Goal: Task Accomplishment & Management: Use online tool/utility

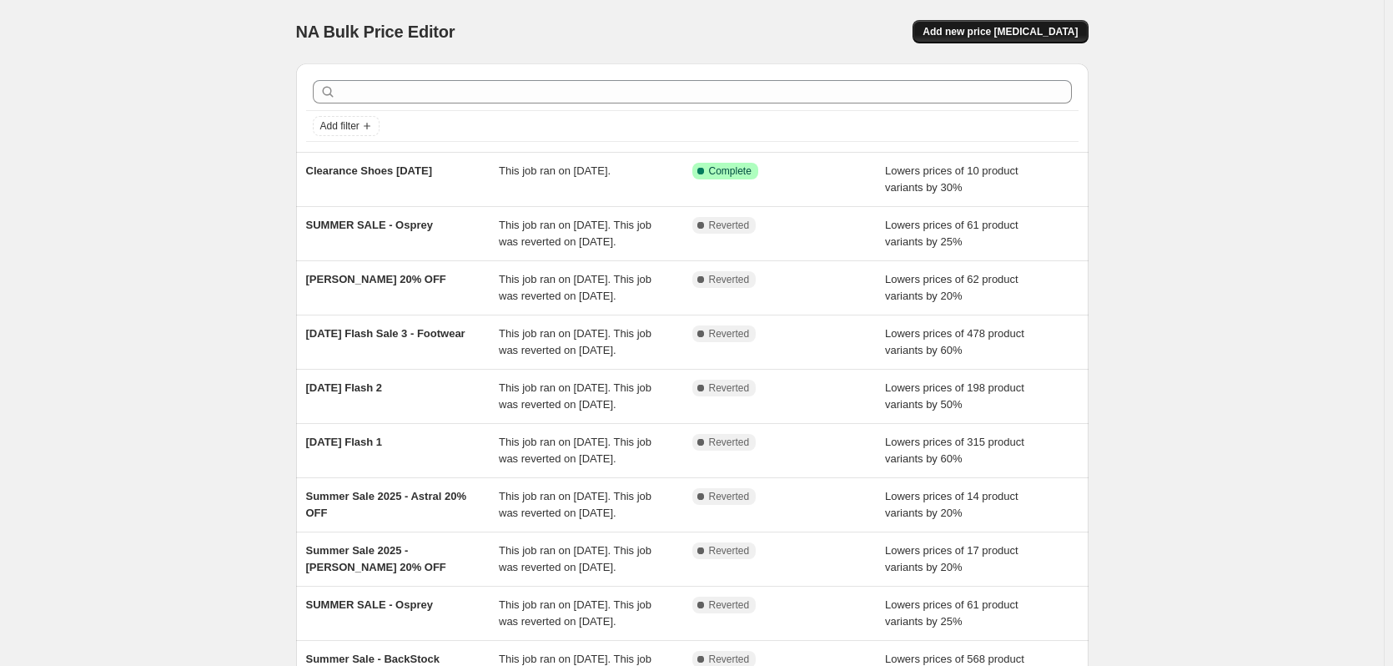
click at [1028, 27] on span "Add new price [MEDICAL_DATA]" at bounding box center [1000, 31] width 155 height 13
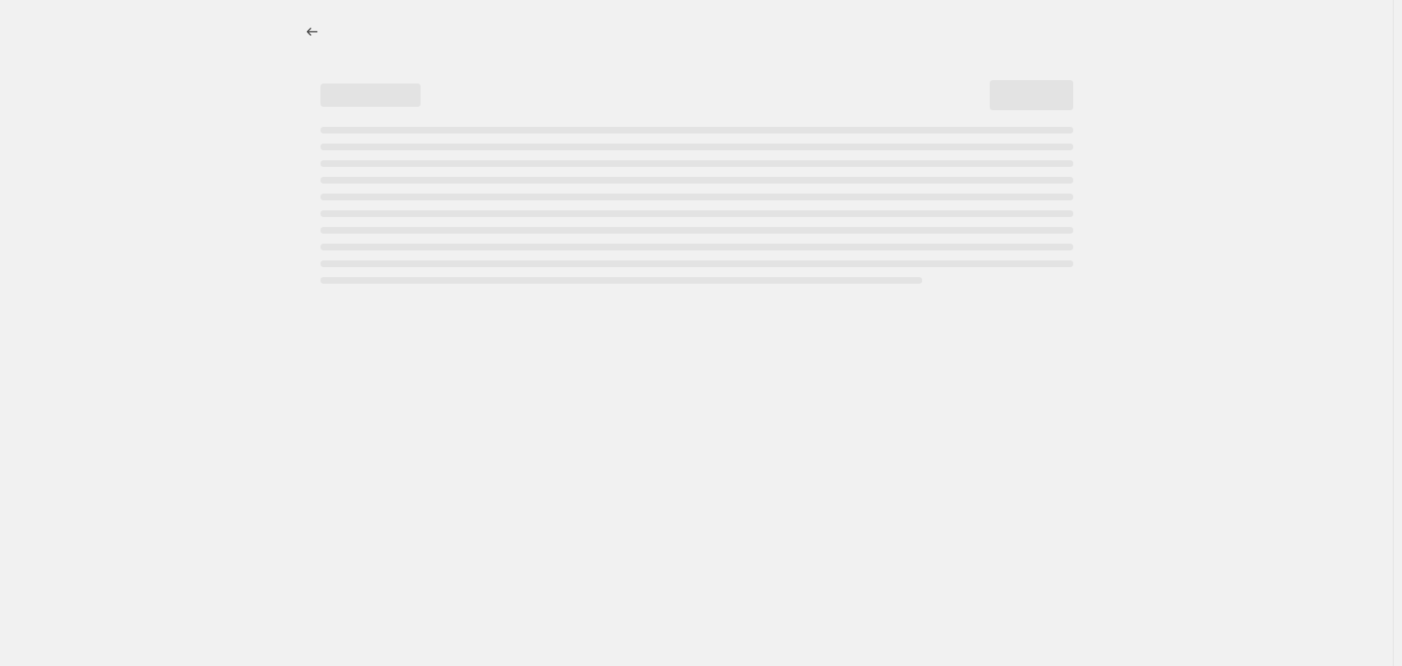
select select "percentage"
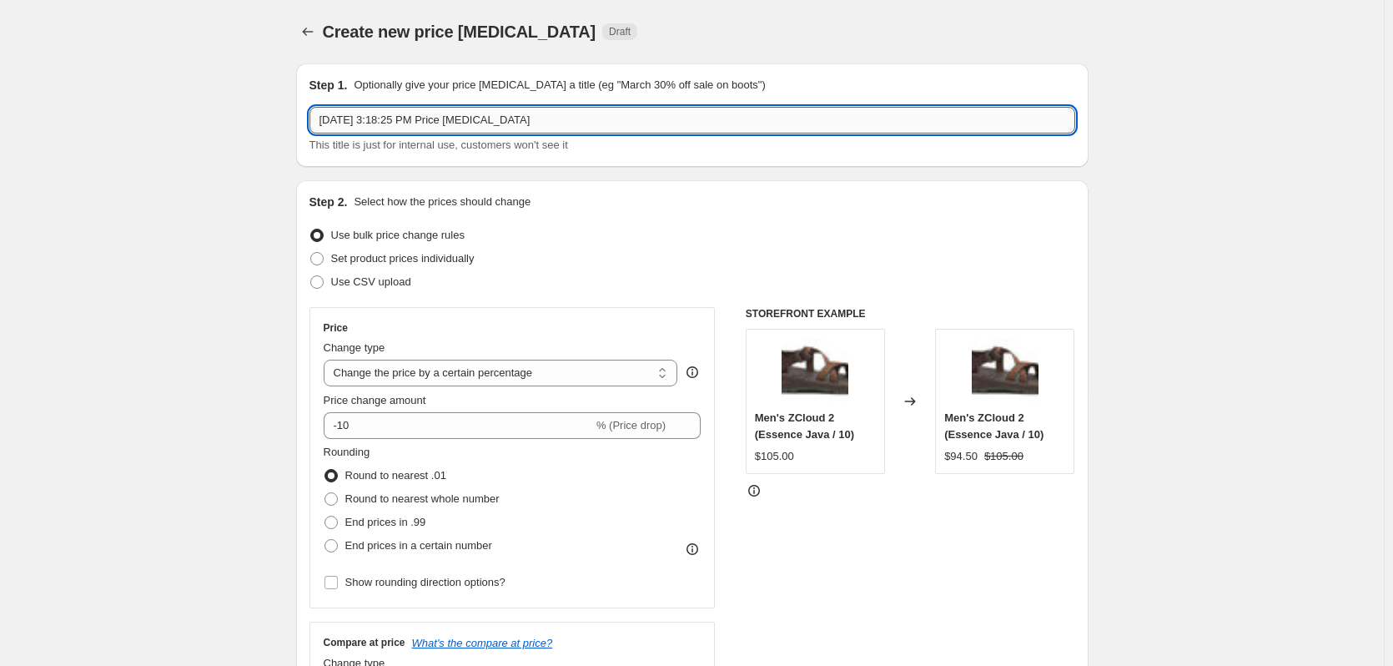
drag, startPoint x: 546, startPoint y: 122, endPoint x: 322, endPoint y: 123, distance: 223.6
click at [322, 123] on input "[DATE] 3:18:25 PM Price [MEDICAL_DATA]" at bounding box center [693, 120] width 766 height 27
click at [398, 121] on input "LaborDaySale2025 -" at bounding box center [693, 120] width 766 height 27
click at [405, 121] on input "LaborDay25 -" at bounding box center [693, 120] width 766 height 27
click at [464, 123] on input "LaborDay25 - Carve Designs 50% Off" at bounding box center [693, 120] width 766 height 27
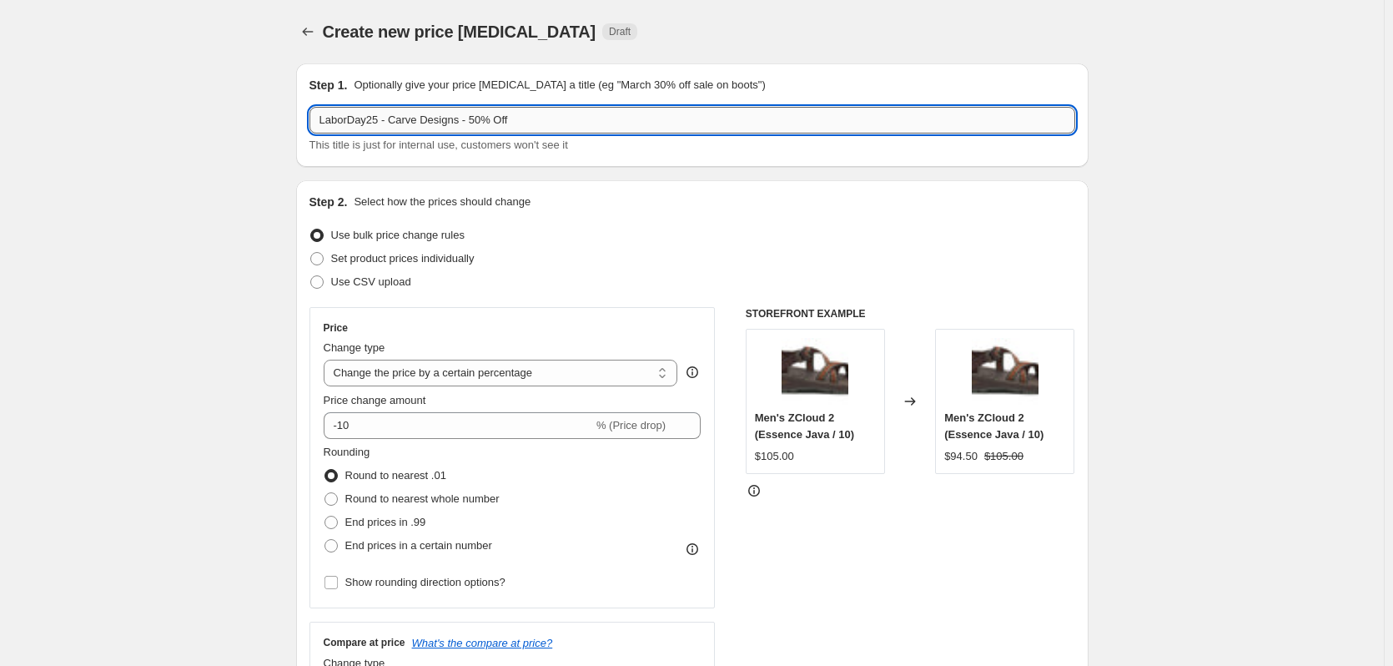
click at [543, 123] on input "LaborDay25 - Carve Designs - 50% Off" at bounding box center [693, 120] width 766 height 27
type input "LaborDay25 - Carve Designs - 50% Off"
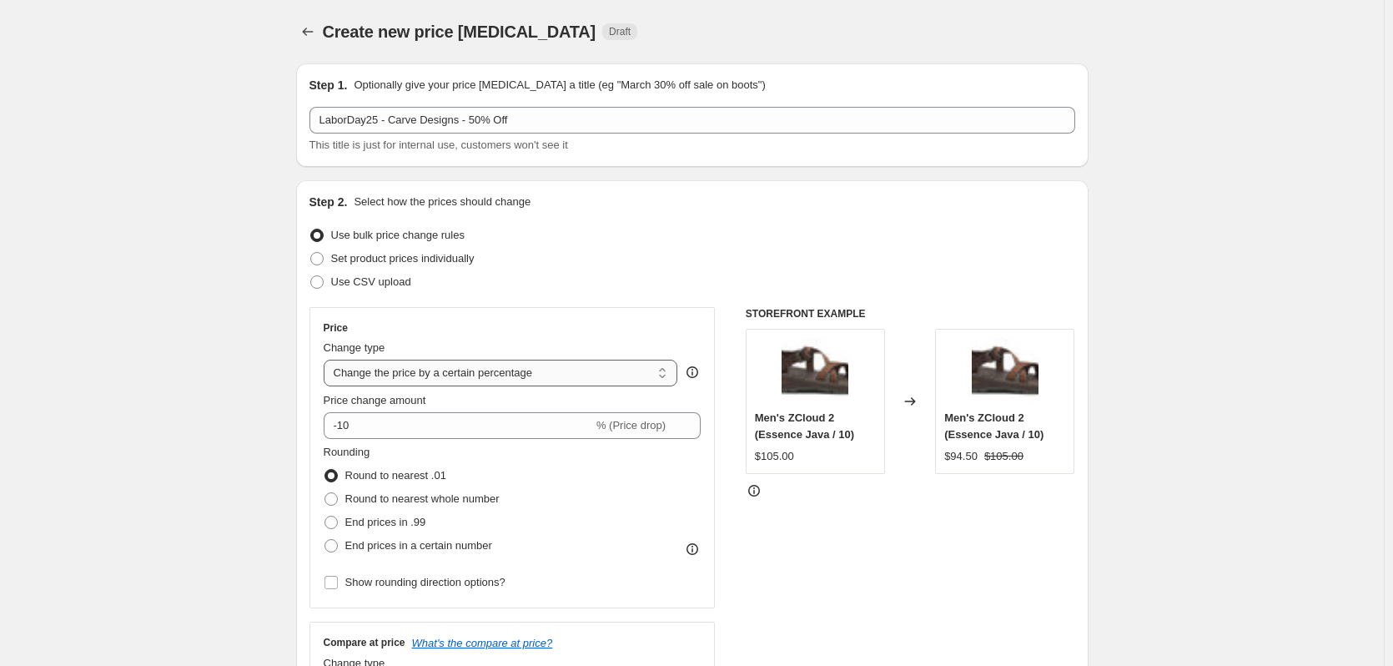
click at [501, 370] on select "Change the price to a certain amount Change the price by a certain amount Chang…" at bounding box center [501, 373] width 355 height 27
click at [410, 425] on input "-10" at bounding box center [458, 425] width 269 height 27
type input "-1"
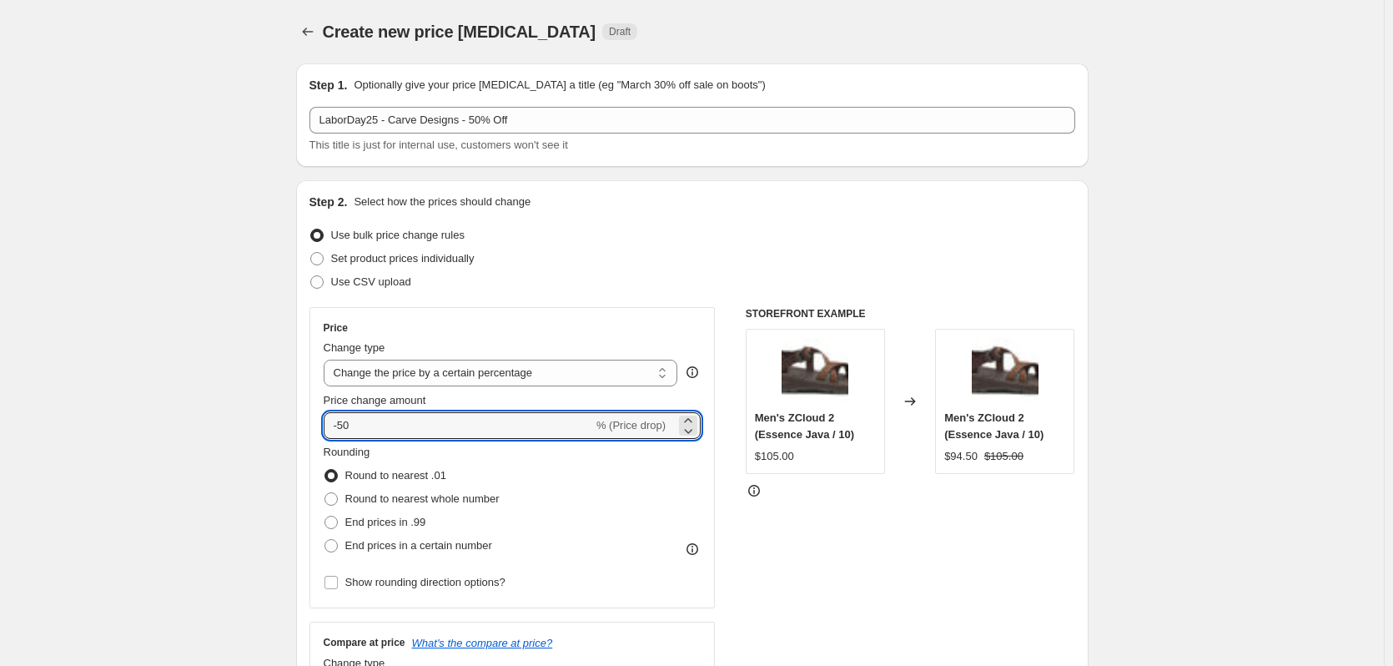
type input "-50"
click at [577, 498] on div "Rounding Round to nearest .01 Round to nearest whole number End prices in .99 E…" at bounding box center [513, 500] width 378 height 113
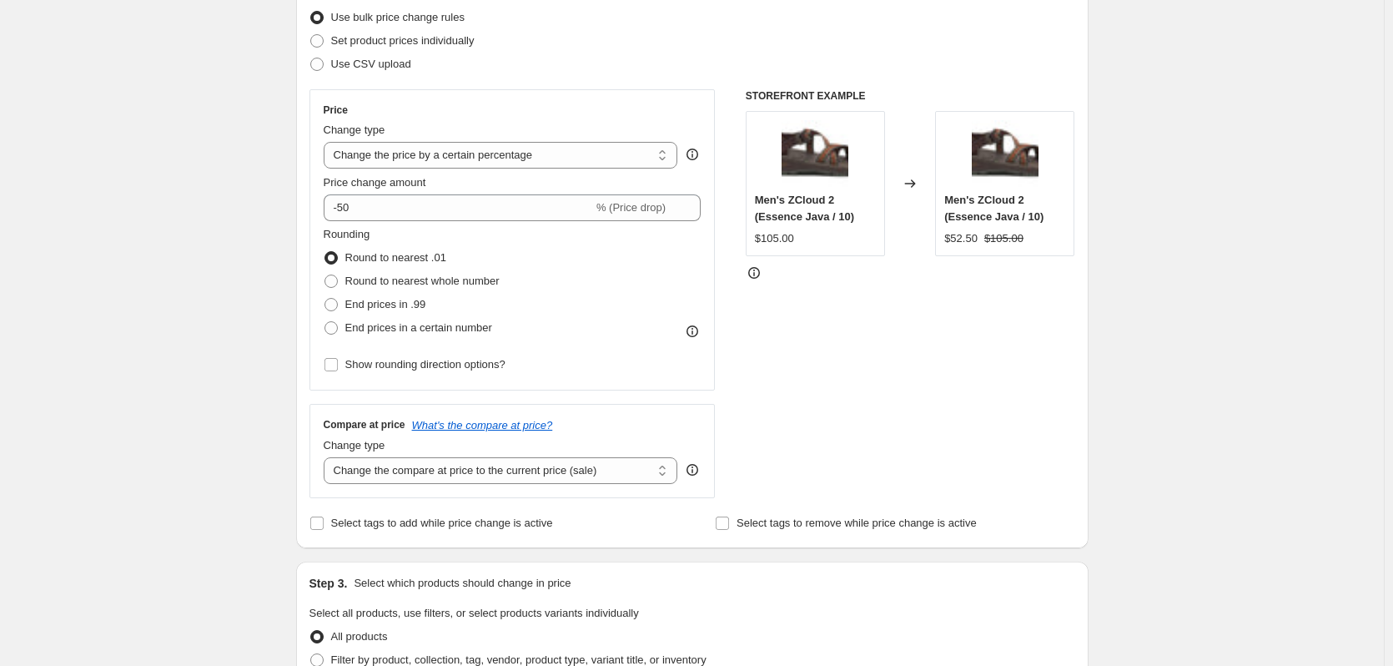
scroll to position [250, 0]
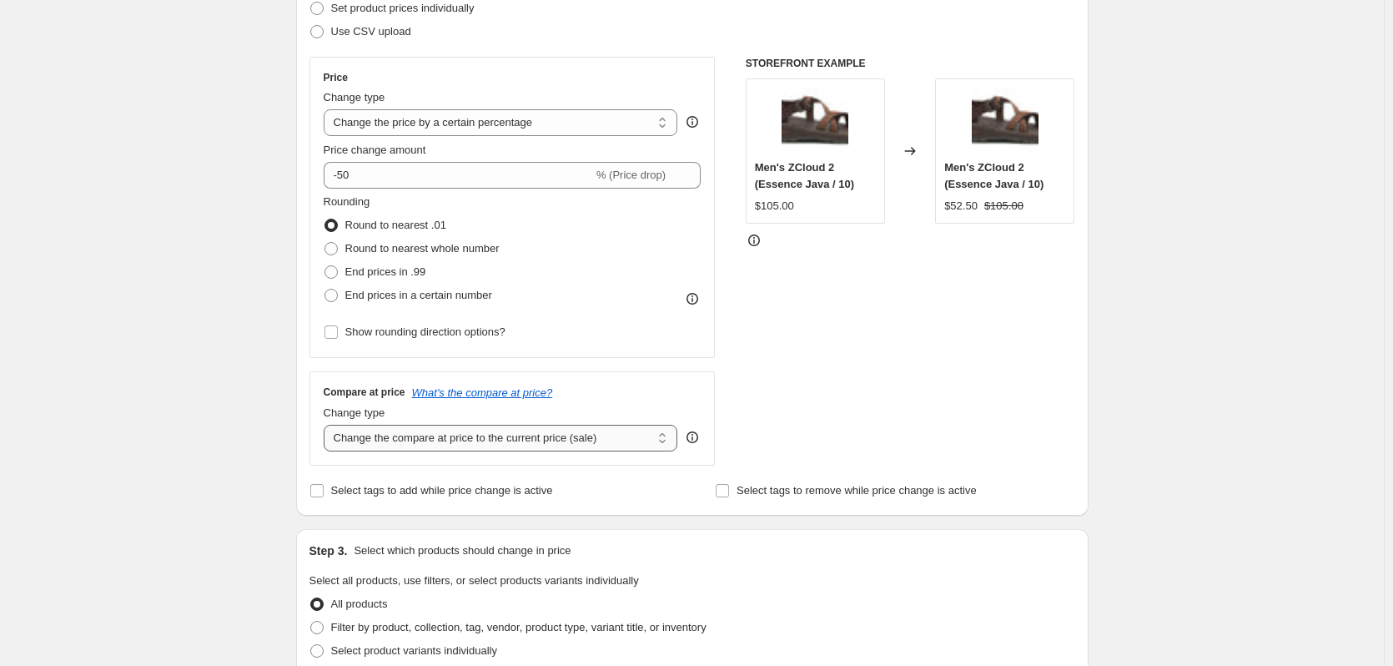
click at [551, 441] on select "Change the compare at price to the current price (sale) Change the compare at p…" at bounding box center [501, 438] width 355 height 27
click at [318, 488] on input "Select tags to add while price change is active" at bounding box center [316, 490] width 13 height 13
checkbox input "true"
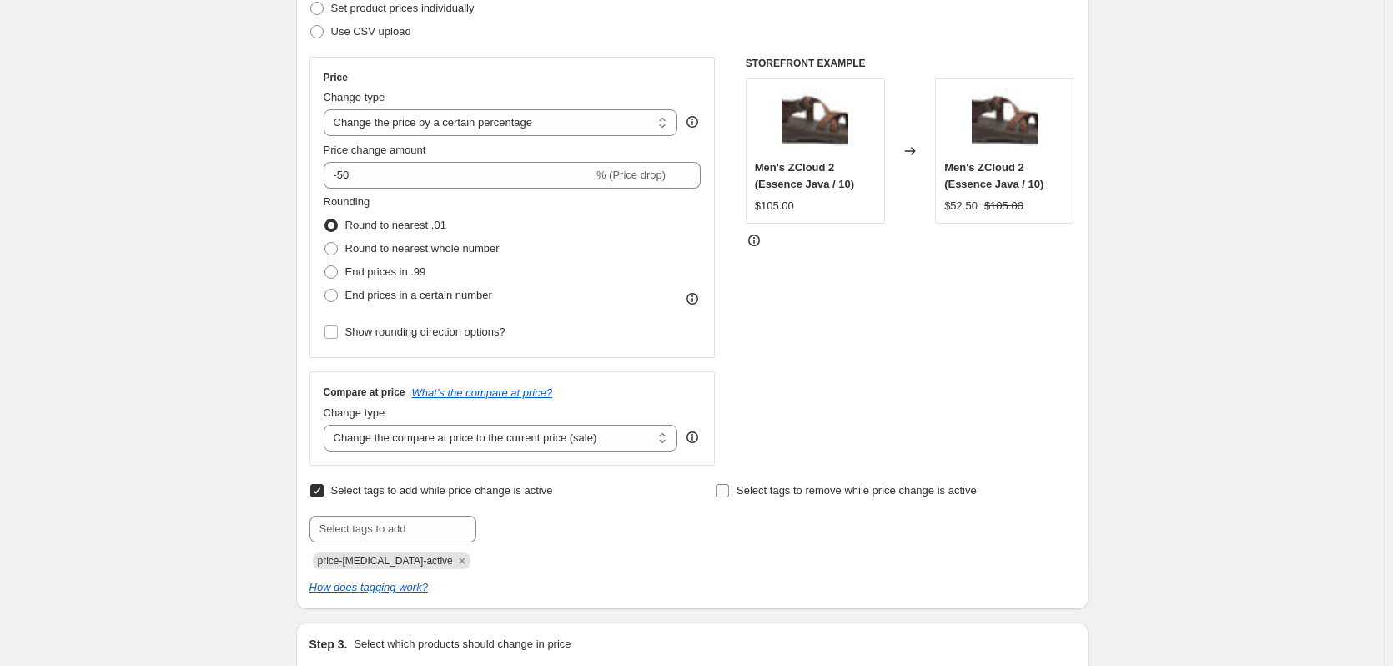
click at [729, 489] on input "Select tags to remove while price change is active" at bounding box center [722, 490] width 13 height 13
checkbox input "true"
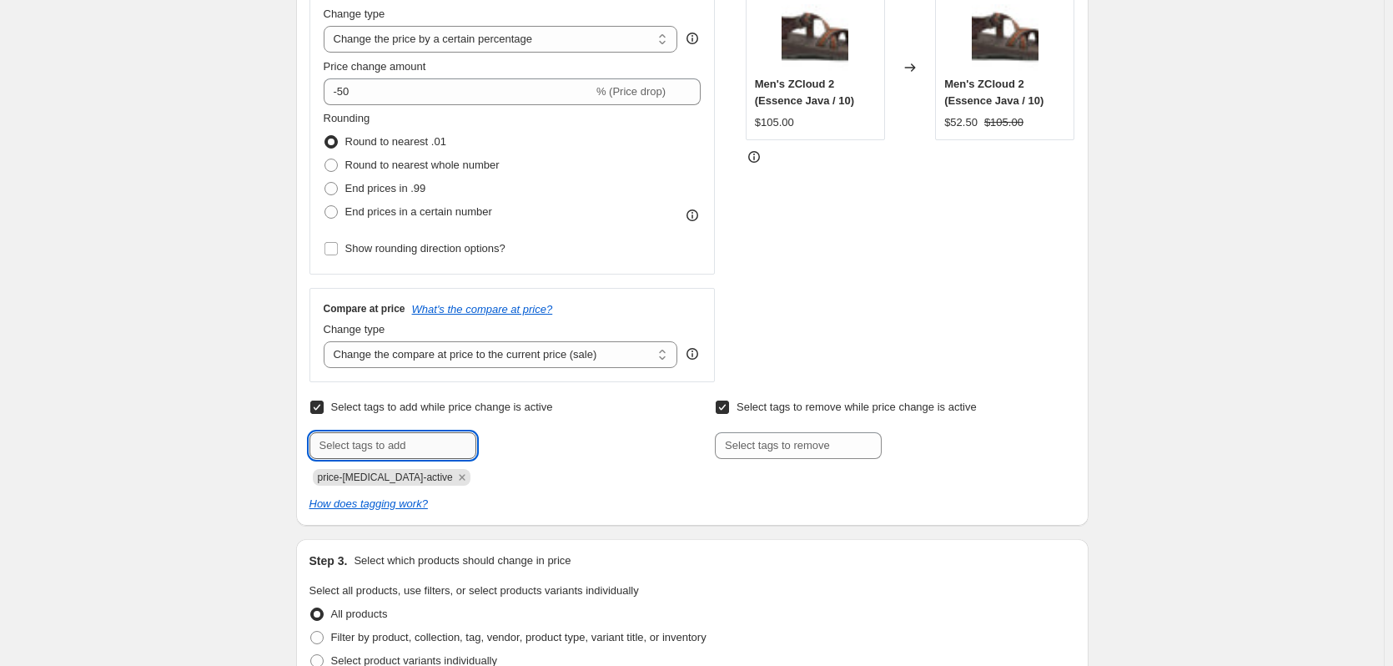
click at [406, 451] on input "text" at bounding box center [393, 445] width 167 height 27
type input "LD25"
click at [526, 445] on span "LD25" at bounding box center [524, 444] width 24 height 12
click at [431, 448] on input "text" at bounding box center [393, 445] width 167 height 27
type input "CarveDesignsLD25"
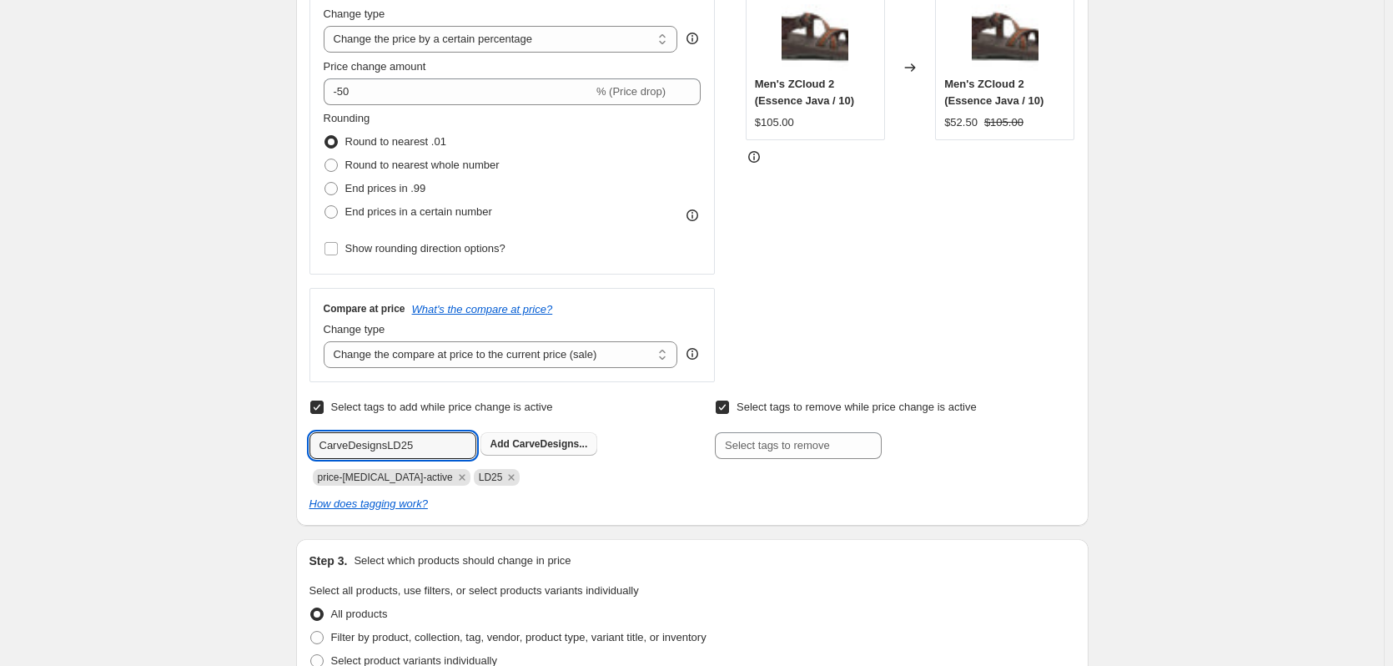
click at [548, 447] on span "CarveDesigns..." at bounding box center [549, 444] width 75 height 12
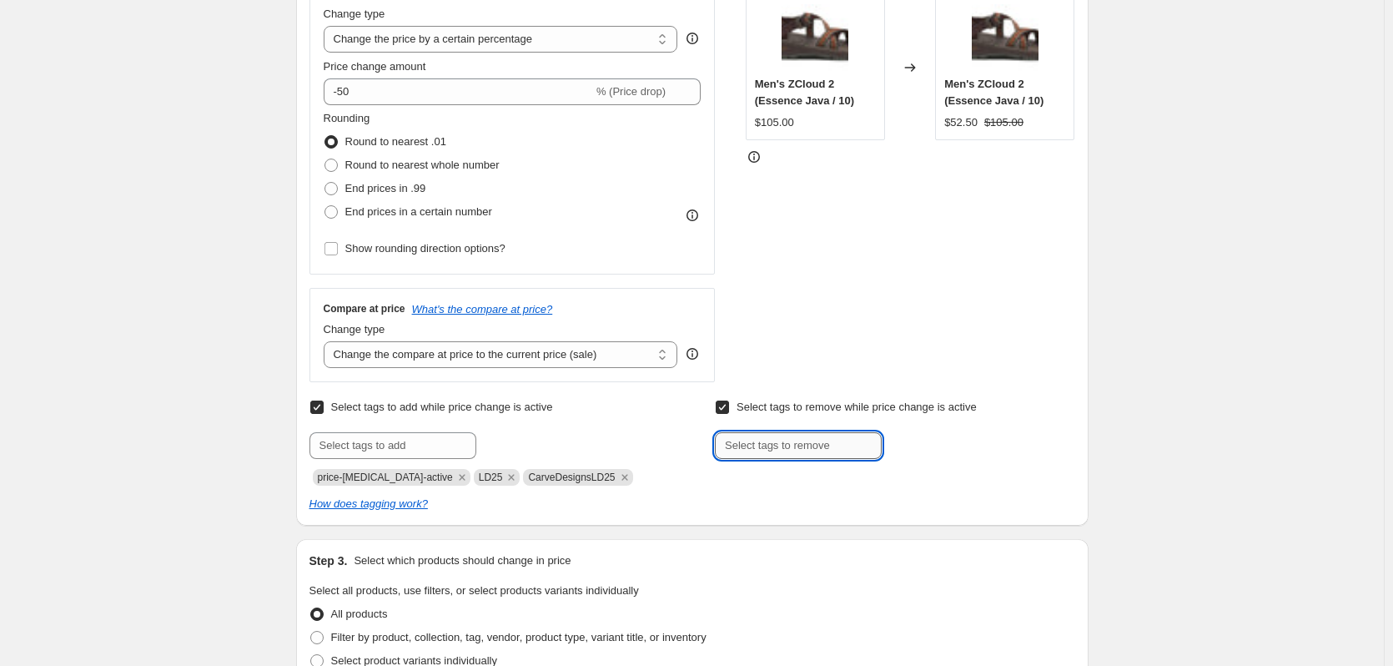
click at [792, 445] on input "text" at bounding box center [798, 445] width 167 height 27
click at [479, 480] on span "LD25" at bounding box center [491, 477] width 24 height 12
click at [723, 405] on input "Select tags to remove while price change is active" at bounding box center [722, 406] width 13 height 13
checkbox input "false"
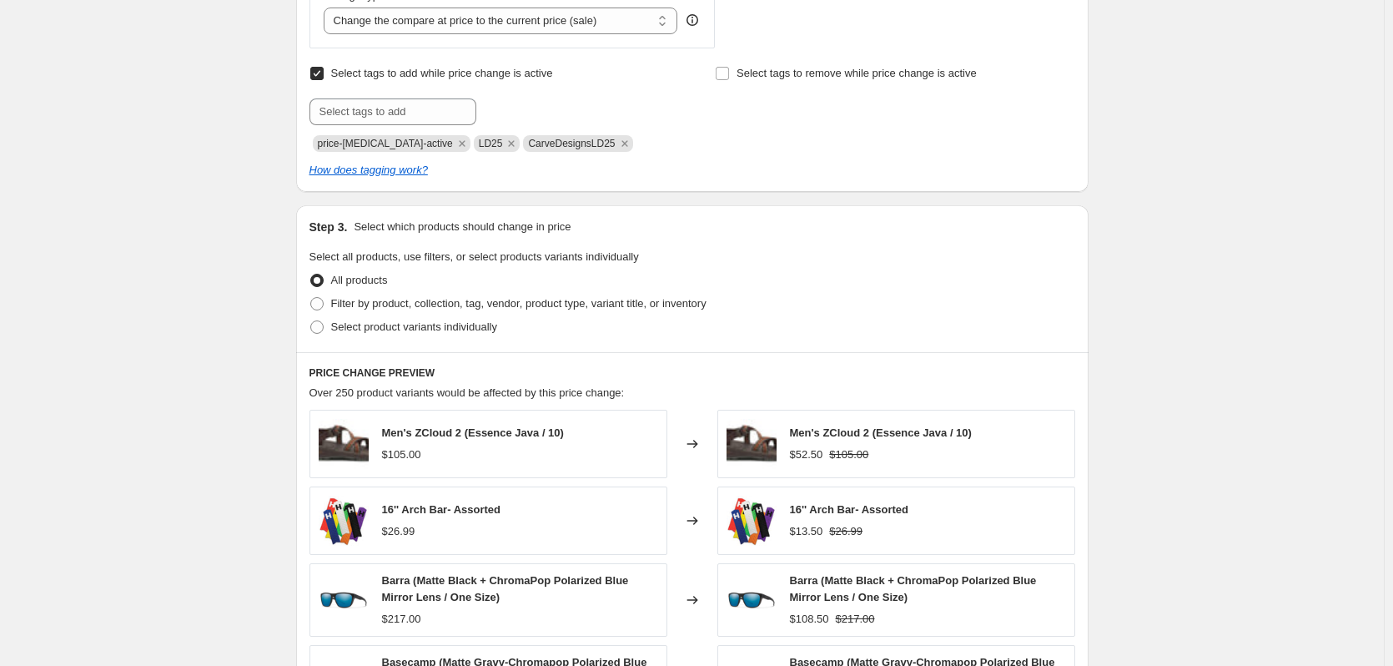
scroll to position [751, 0]
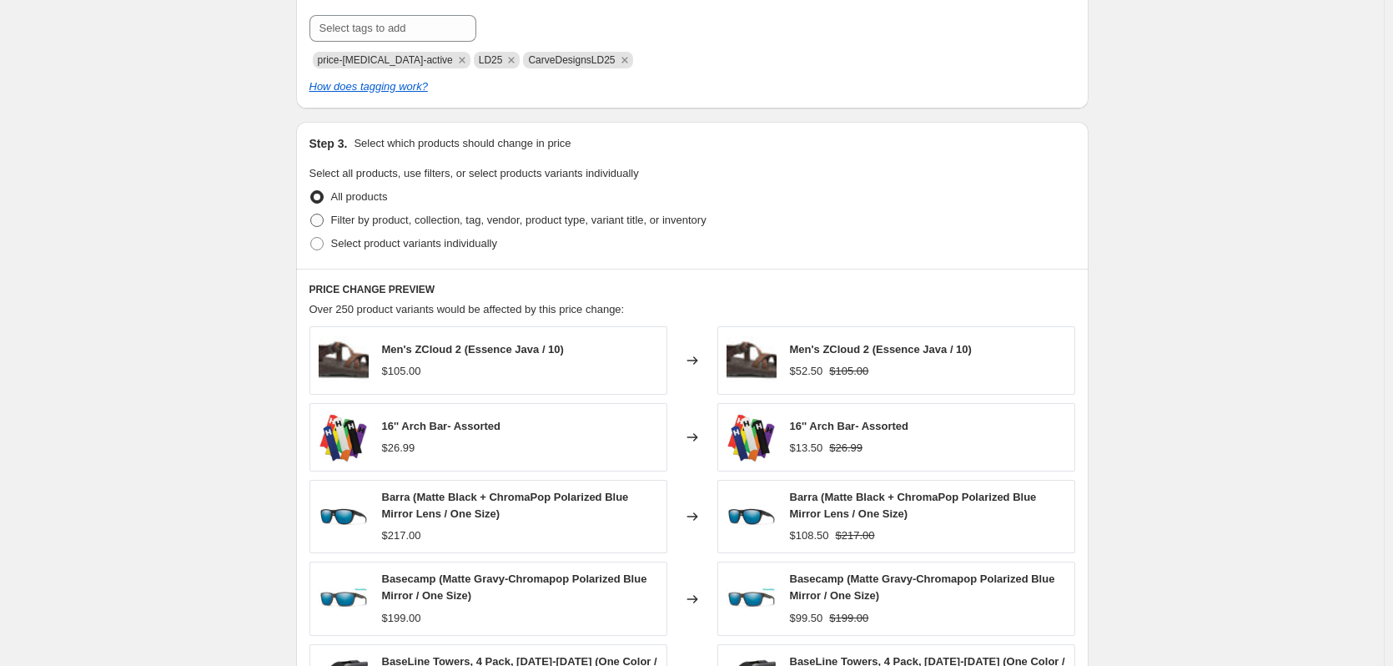
click at [323, 219] on span at bounding box center [316, 220] width 13 height 13
click at [311, 214] on input "Filter by product, collection, tag, vendor, product type, variant title, or inv…" at bounding box center [310, 214] width 1 height 1
radio input "true"
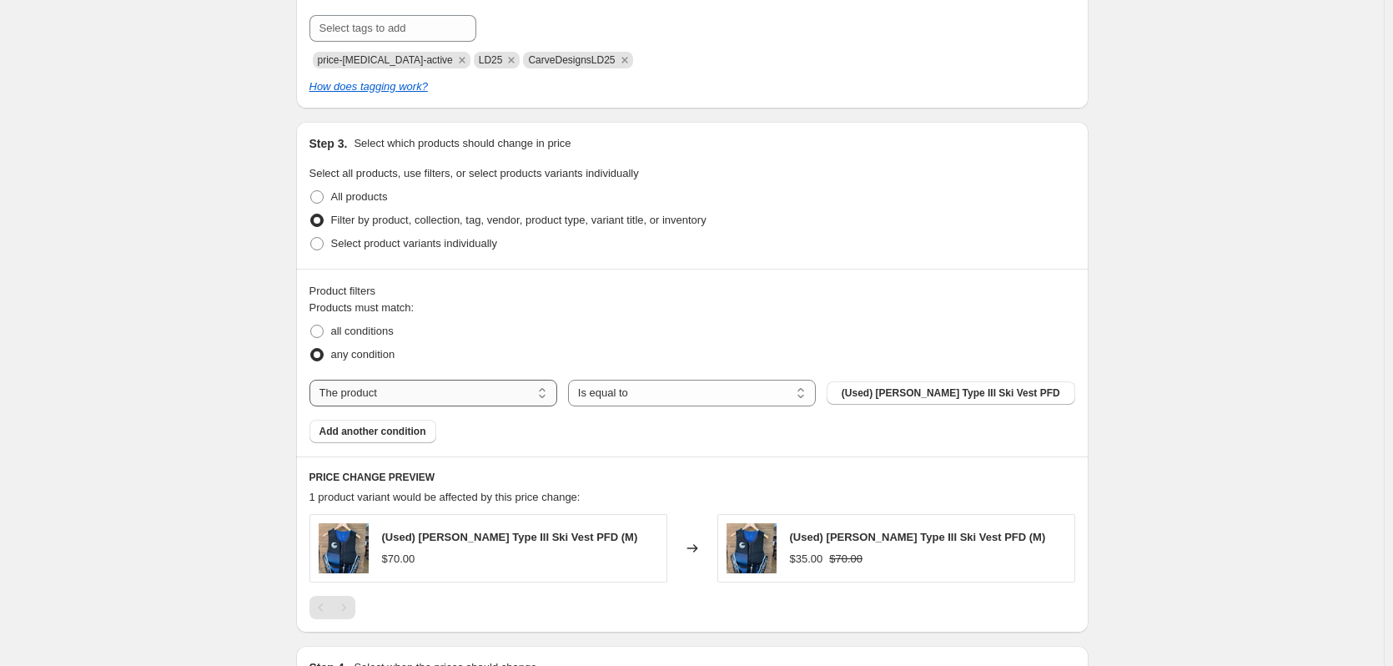
click at [548, 392] on select "The product The product's collection The product's tag The product's vendor The…" at bounding box center [434, 393] width 248 height 27
select select "vendor"
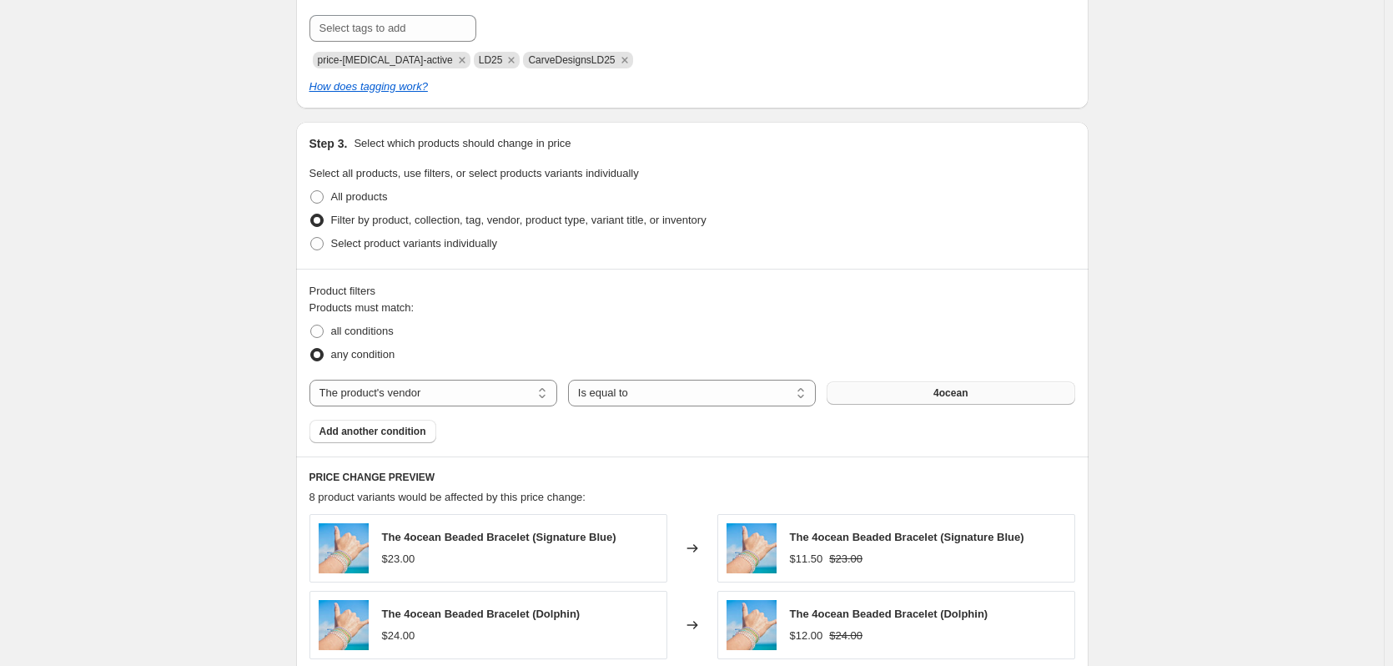
click at [968, 391] on span "4ocean" at bounding box center [951, 392] width 34 height 13
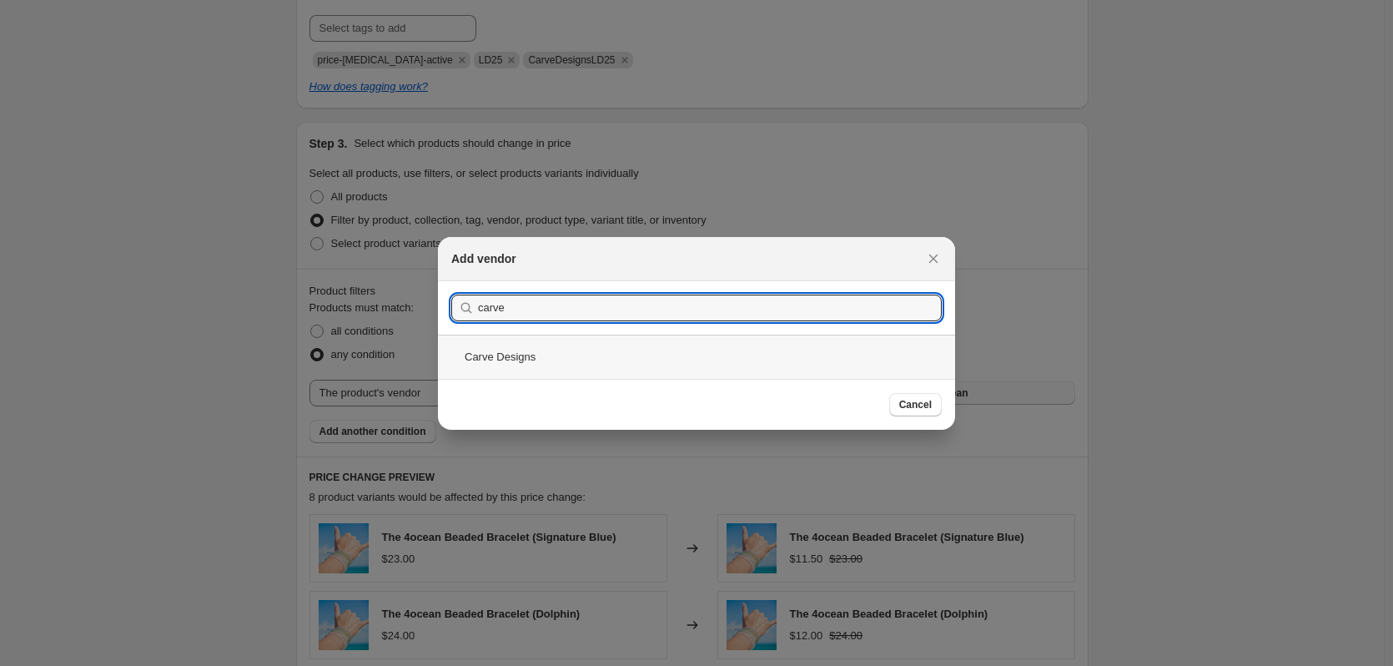
type input "carve"
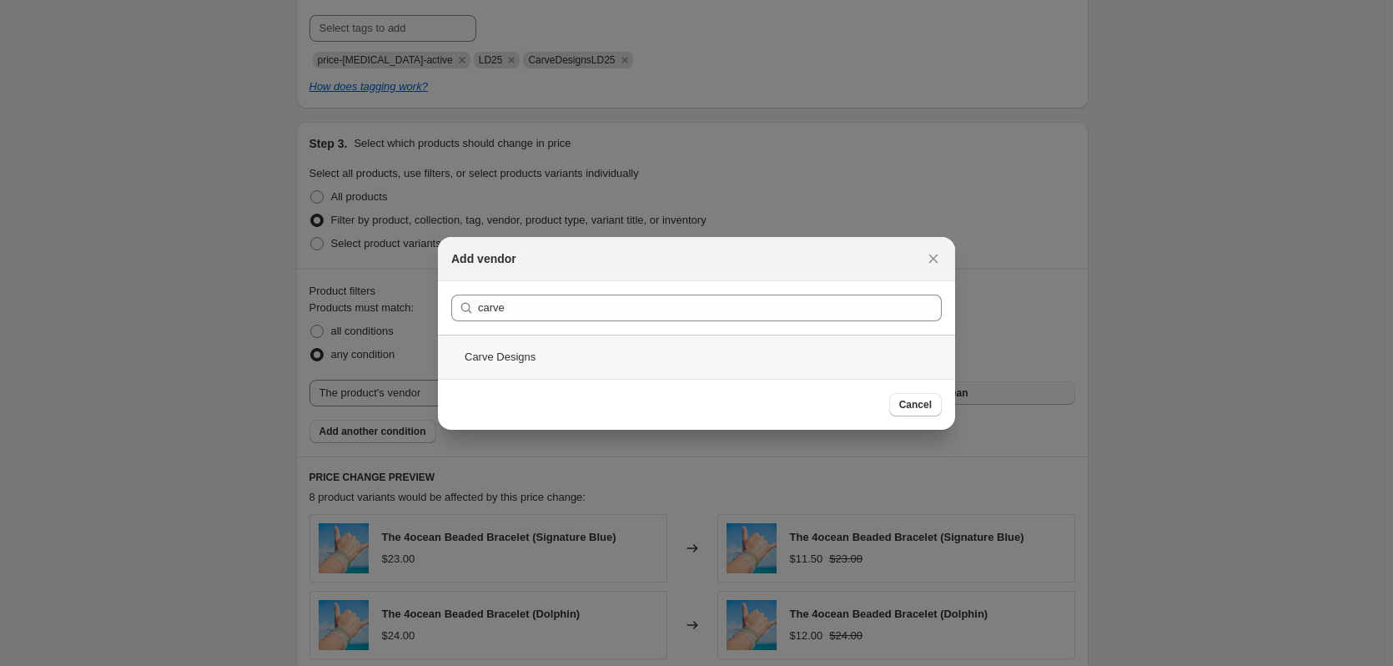
click at [526, 353] on div "Carve Designs" at bounding box center [696, 357] width 517 height 44
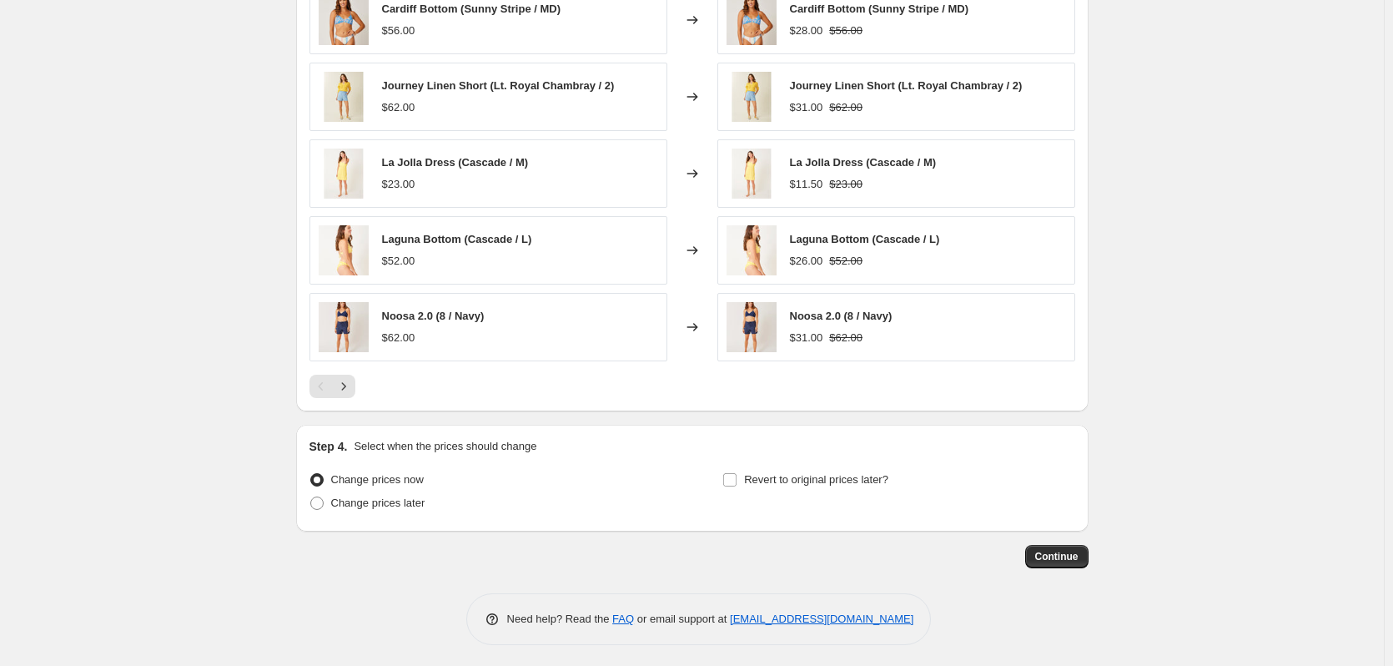
scroll to position [1284, 0]
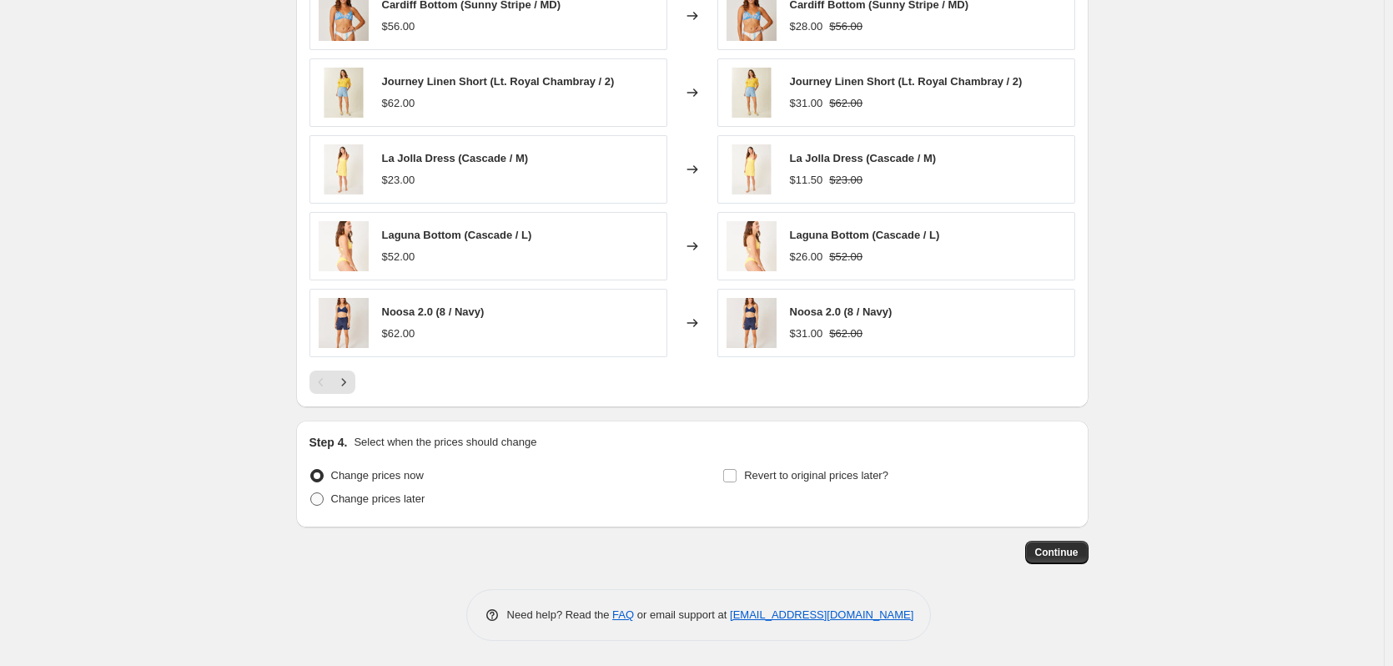
click at [323, 500] on span at bounding box center [316, 498] width 13 height 13
click at [311, 493] on input "Change prices later" at bounding box center [310, 492] width 1 height 1
radio input "true"
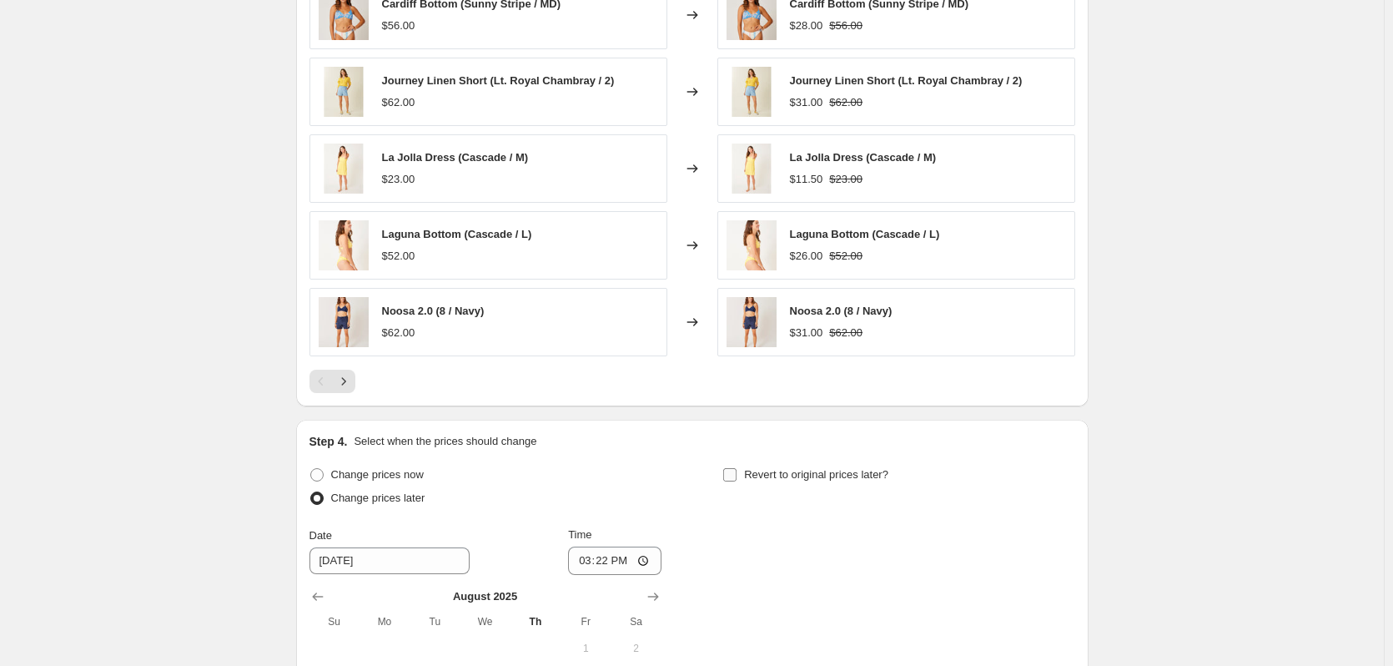
click at [733, 479] on input "Revert to original prices later?" at bounding box center [729, 474] width 13 height 13
checkbox input "true"
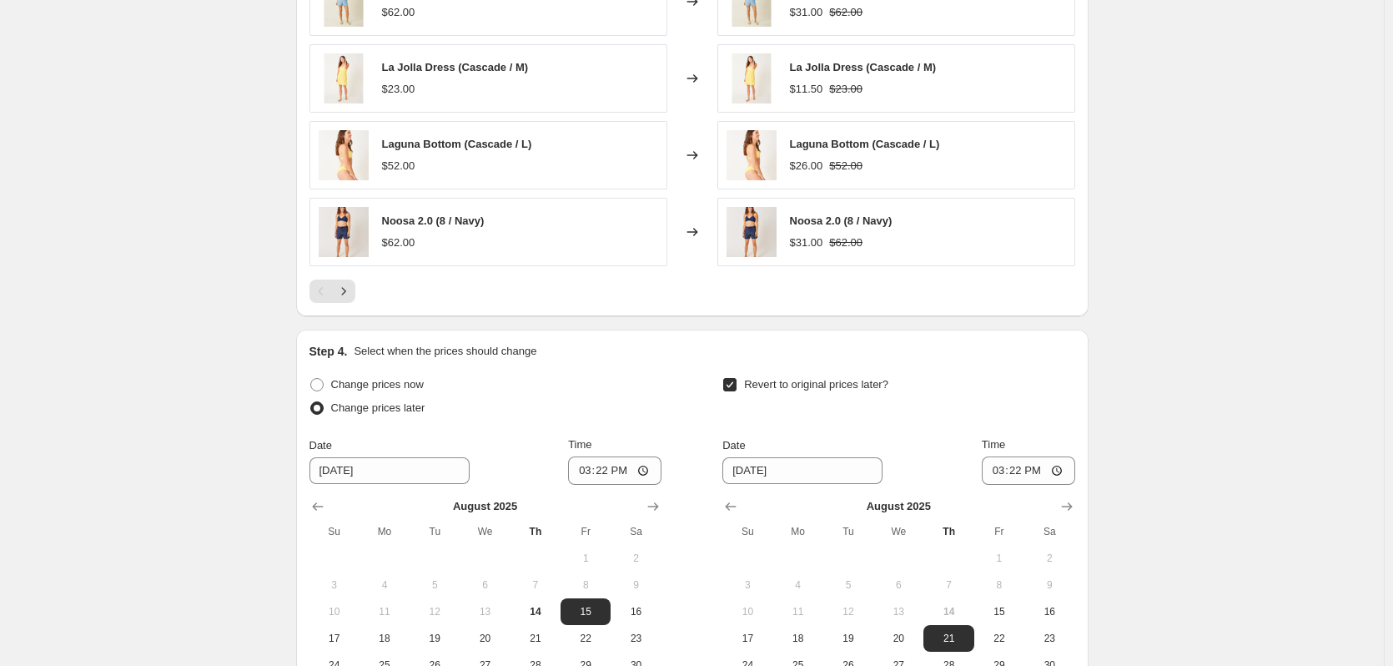
scroll to position [1451, 0]
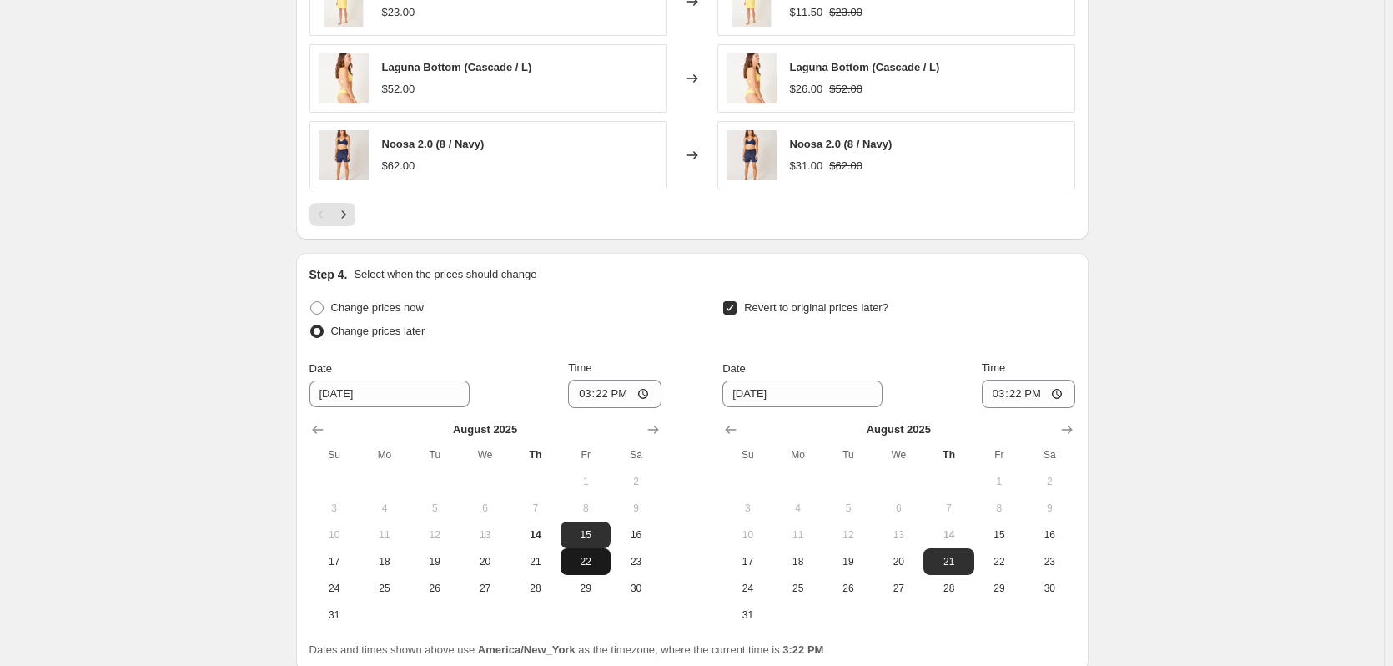
click at [586, 557] on span "22" at bounding box center [585, 561] width 37 height 13
type input "[DATE]"
click at [619, 396] on input "15:22" at bounding box center [614, 394] width 93 height 28
click at [646, 392] on input "15:22" at bounding box center [614, 394] width 93 height 28
type input "00:01"
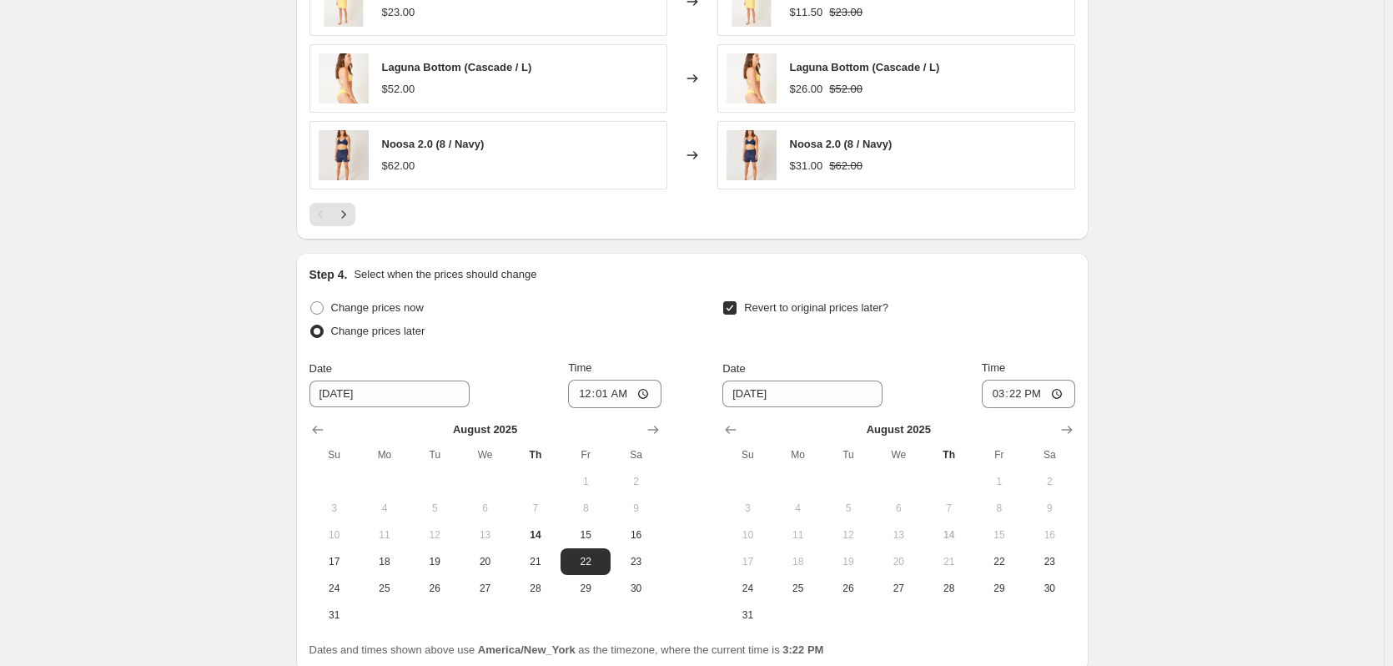
click at [614, 315] on div "Change prices now" at bounding box center [486, 307] width 352 height 23
click at [794, 391] on input "[DATE]" at bounding box center [802, 393] width 160 height 27
click at [739, 395] on input "[DATE]" at bounding box center [802, 393] width 160 height 27
click at [1072, 432] on icon "Show next month, September 2025" at bounding box center [1067, 429] width 17 height 17
click at [804, 491] on button "1" at bounding box center [798, 481] width 50 height 27
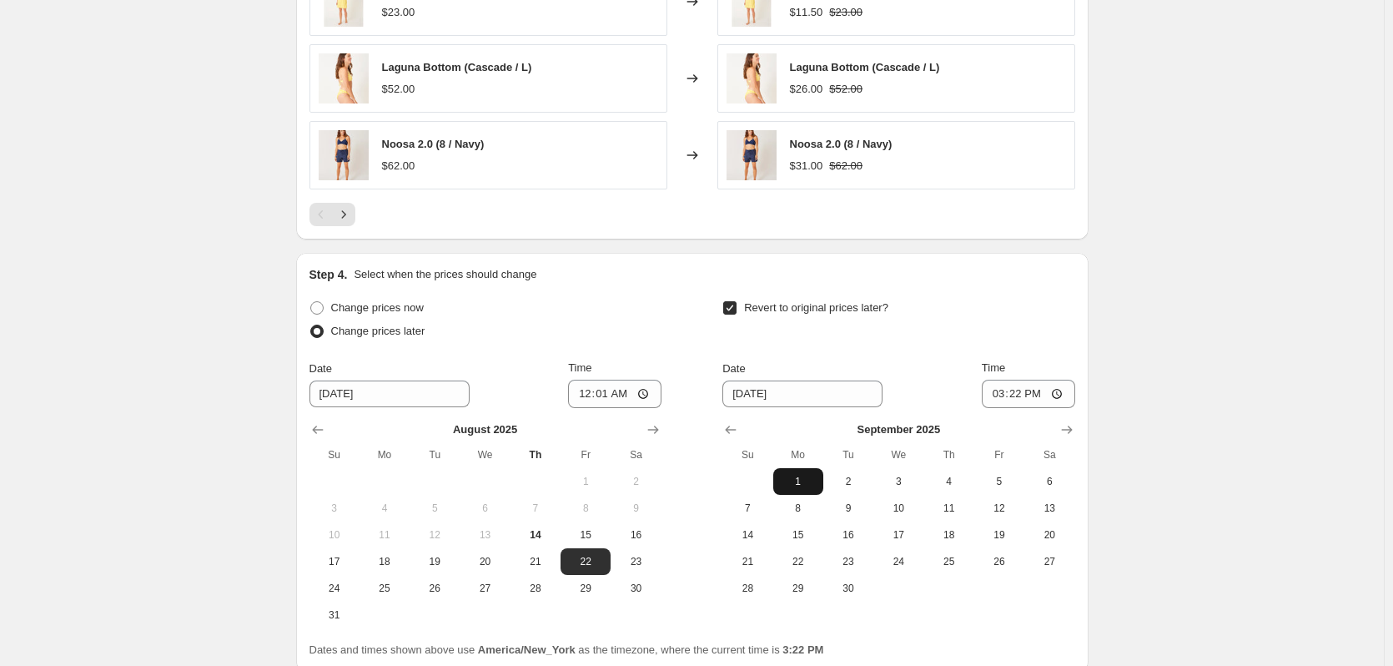
type input "[DATE]"
click at [1043, 394] on input "15:22" at bounding box center [1028, 394] width 93 height 28
click at [1055, 395] on input "15:22" at bounding box center [1028, 394] width 93 height 28
type input "23:59"
click at [1019, 315] on div "Revert to original prices later?" at bounding box center [898, 321] width 352 height 50
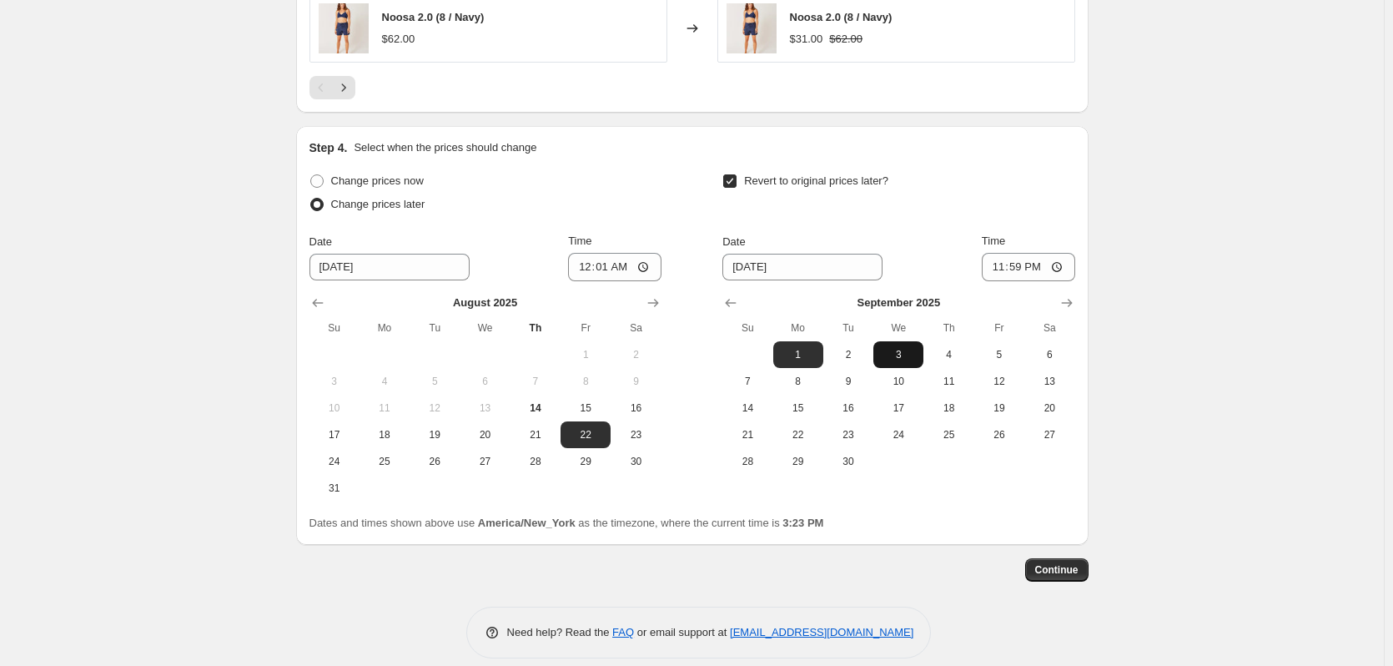
scroll to position [1596, 0]
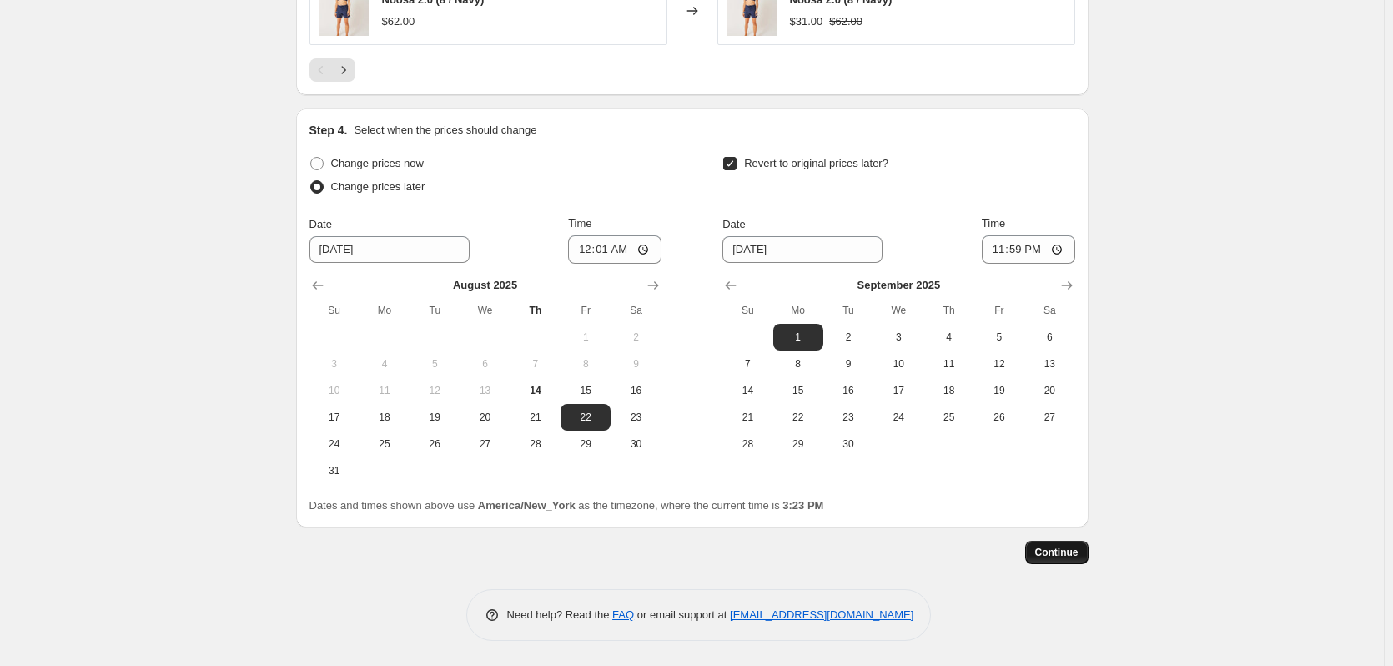
click at [1073, 557] on span "Continue" at bounding box center [1056, 552] width 43 height 13
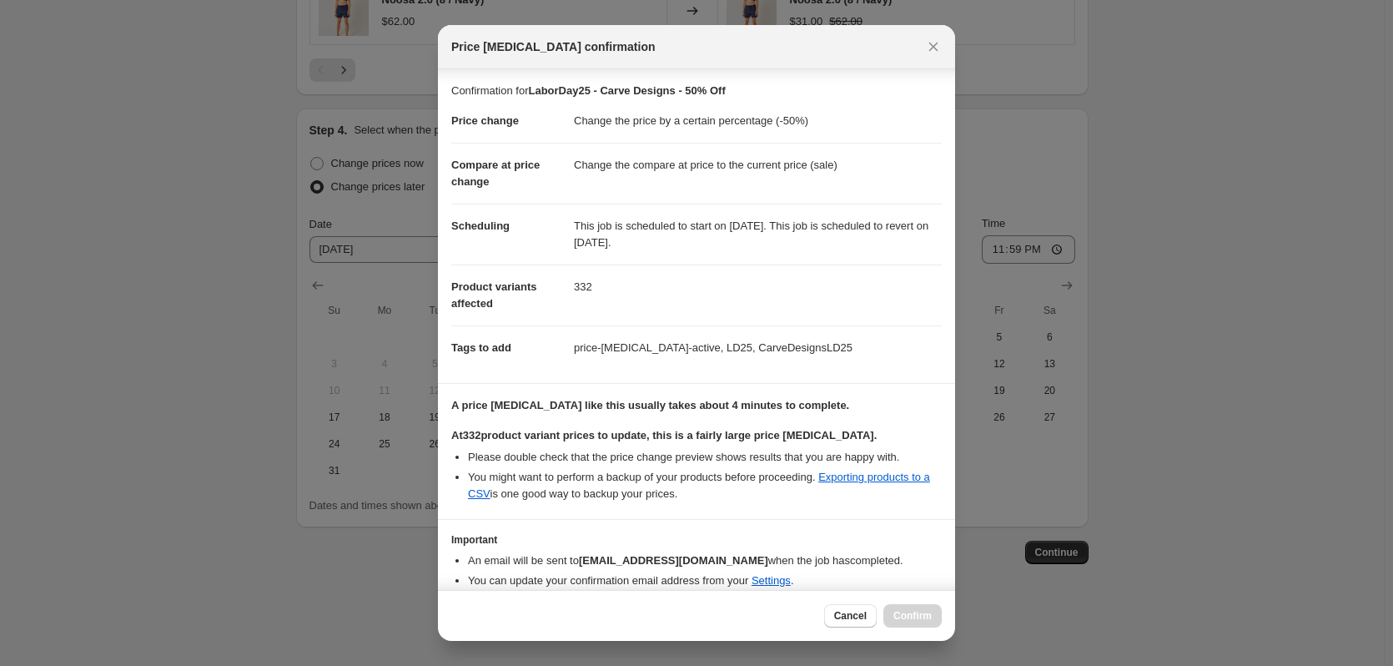
scroll to position [67, 0]
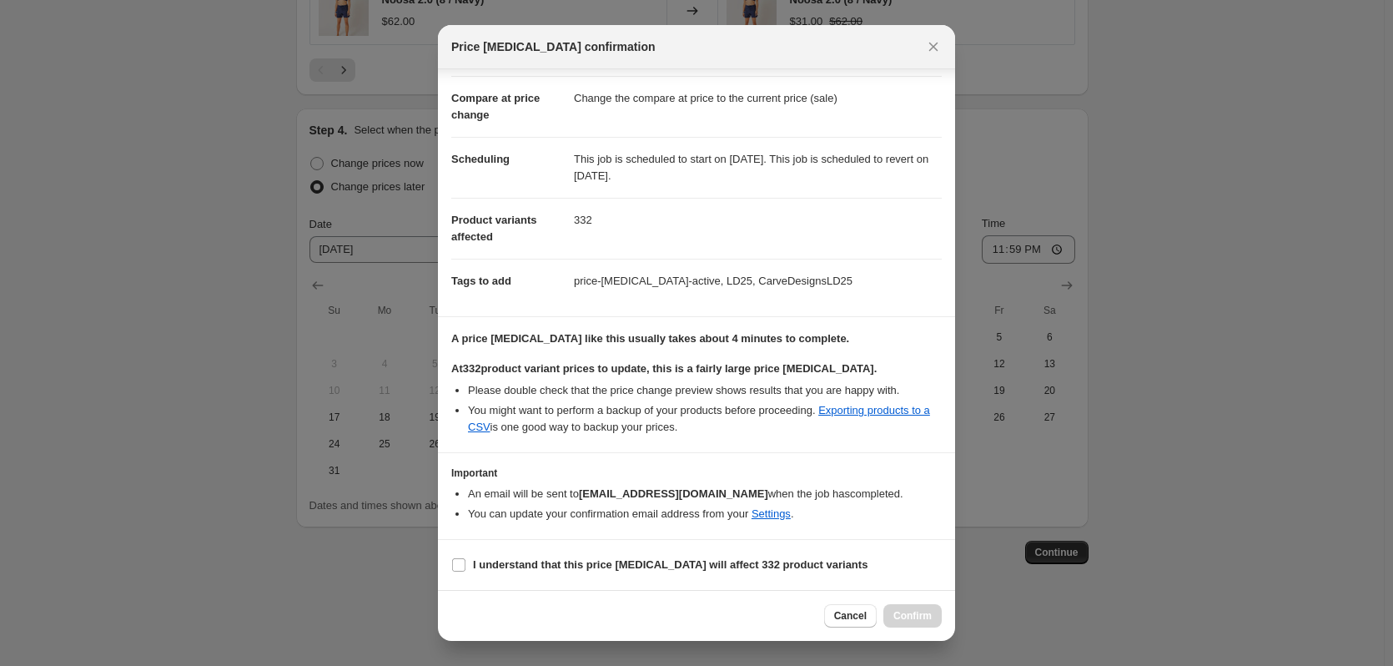
click at [1265, 184] on div at bounding box center [696, 333] width 1393 height 666
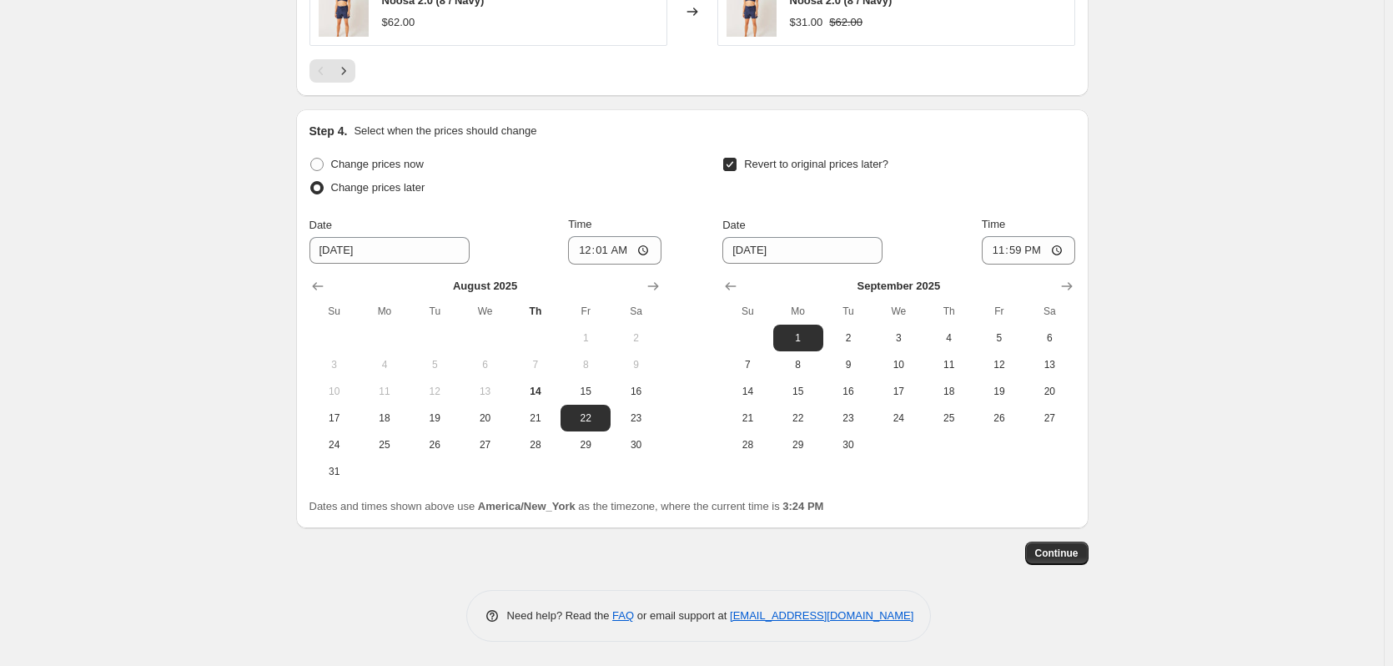
scroll to position [1596, 0]
click at [1089, 552] on button "Continue" at bounding box center [1056, 552] width 63 height 23
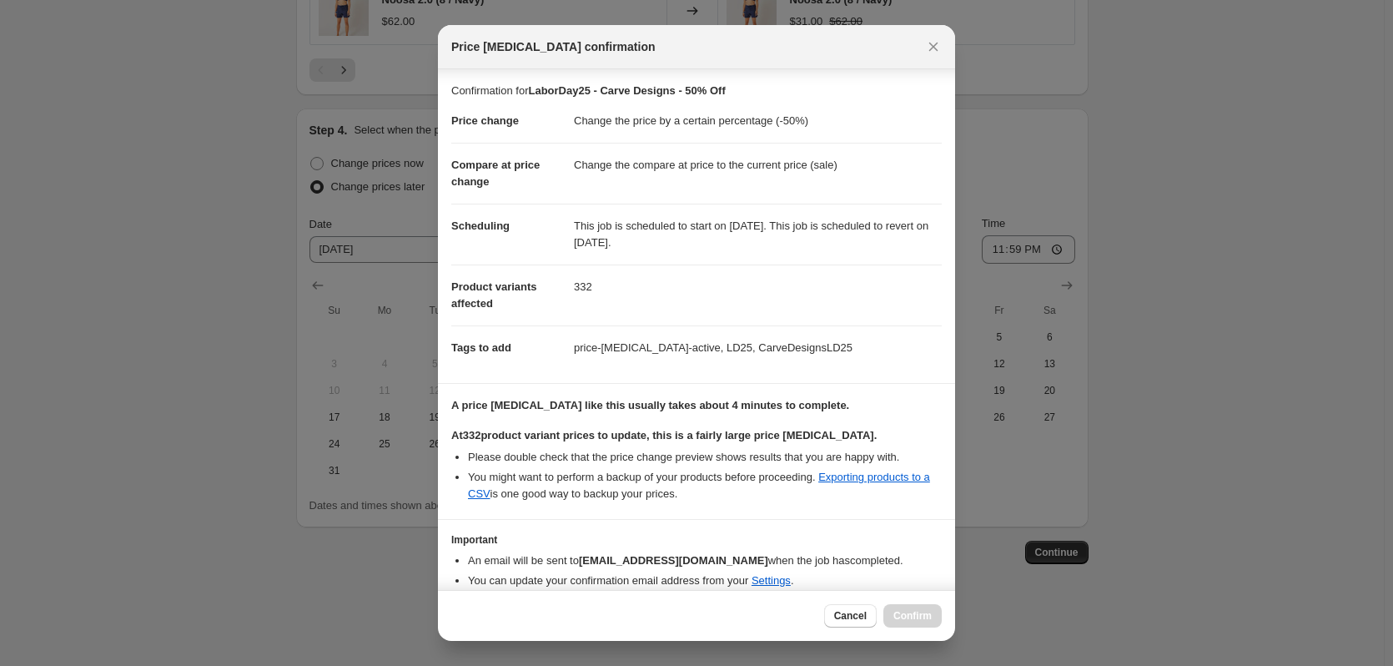
scroll to position [67, 0]
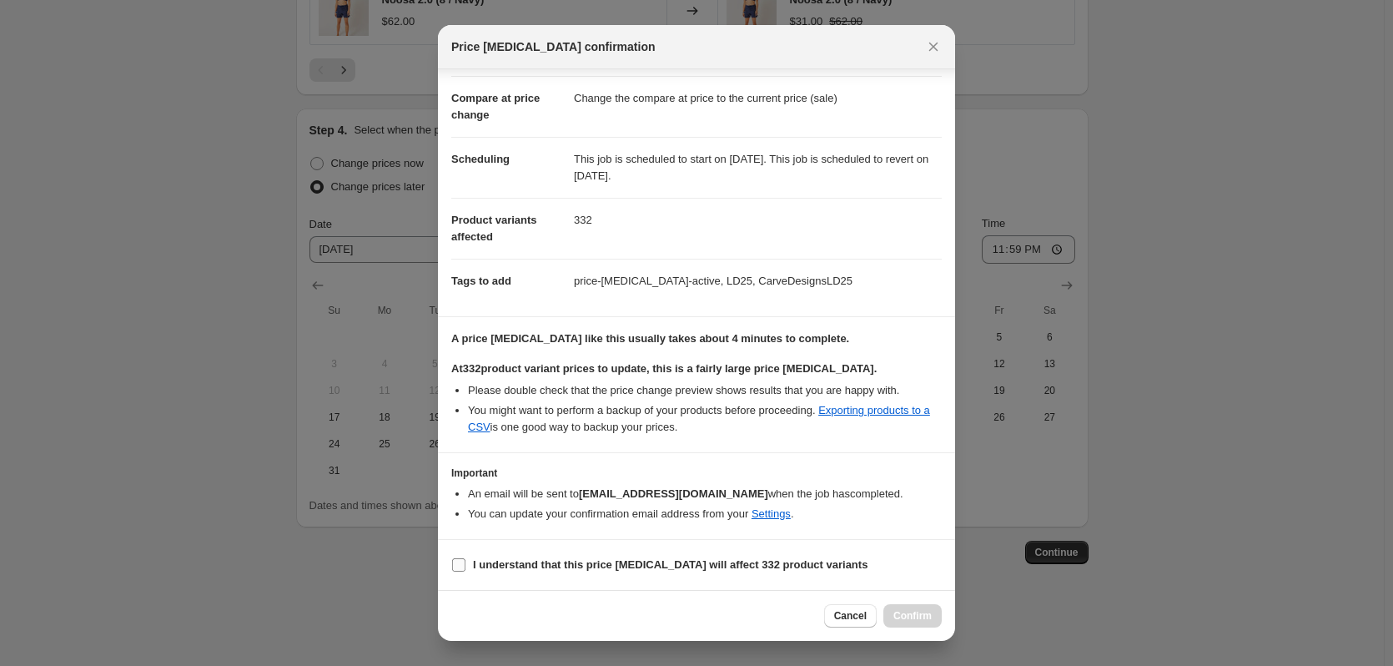
click at [455, 564] on input "I understand that this price [MEDICAL_DATA] will affect 332 product variants" at bounding box center [458, 564] width 13 height 13
checkbox input "true"
click at [911, 616] on span "Confirm" at bounding box center [912, 615] width 38 height 13
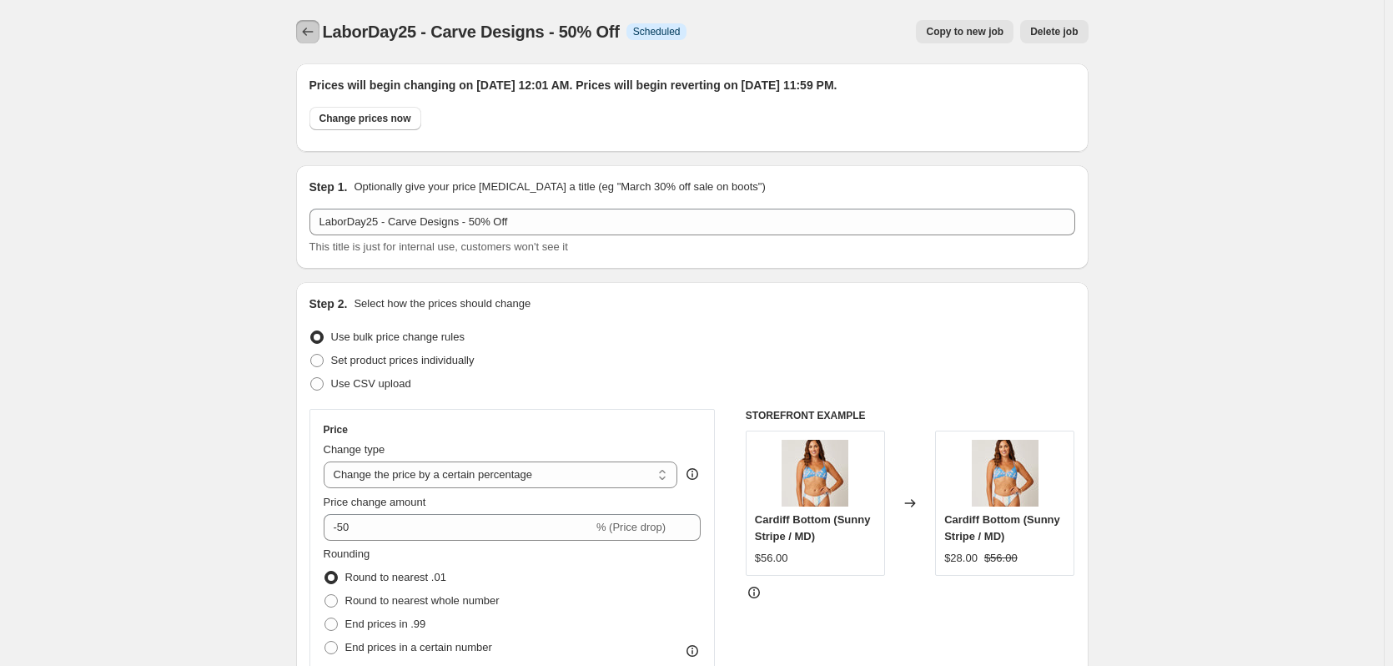
click at [313, 28] on icon "Price change jobs" at bounding box center [308, 31] width 17 height 17
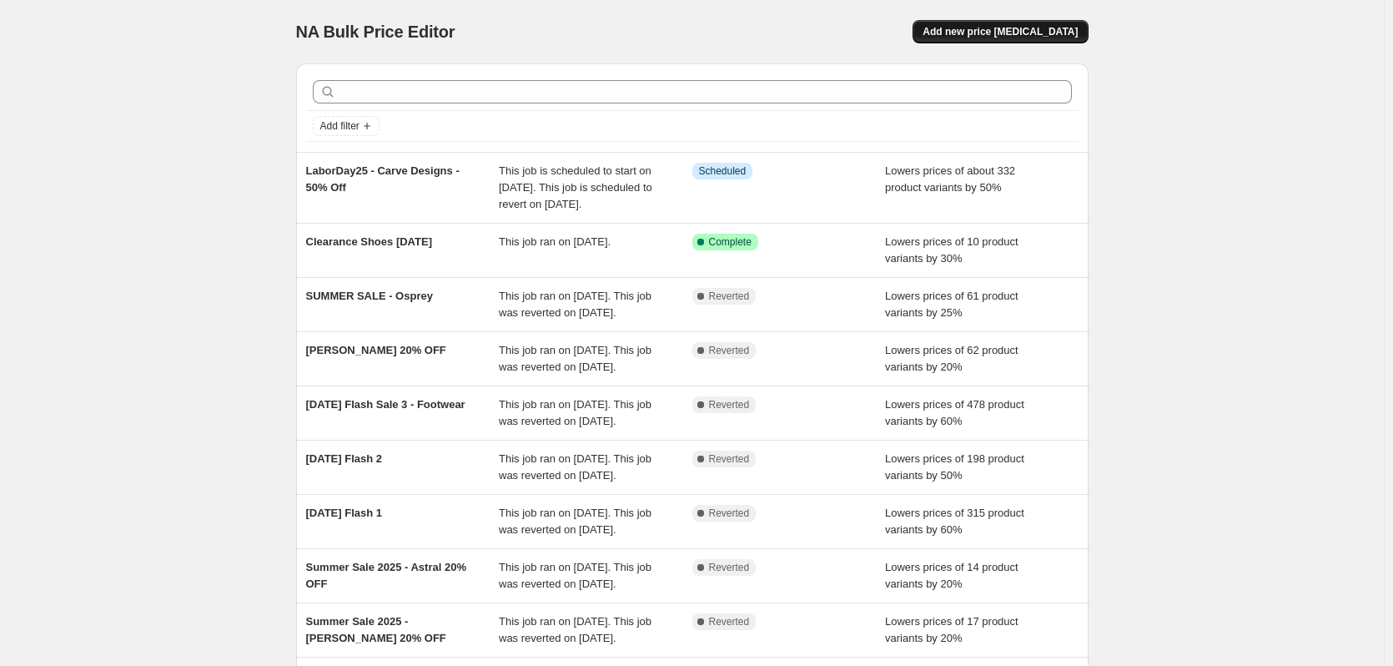
click at [1012, 34] on span "Add new price [MEDICAL_DATA]" at bounding box center [1000, 31] width 155 height 13
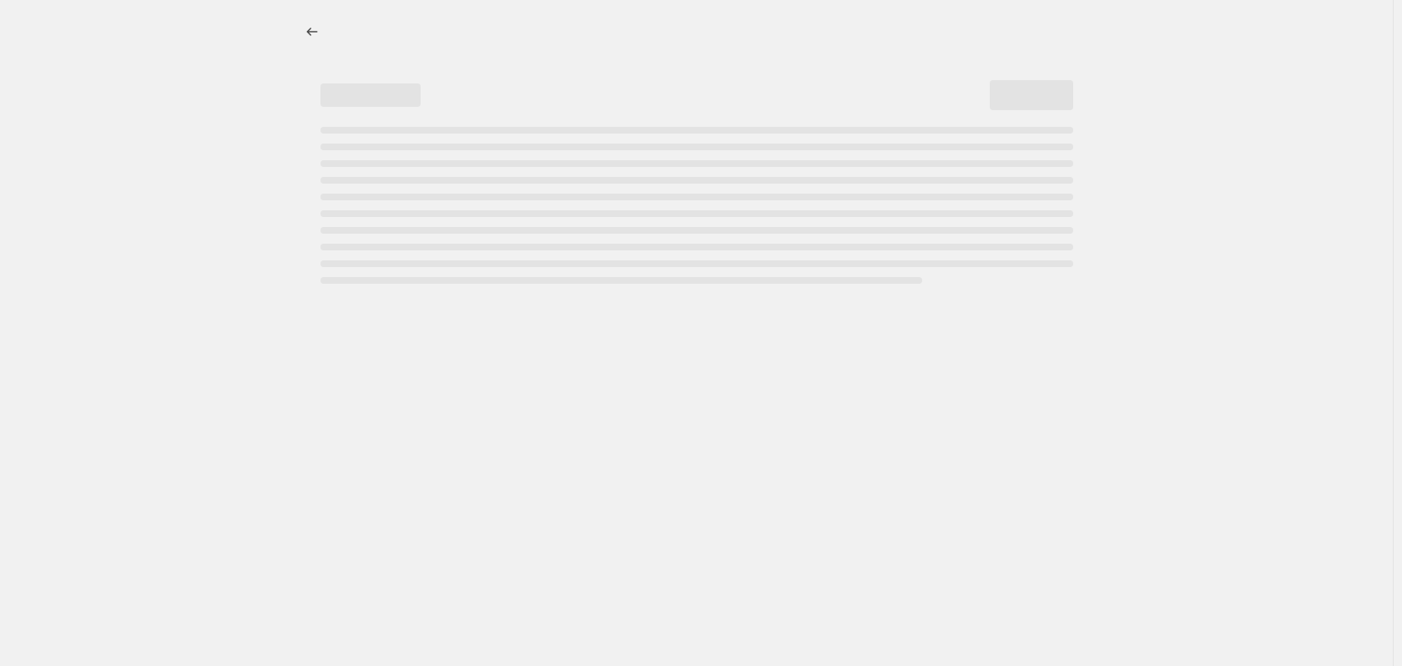
select select "percentage"
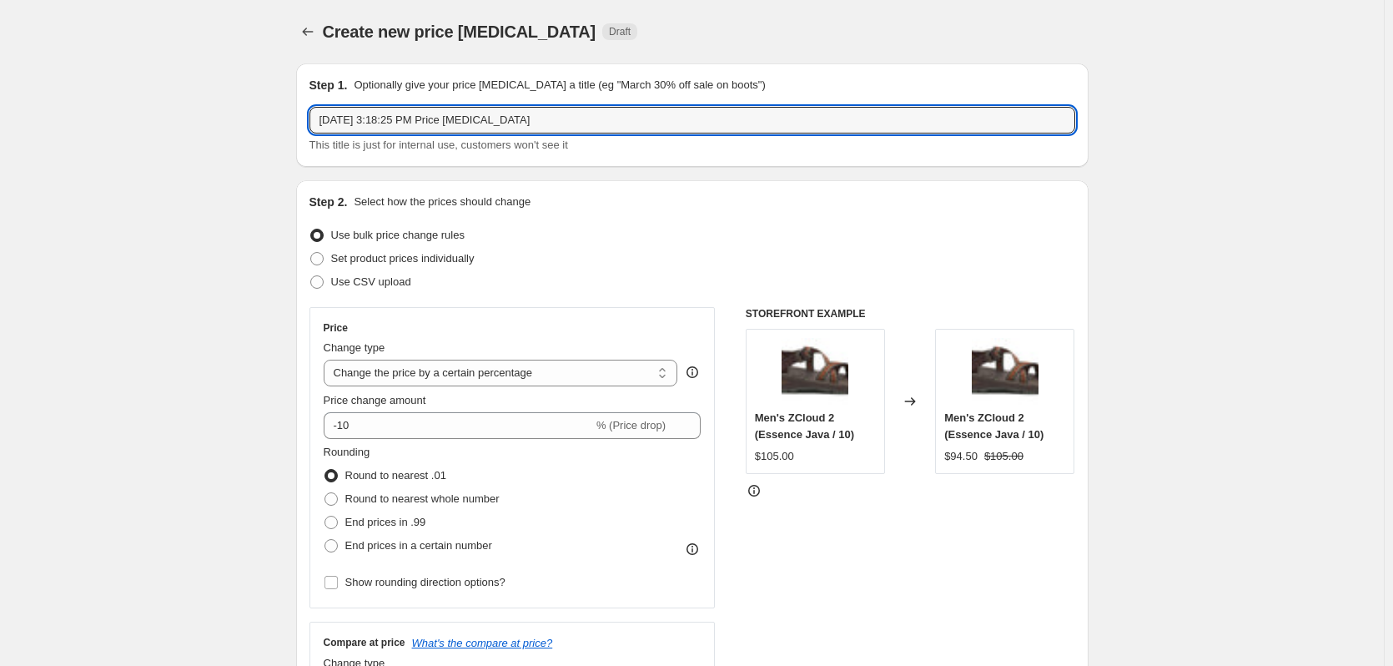
drag, startPoint x: 534, startPoint y: 123, endPoint x: 322, endPoint y: 143, distance: 212.8
click at [322, 143] on div "[DATE] 3:18:25 PM Price [MEDICAL_DATA] This title is just for internal use, cus…" at bounding box center [693, 130] width 766 height 47
type input "LaborDay25 - Eddyline - 20% Off"
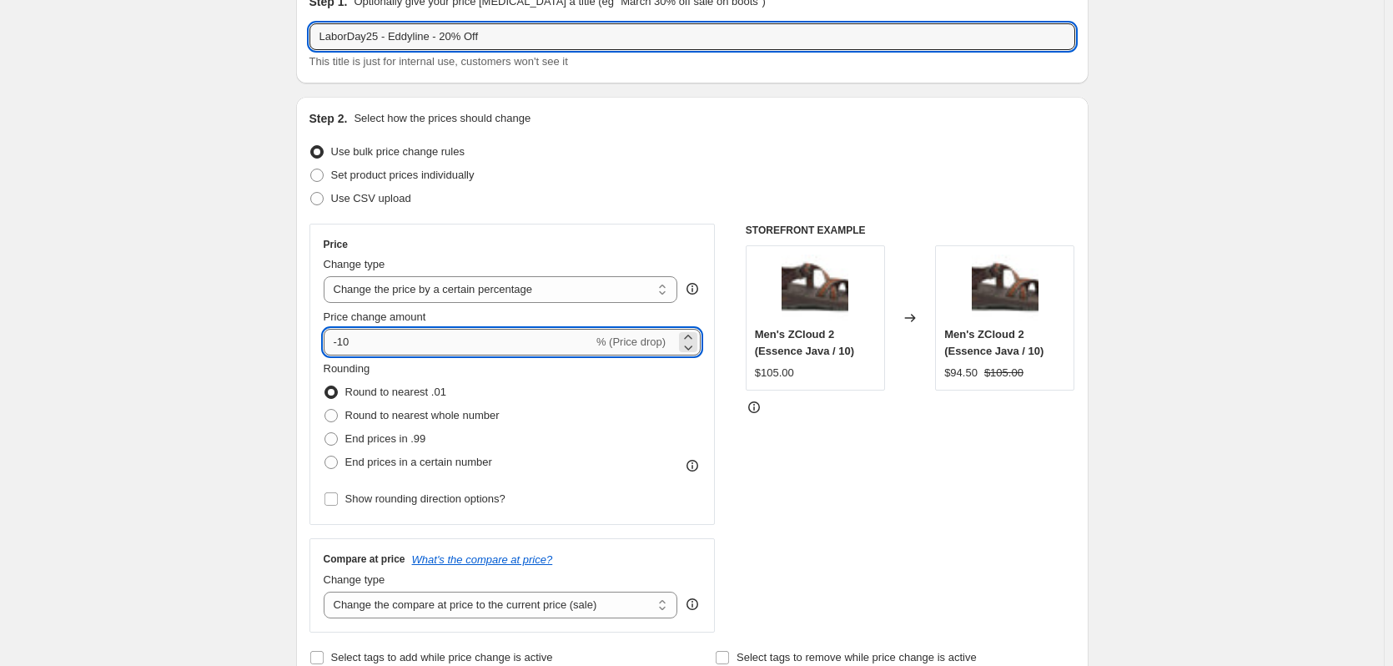
click at [383, 339] on input "-10" at bounding box center [458, 342] width 269 height 27
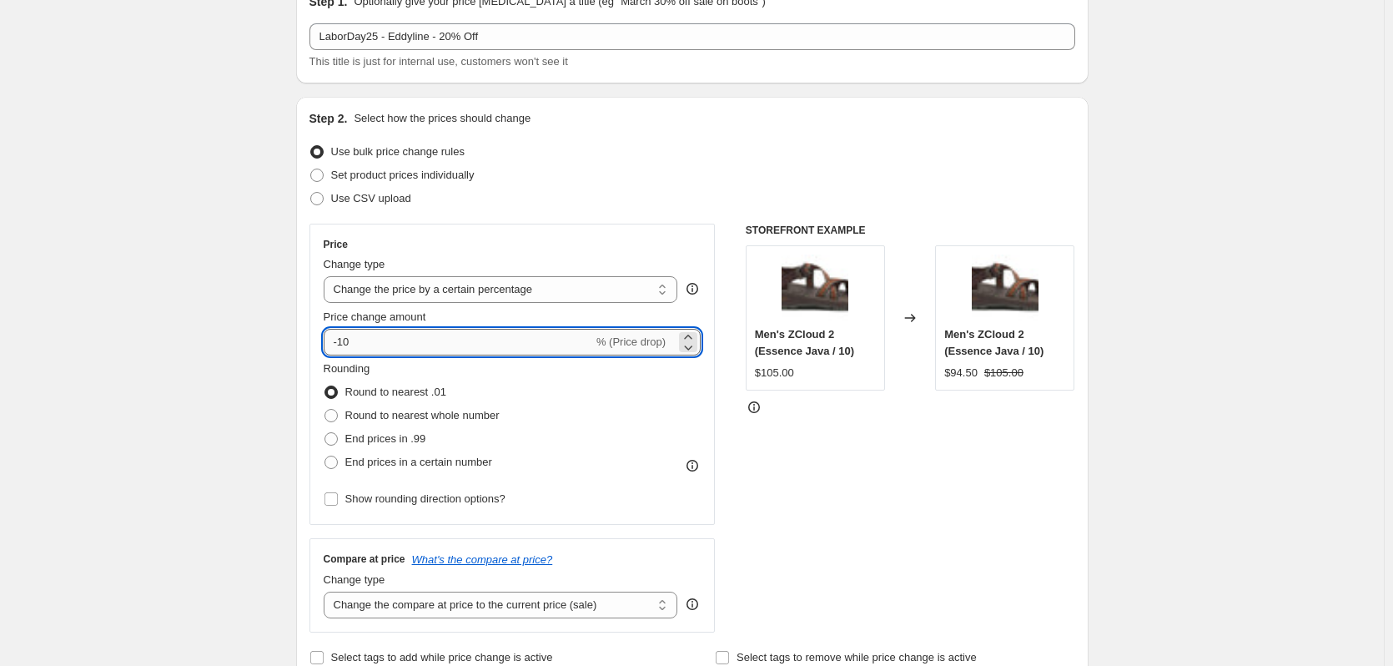
type input "-1"
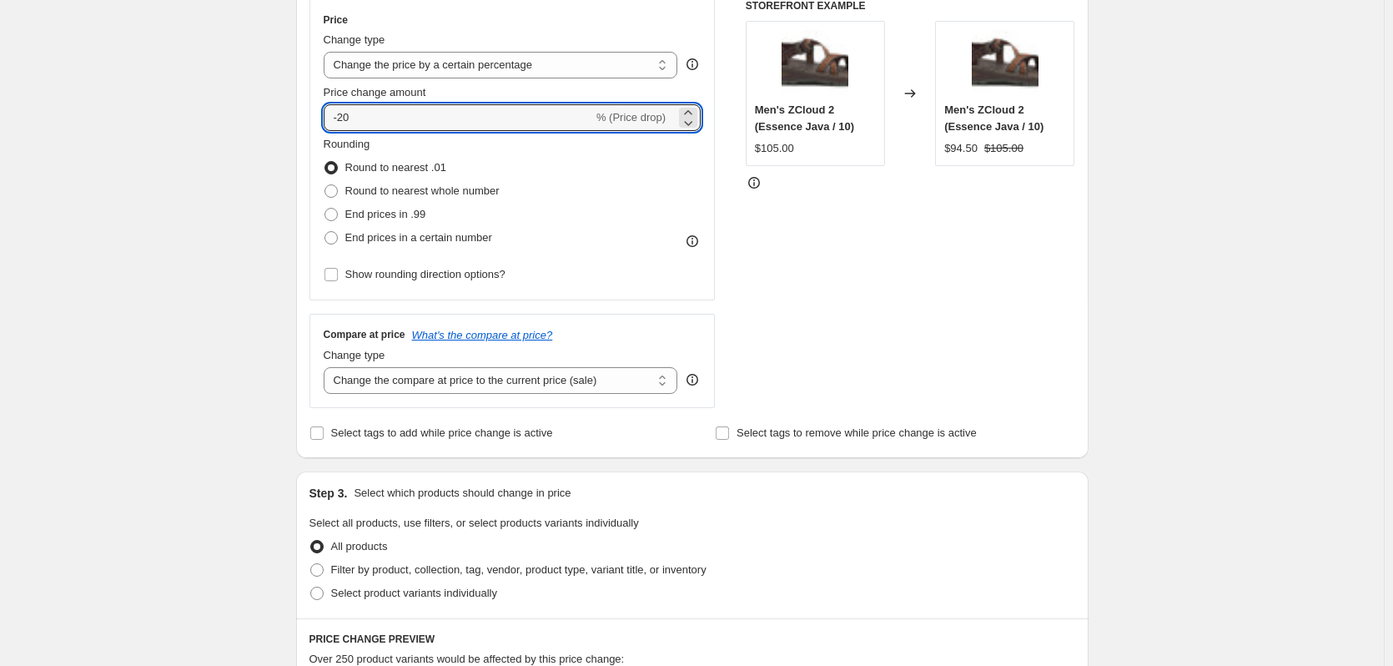
scroll to position [334, 0]
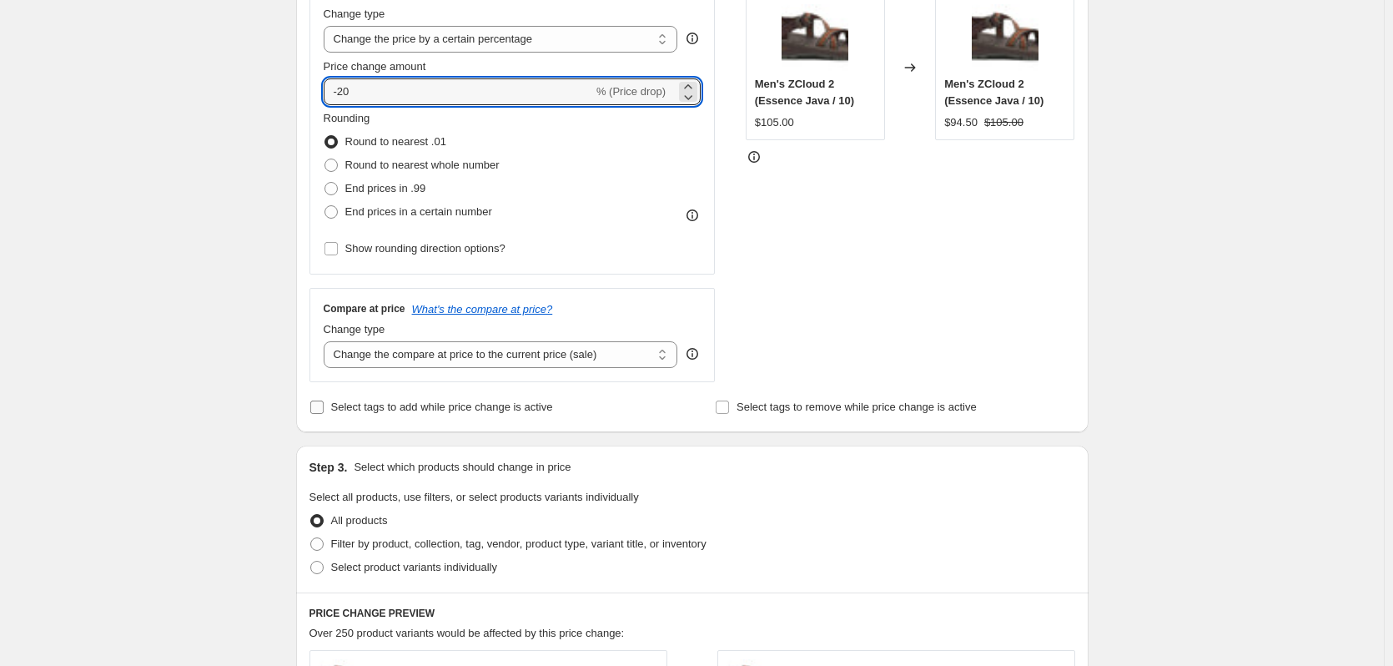
type input "-20"
click at [320, 403] on input "Select tags to add while price change is active" at bounding box center [316, 406] width 13 height 13
checkbox input "true"
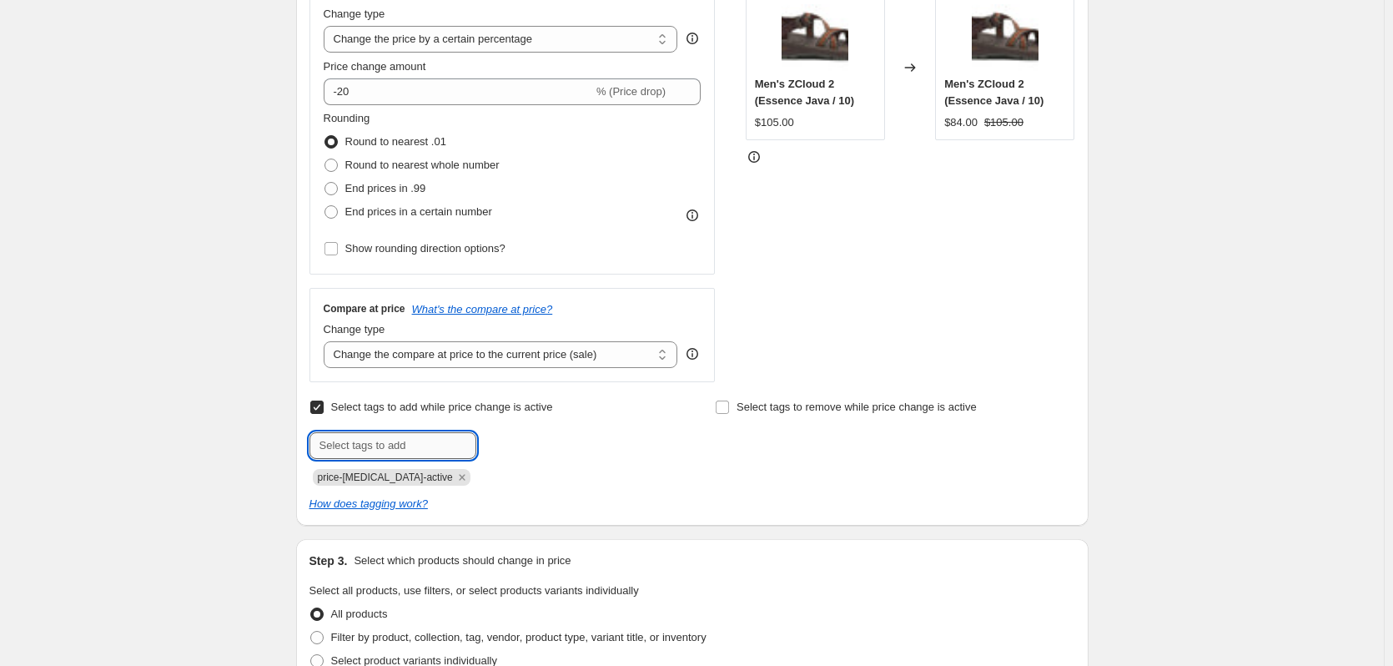
click at [372, 444] on input "text" at bounding box center [393, 445] width 167 height 27
type input "L"
type input "LD25"
click at [525, 449] on span "LD25" at bounding box center [524, 444] width 24 height 12
click at [428, 445] on input "text" at bounding box center [393, 445] width 167 height 27
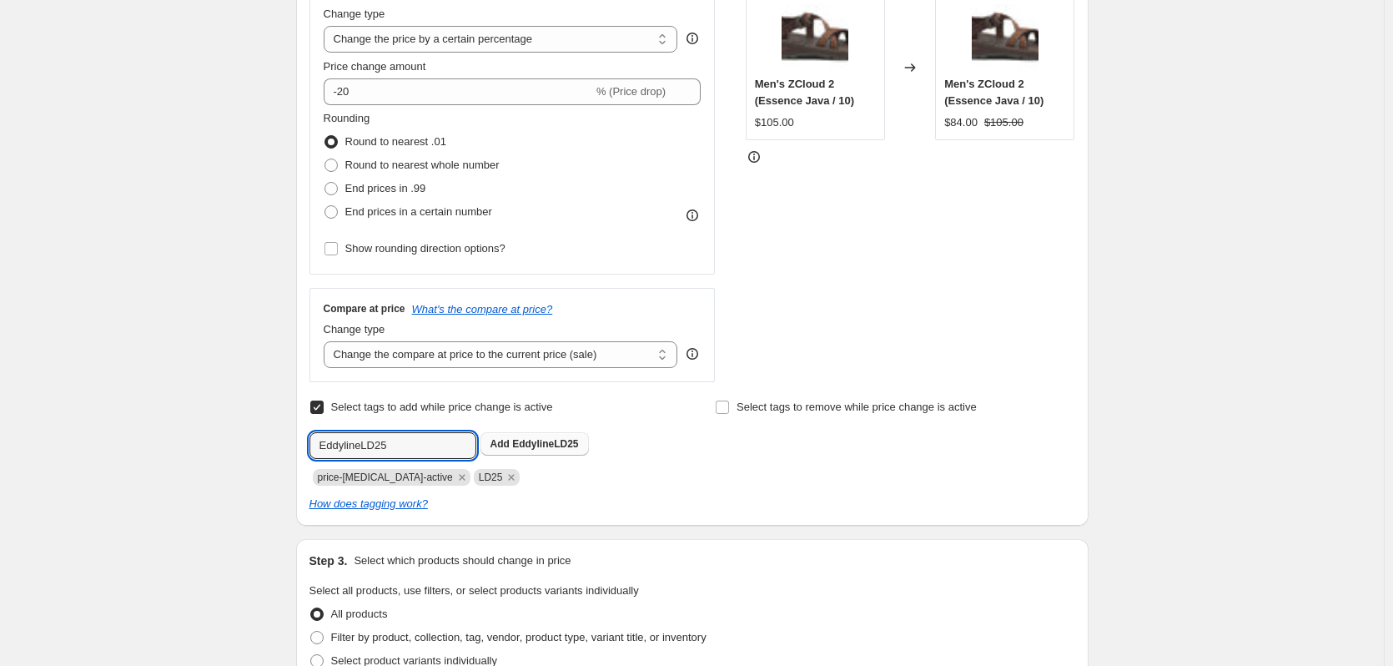
type input "EddylineLD25"
click at [539, 437] on button "Add EddylineLD25" at bounding box center [535, 443] width 108 height 23
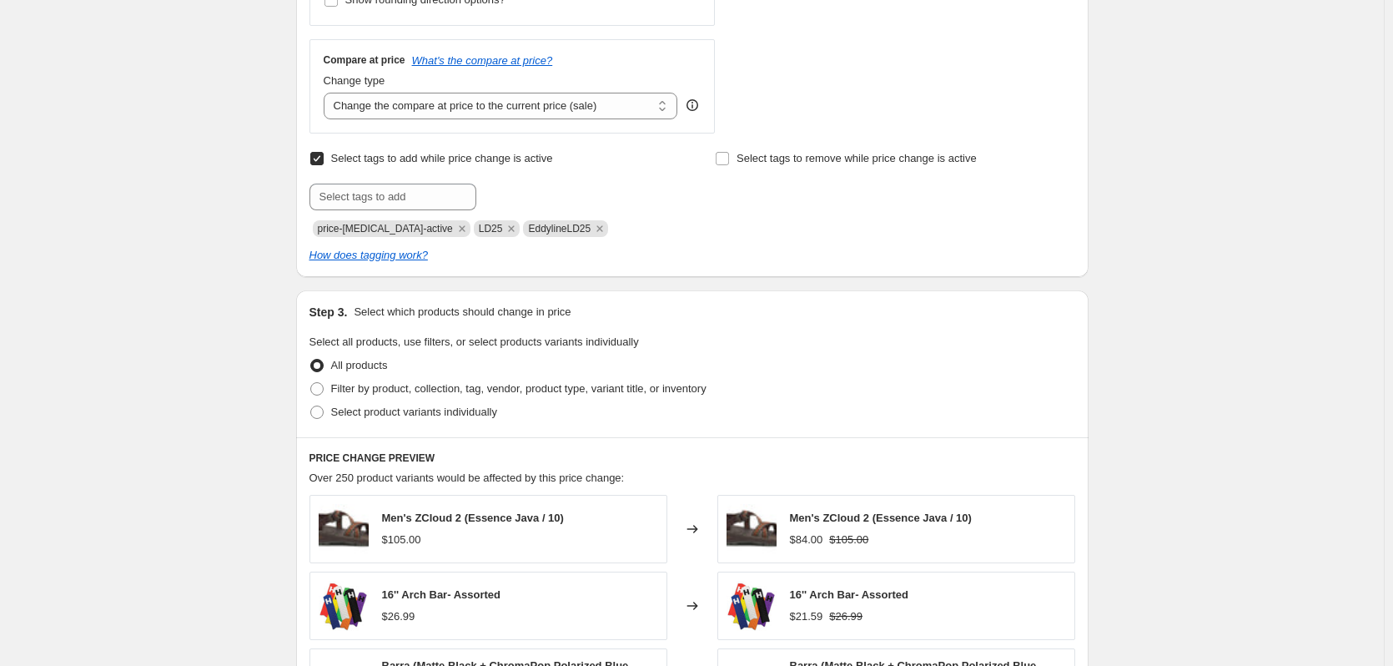
scroll to position [584, 0]
click at [319, 388] on span at bounding box center [316, 386] width 13 height 13
click at [311, 381] on input "Filter by product, collection, tag, vendor, product type, variant title, or inv…" at bounding box center [310, 380] width 1 height 1
radio input "true"
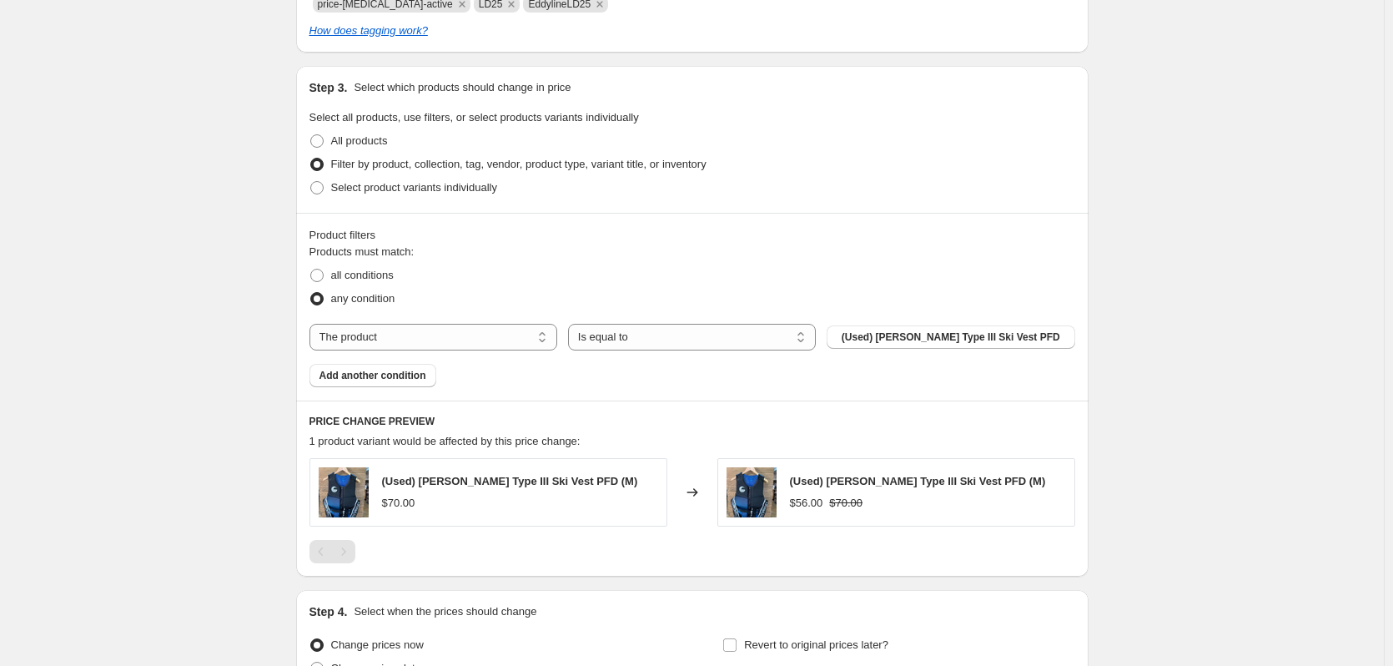
scroll to position [834, 0]
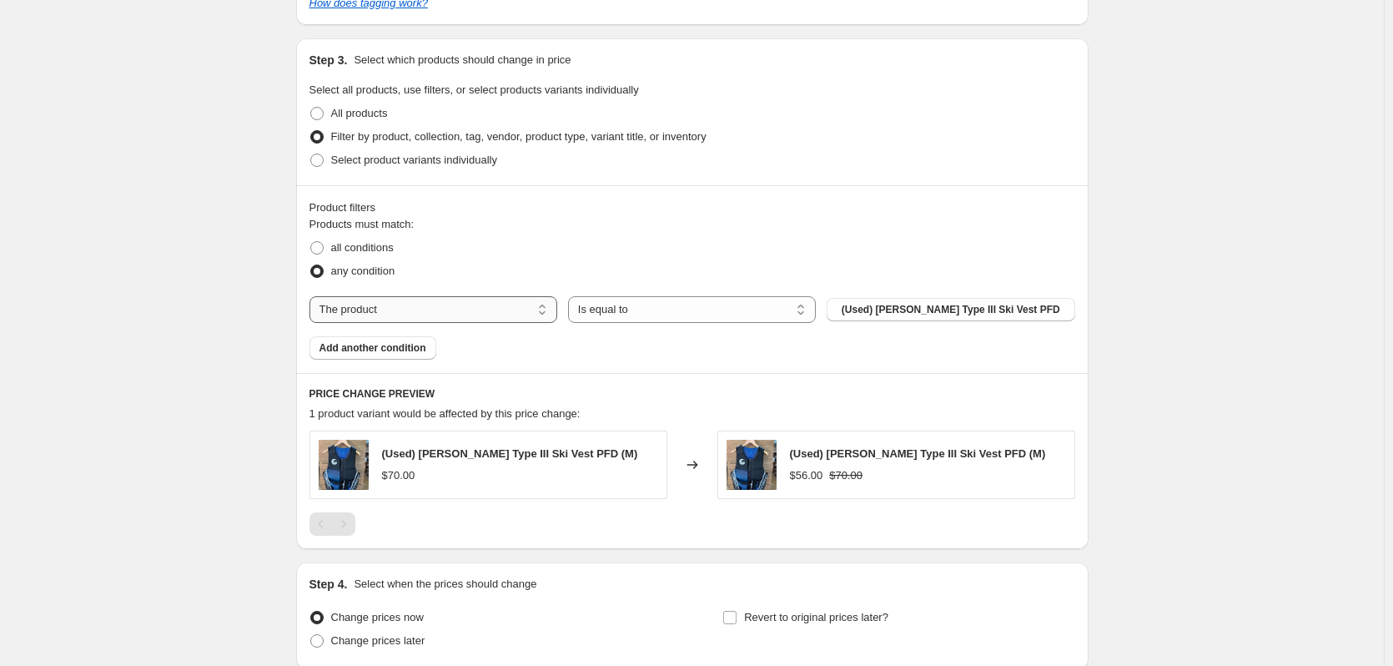
click at [551, 305] on select "The product The product's collection The product's tag The product's vendor The…" at bounding box center [434, 309] width 248 height 27
select select "vendor"
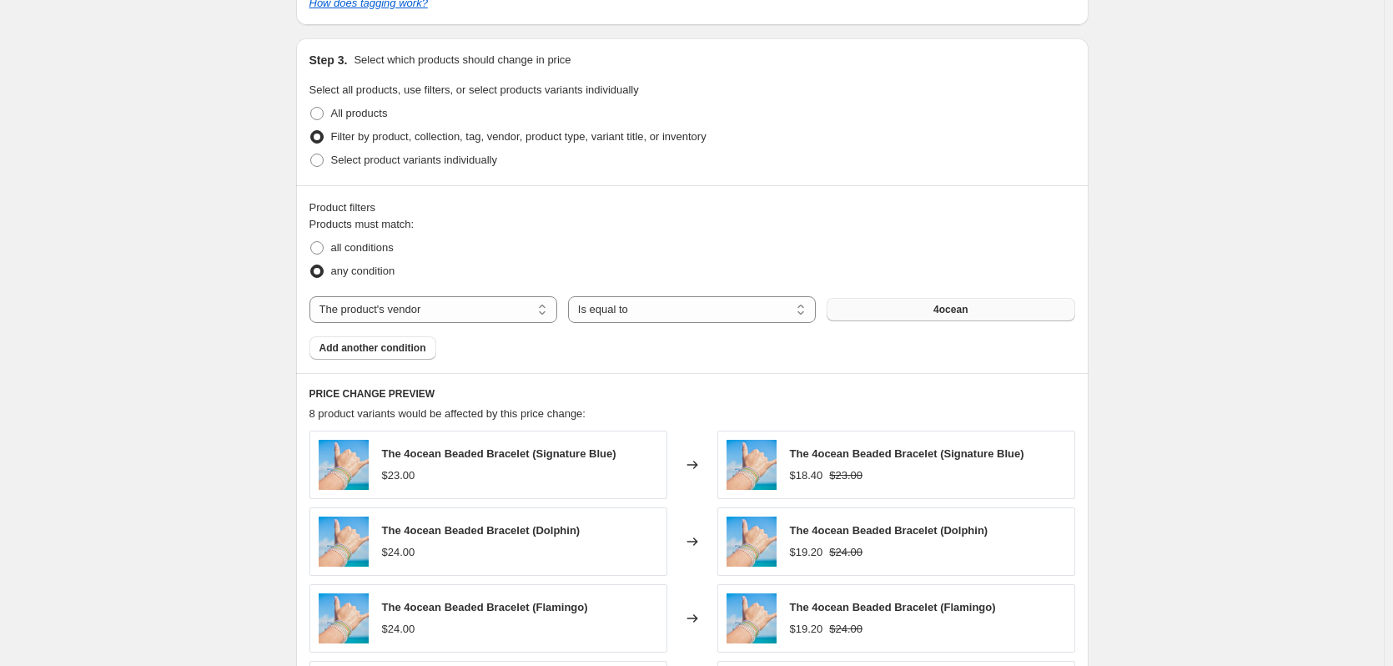
click at [979, 321] on button "4ocean" at bounding box center [951, 309] width 248 height 23
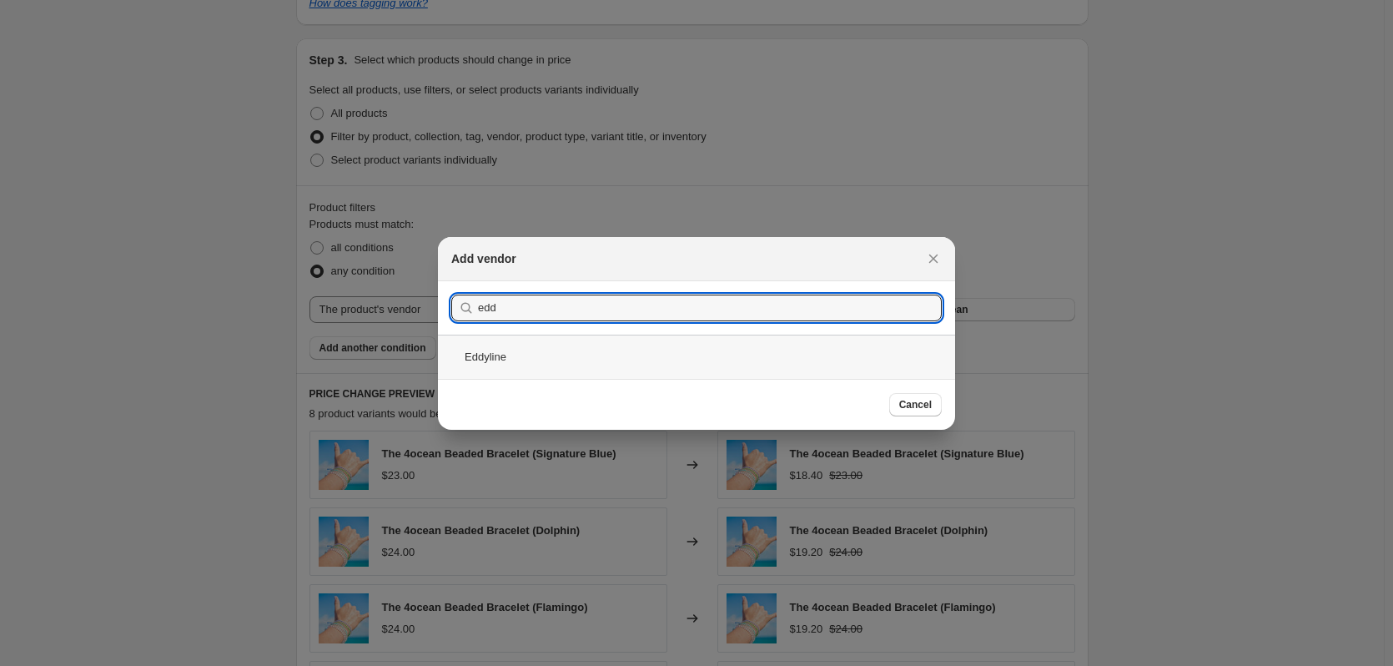
type input "edd"
click at [519, 352] on div "Eddyline" at bounding box center [696, 357] width 517 height 44
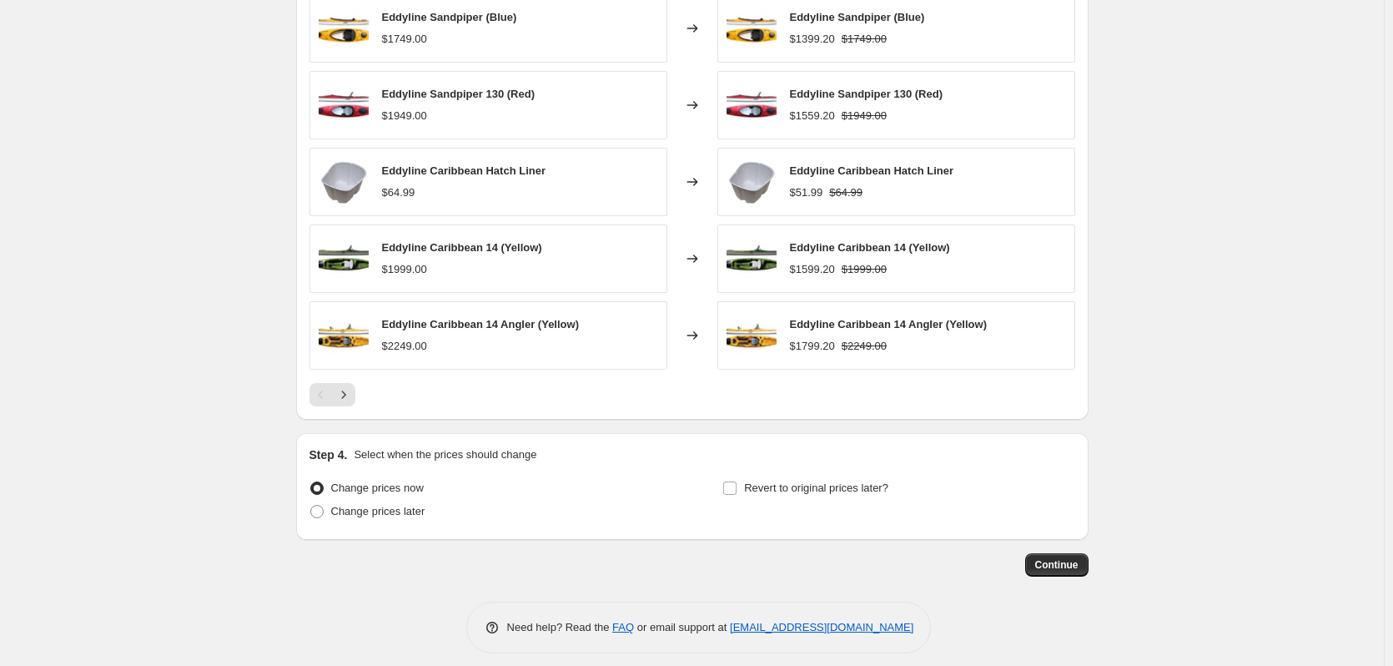
scroll to position [1284, 0]
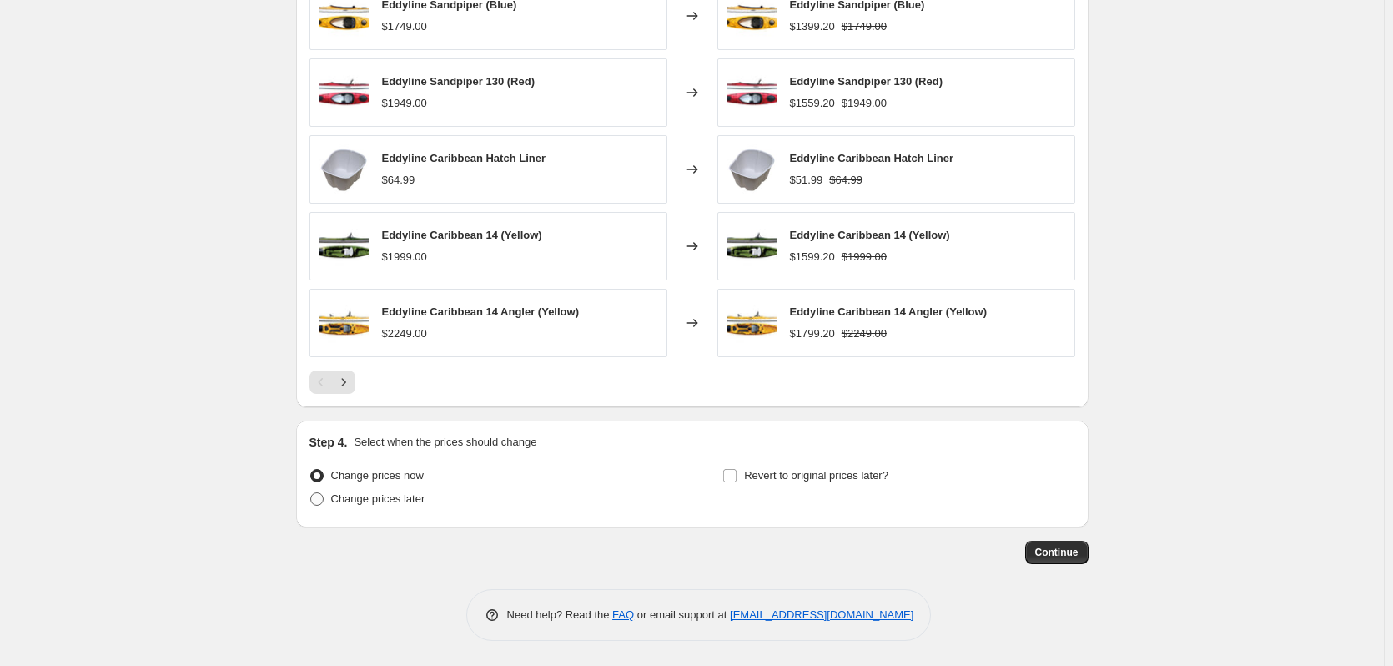
click at [355, 498] on span "Change prices later" at bounding box center [378, 498] width 94 height 13
click at [311, 493] on input "Change prices later" at bounding box center [310, 492] width 1 height 1
radio input "true"
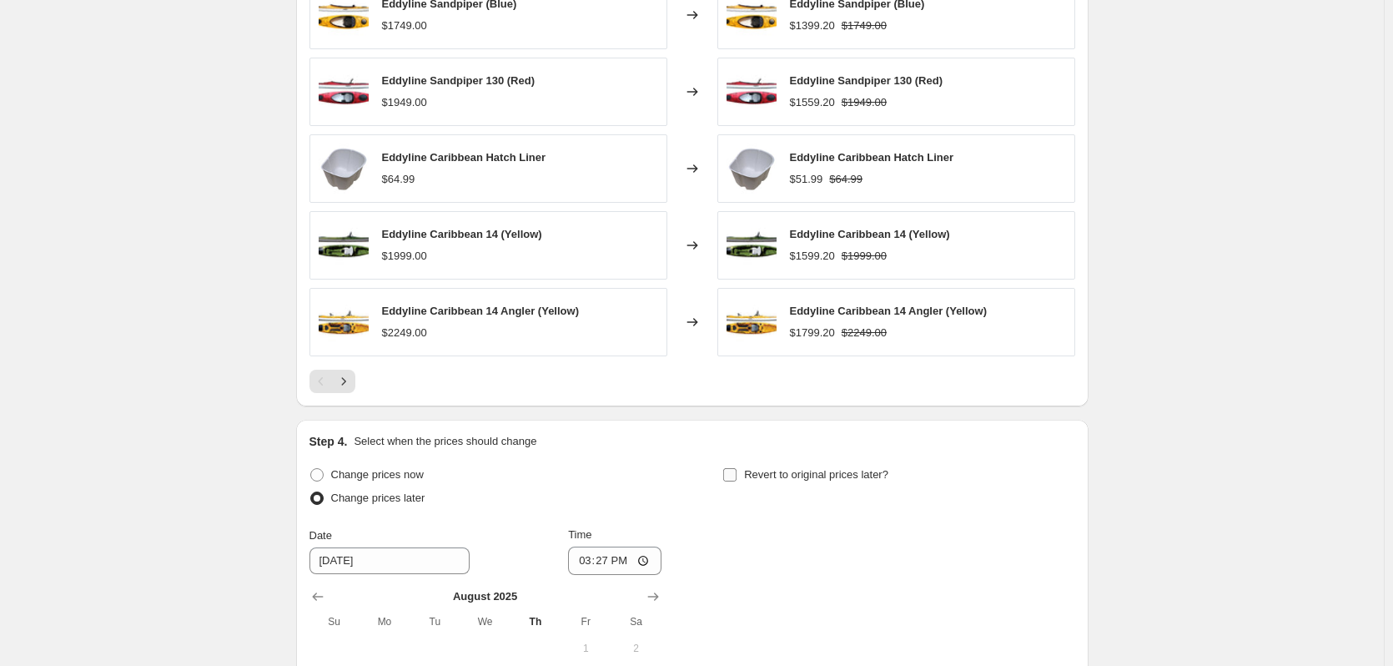
click at [730, 475] on input "Revert to original prices later?" at bounding box center [729, 474] width 13 height 13
checkbox input "true"
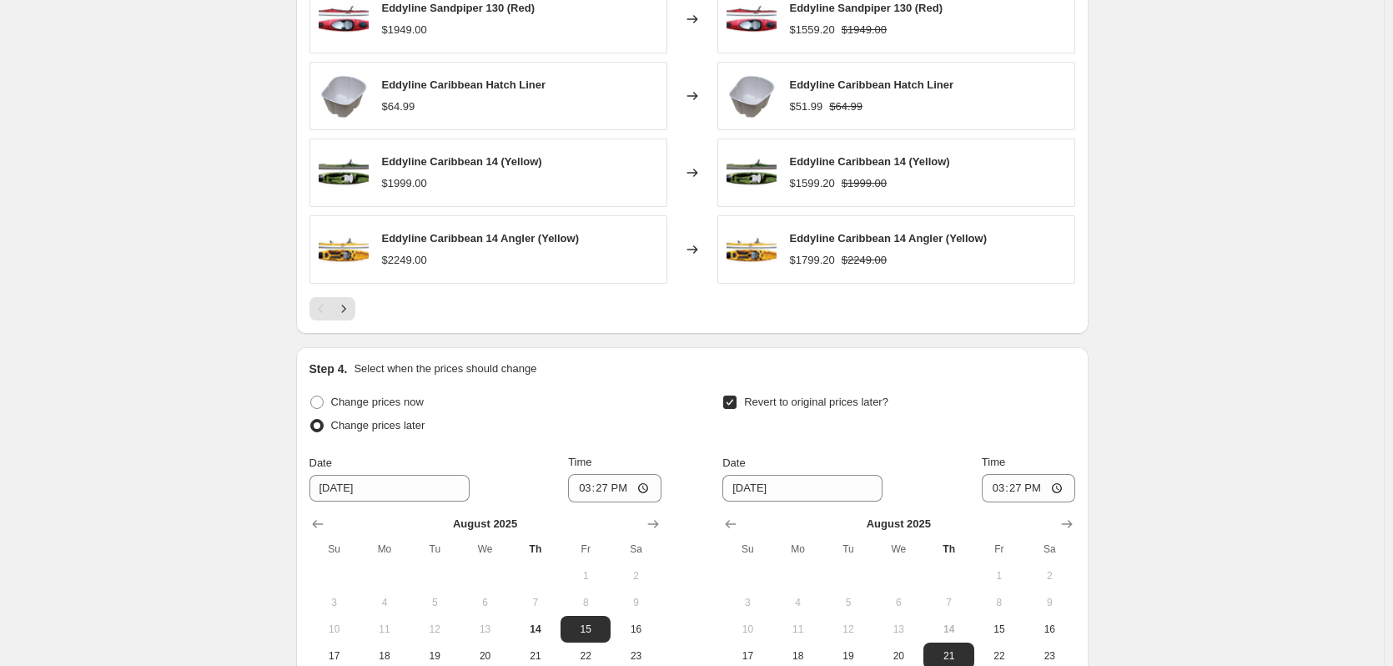
scroll to position [1451, 0]
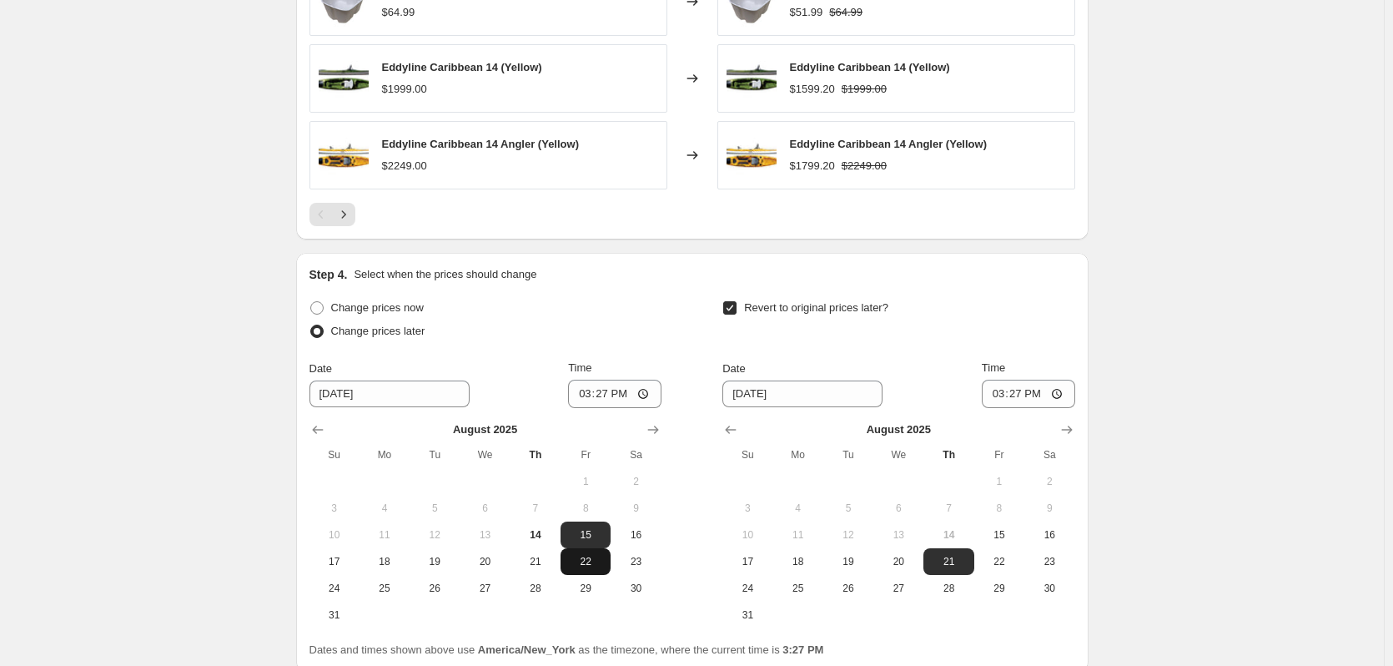
click at [577, 566] on span "22" at bounding box center [585, 561] width 37 height 13
type input "[DATE]"
click at [649, 391] on input "15:27" at bounding box center [614, 394] width 93 height 28
type input "00:01"
click at [615, 312] on div "Change prices now" at bounding box center [486, 307] width 352 height 23
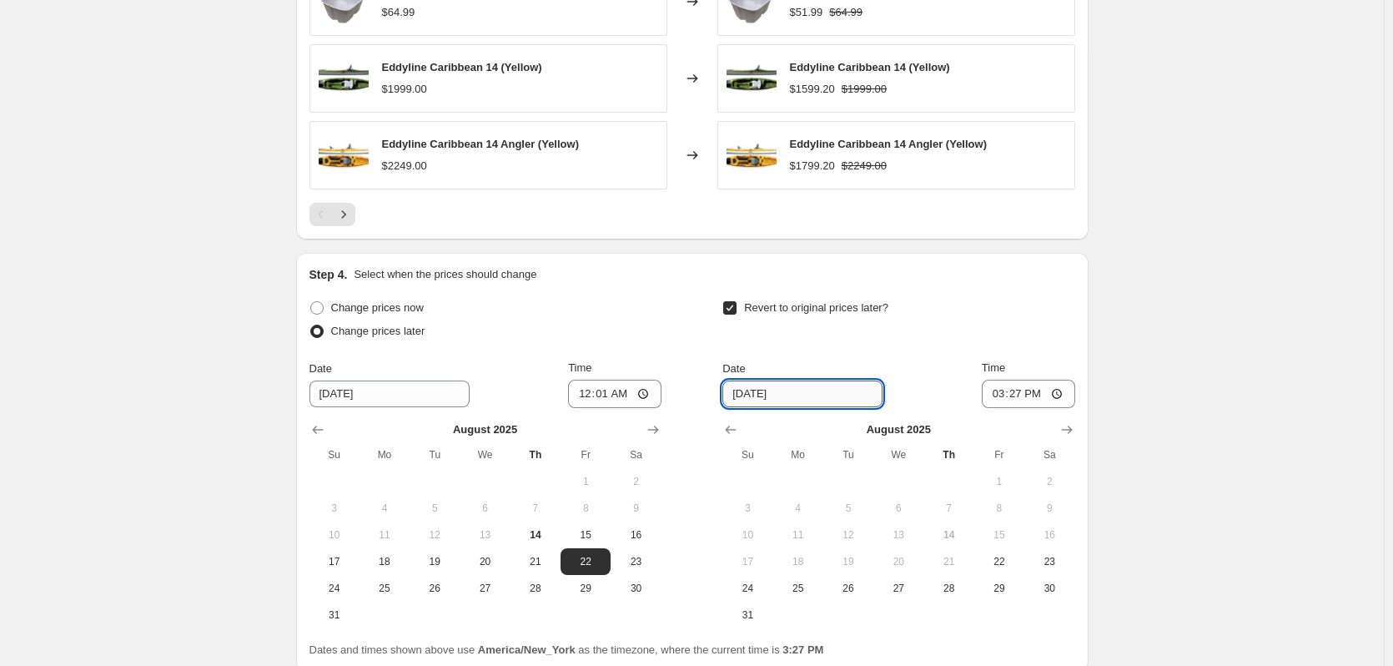
click at [798, 392] on input "[DATE]" at bounding box center [802, 393] width 160 height 27
click at [1072, 430] on icon "Show next month, September 2025" at bounding box center [1066, 429] width 11 height 8
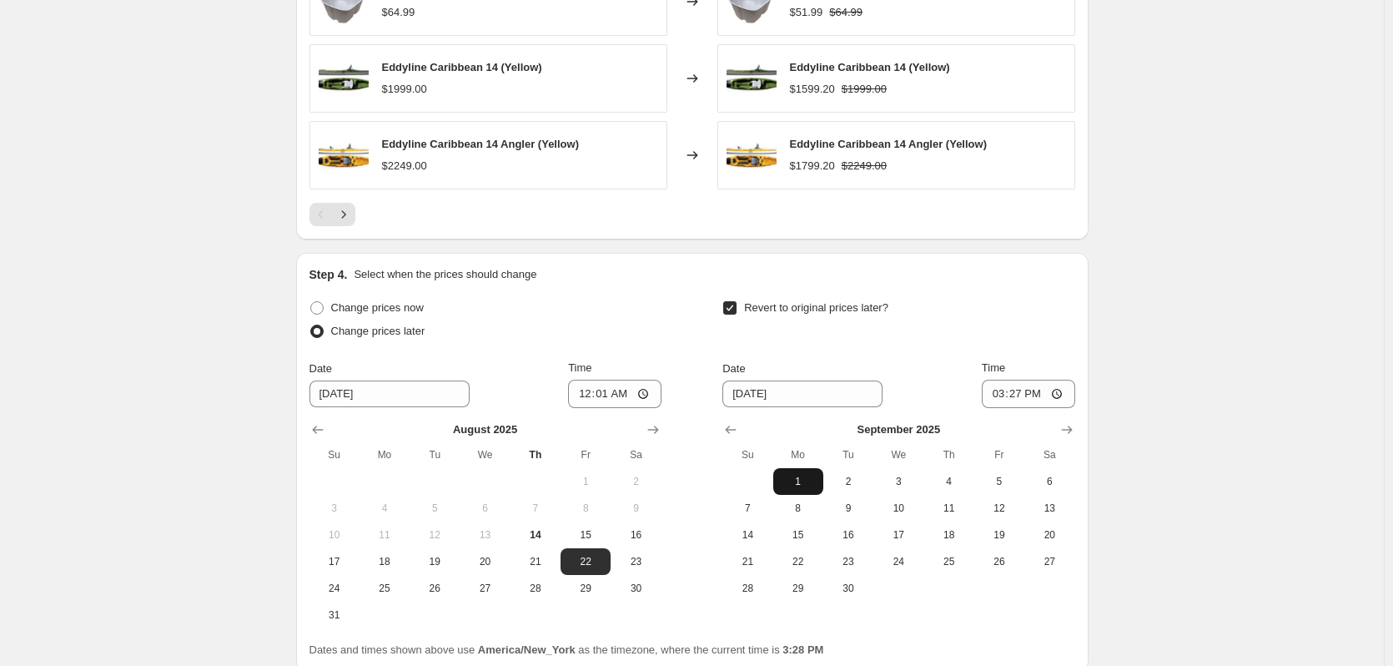
click at [808, 480] on span "1" at bounding box center [798, 481] width 37 height 13
type input "[DATE]"
click at [1060, 395] on input "15:27" at bounding box center [1028, 394] width 93 height 28
type input "23:59"
click at [1002, 293] on div "Step 4. Select when the prices should change Change prices now Change prices la…" at bounding box center [693, 462] width 766 height 392
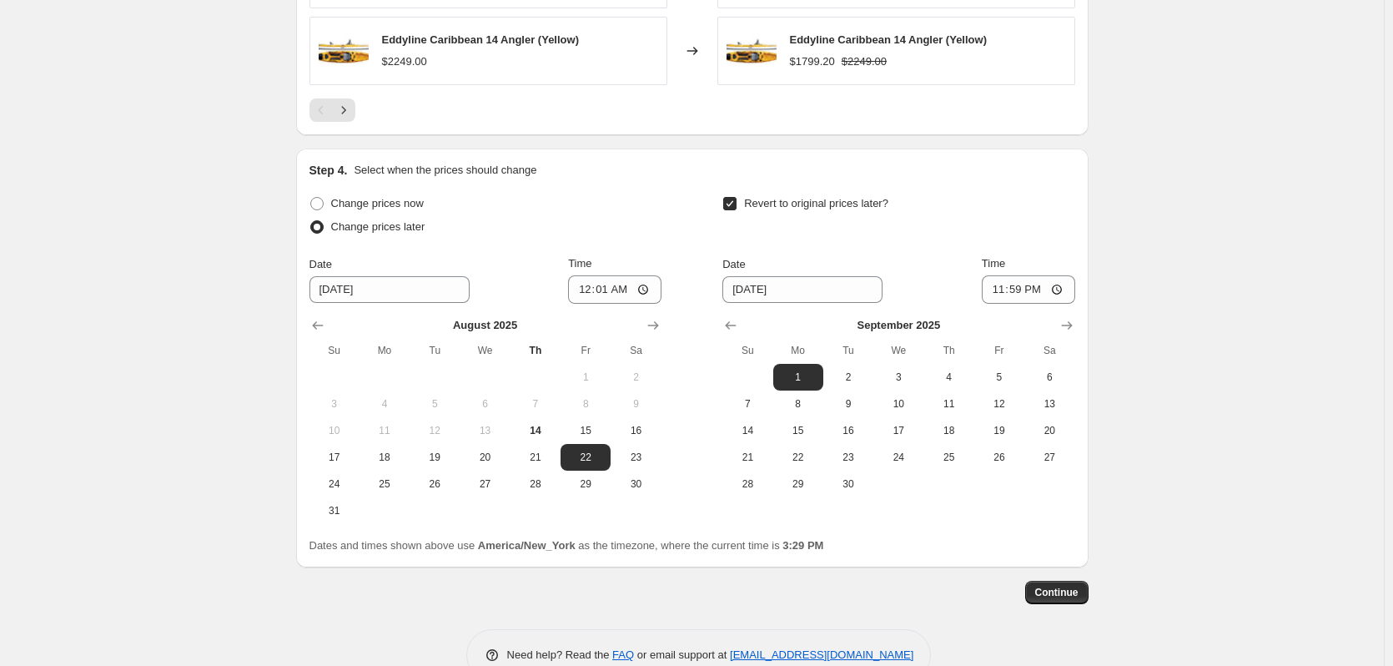
scroll to position [1596, 0]
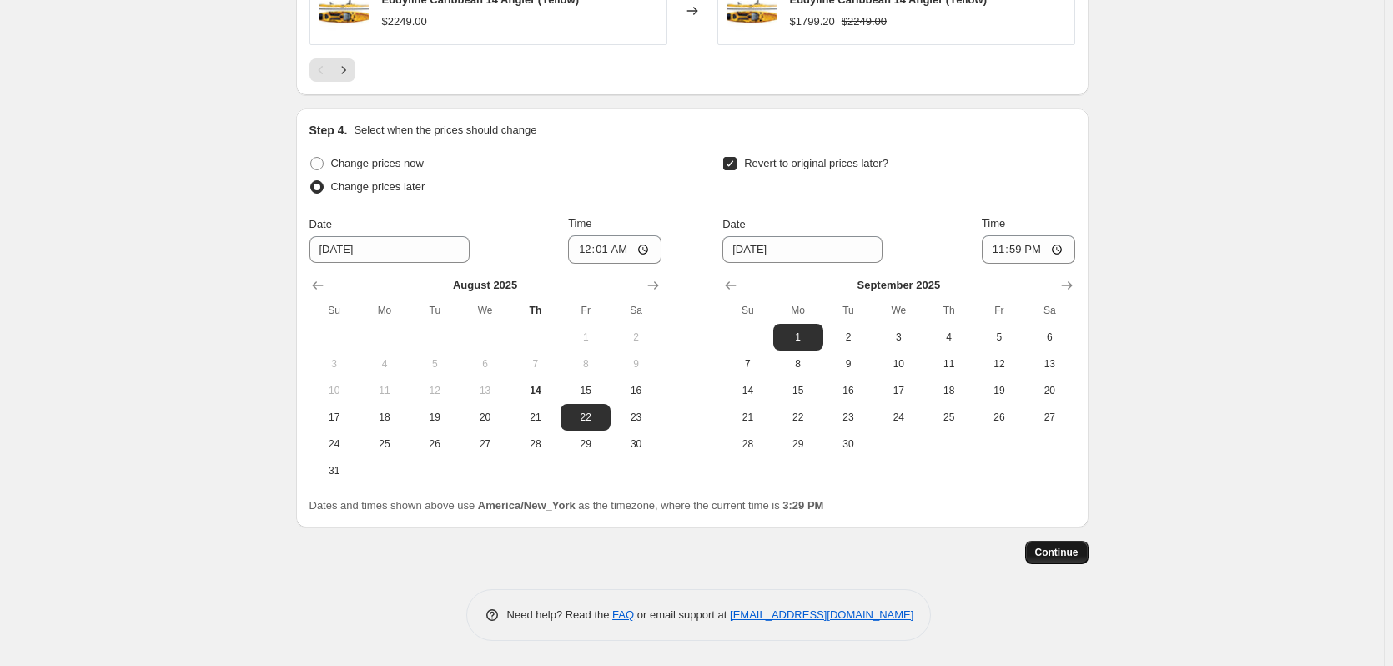
click at [1057, 556] on span "Continue" at bounding box center [1056, 552] width 43 height 13
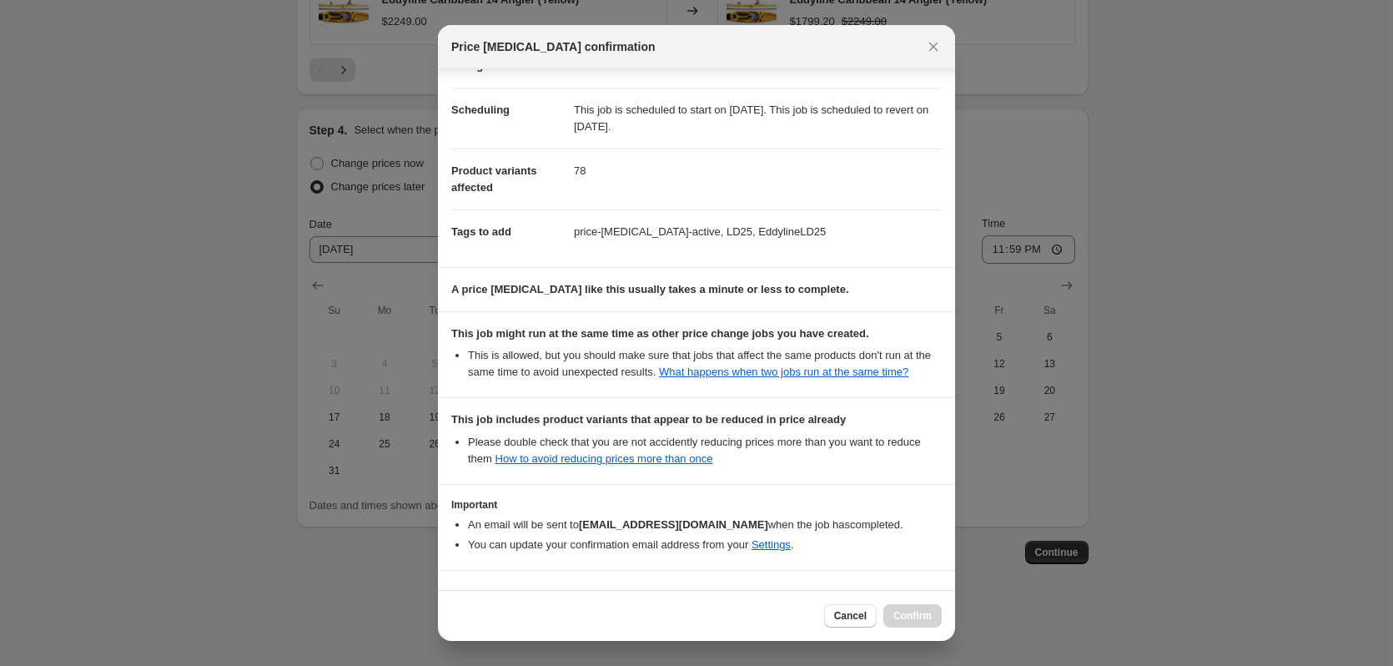
scroll to position [180, 0]
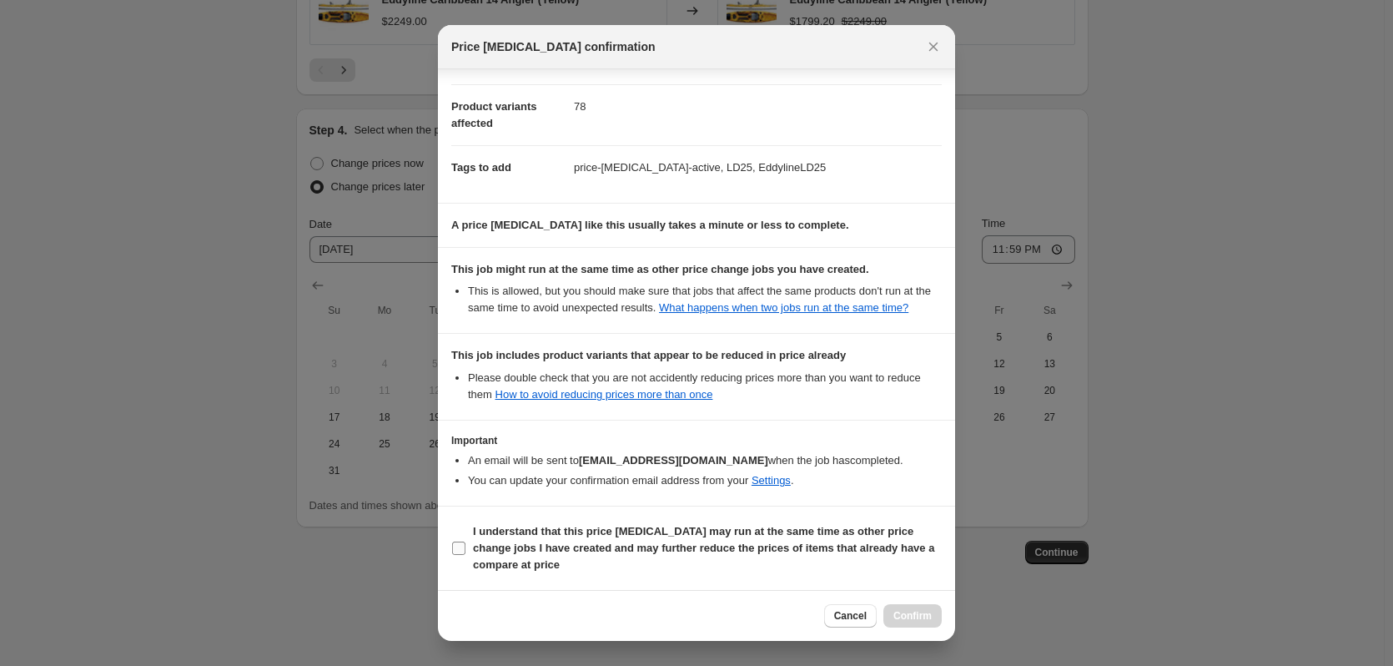
click at [458, 550] on input "I understand that this price [MEDICAL_DATA] may run at the same time as other p…" at bounding box center [458, 547] width 13 height 13
checkbox input "true"
click at [914, 620] on span "Confirm" at bounding box center [912, 615] width 38 height 13
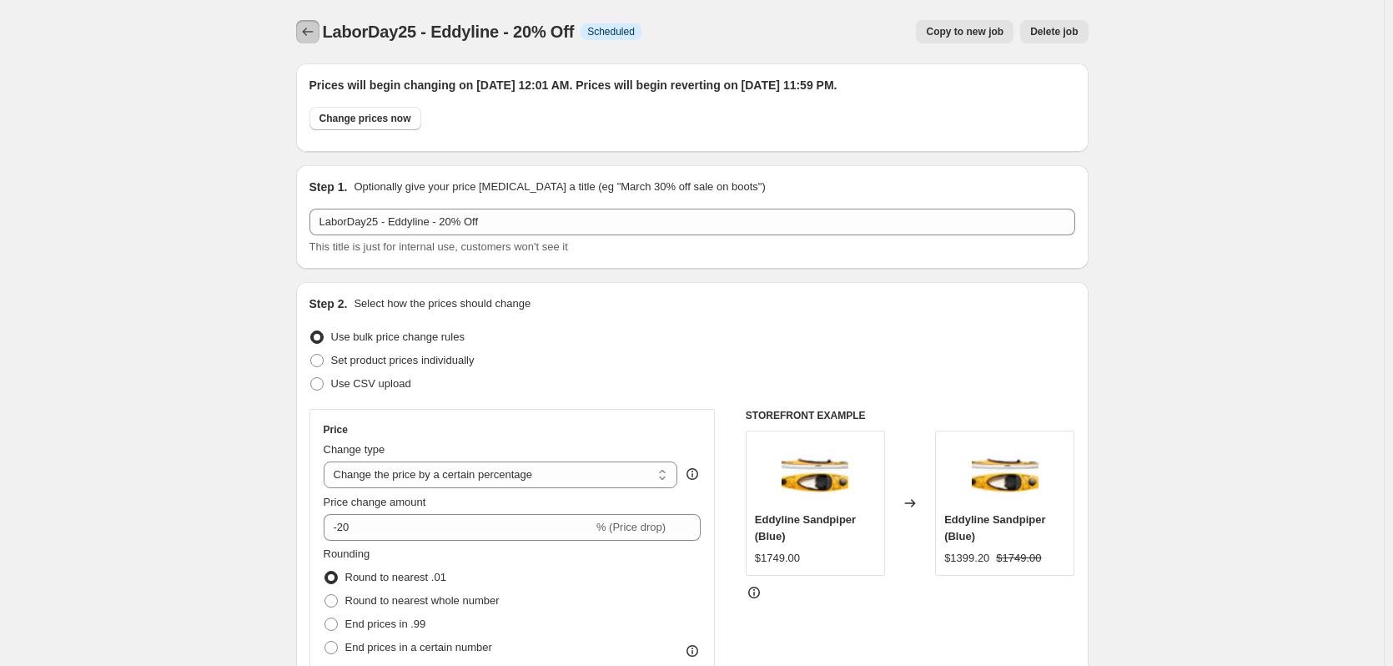
click at [310, 33] on icon "Price change jobs" at bounding box center [308, 31] width 17 height 17
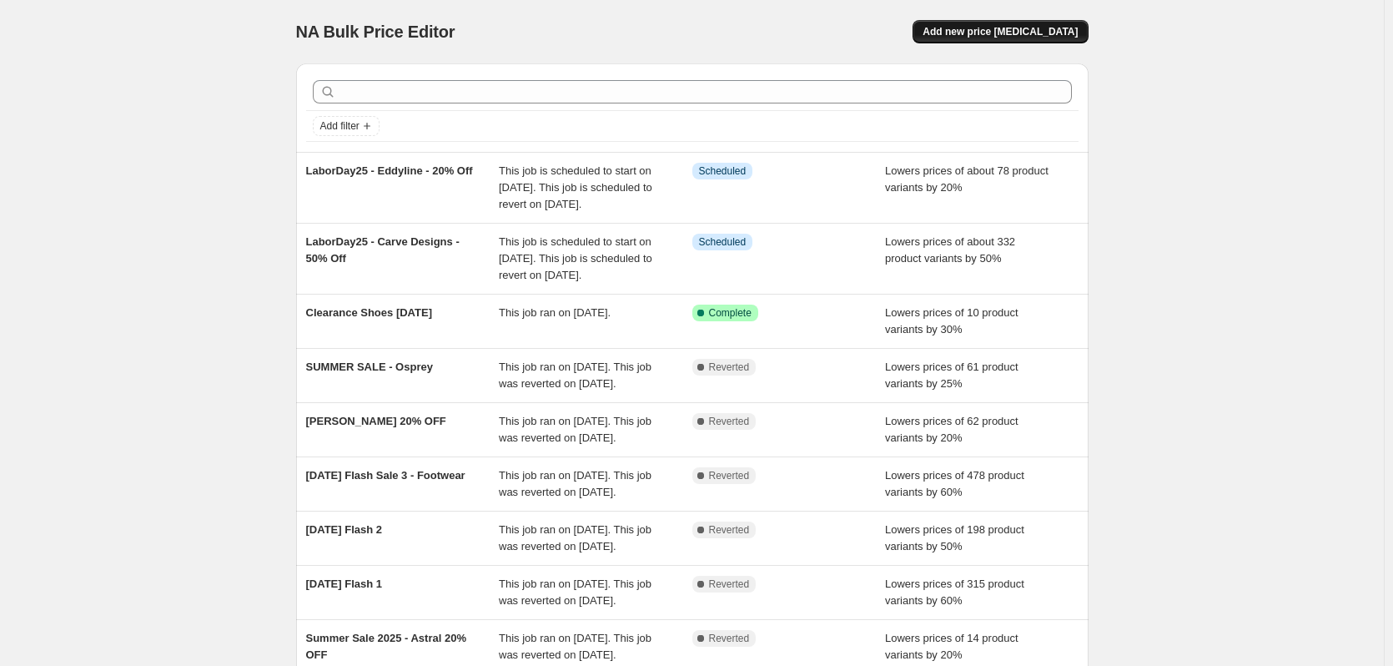
click at [1055, 36] on span "Add new price [MEDICAL_DATA]" at bounding box center [1000, 31] width 155 height 13
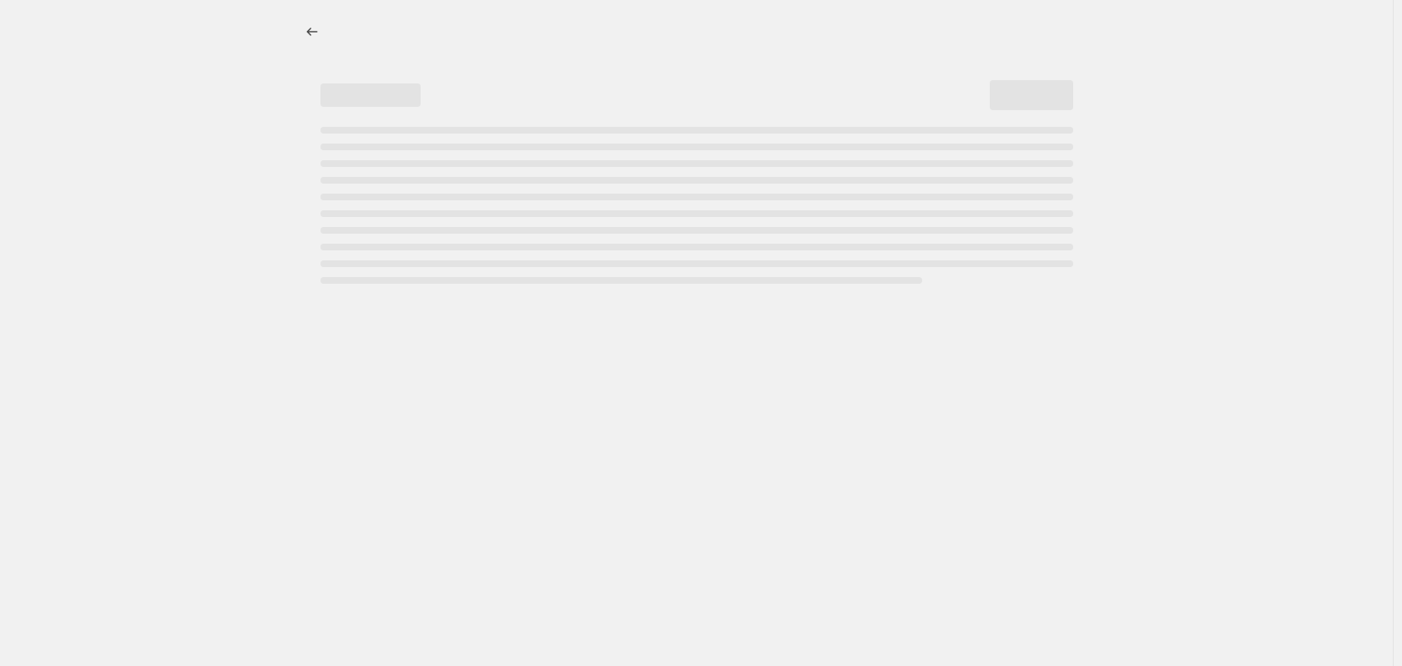
select select "percentage"
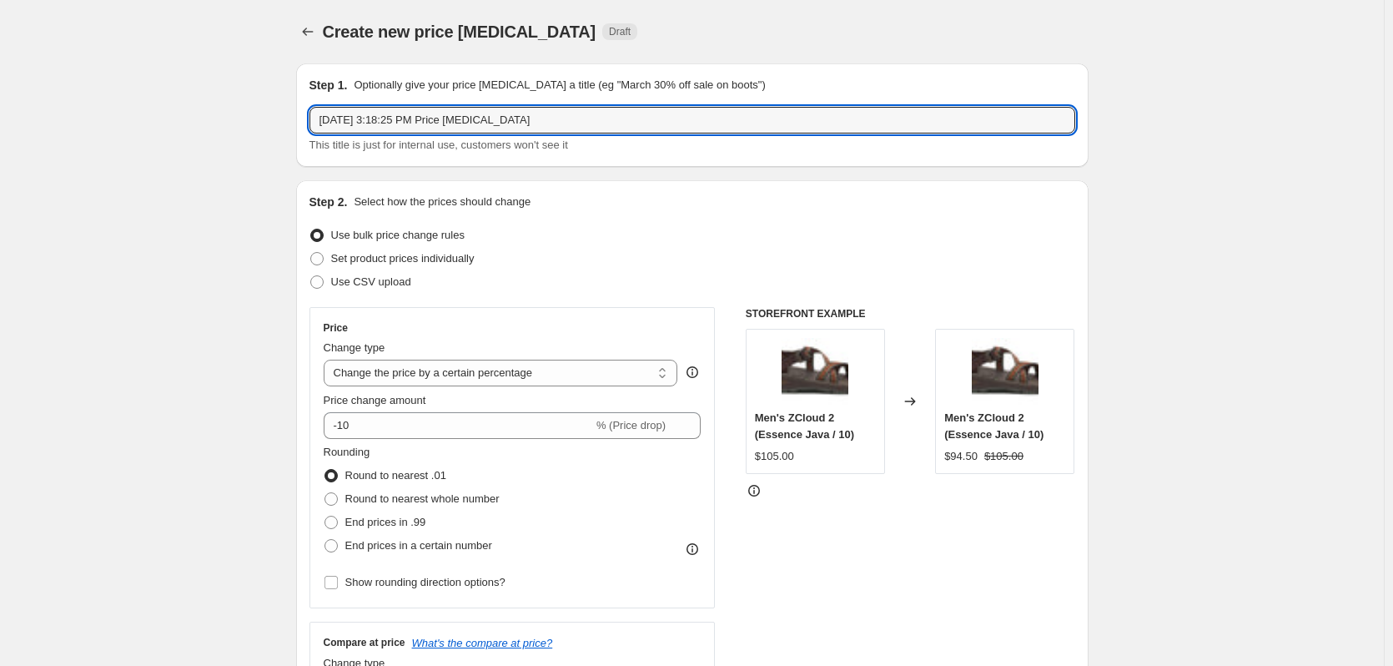
drag, startPoint x: 561, startPoint y: 120, endPoint x: 291, endPoint y: 136, distance: 270.8
type input "l"
type input "LaborDay25 - KEEN - 25% Off"
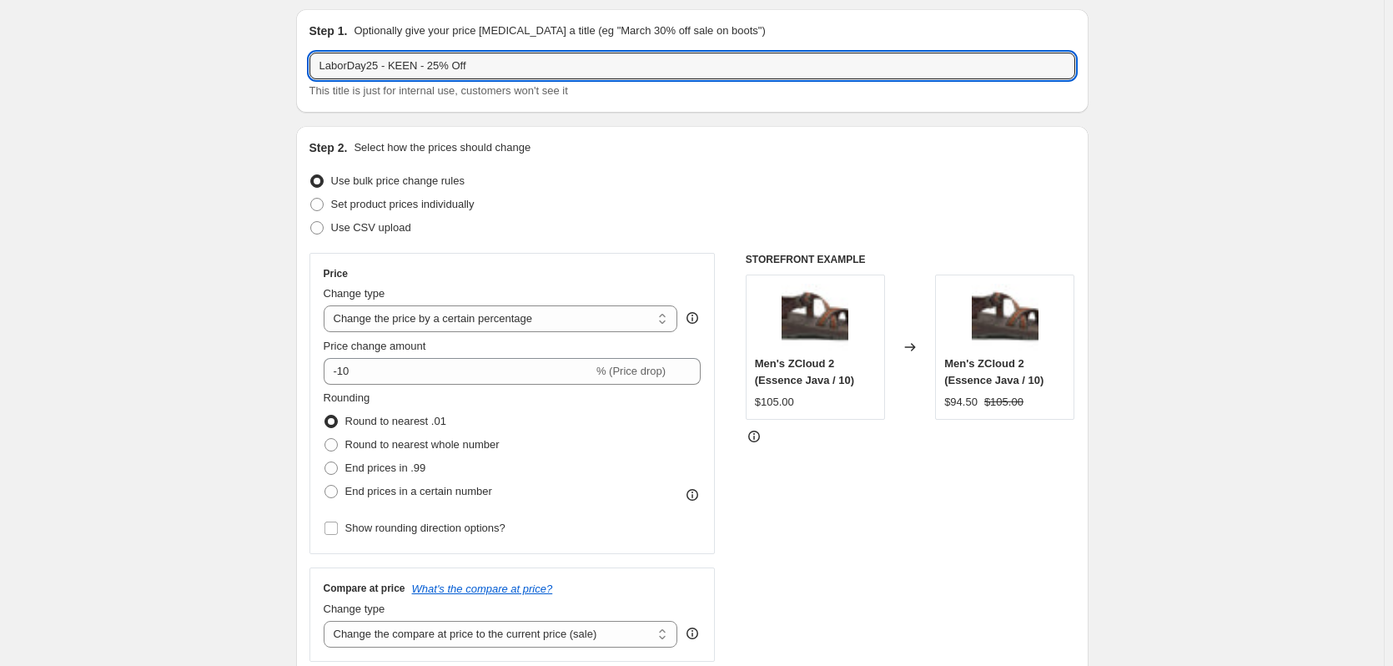
scroll to position [83, 0]
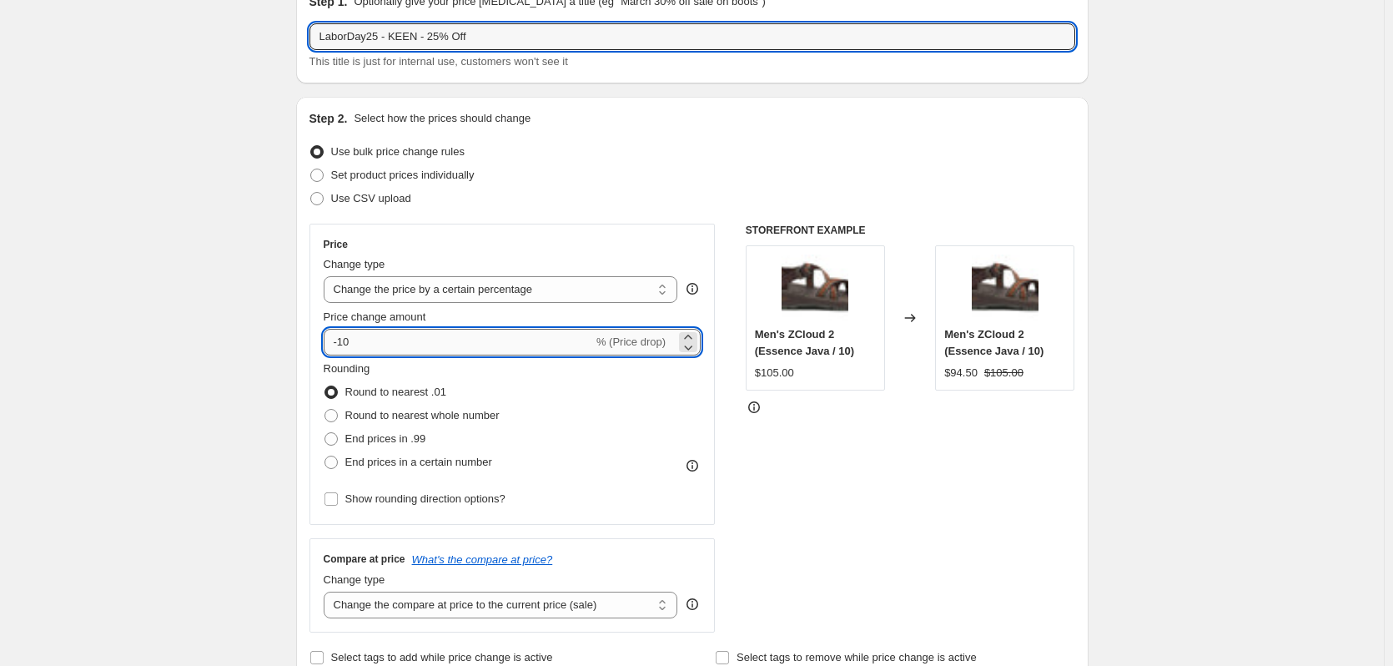
click at [378, 331] on input "-10" at bounding box center [458, 342] width 269 height 27
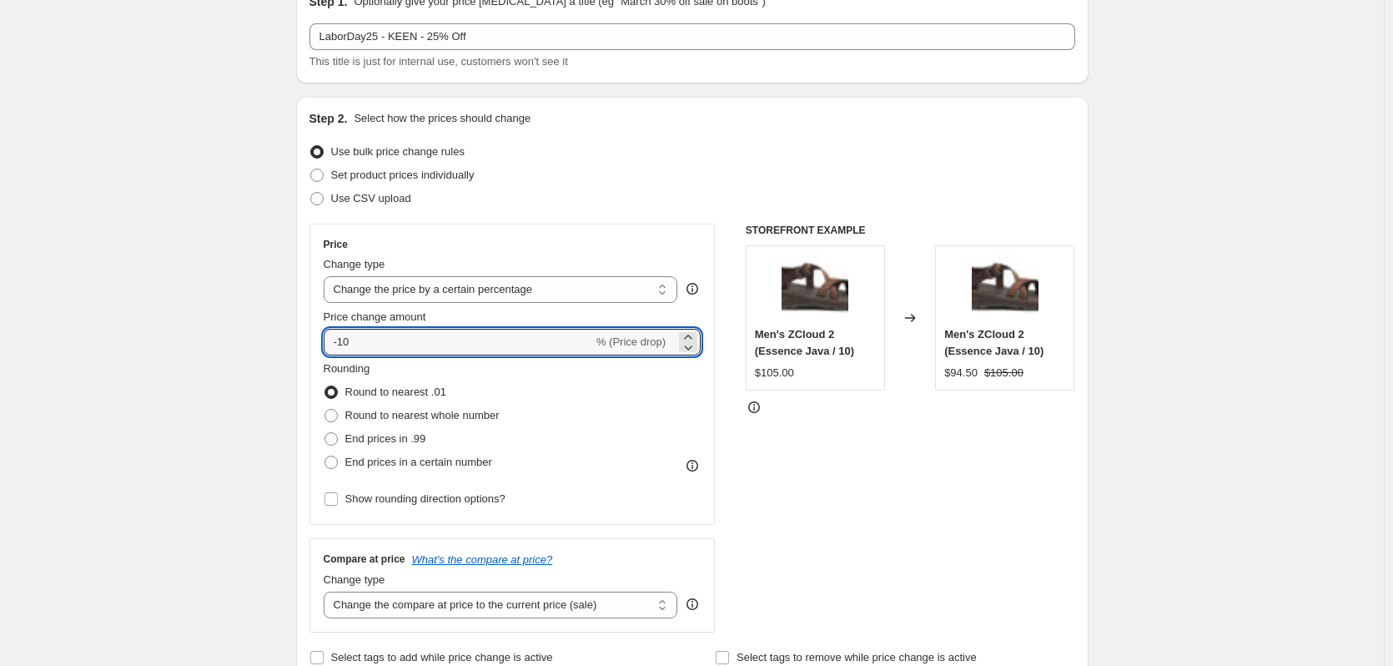
type input "-1"
type input "-25"
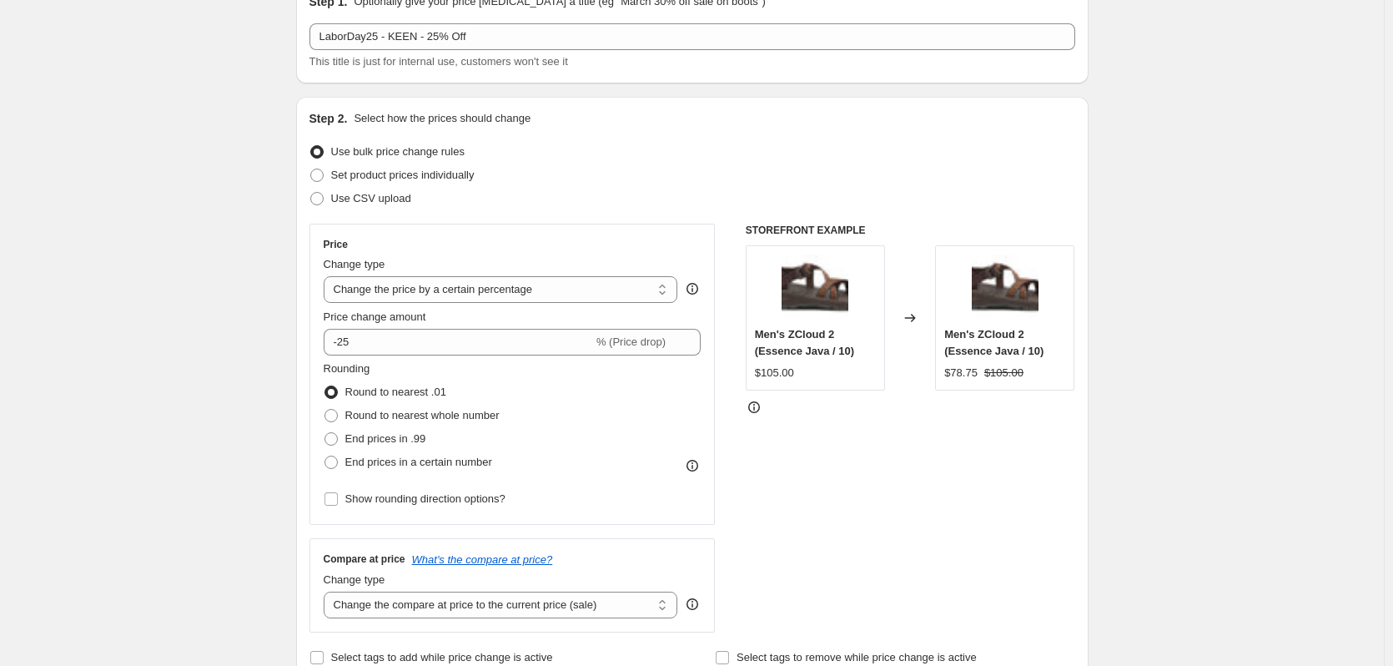
click at [477, 212] on div "Step 2. Select how the prices should change Use bulk price change rules Set pro…" at bounding box center [693, 389] width 766 height 559
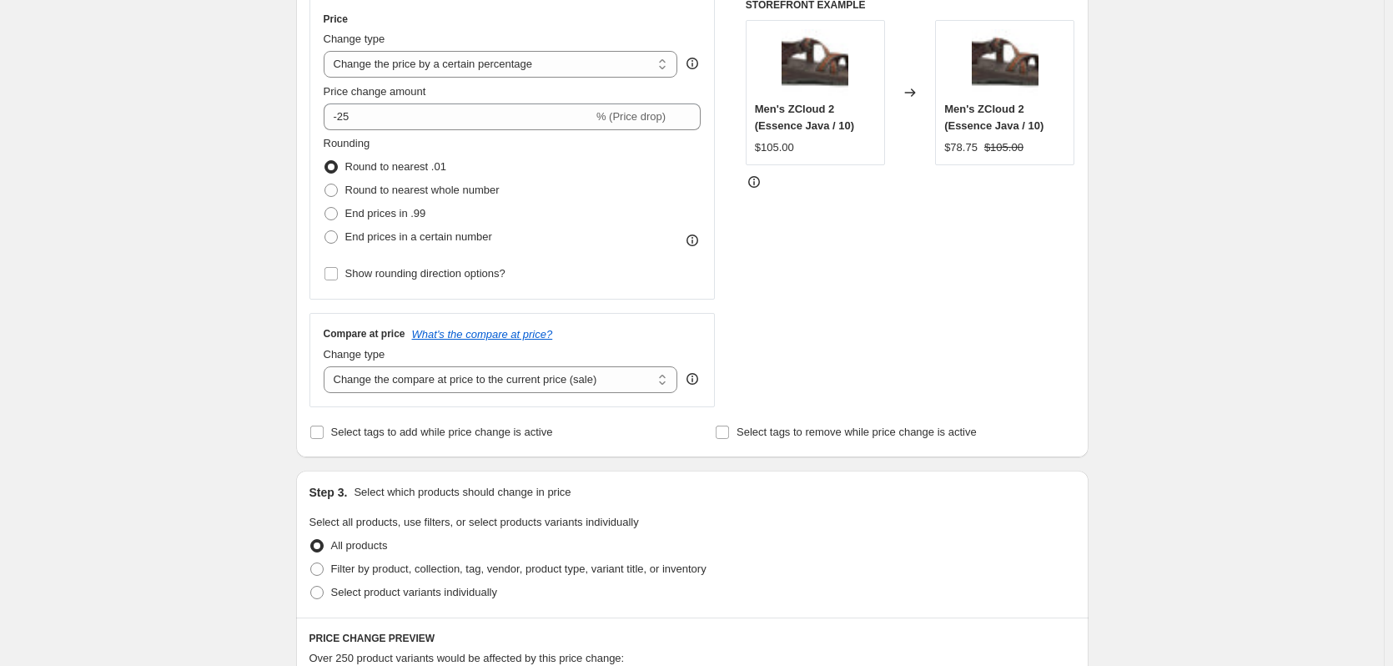
scroll to position [334, 0]
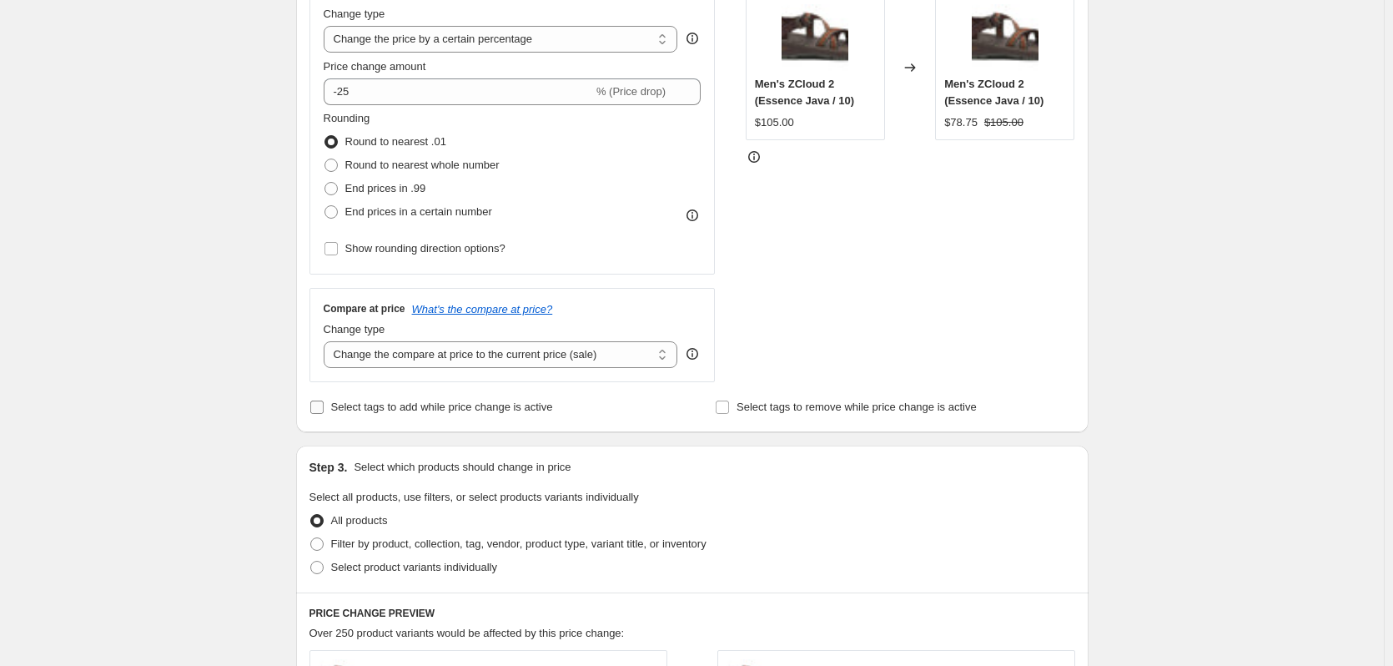
click at [321, 409] on input "Select tags to add while price change is active" at bounding box center [316, 406] width 13 height 13
checkbox input "true"
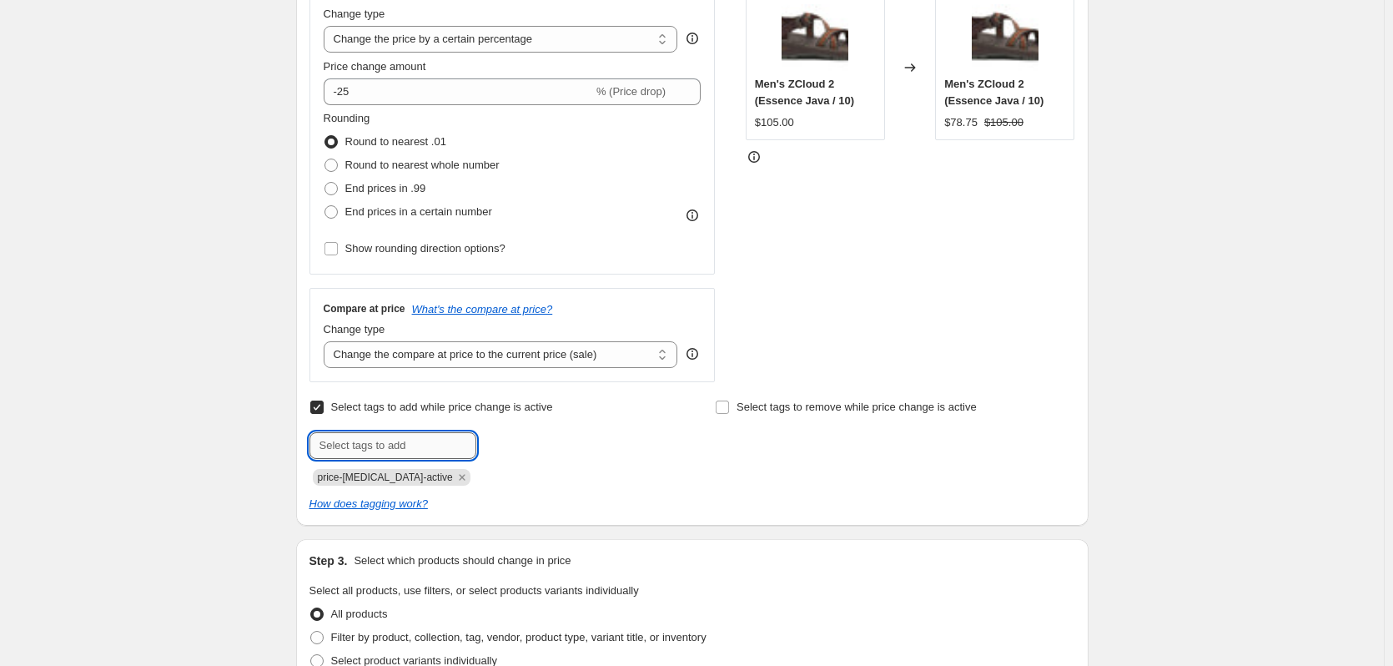
click at [363, 444] on input "text" at bounding box center [393, 445] width 167 height 27
type input "LD25"
click at [531, 447] on span "LD25" at bounding box center [524, 444] width 24 height 12
click at [422, 441] on input "text" at bounding box center [393, 445] width 167 height 27
type input "KEENLD25"
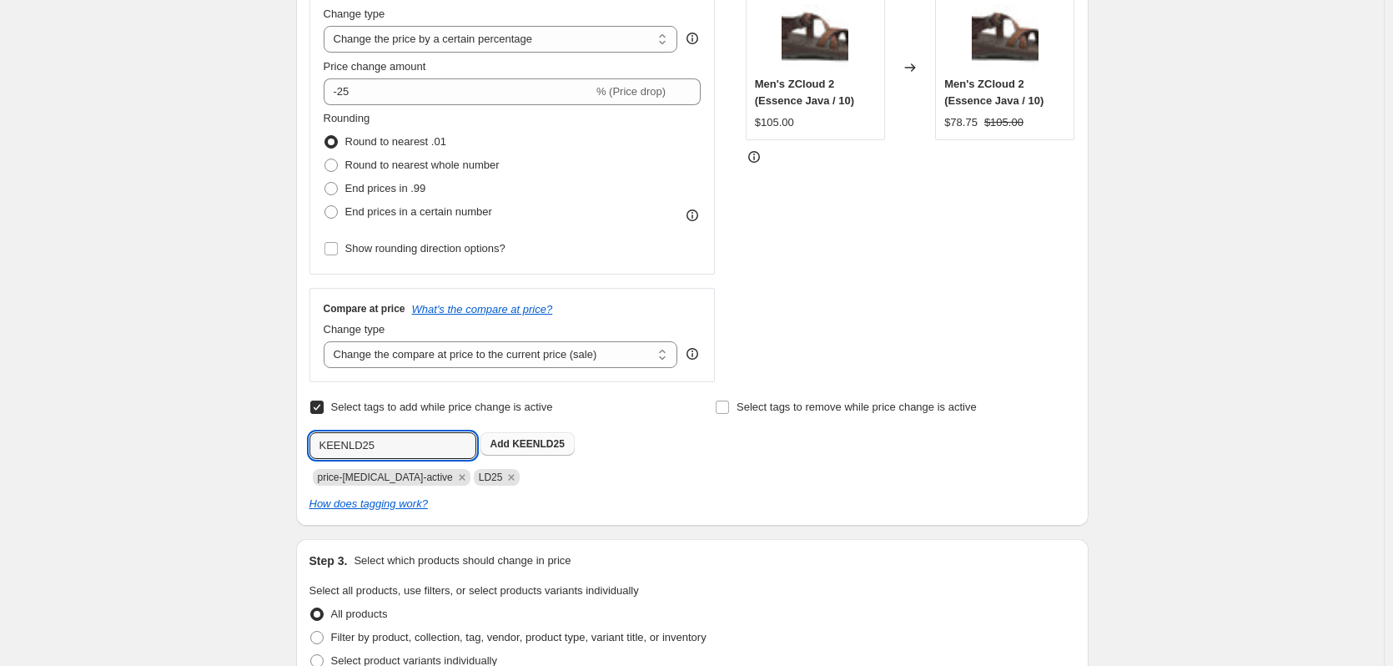
click at [558, 435] on button "Add KEENLD25" at bounding box center [528, 443] width 94 height 23
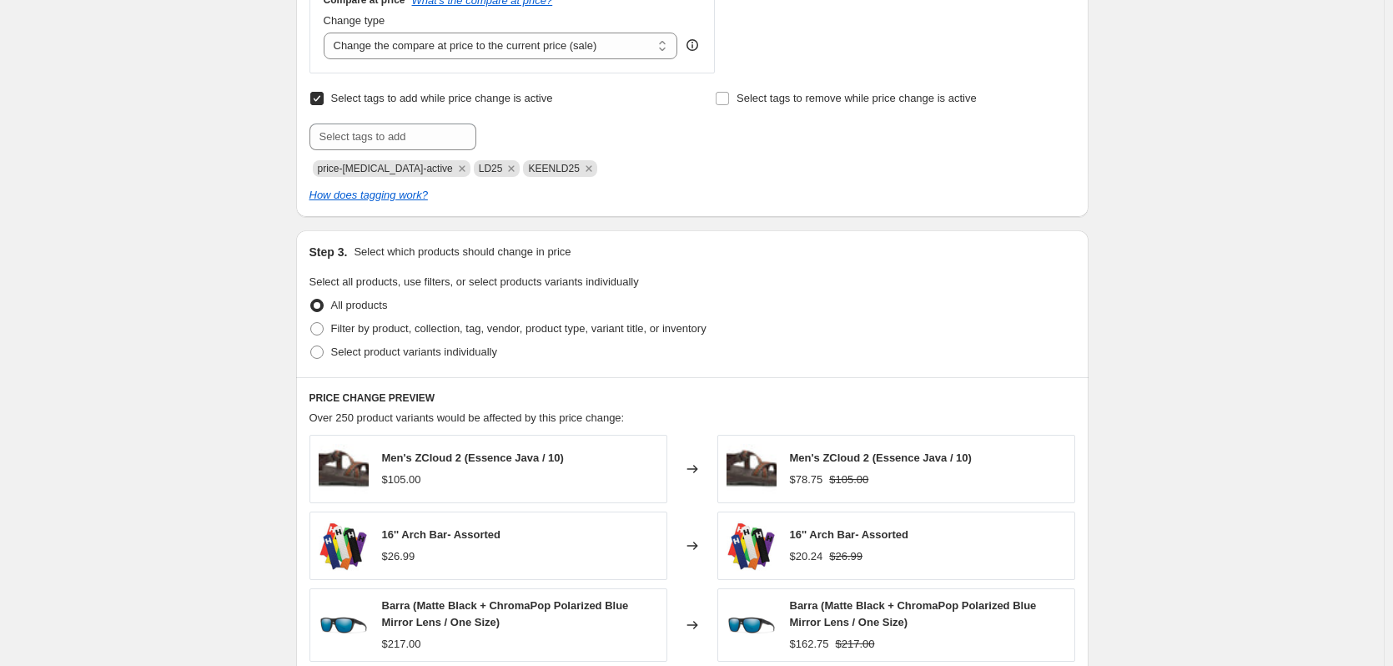
scroll to position [667, 0]
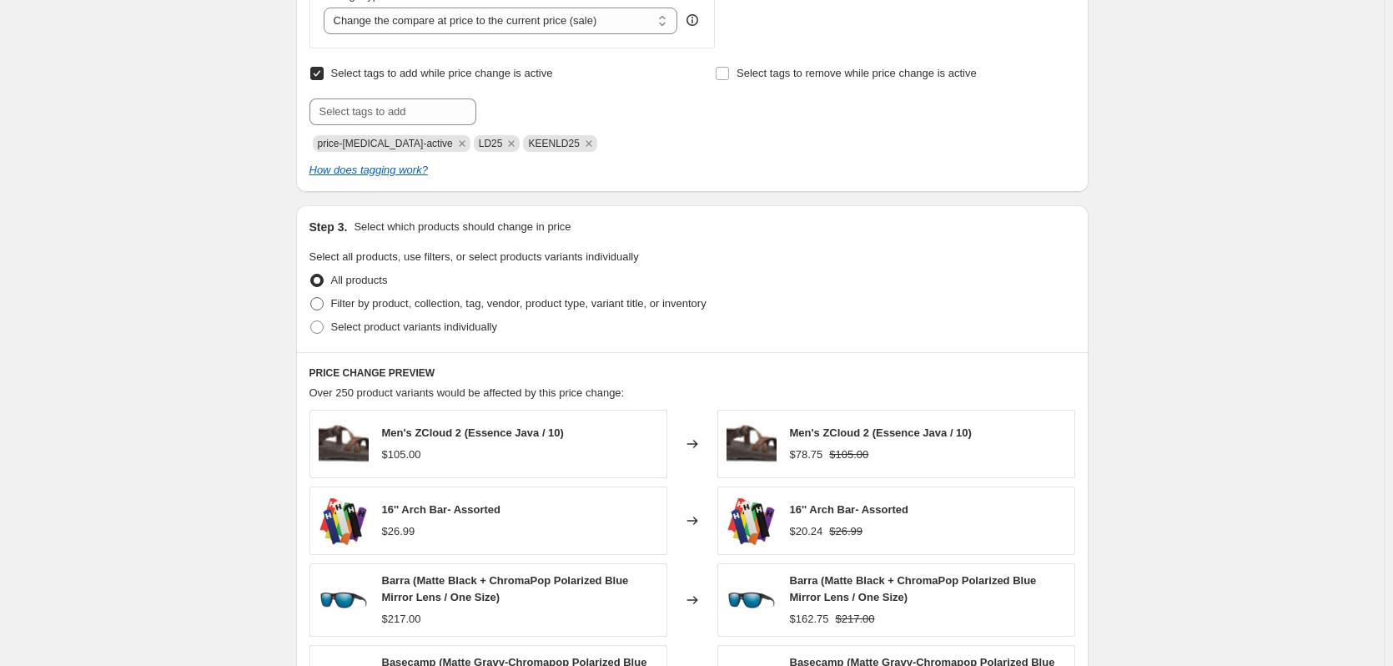
click at [415, 305] on span "Filter by product, collection, tag, vendor, product type, variant title, or inv…" at bounding box center [518, 303] width 375 height 13
click at [311, 298] on input "Filter by product, collection, tag, vendor, product type, variant title, or inv…" at bounding box center [310, 297] width 1 height 1
radio input "true"
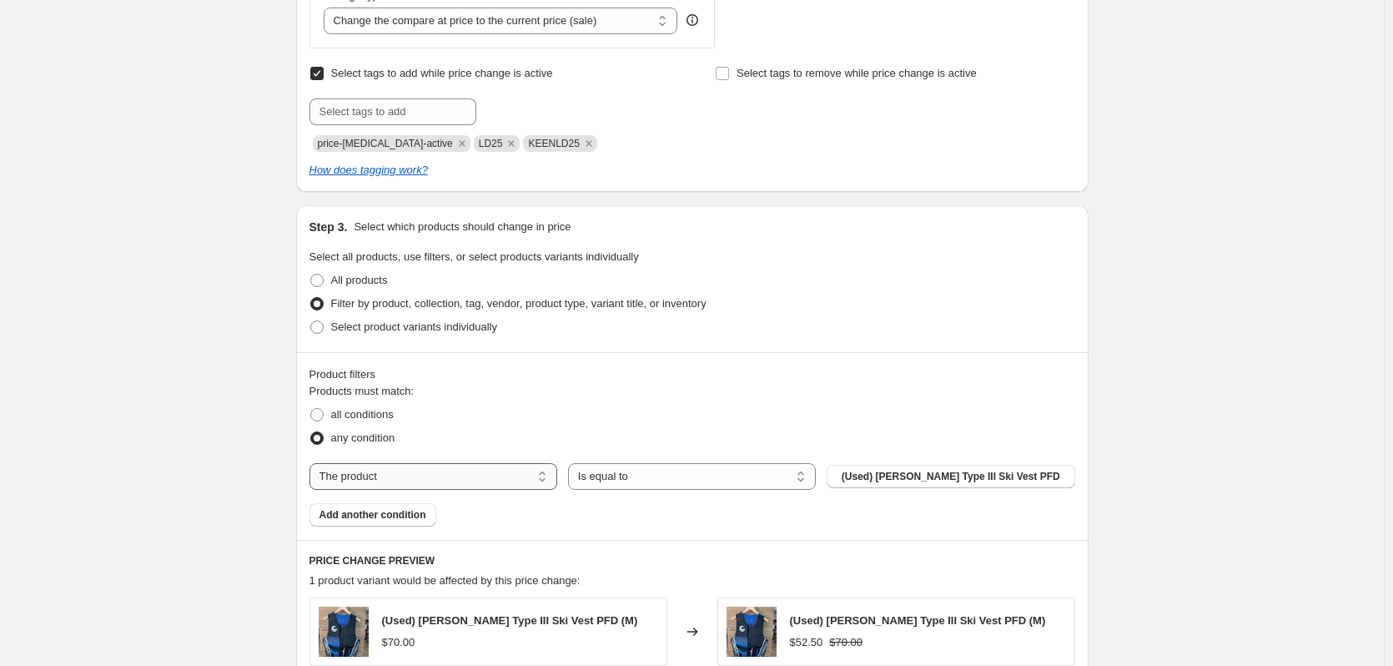
click at [460, 481] on select "The product The product's collection The product's tag The product's vendor The…" at bounding box center [434, 476] width 248 height 27
select select "vendor"
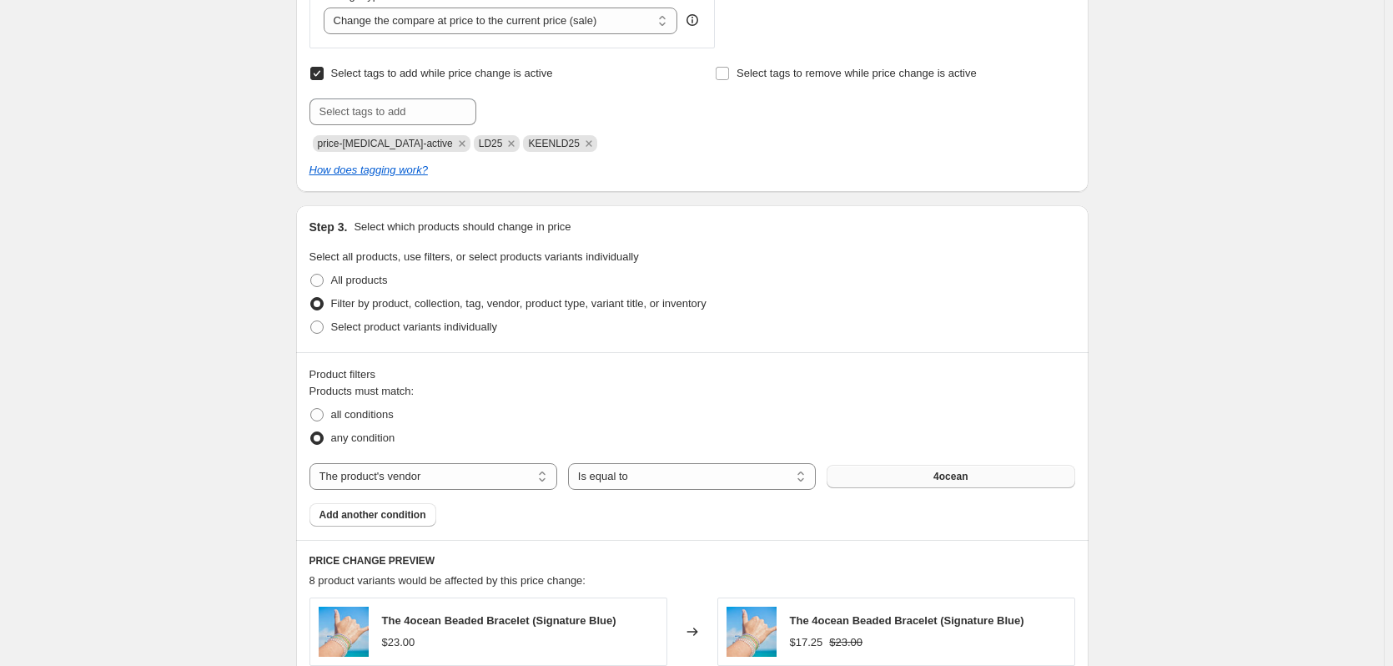
click at [916, 480] on button "4ocean" at bounding box center [951, 476] width 248 height 23
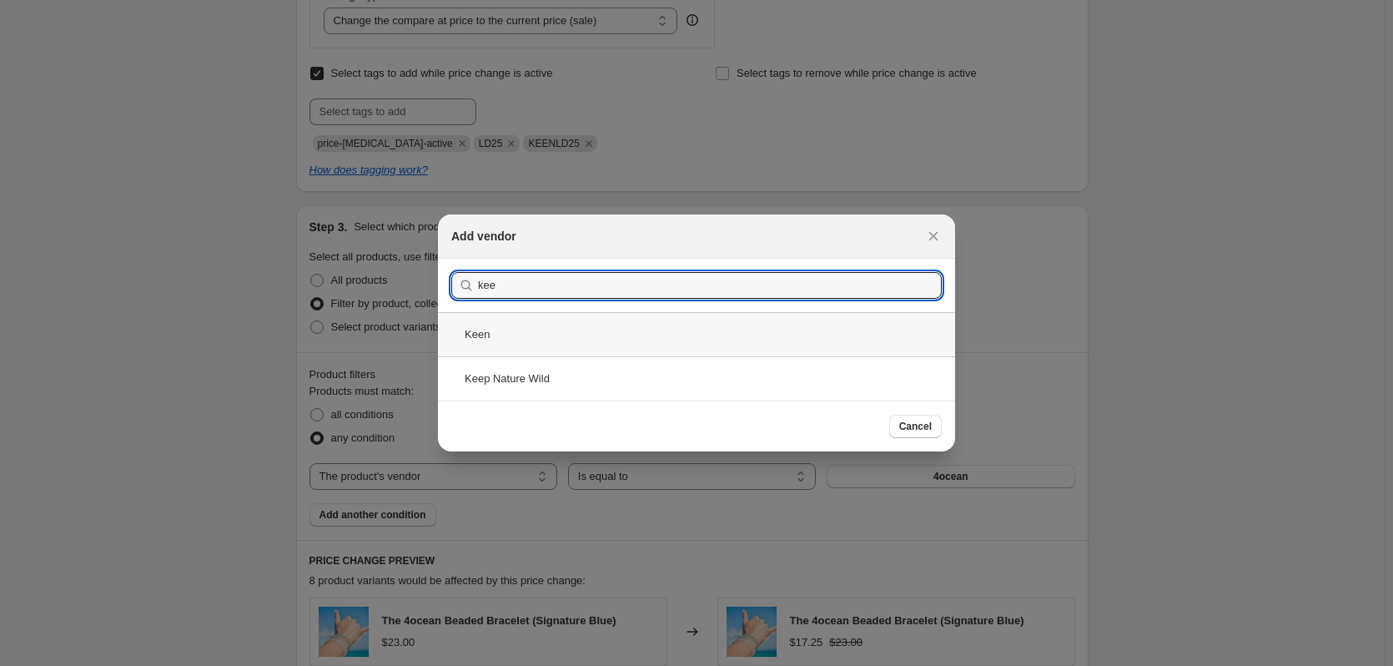
type input "kee"
click at [548, 335] on div "Keen" at bounding box center [696, 334] width 517 height 44
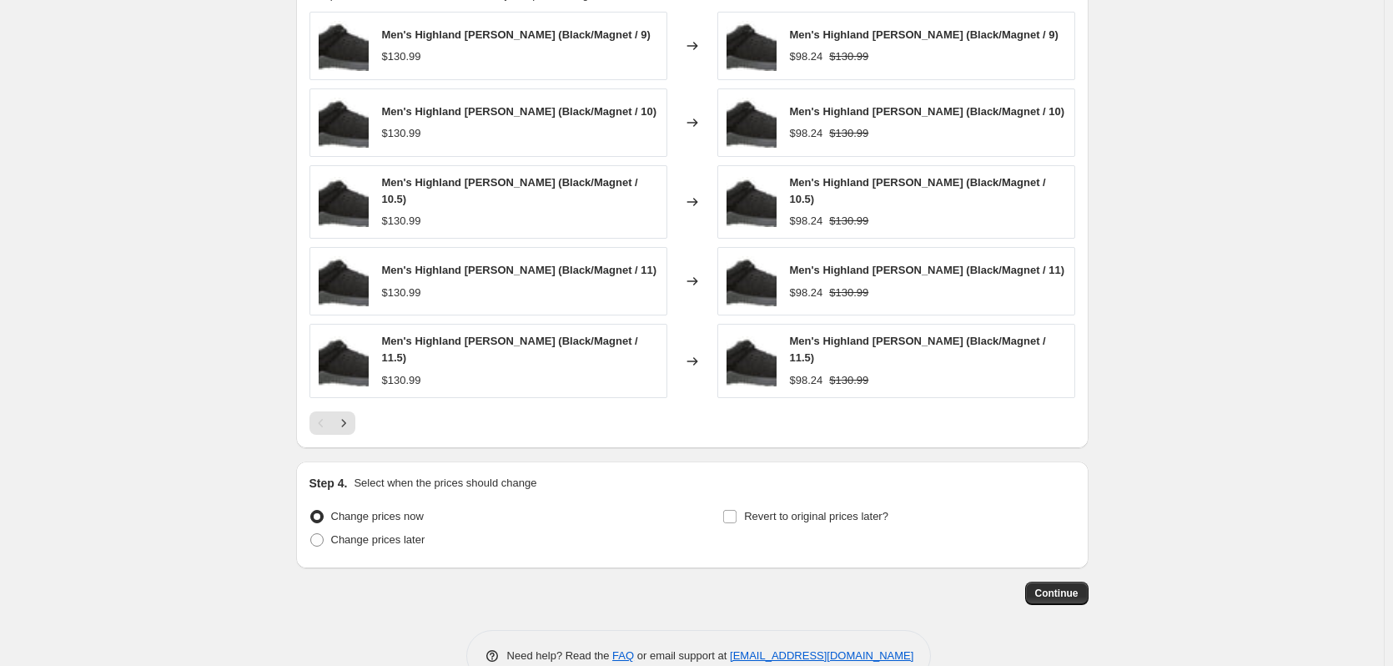
scroll to position [1284, 0]
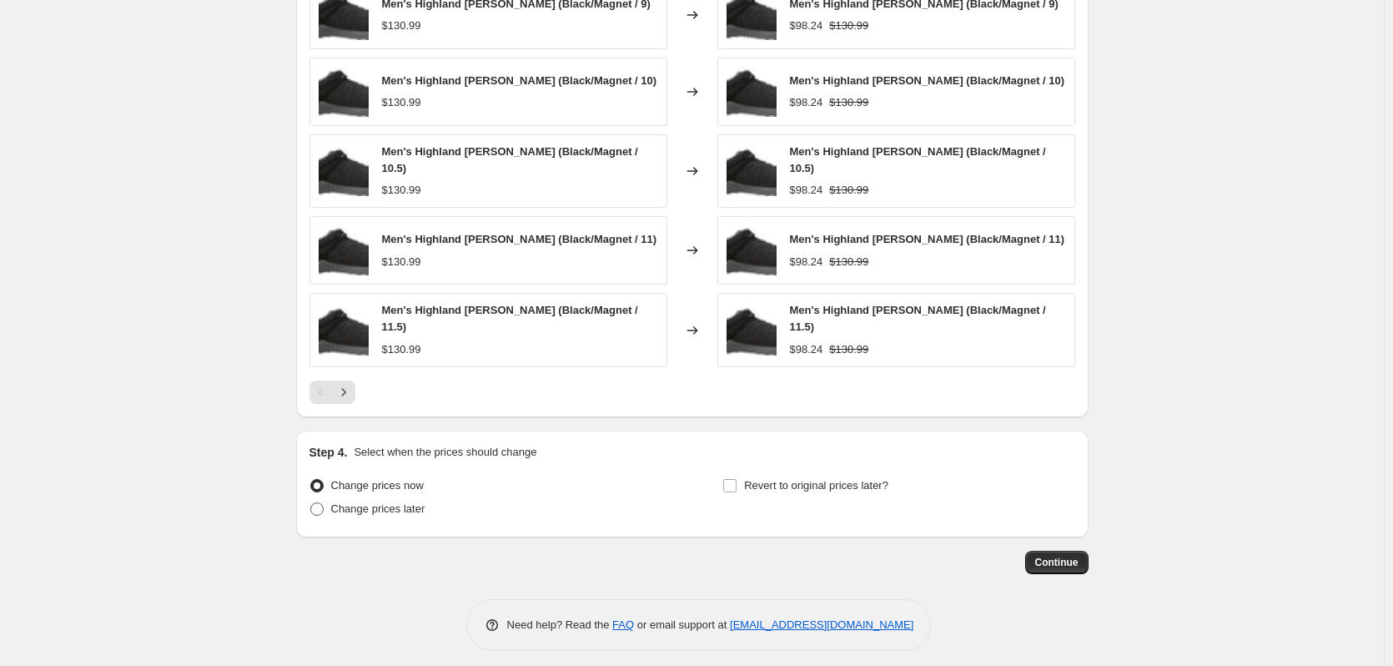
click at [362, 502] on span "Change prices later" at bounding box center [378, 508] width 94 height 13
click at [311, 502] on input "Change prices later" at bounding box center [310, 502] width 1 height 1
radio input "true"
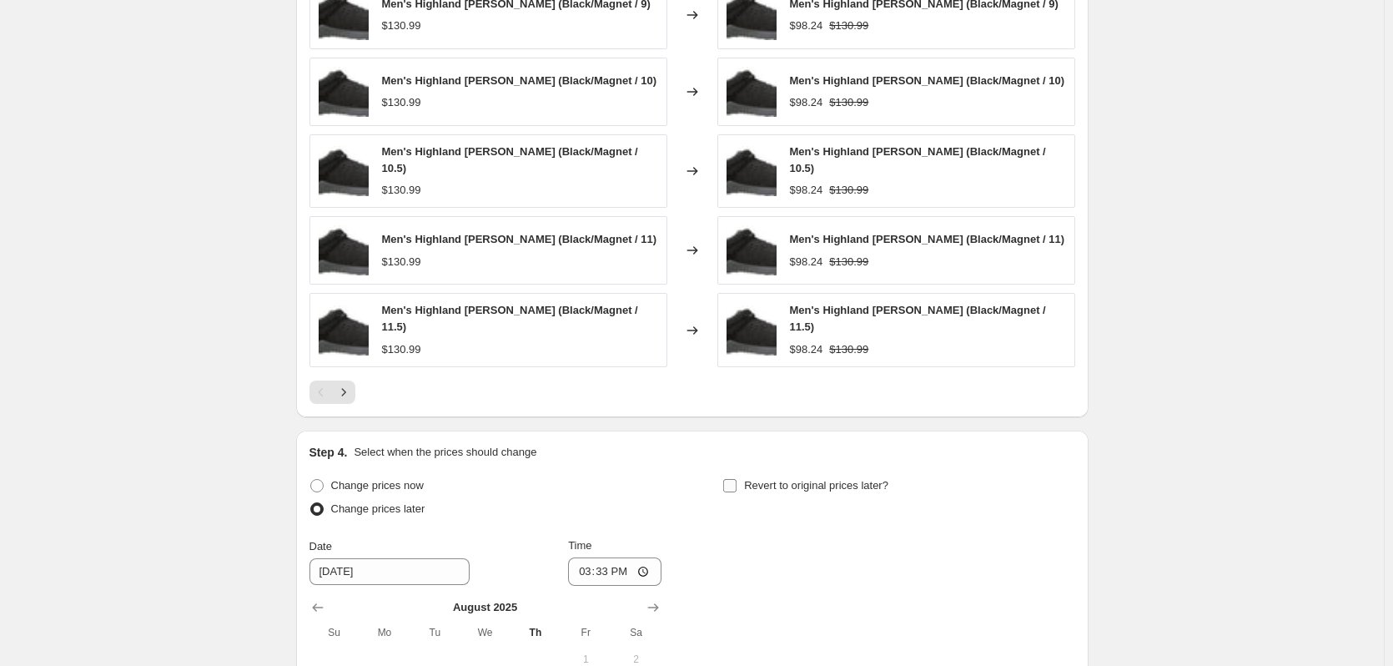
click at [732, 479] on input "Revert to original prices later?" at bounding box center [729, 485] width 13 height 13
checkbox input "true"
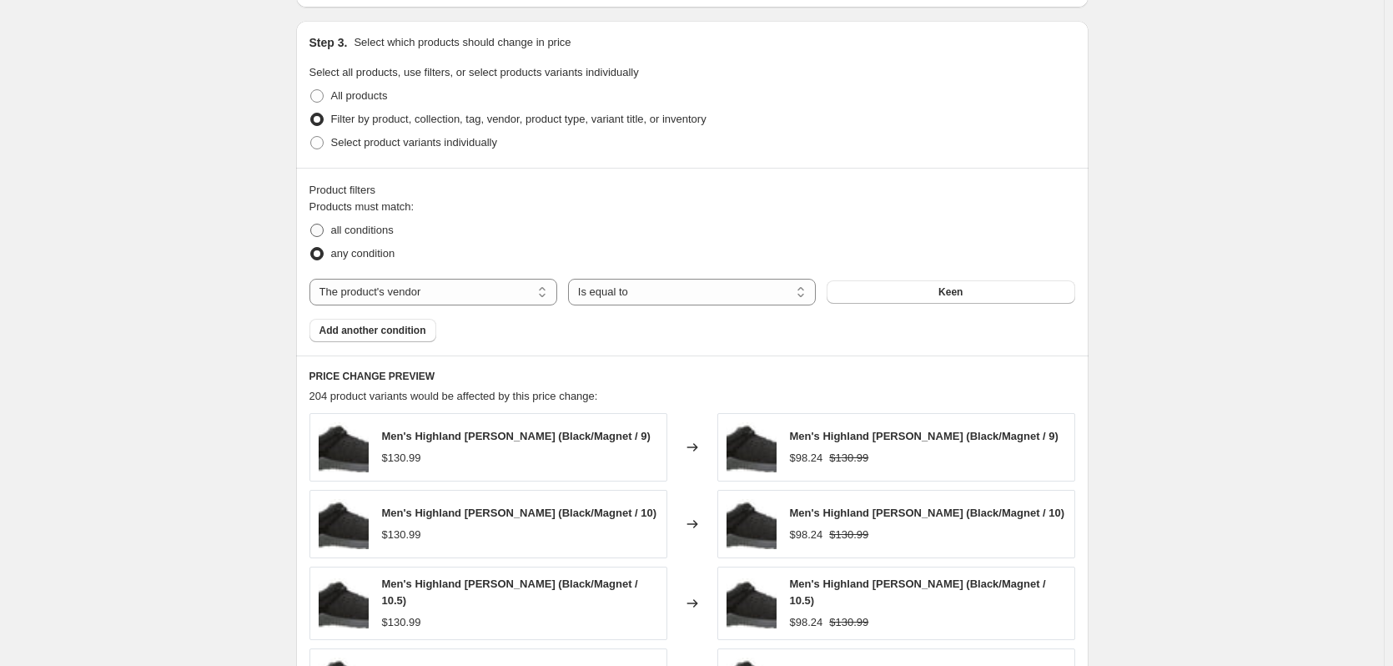
scroll to position [1201, 0]
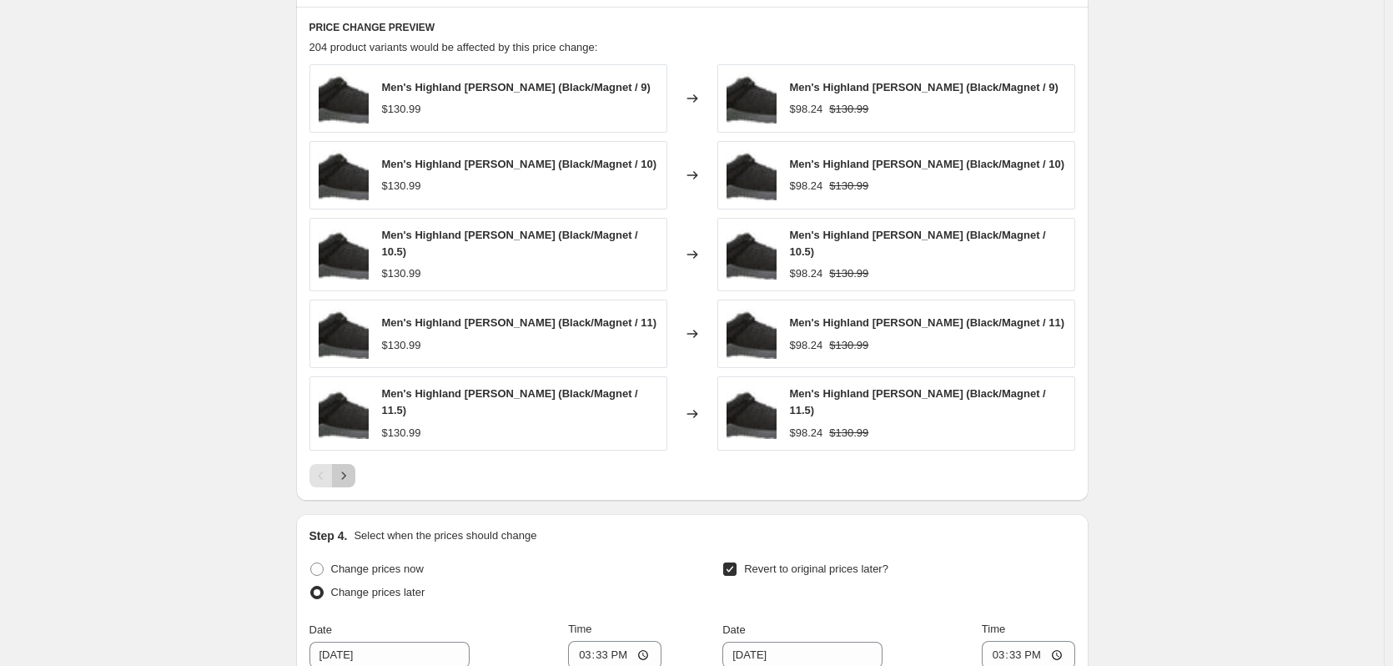
click at [352, 467] on icon "Next" at bounding box center [343, 475] width 17 height 17
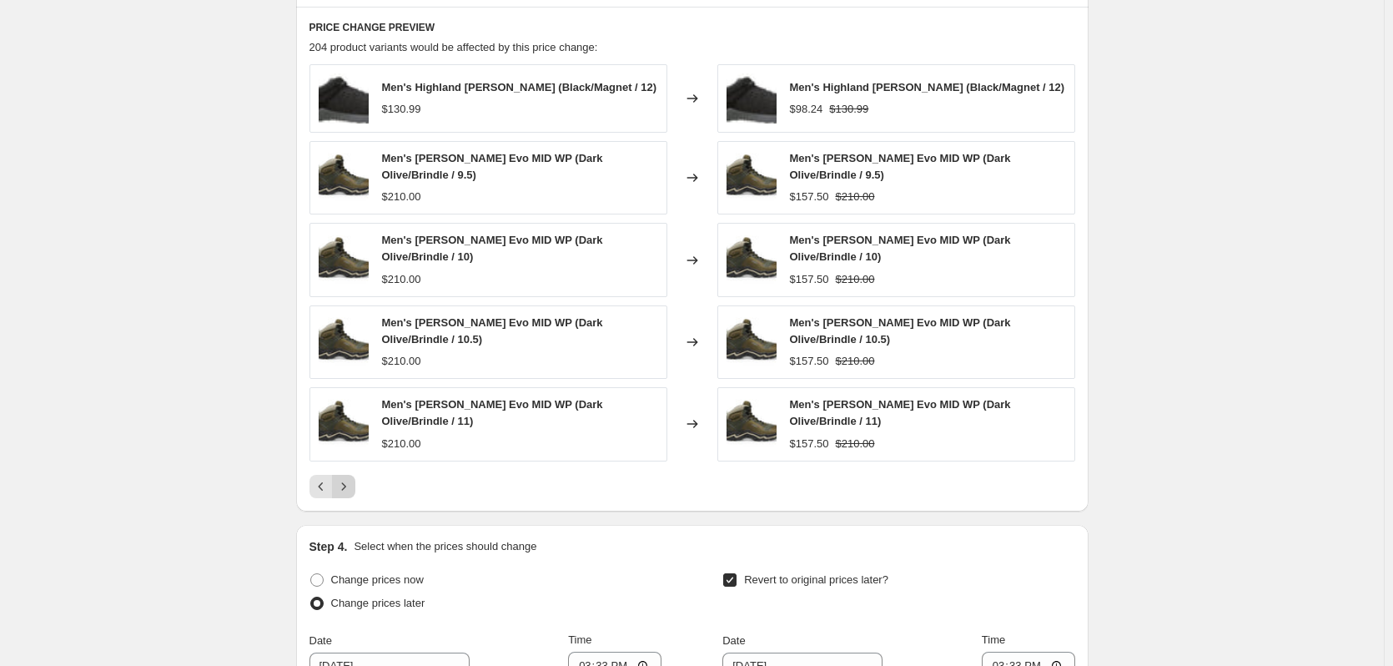
click at [354, 475] on button "Next" at bounding box center [343, 486] width 23 height 23
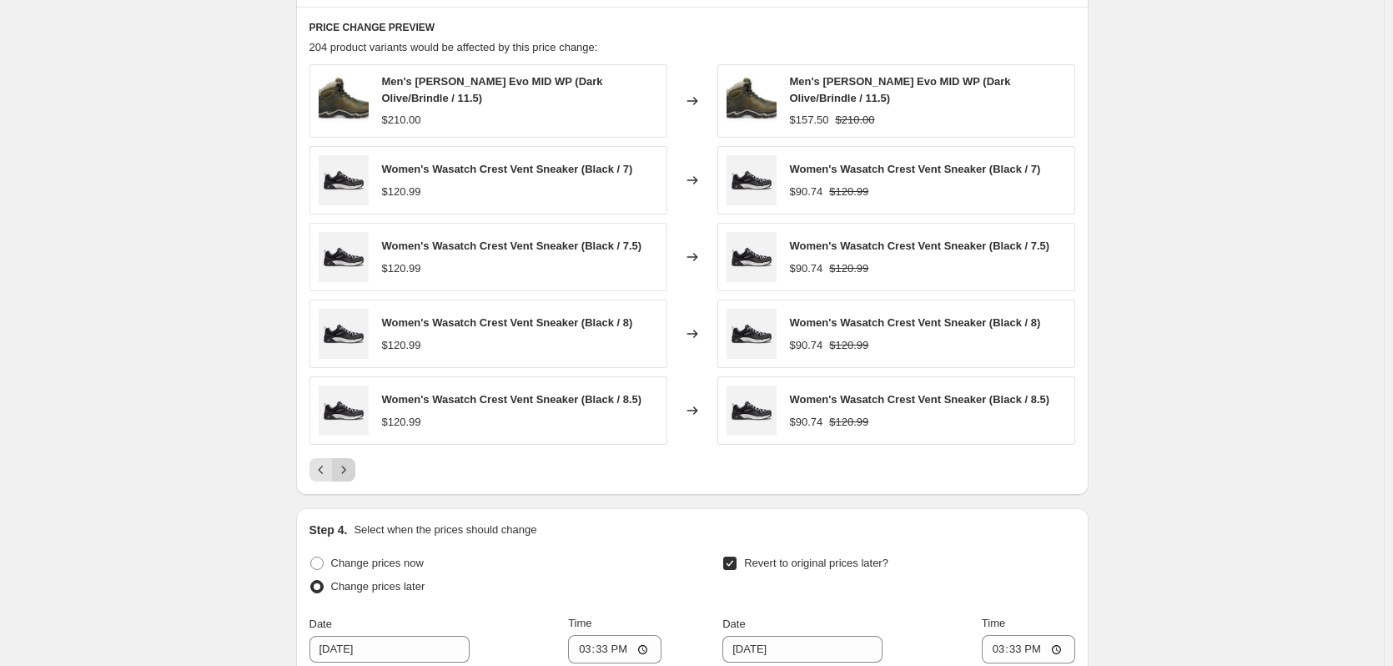
scroll to position [1534, 0]
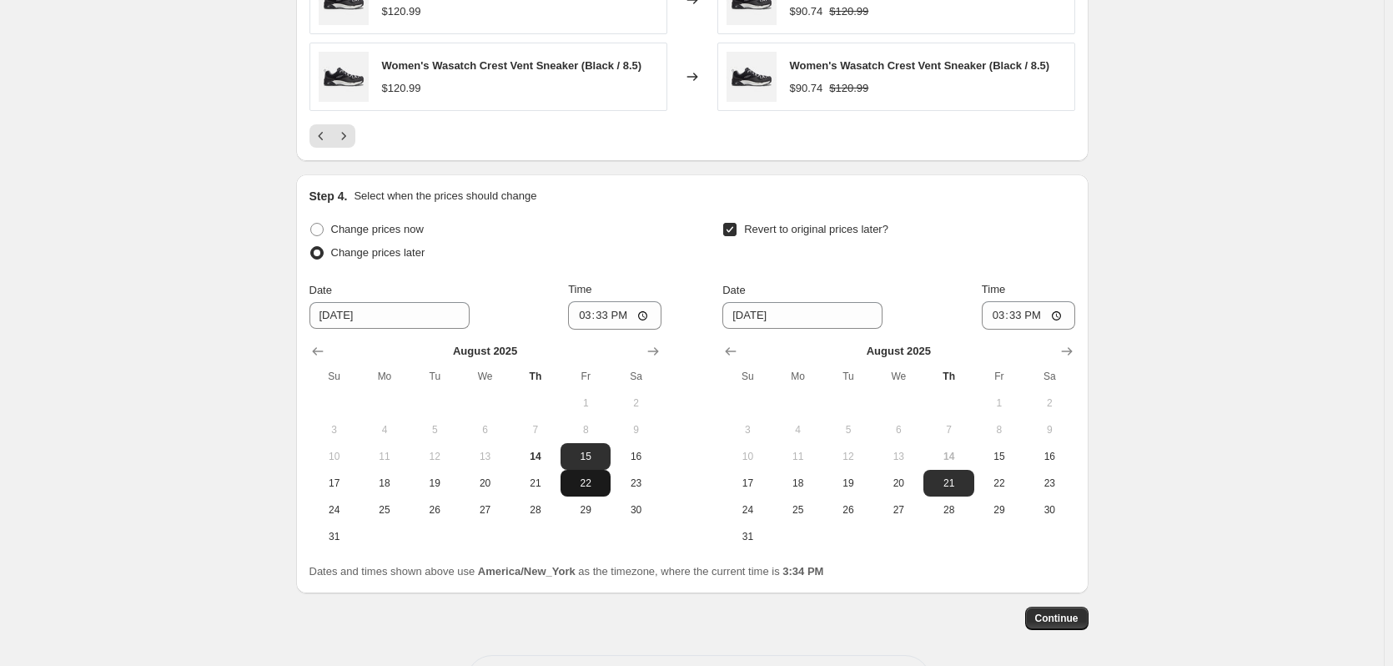
click at [580, 476] on span "22" at bounding box center [585, 482] width 37 height 13
type input "[DATE]"
click at [639, 316] on input "15:33" at bounding box center [614, 315] width 93 height 28
type input "00:01"
click at [621, 234] on div "Change prices now" at bounding box center [486, 229] width 352 height 23
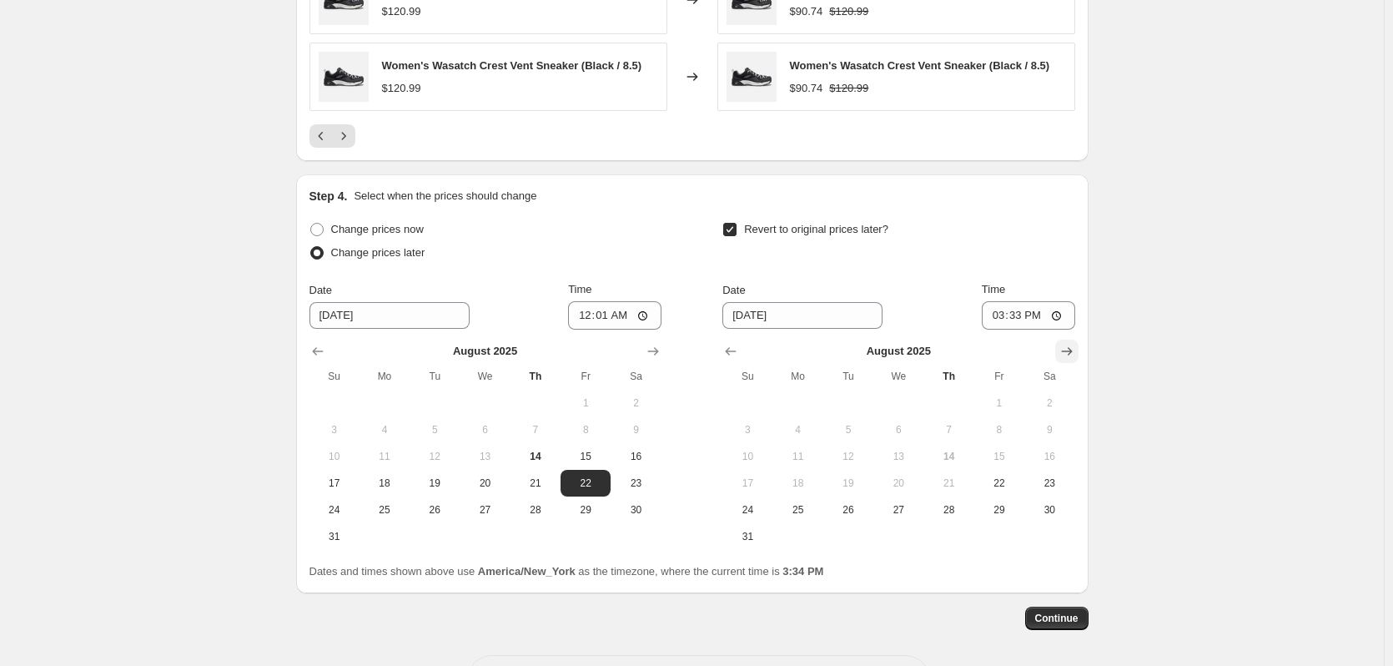
click at [1070, 351] on icon "Show next month, September 2025" at bounding box center [1067, 351] width 17 height 17
click at [803, 399] on span "1" at bounding box center [798, 402] width 37 height 13
type input "[DATE]"
click at [1064, 317] on input "15:33" at bounding box center [1028, 315] width 93 height 28
type input "23:59"
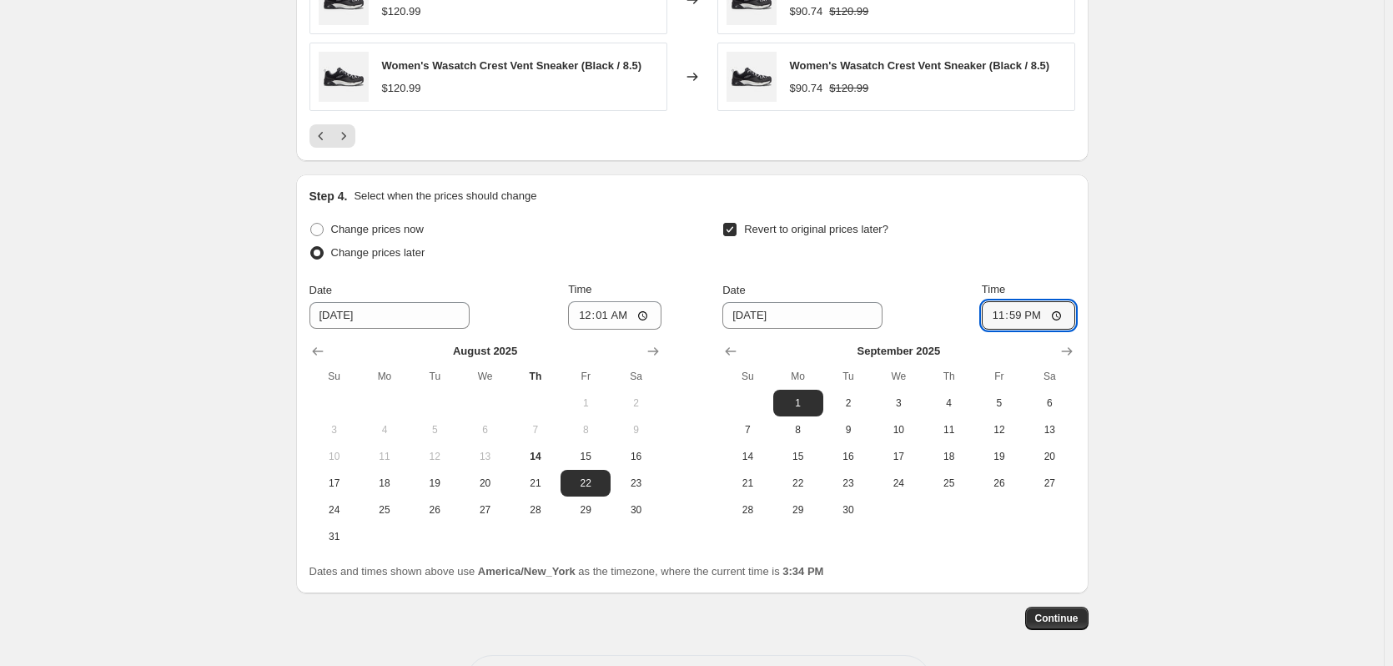
click at [1054, 224] on div "Revert to original prices later?" at bounding box center [898, 243] width 352 height 50
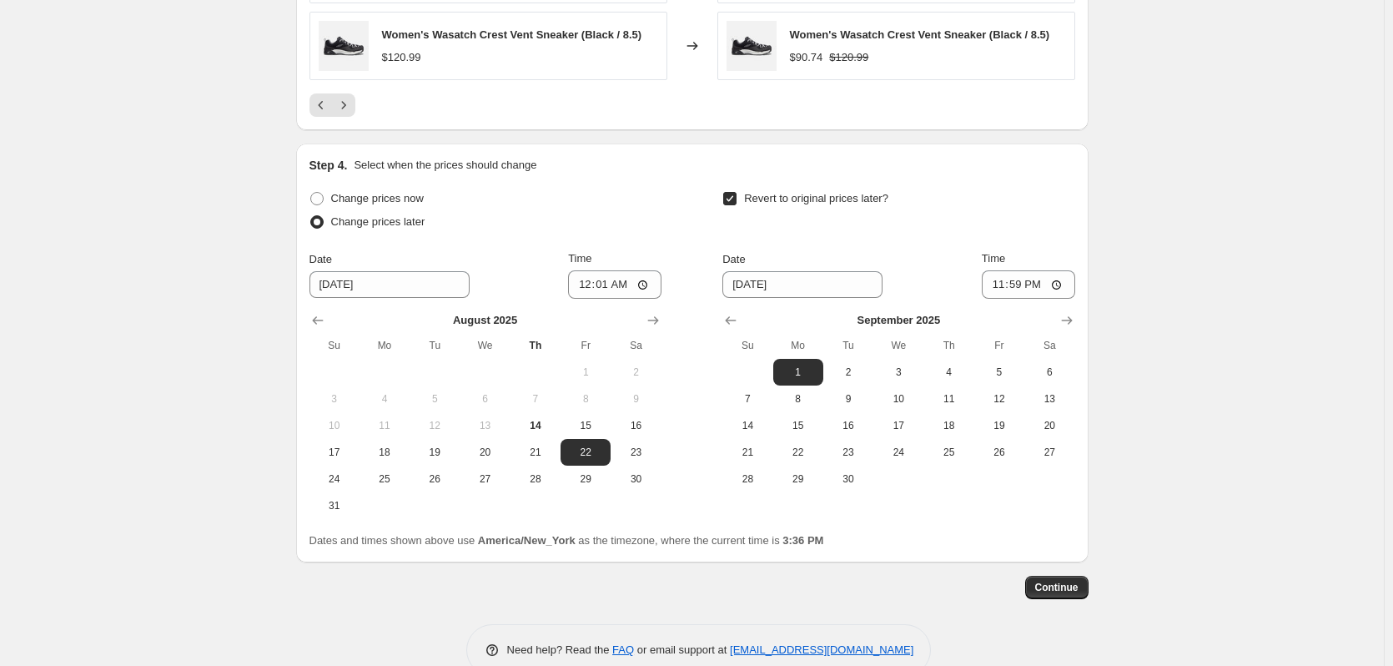
scroll to position [1596, 0]
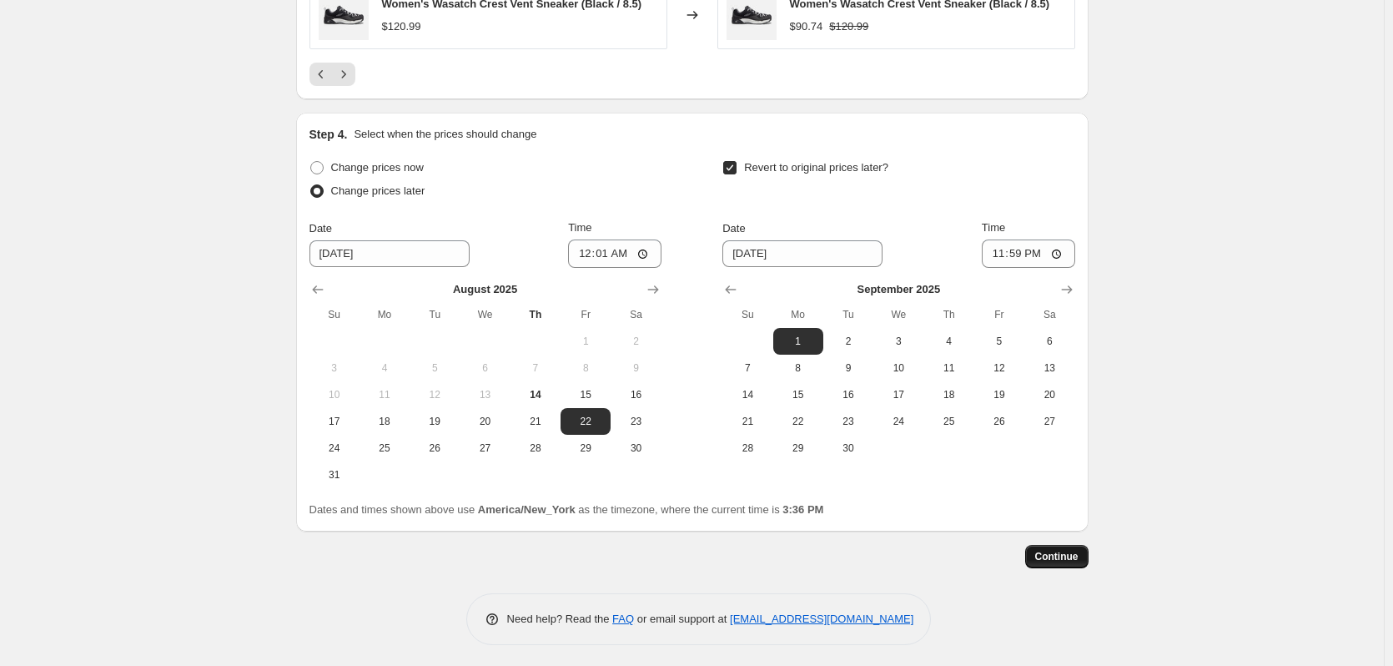
click at [1066, 550] on span "Continue" at bounding box center [1056, 556] width 43 height 13
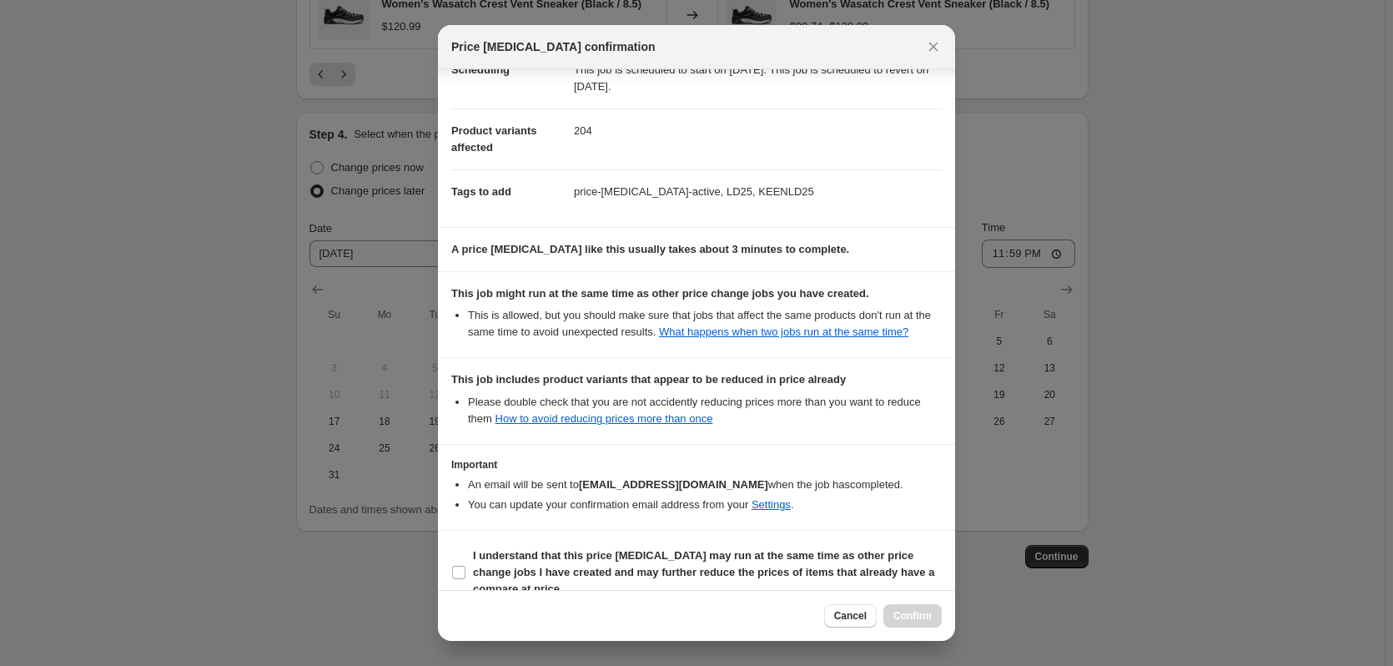
scroll to position [180, 0]
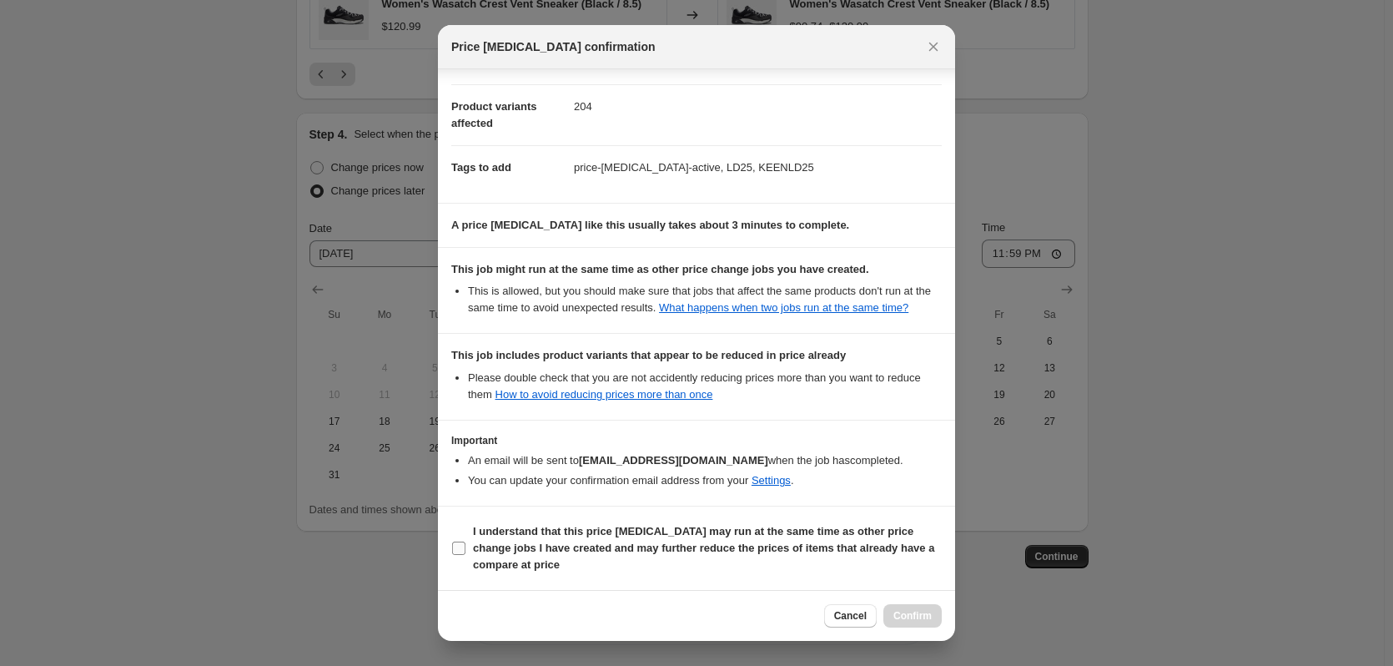
click at [541, 545] on b "I understand that this price [MEDICAL_DATA] may run at the same time as other p…" at bounding box center [703, 548] width 461 height 46
click at [466, 545] on input "I understand that this price [MEDICAL_DATA] may run at the same time as other p…" at bounding box center [458, 547] width 13 height 13
checkbox input "true"
click at [919, 616] on span "Confirm" at bounding box center [912, 615] width 38 height 13
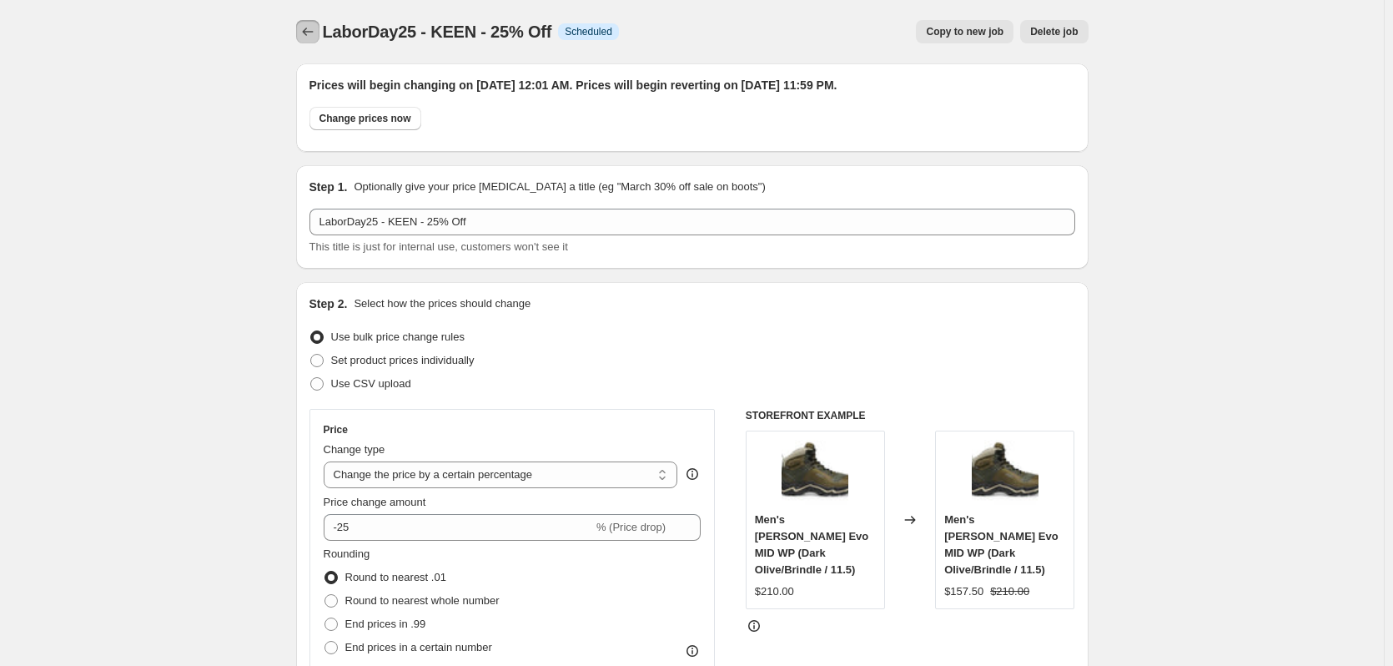
click at [316, 32] on icon "Price change jobs" at bounding box center [308, 31] width 17 height 17
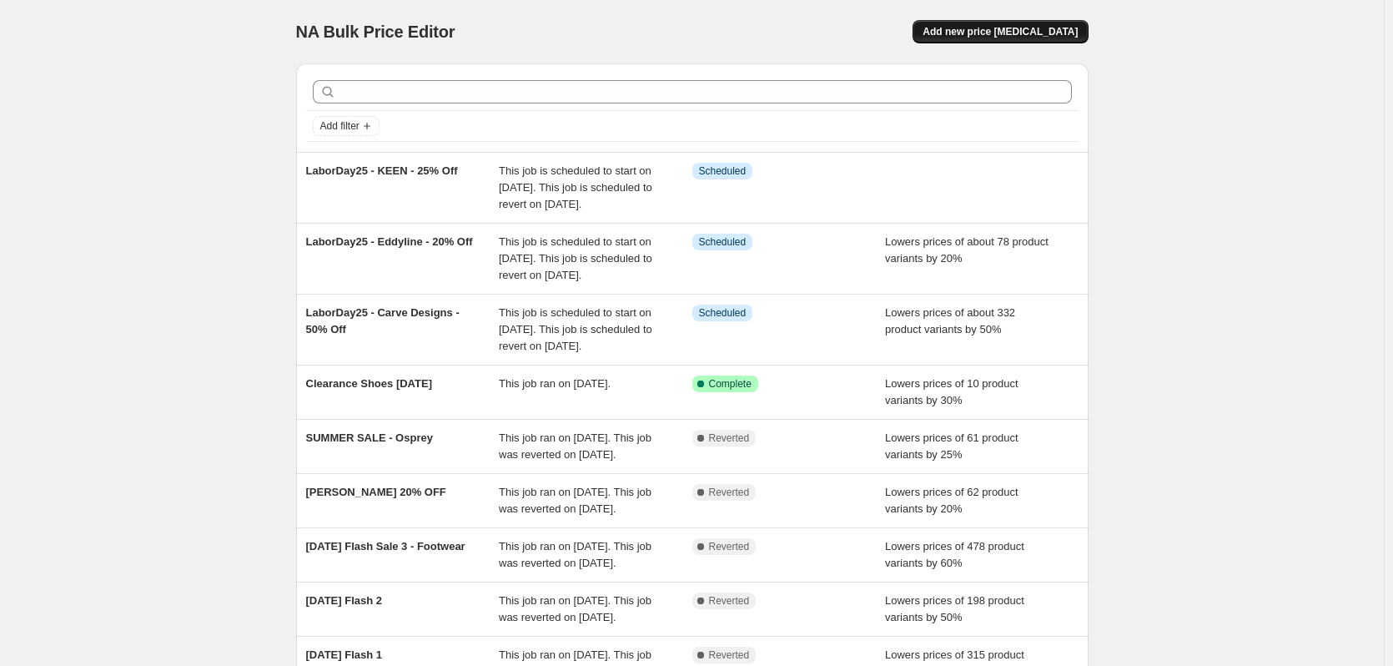
click at [1012, 38] on span "Add new price [MEDICAL_DATA]" at bounding box center [1000, 31] width 155 height 13
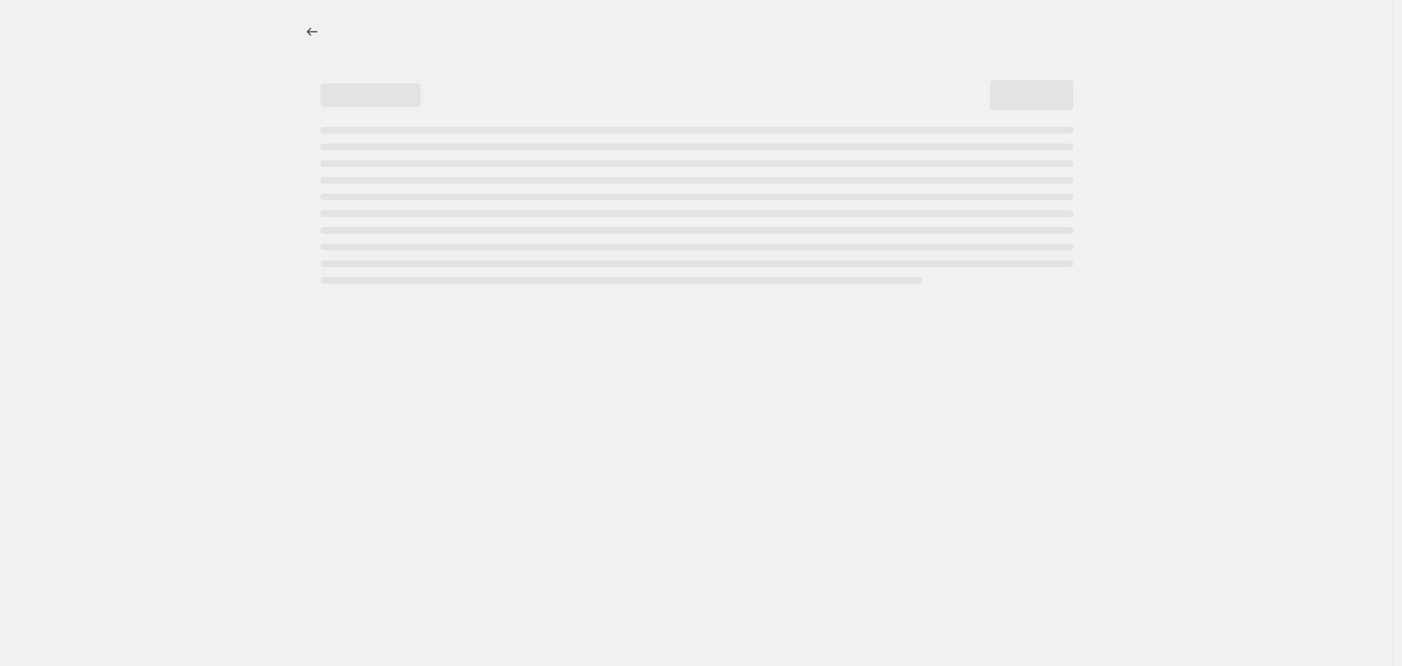
select select "percentage"
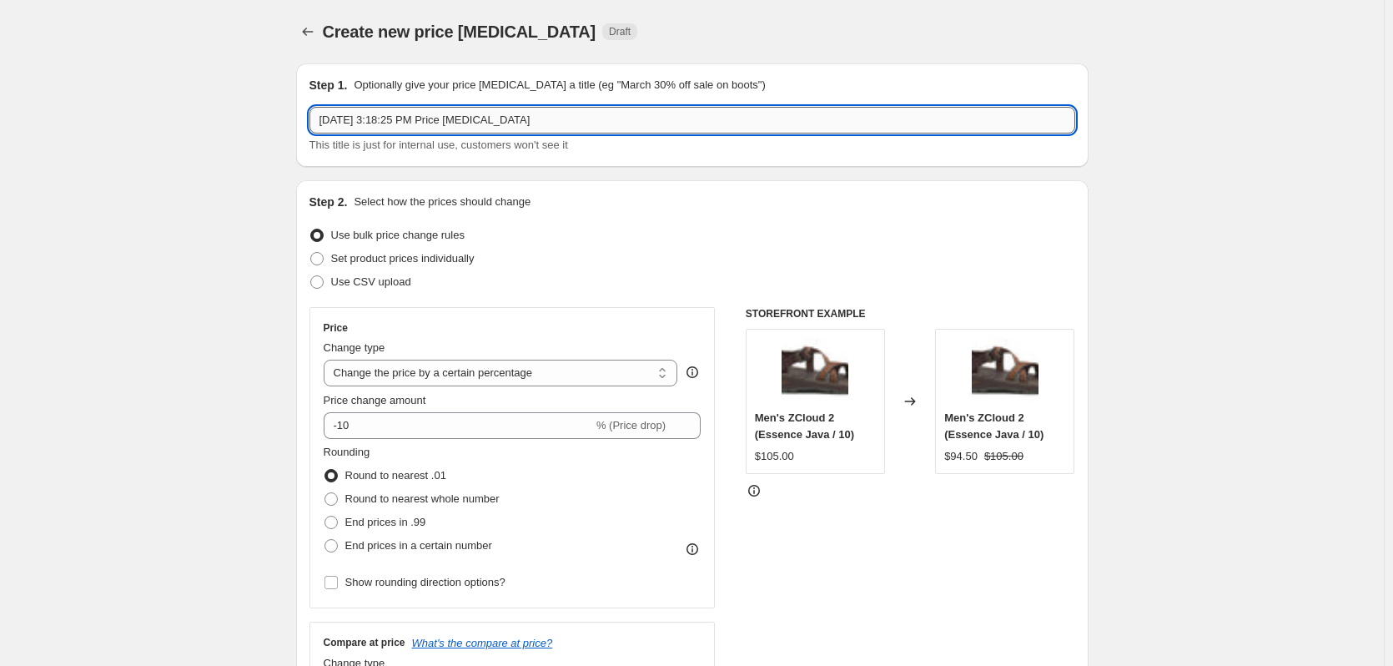
drag, startPoint x: 534, startPoint y: 116, endPoint x: 322, endPoint y: 129, distance: 212.3
click at [322, 129] on input "[DATE] 3:18:25 PM Price [MEDICAL_DATA]" at bounding box center [693, 120] width 766 height 27
type input "LaborDay25 - Yakima - 20% OFF"
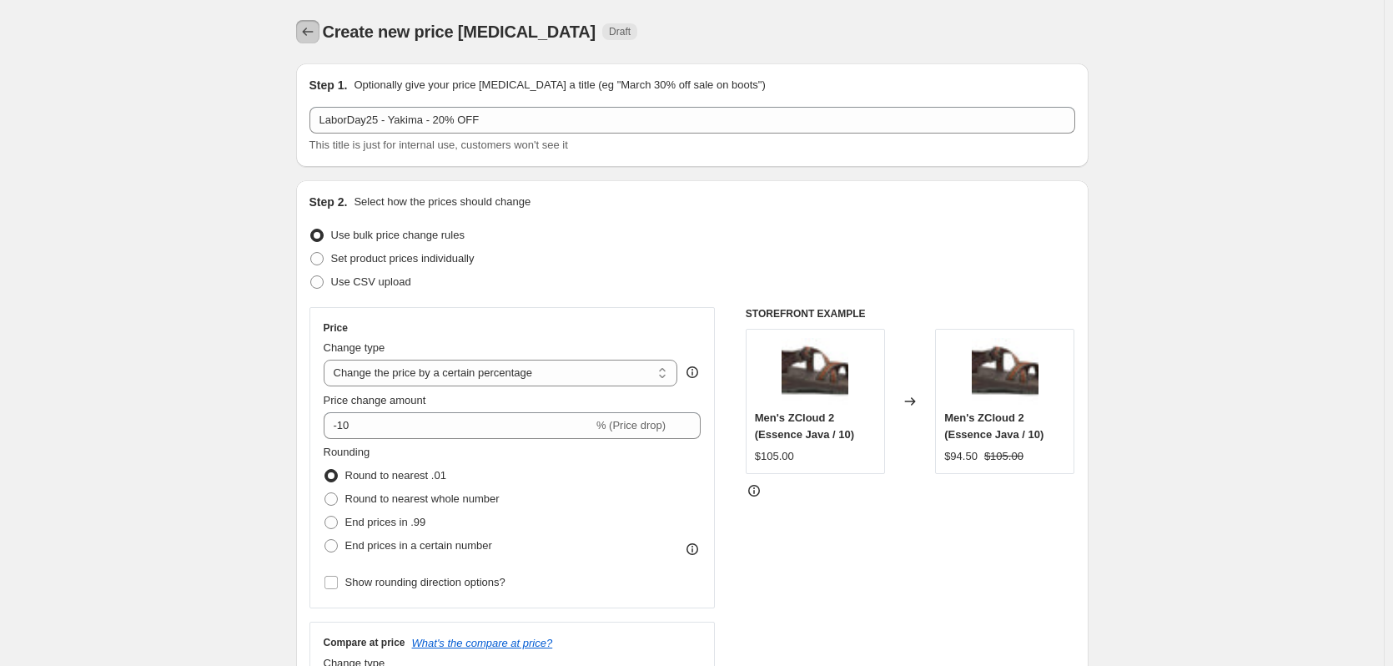
click at [313, 38] on icon "Price change jobs" at bounding box center [308, 31] width 17 height 17
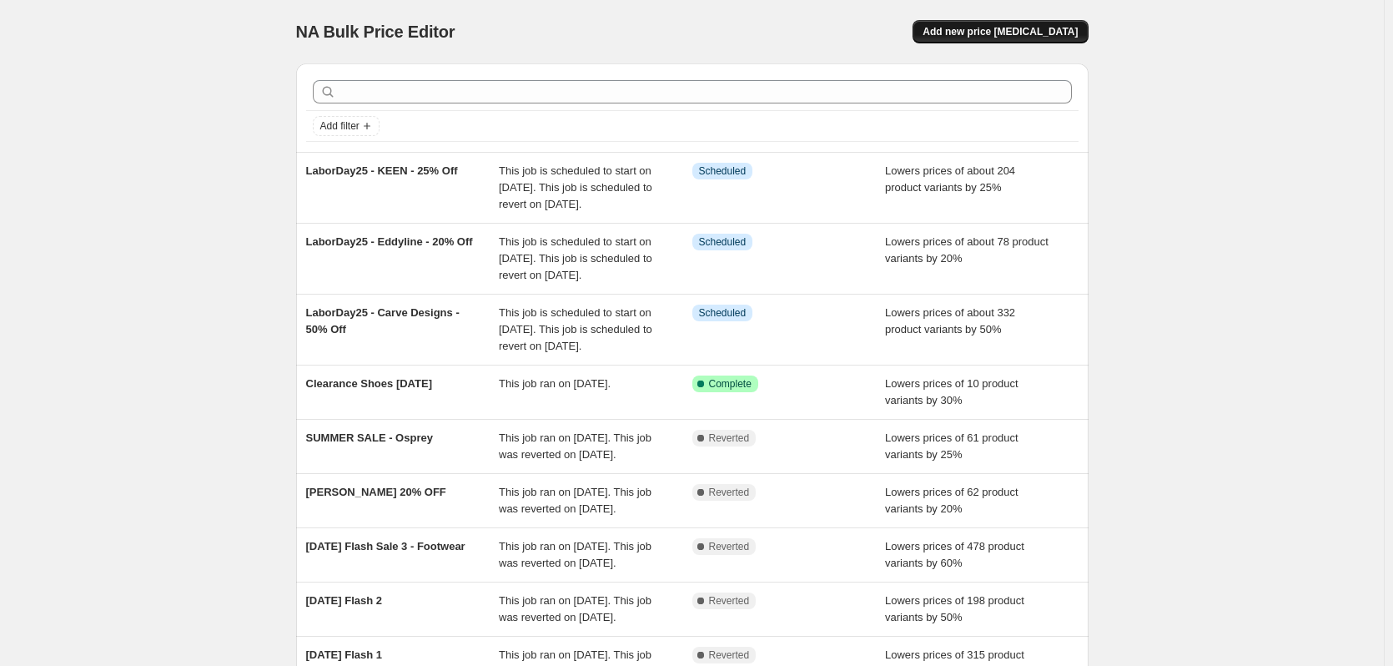
click at [1005, 23] on button "Add new price [MEDICAL_DATA]" at bounding box center [1000, 31] width 175 height 23
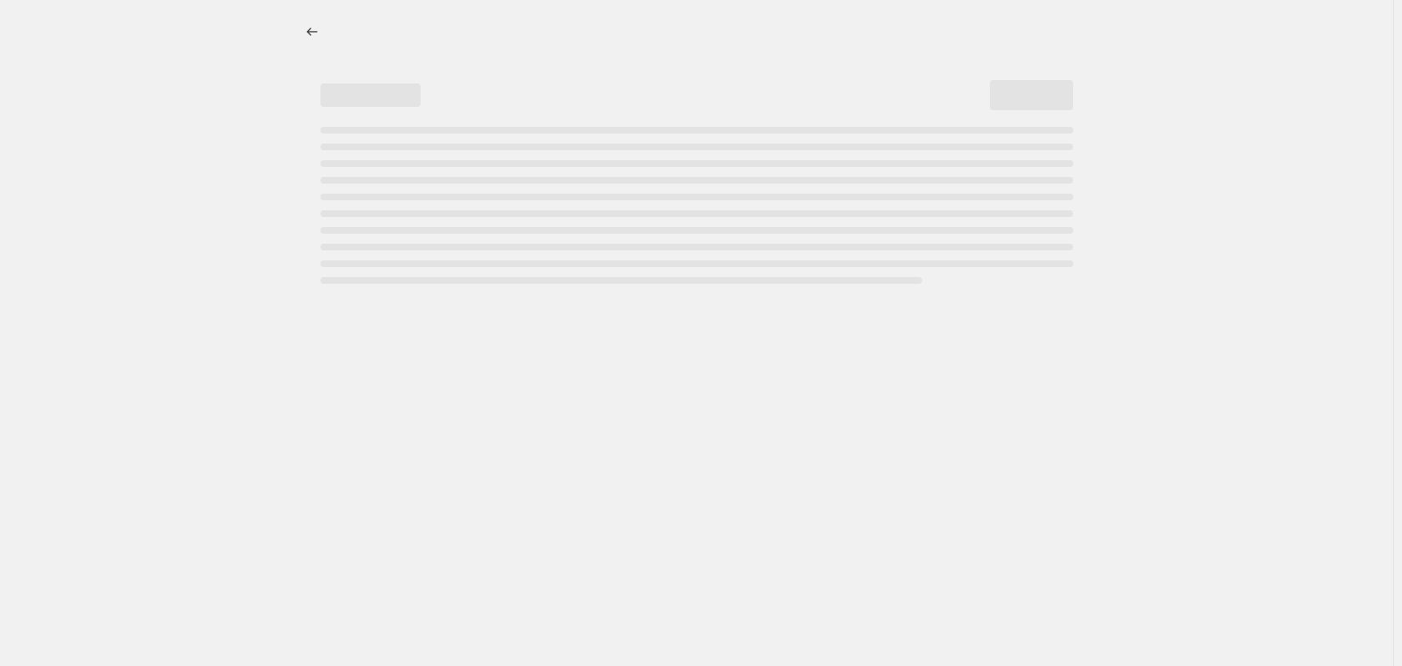
select select "percentage"
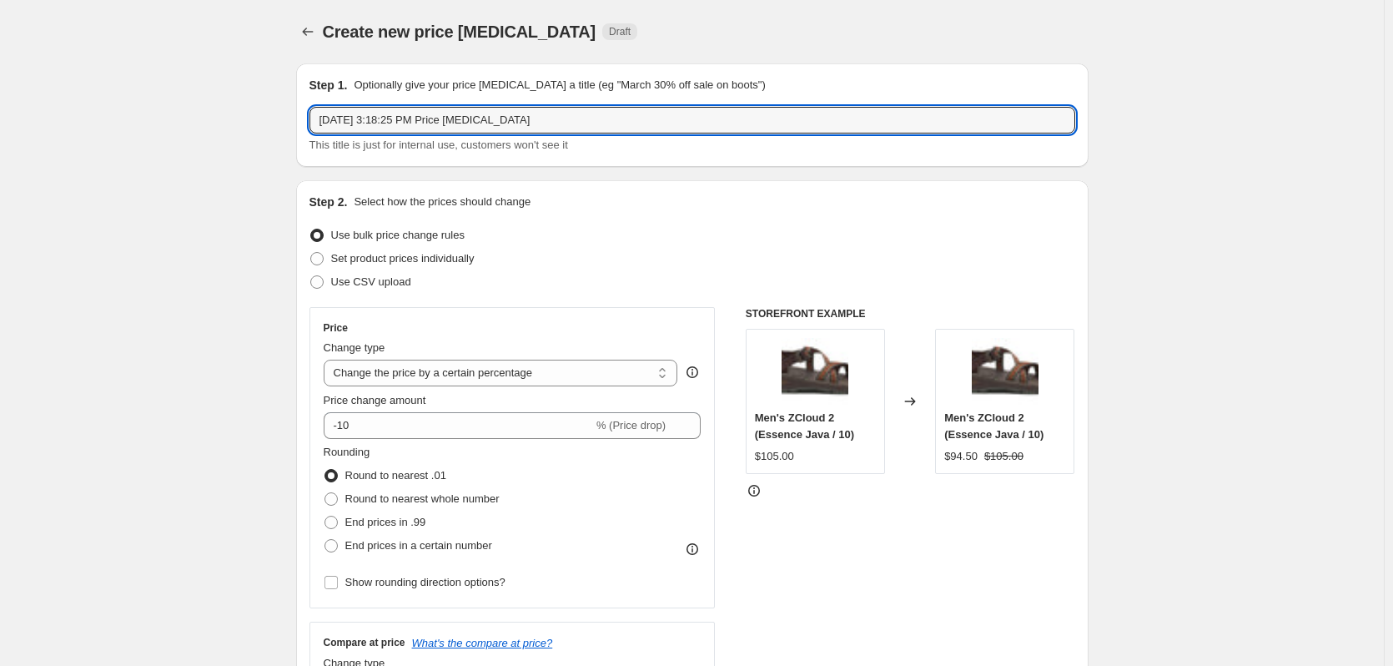
drag, startPoint x: 523, startPoint y: 124, endPoint x: 301, endPoint y: 135, distance: 222.2
click at [301, 135] on div "Step 1. Optionally give your price [MEDICAL_DATA] a title (eg "March 30% off sa…" at bounding box center [692, 114] width 793 height 103
type input "LaborDay25 - Yakima - 20% Off"
click at [424, 421] on input "-10" at bounding box center [458, 425] width 269 height 27
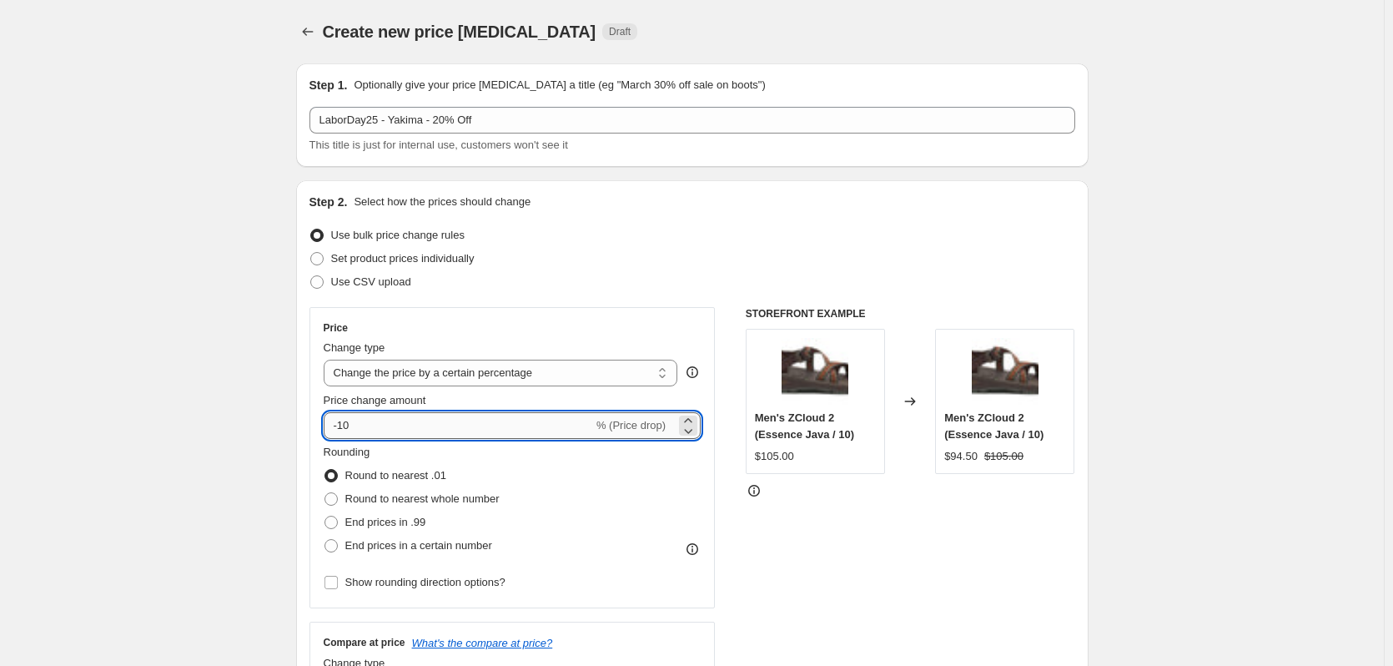
type input "-1"
type input "-20"
click at [436, 336] on div "Price Change type Change the price to a certain amount Change the price by a ce…" at bounding box center [513, 457] width 378 height 273
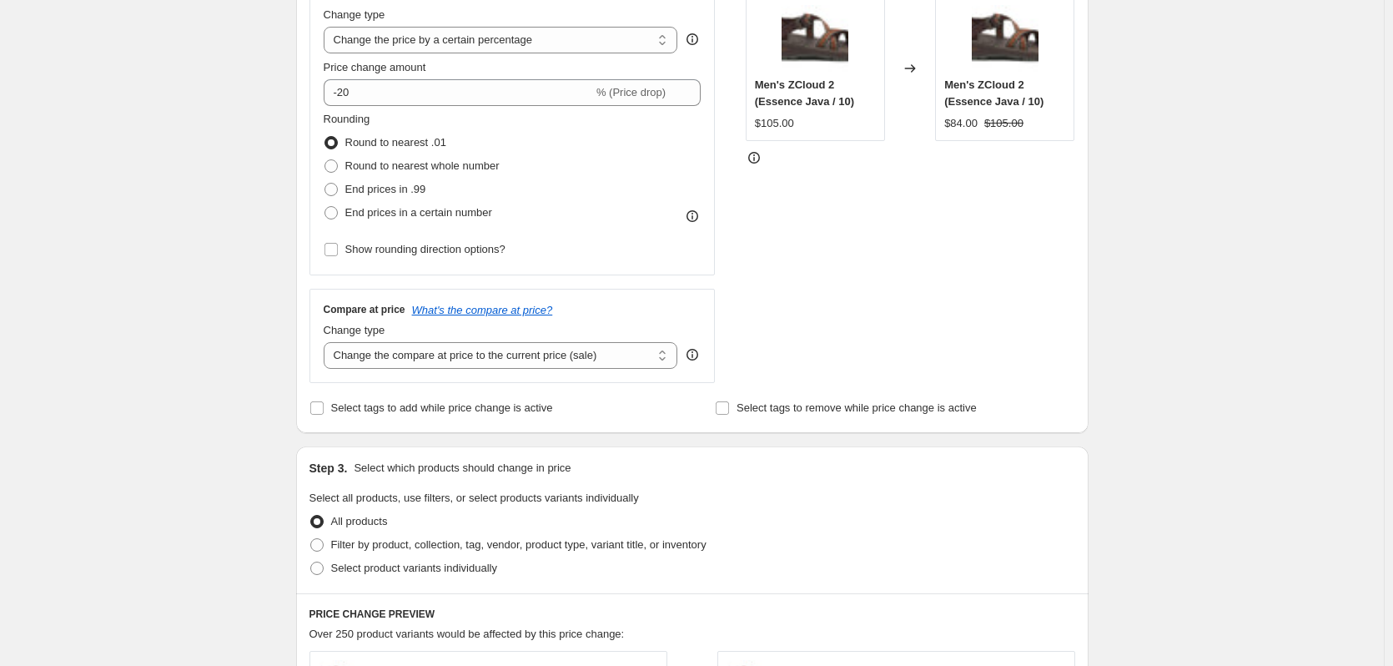
scroll to position [334, 0]
click at [320, 410] on input "Select tags to add while price change is active" at bounding box center [316, 406] width 13 height 13
checkbox input "true"
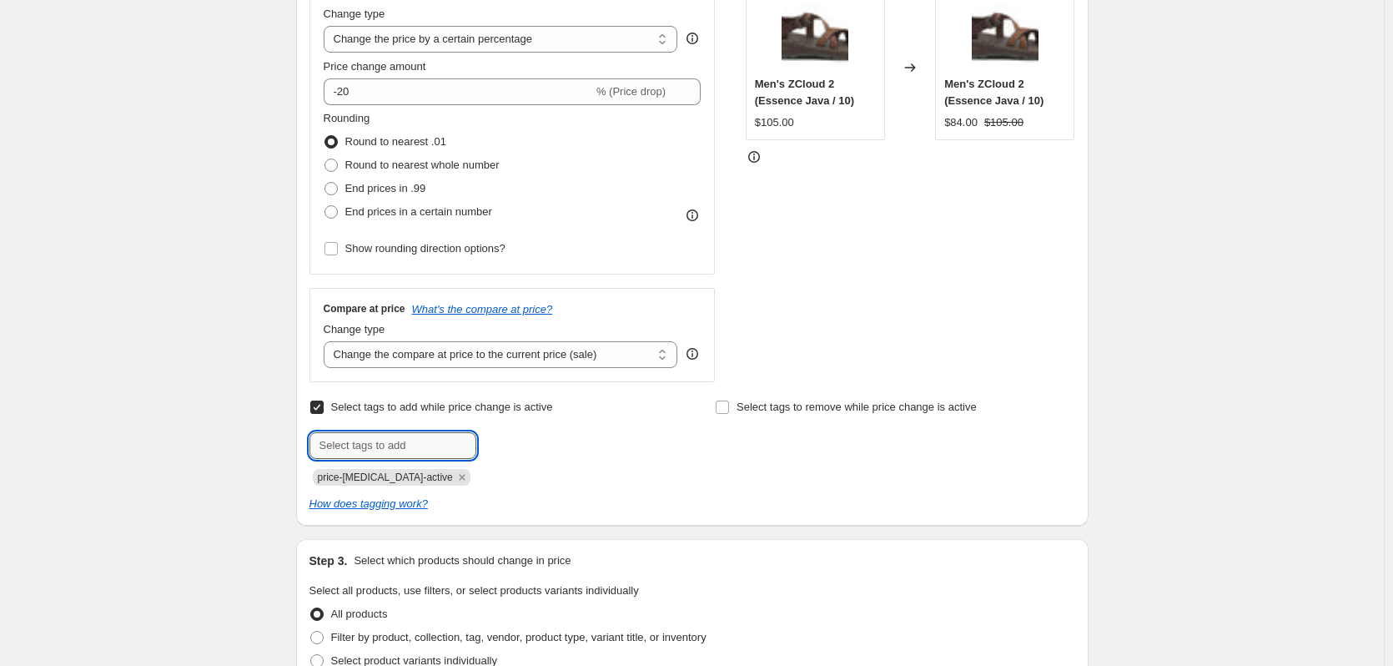
click at [394, 445] on input "text" at bounding box center [393, 445] width 167 height 27
type input "LD25"
click at [525, 450] on span "LD25" at bounding box center [524, 444] width 24 height 12
click at [420, 443] on input "text" at bounding box center [393, 445] width 167 height 27
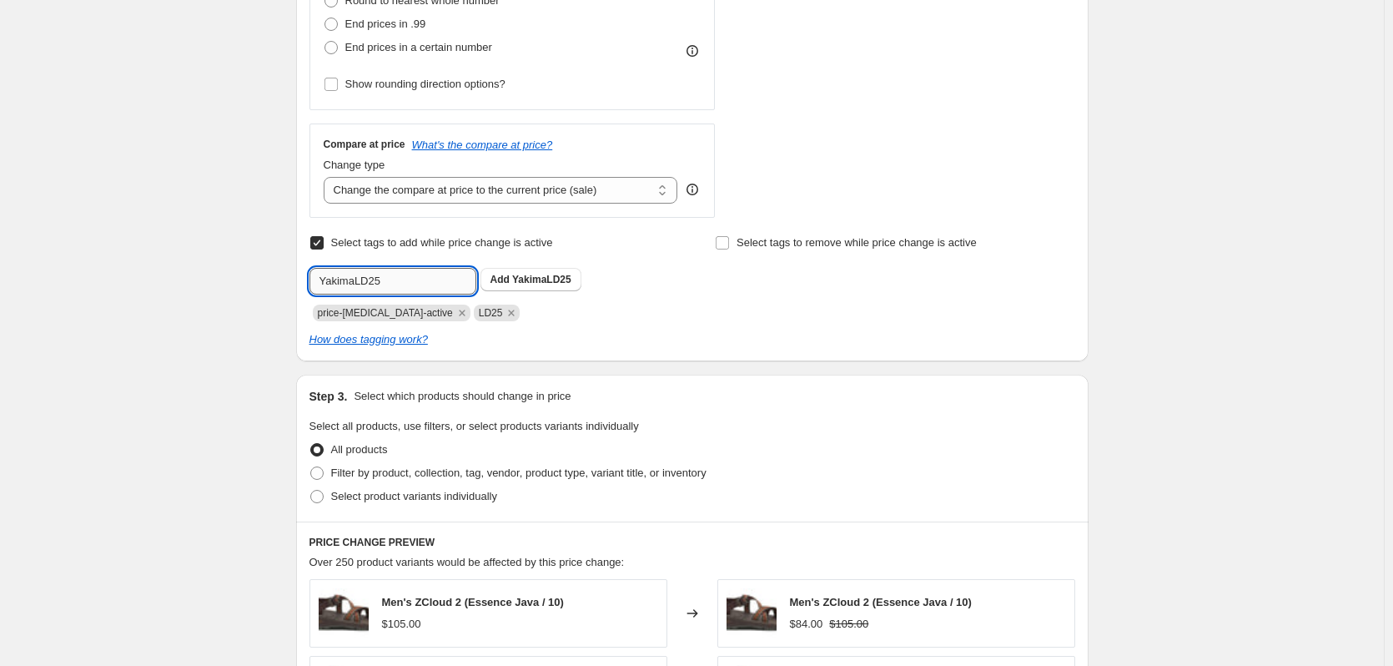
scroll to position [501, 0]
type input "YakimaLD25"
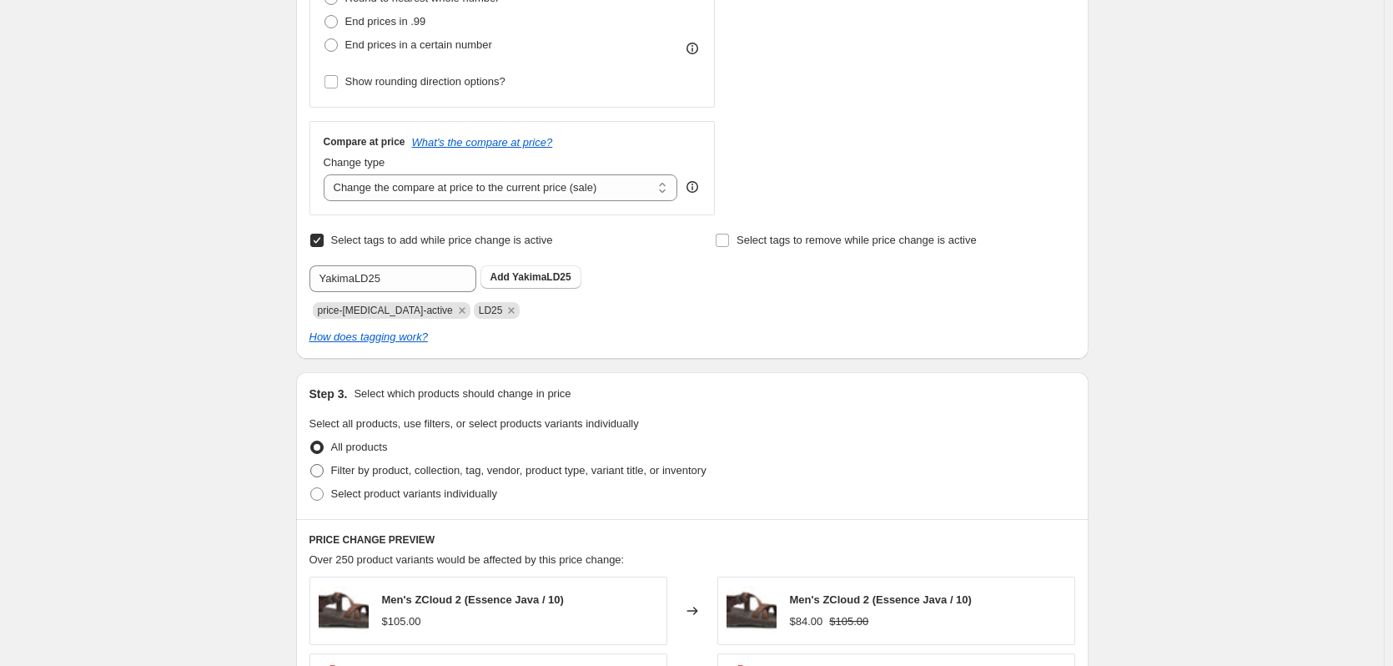
click at [373, 471] on span "Filter by product, collection, tag, vendor, product type, variant title, or inv…" at bounding box center [518, 470] width 375 height 13
click at [311, 465] on input "Filter by product, collection, tag, vendor, product type, variant title, or inv…" at bounding box center [310, 464] width 1 height 1
radio input "true"
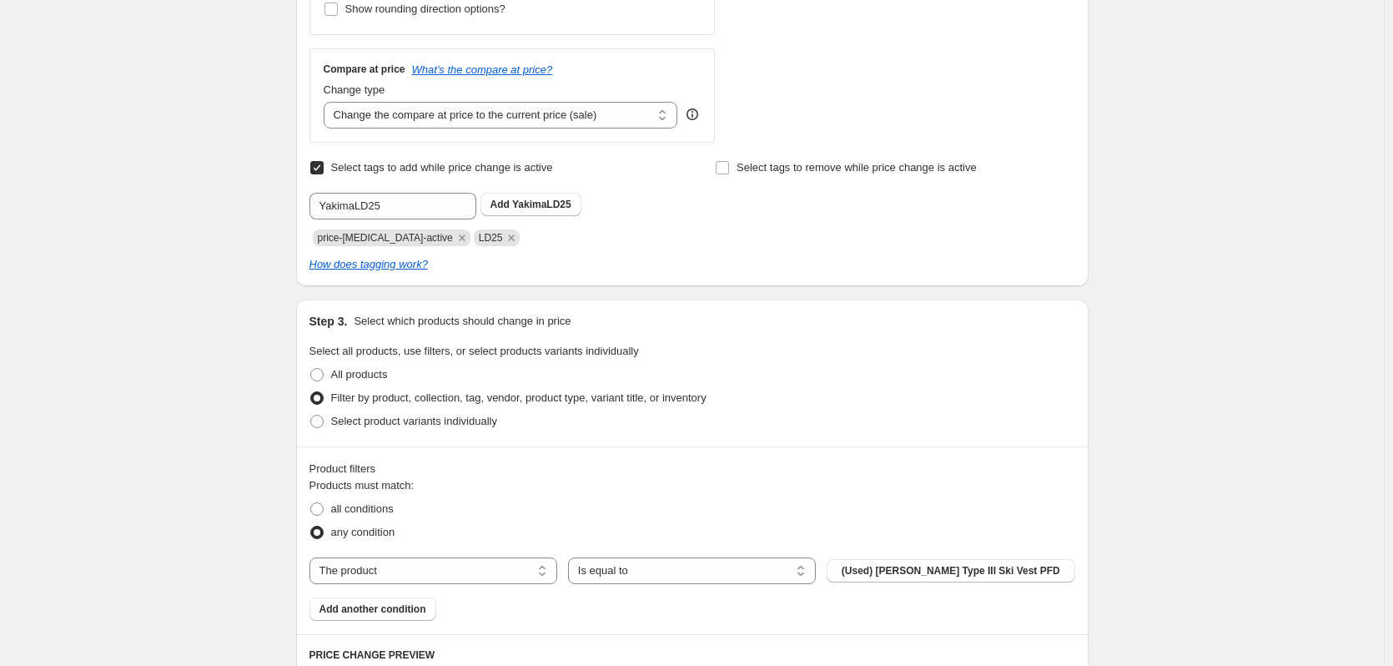
scroll to position [667, 0]
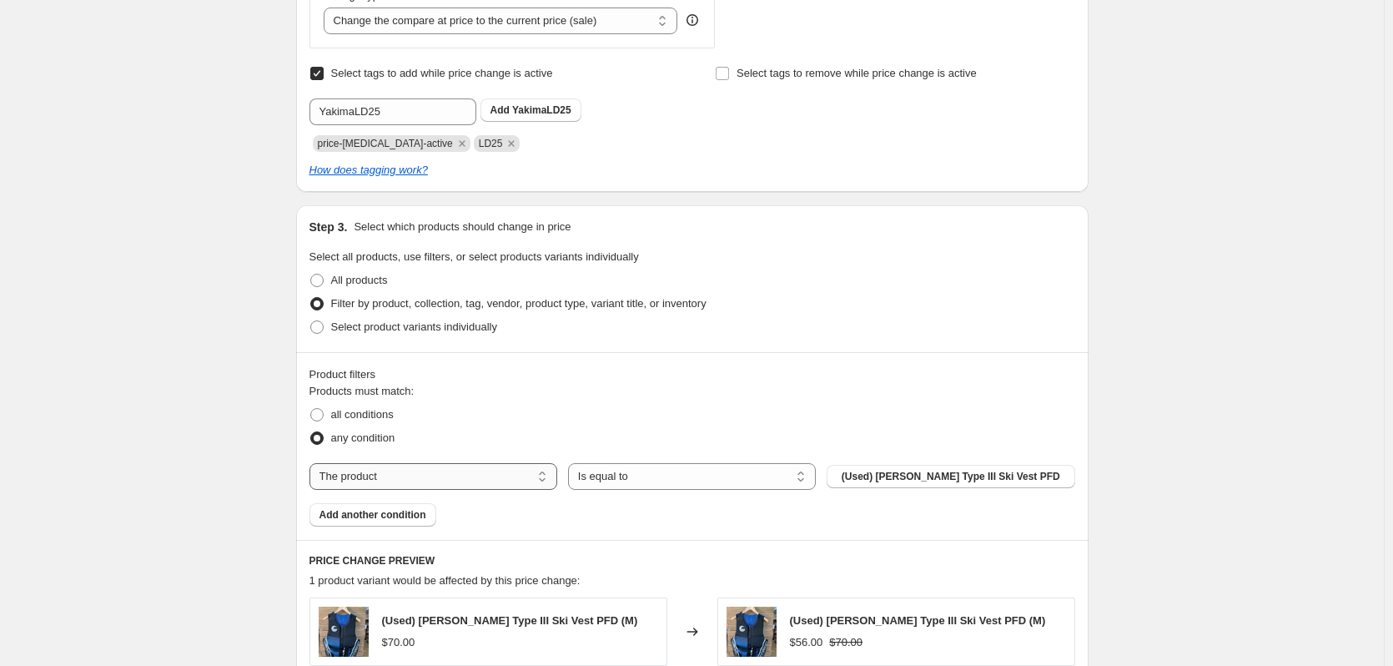
click at [485, 478] on select "The product The product's collection The product's tag The product's vendor The…" at bounding box center [434, 476] width 248 height 27
select select "vendor"
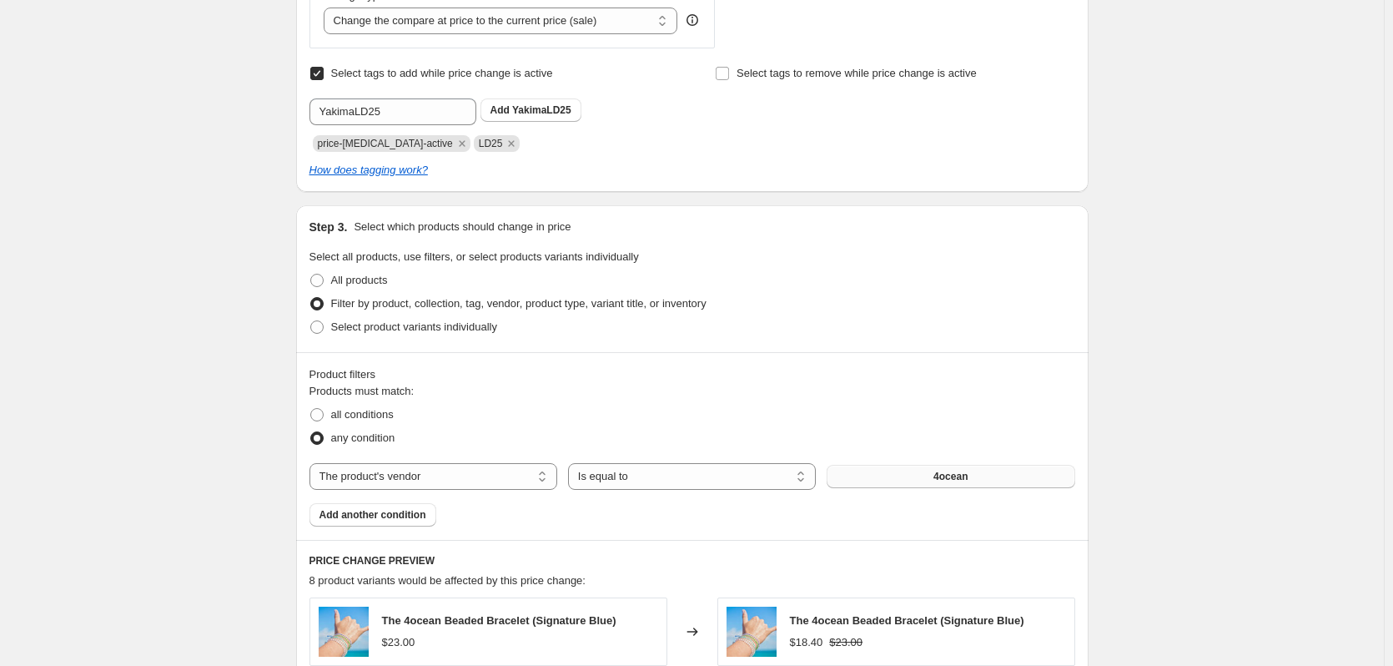
click at [921, 482] on button "4ocean" at bounding box center [951, 476] width 248 height 23
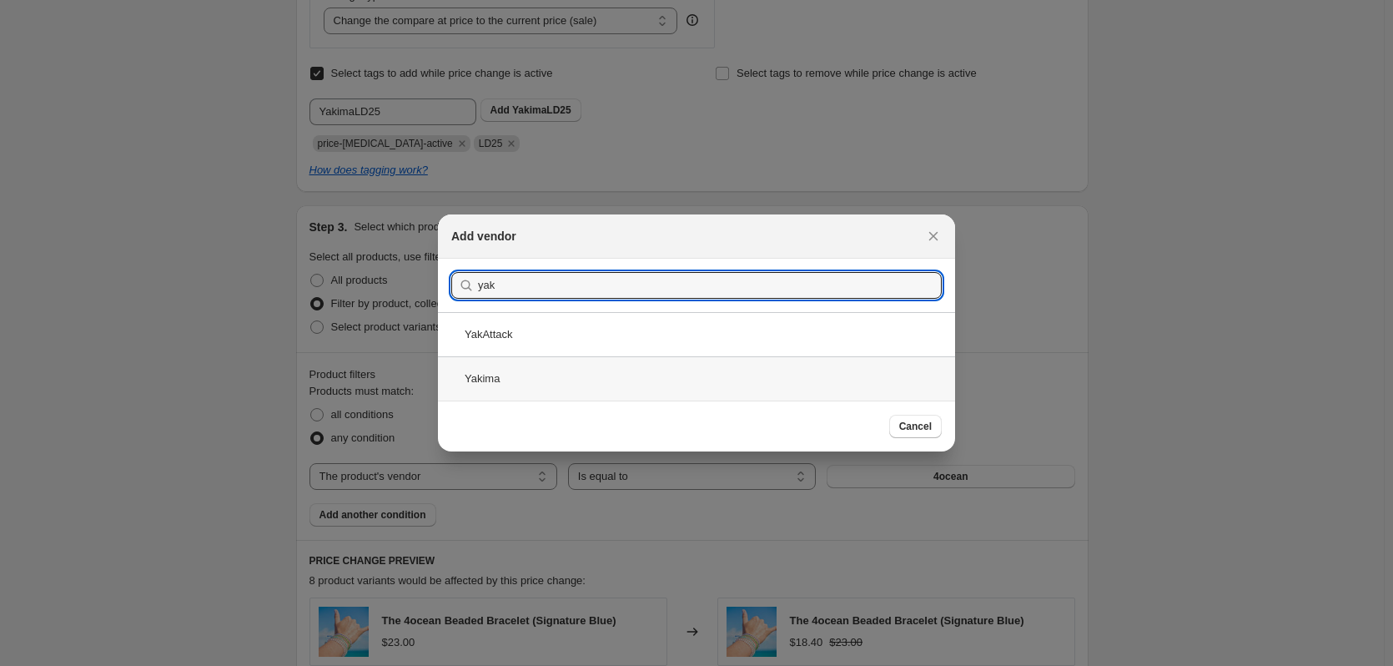
type input "yak"
click at [538, 381] on div "Yakima" at bounding box center [696, 378] width 517 height 44
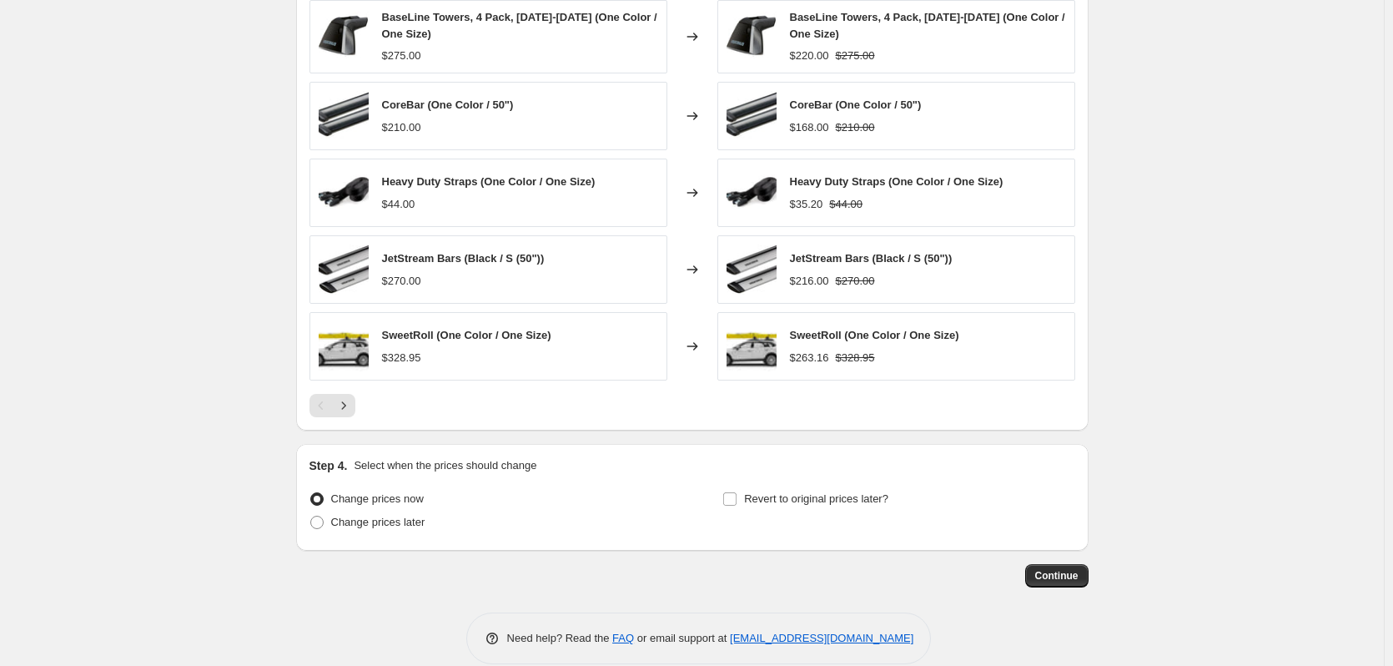
scroll to position [1289, 0]
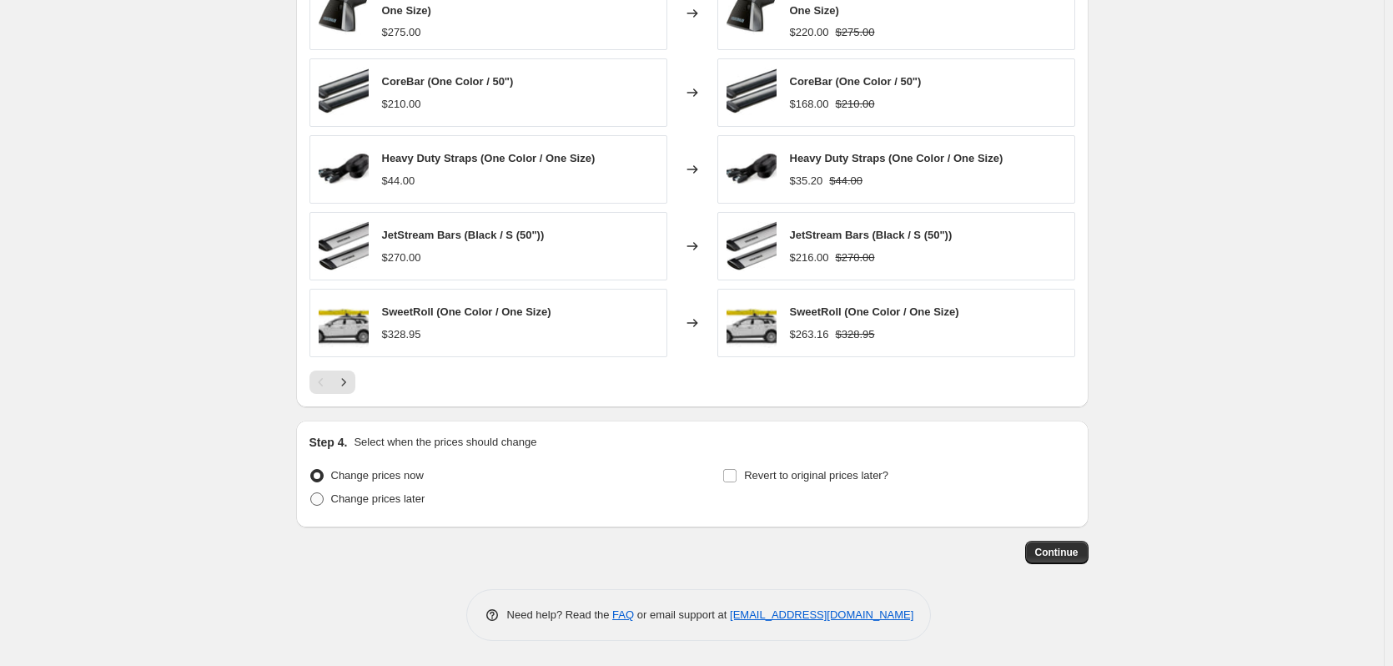
click at [394, 493] on span "Change prices later" at bounding box center [378, 498] width 94 height 13
click at [311, 493] on input "Change prices later" at bounding box center [310, 492] width 1 height 1
radio input "true"
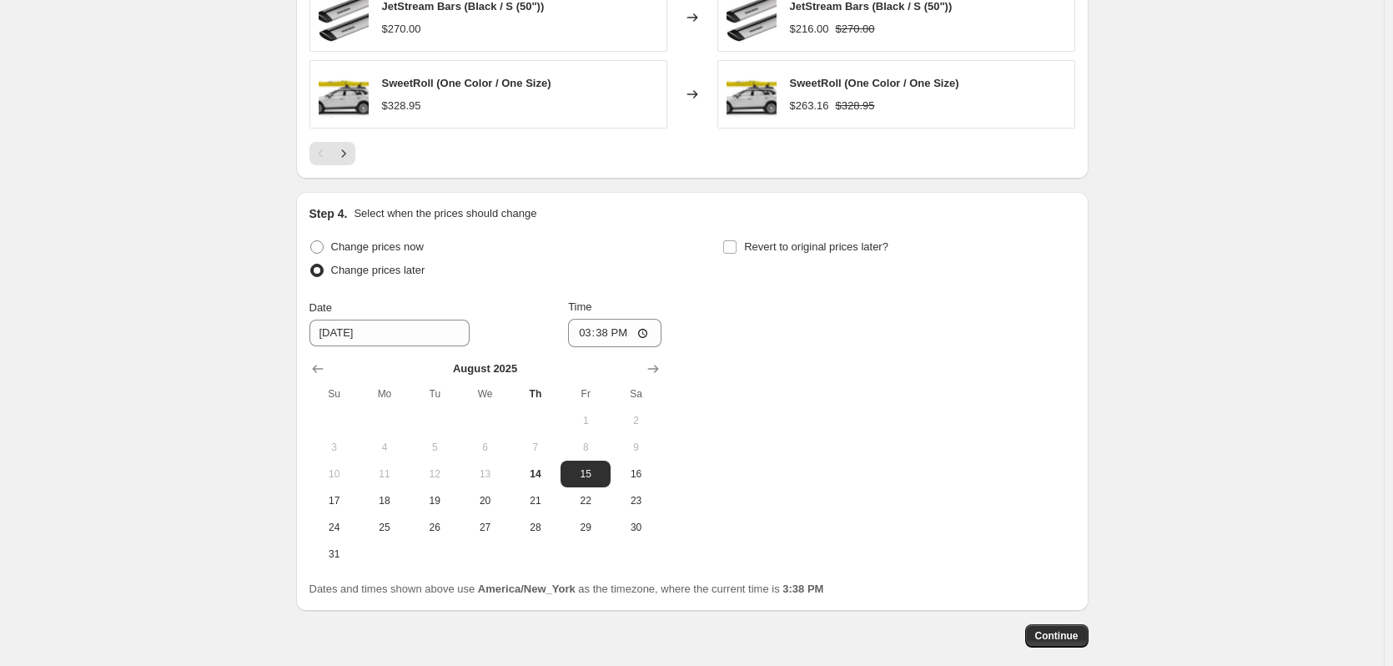
scroll to position [1539, 0]
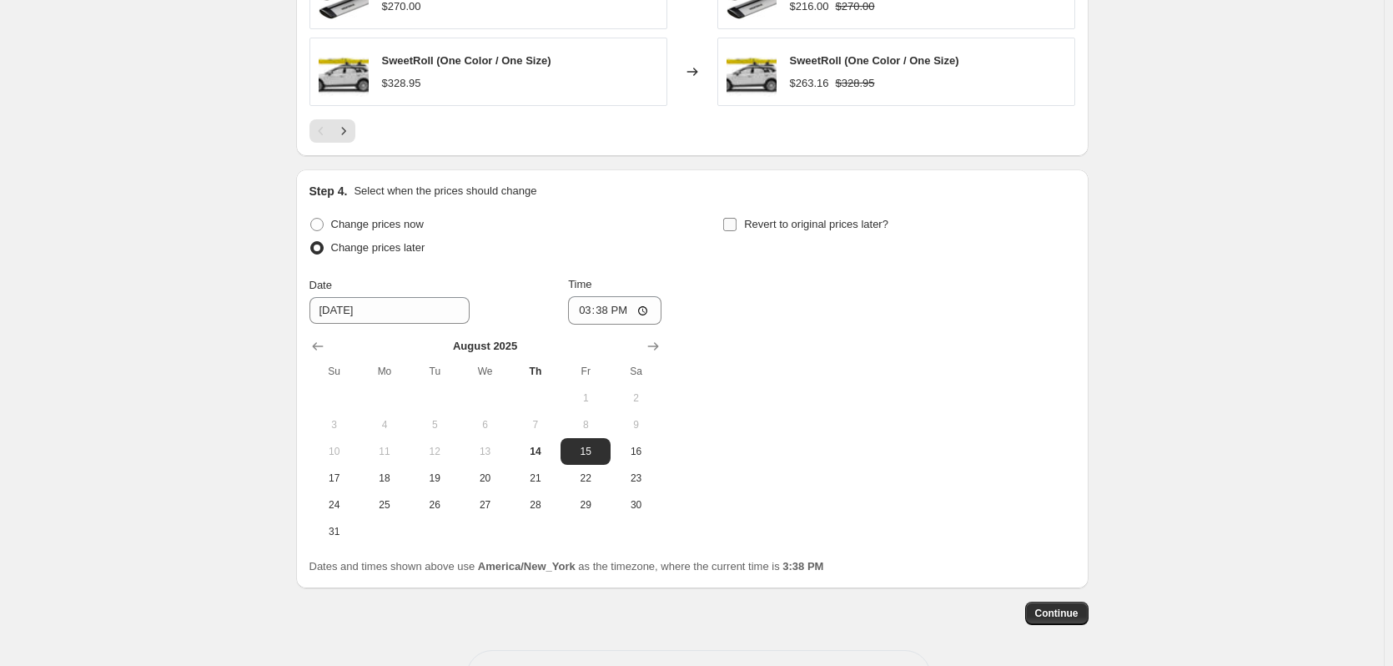
click at [731, 223] on input "Revert to original prices later?" at bounding box center [729, 224] width 13 height 13
checkbox input "true"
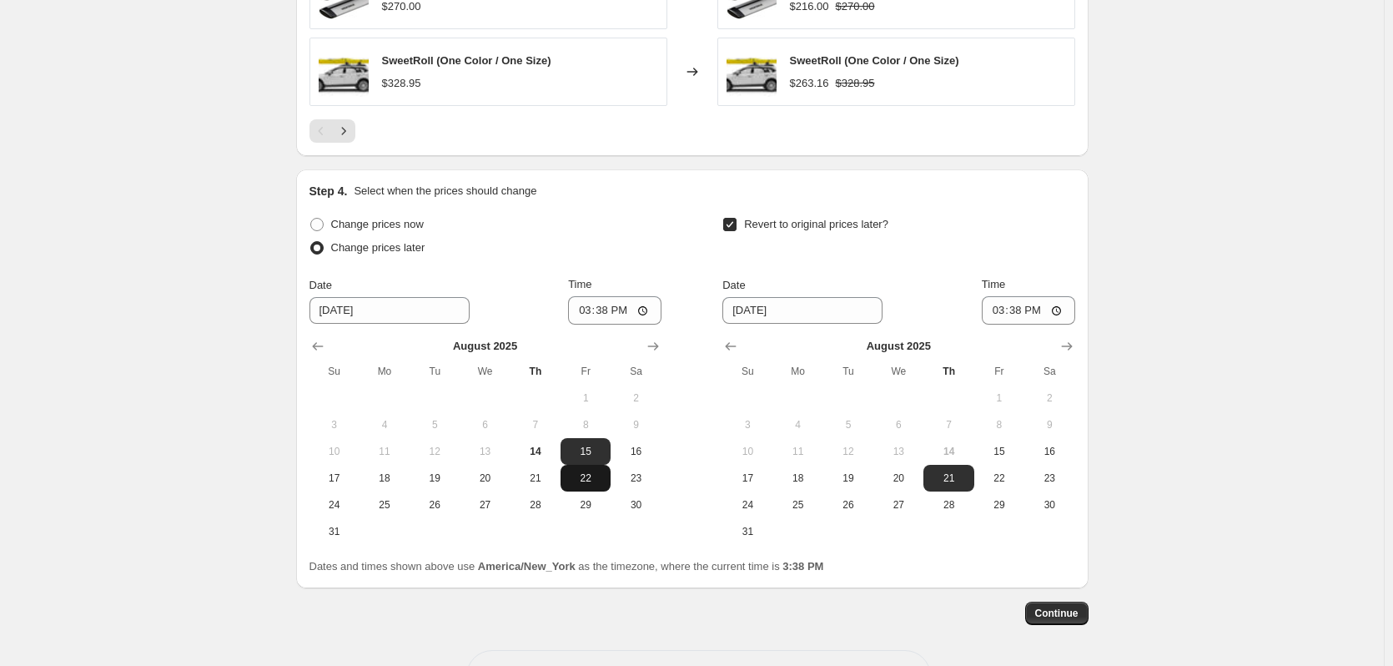
click at [596, 480] on span "22" at bounding box center [585, 477] width 37 height 13
type input "[DATE]"
click at [1079, 350] on button "Show next month, September 2025" at bounding box center [1066, 346] width 23 height 23
click at [801, 398] on span "1" at bounding box center [798, 397] width 37 height 13
type input "[DATE]"
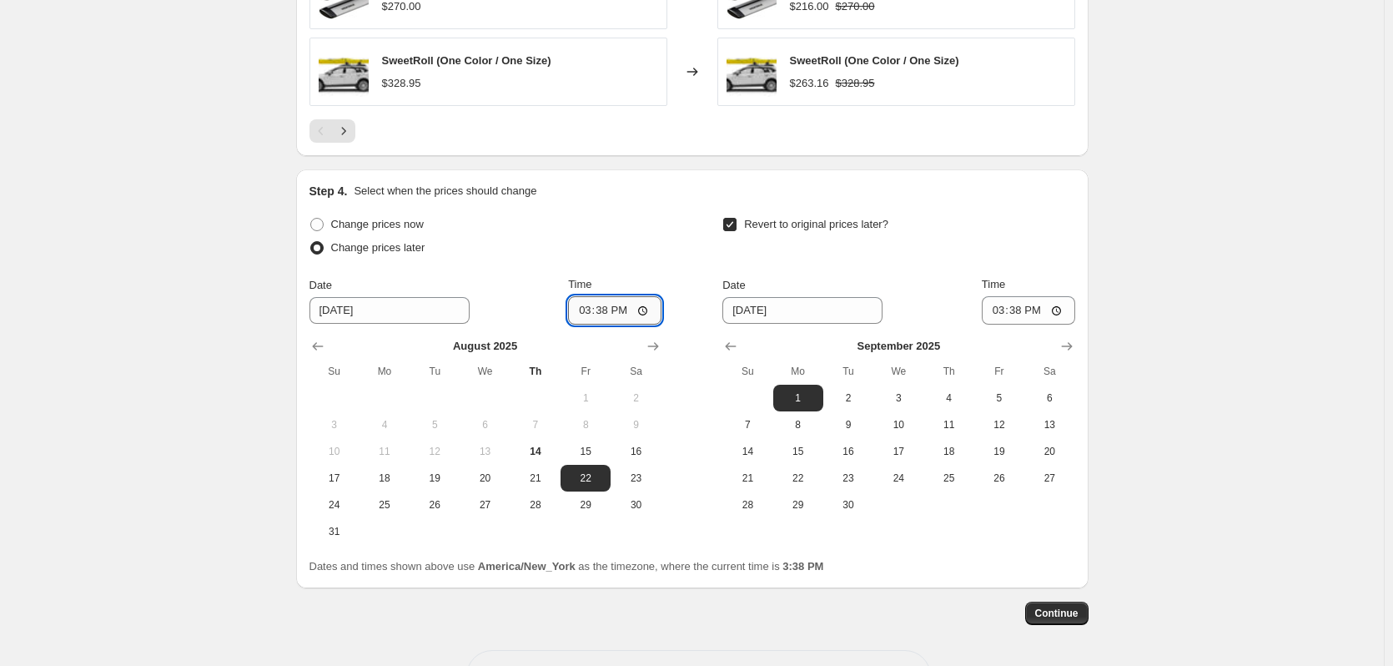
click at [621, 309] on input "15:38" at bounding box center [614, 310] width 93 height 28
click at [650, 310] on input "15:38" at bounding box center [614, 310] width 93 height 28
type input "00:01"
click at [644, 227] on div "Change prices now" at bounding box center [486, 224] width 352 height 23
click at [1054, 313] on input "15:38" at bounding box center [1028, 310] width 93 height 28
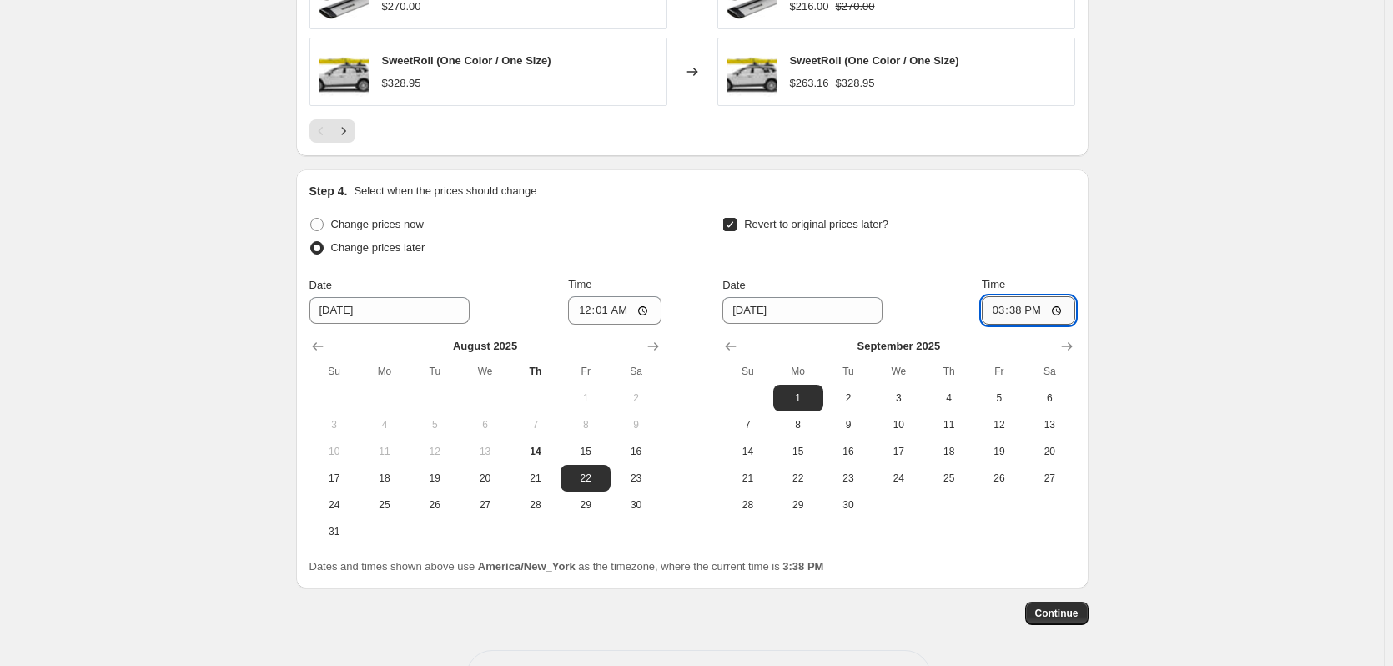
click at [1060, 309] on input "15:38" at bounding box center [1028, 310] width 93 height 28
type input "23:59"
click at [972, 202] on div "Step 4. Select when the prices should change Change prices now Change prices la…" at bounding box center [693, 379] width 766 height 392
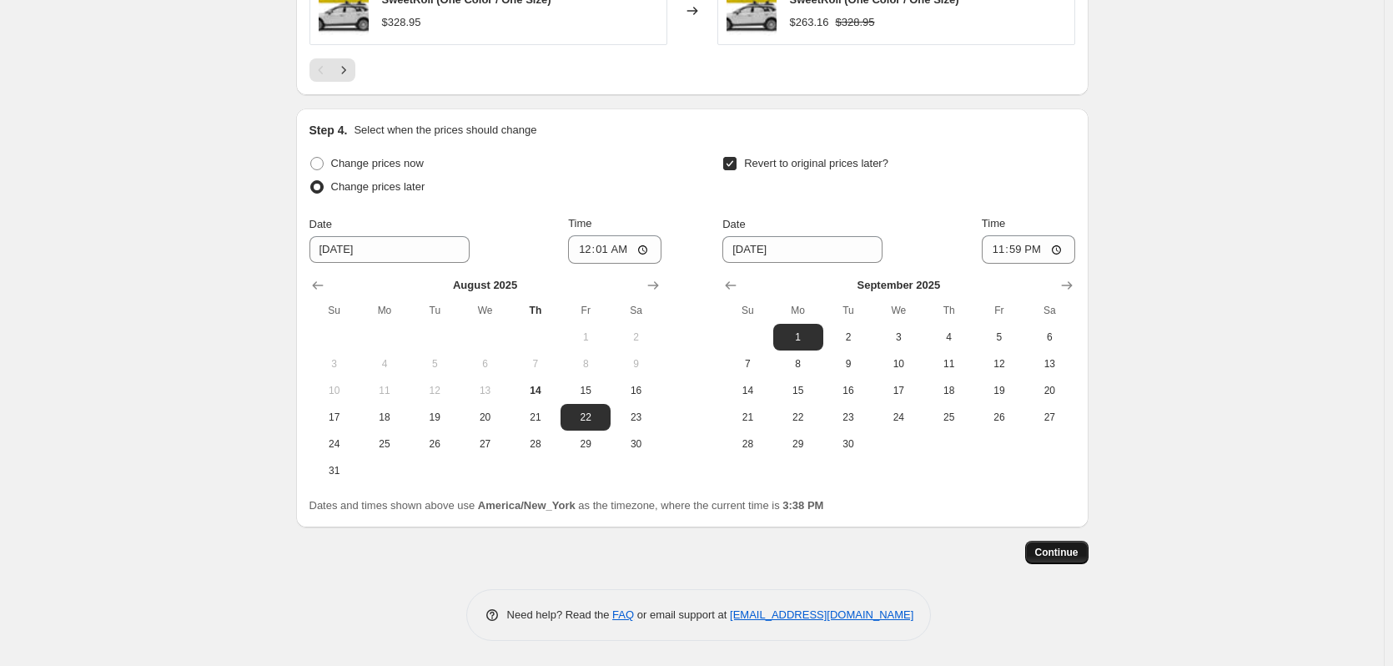
click at [1069, 558] on span "Continue" at bounding box center [1056, 552] width 43 height 13
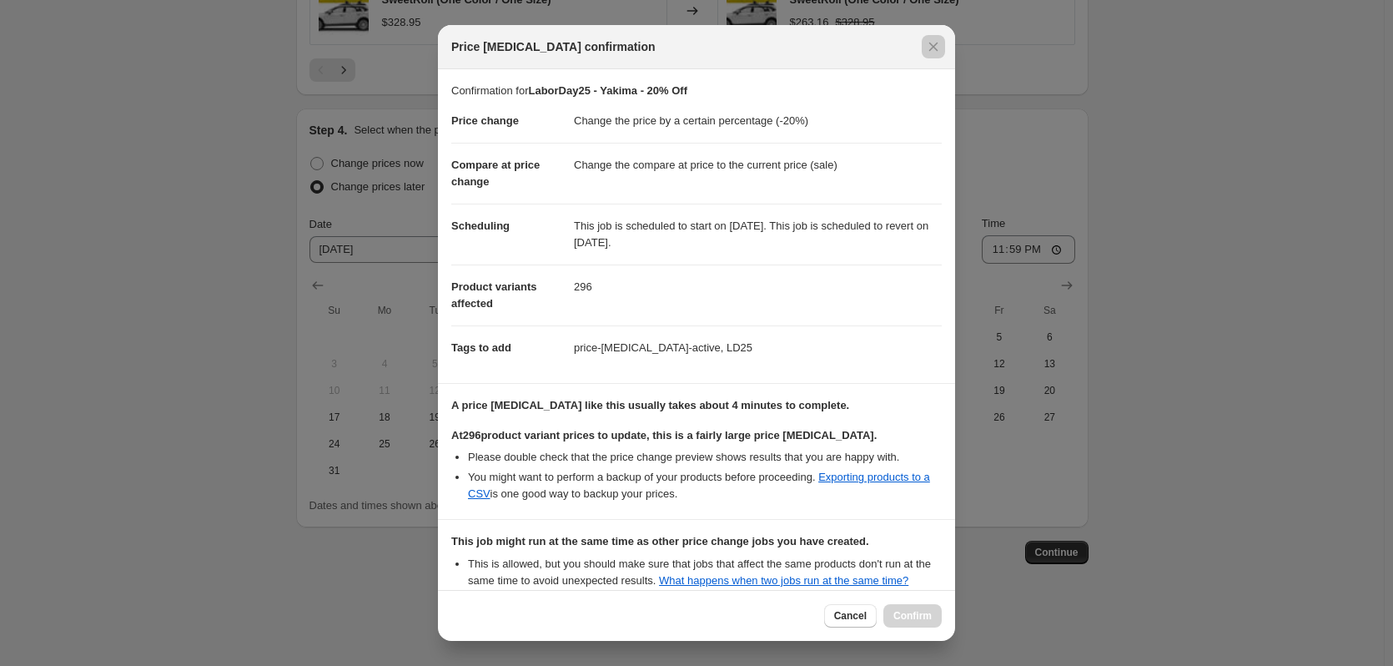
click at [200, 365] on div at bounding box center [696, 333] width 1393 height 666
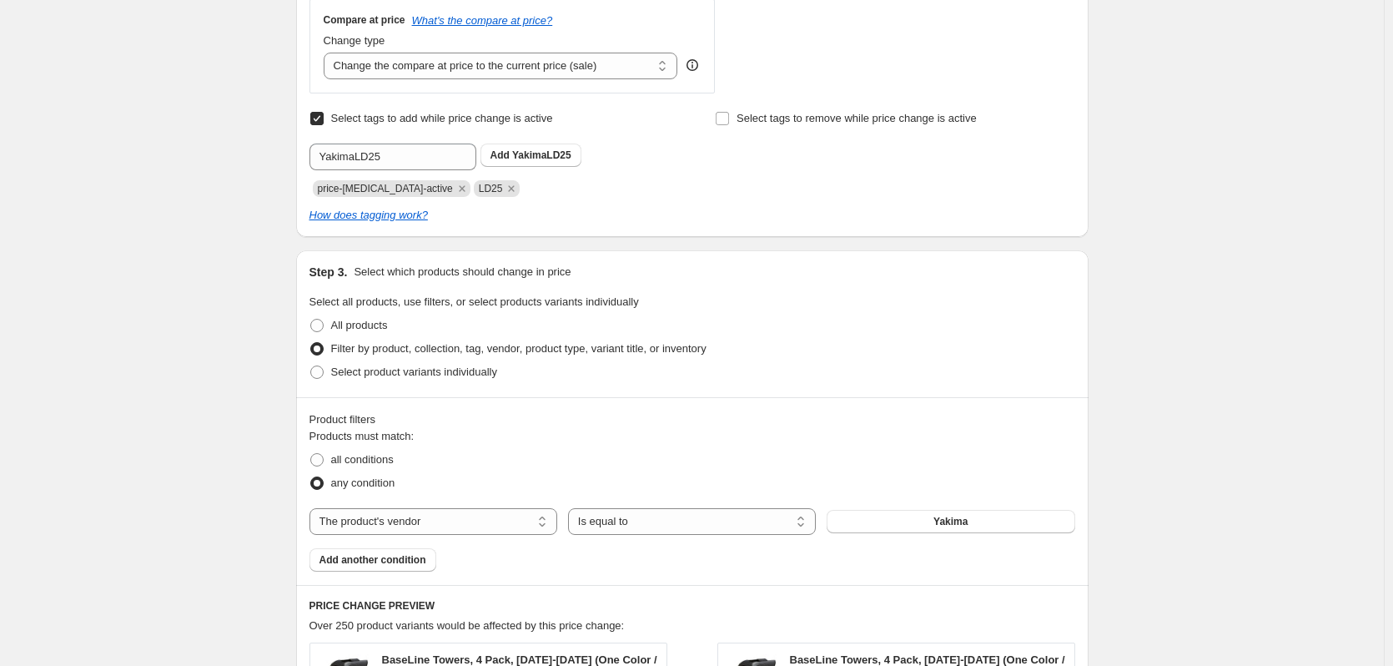
scroll to position [600, 0]
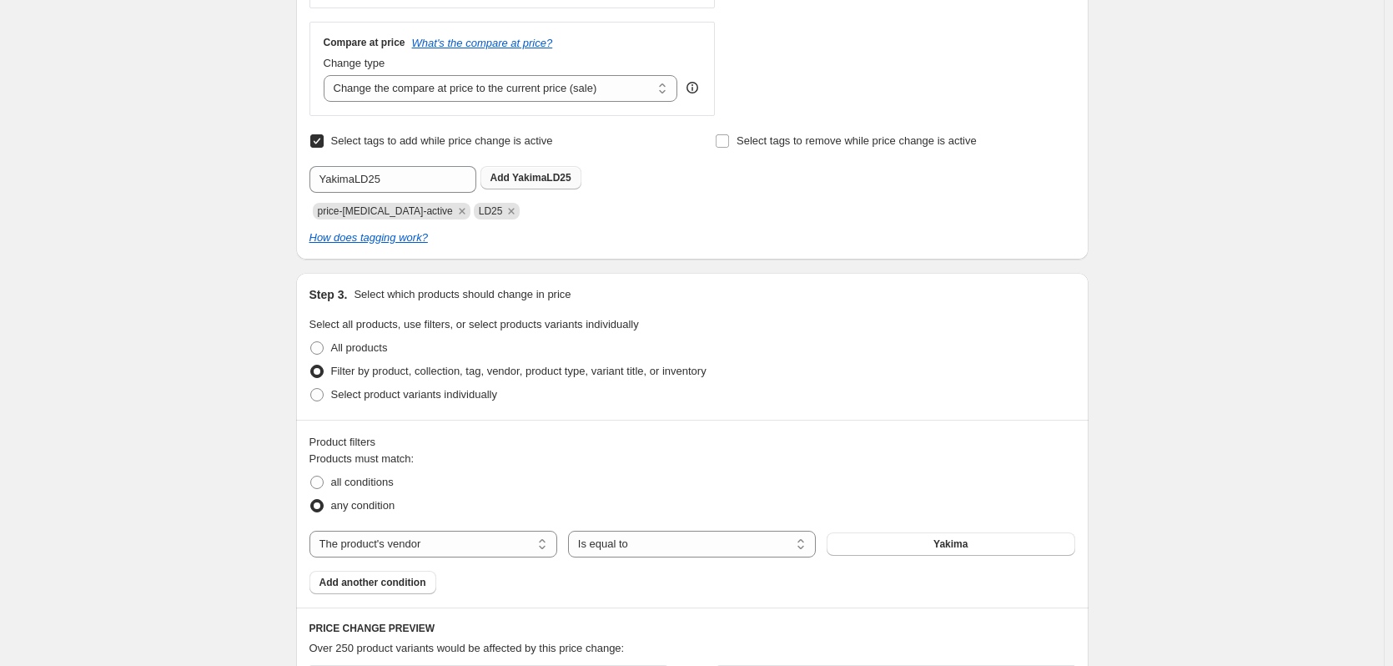
click at [554, 172] on span "YakimaLD25" at bounding box center [541, 178] width 59 height 12
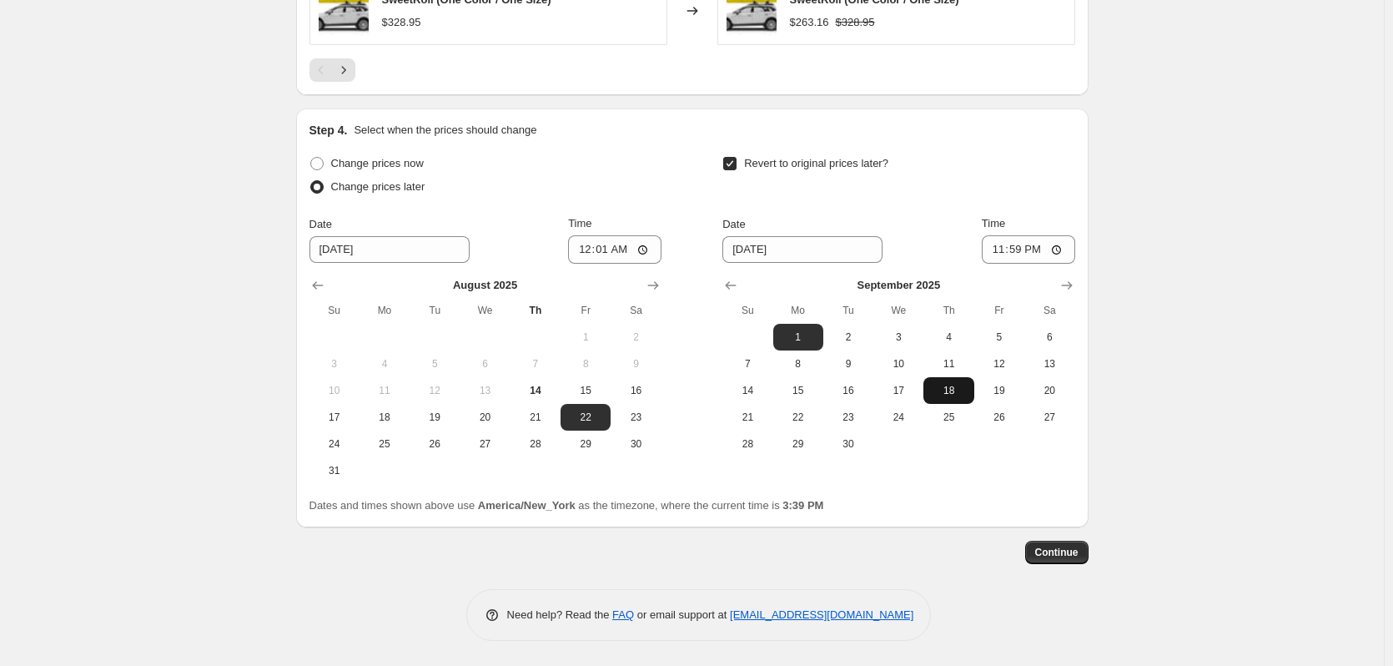
scroll to position [1601, 0]
click at [1069, 556] on span "Continue" at bounding box center [1056, 552] width 43 height 13
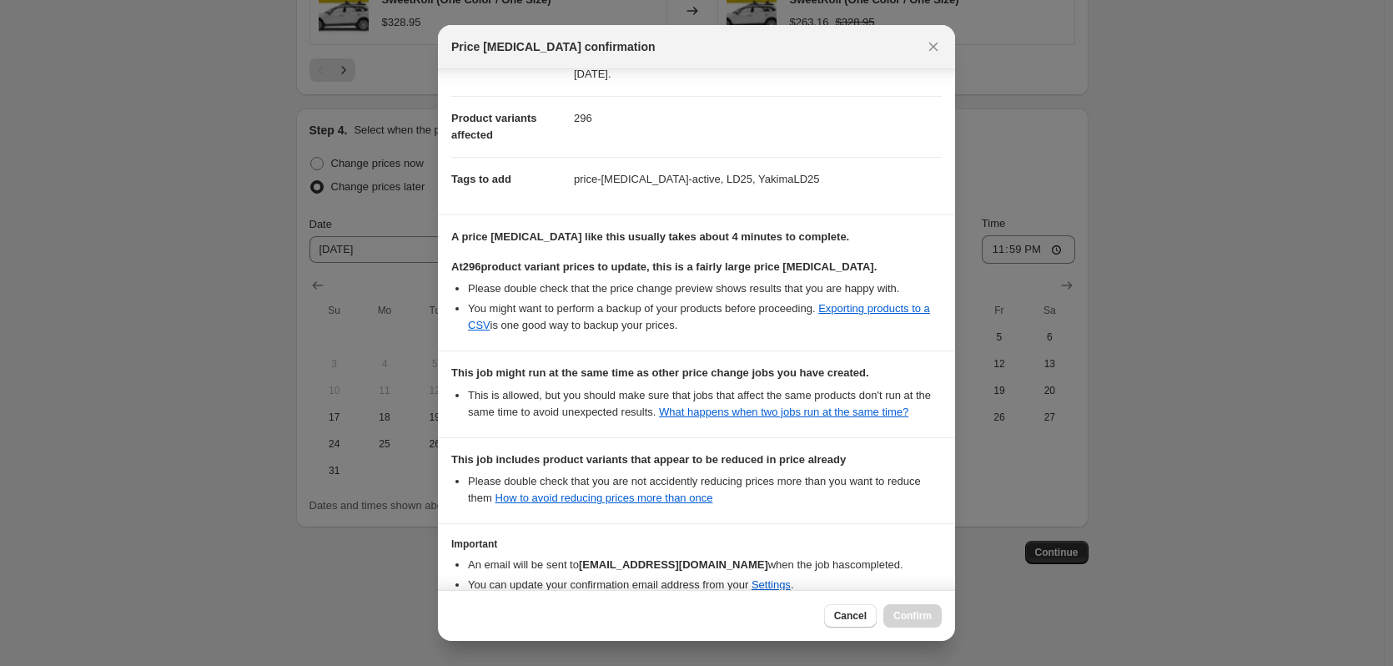
scroll to position [273, 0]
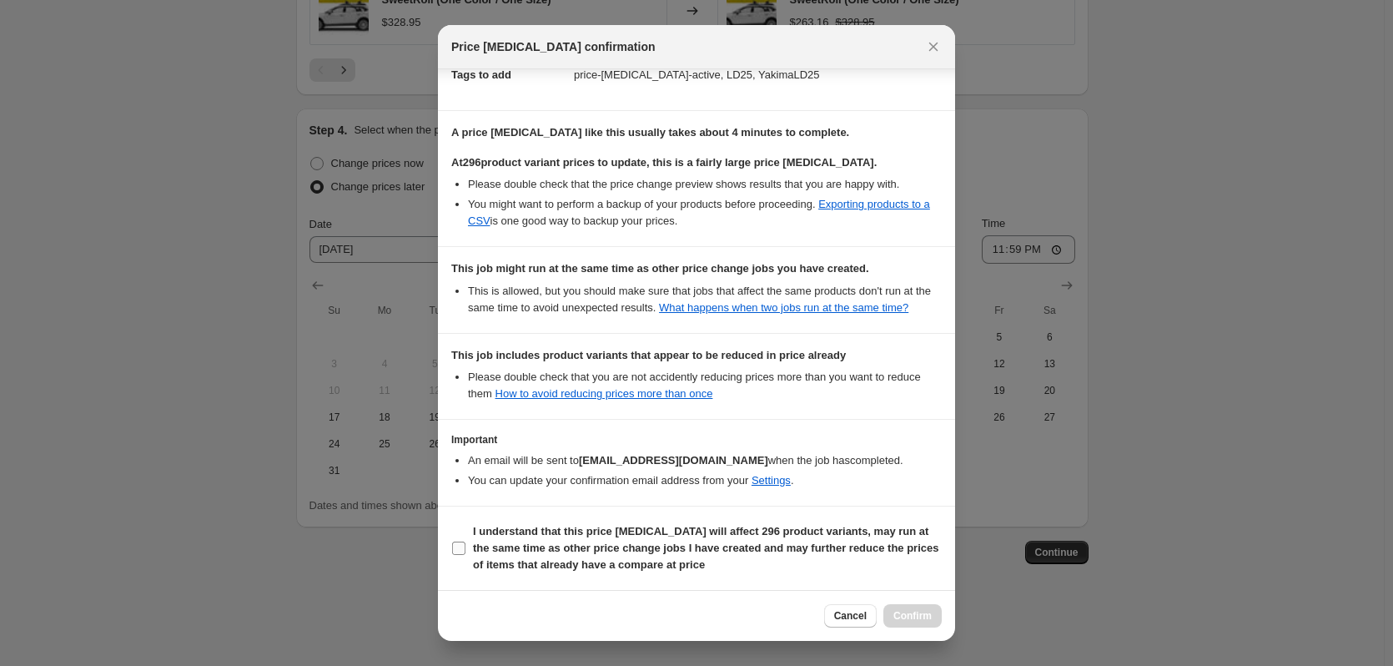
click at [685, 545] on b "I understand that this price [MEDICAL_DATA] will affect 296 product variants, m…" at bounding box center [706, 548] width 466 height 46
click at [466, 545] on input "I understand that this price [MEDICAL_DATA] will affect 296 product variants, m…" at bounding box center [458, 547] width 13 height 13
checkbox input "true"
click at [922, 616] on span "Confirm" at bounding box center [912, 615] width 38 height 13
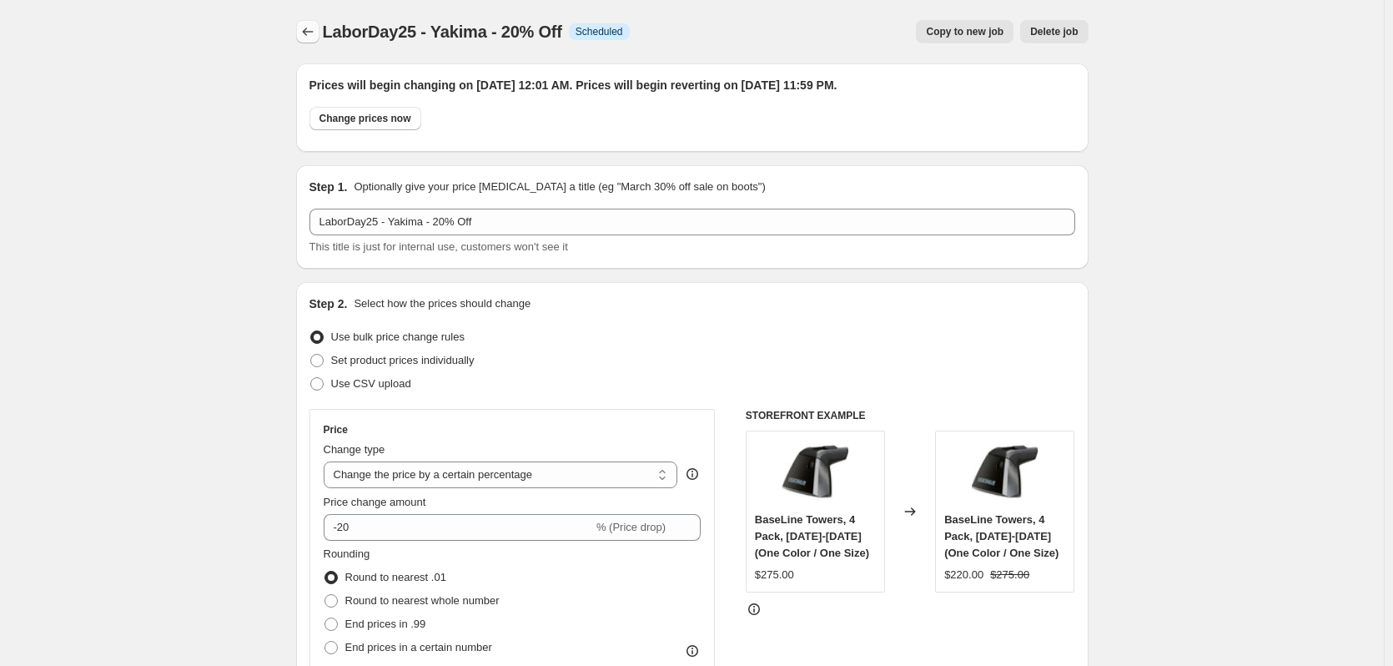
click at [320, 34] on button "Price change jobs" at bounding box center [307, 31] width 23 height 23
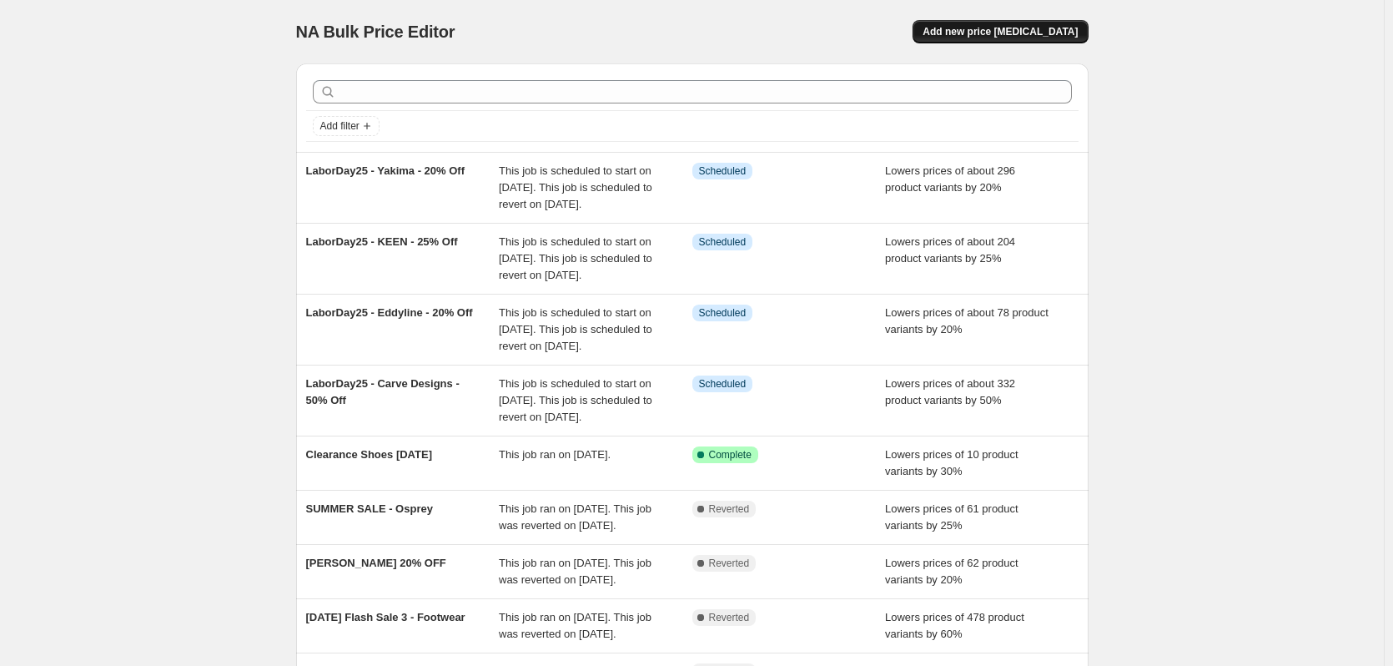
click at [990, 33] on span "Add new price [MEDICAL_DATA]" at bounding box center [1000, 31] width 155 height 13
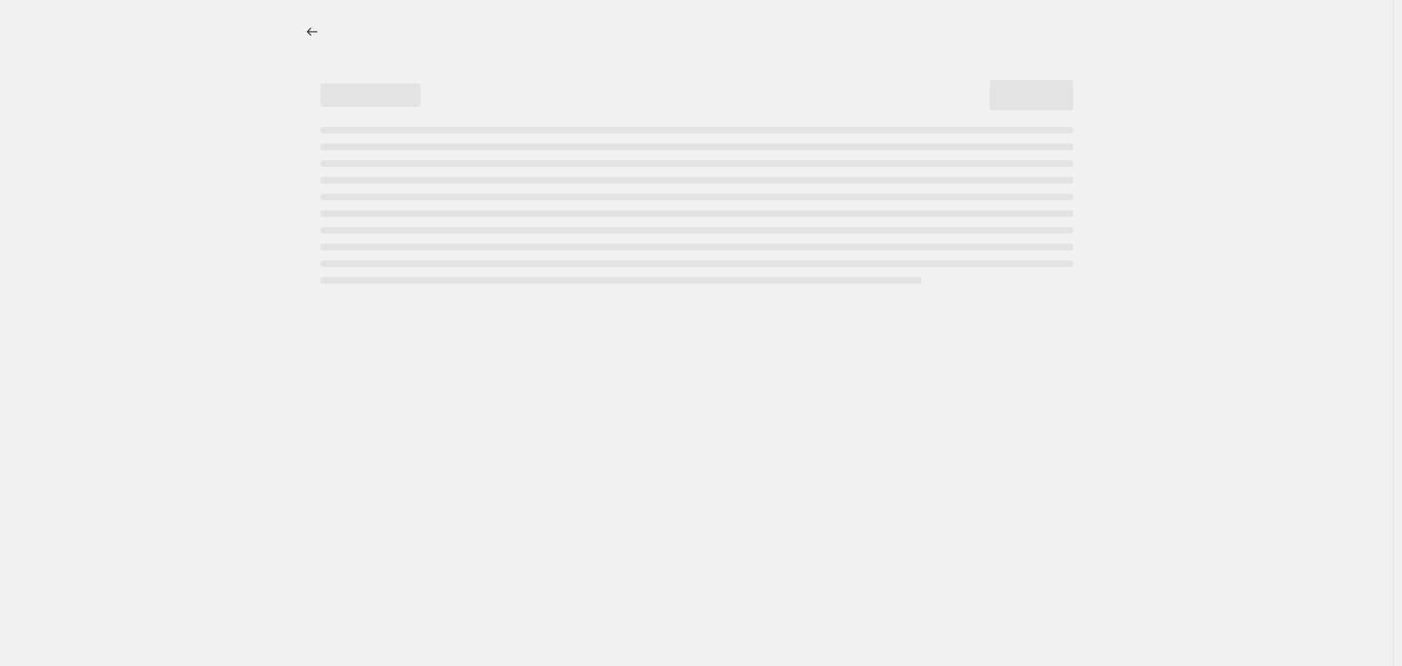
select select "percentage"
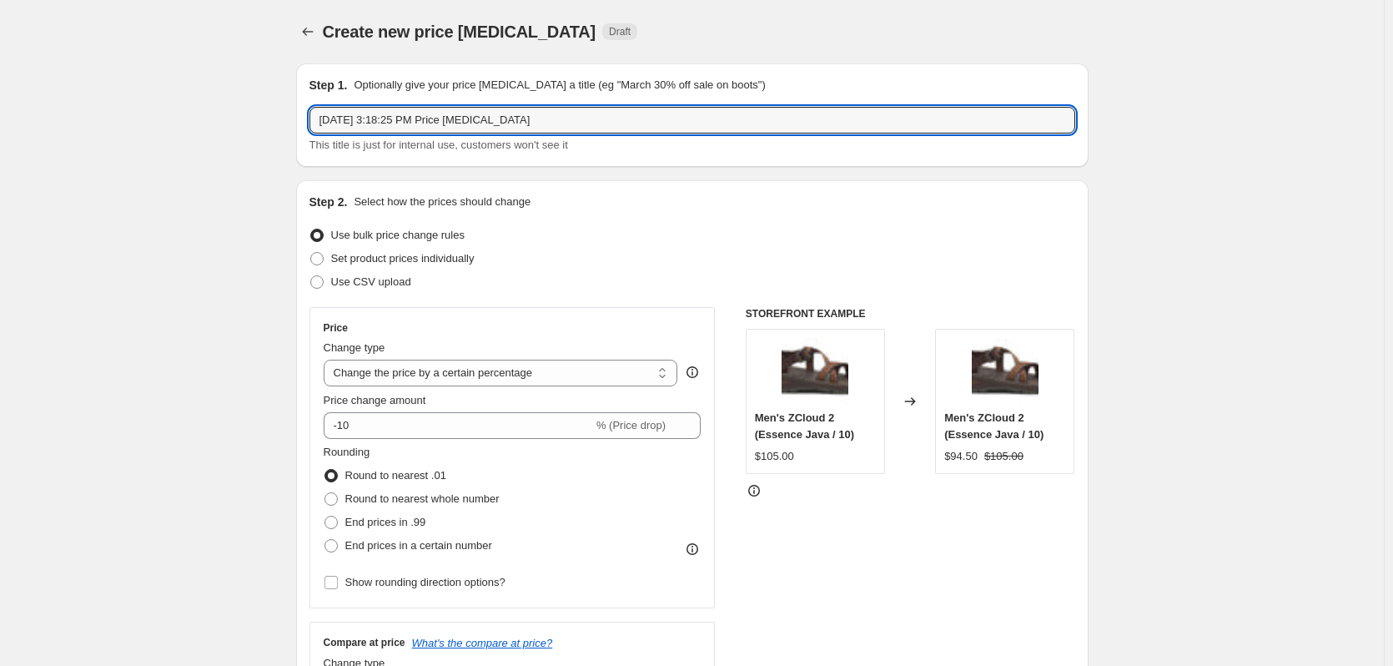
drag, startPoint x: 561, startPoint y: 125, endPoint x: 325, endPoint y: 143, distance: 237.6
click at [325, 143] on div "[DATE] 3:18:25 PM Price [MEDICAL_DATA] This title is just for internal use, cus…" at bounding box center [693, 130] width 766 height 47
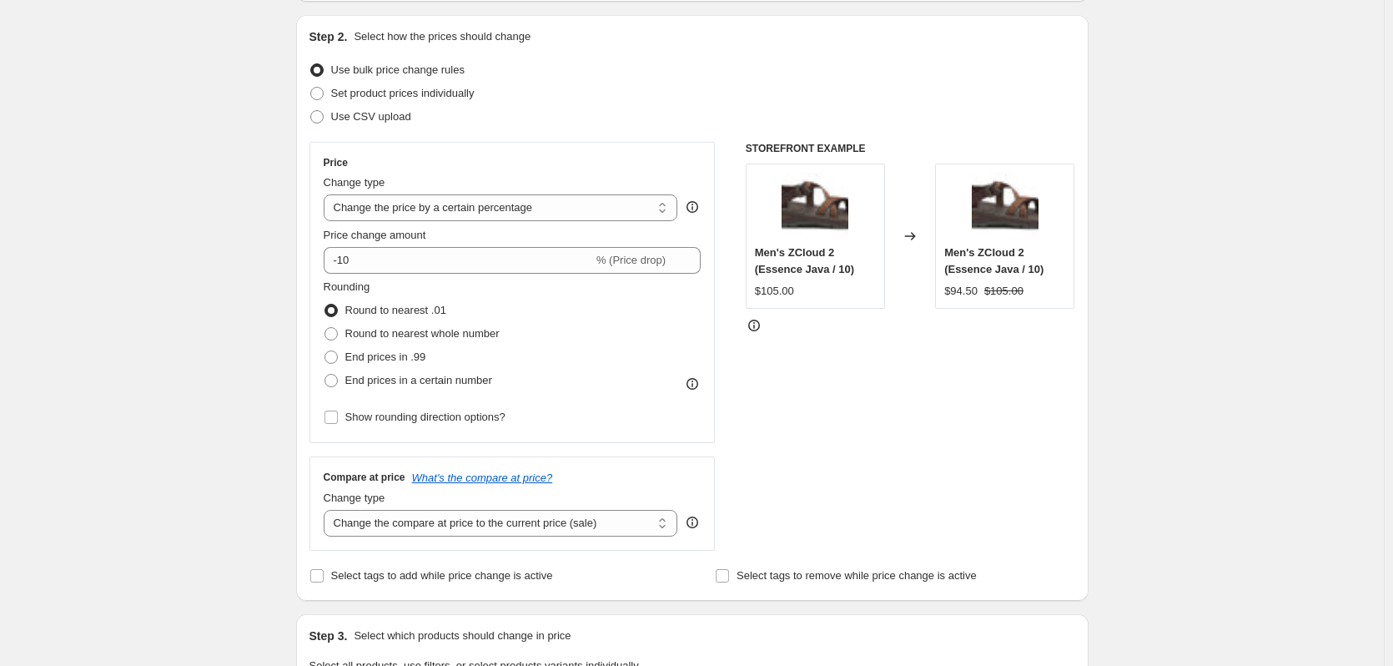
scroll to position [167, 0]
type input "LaborDay25 - Astral - 25% Off"
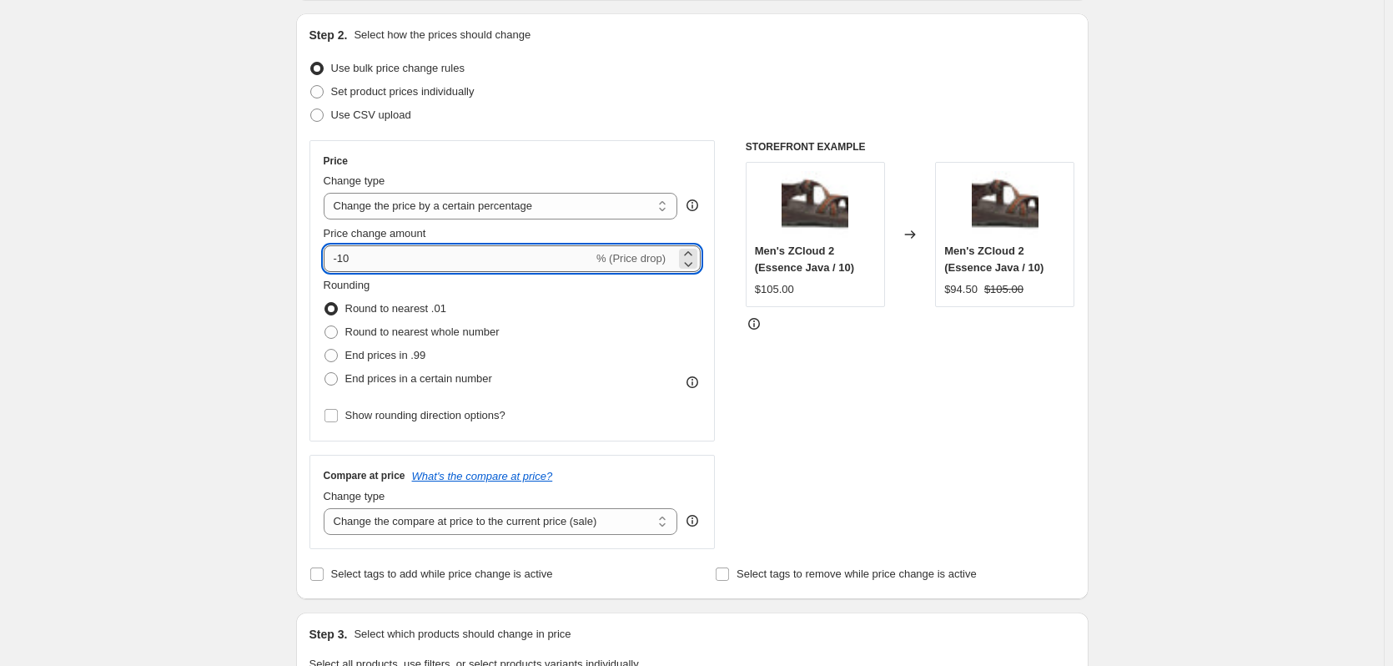
click at [440, 259] on input "-10" at bounding box center [458, 258] width 269 height 27
type input "-1"
type input "-25"
click at [579, 316] on div "Rounding Round to nearest .01 Round to nearest whole number End prices in .99 E…" at bounding box center [513, 333] width 378 height 113
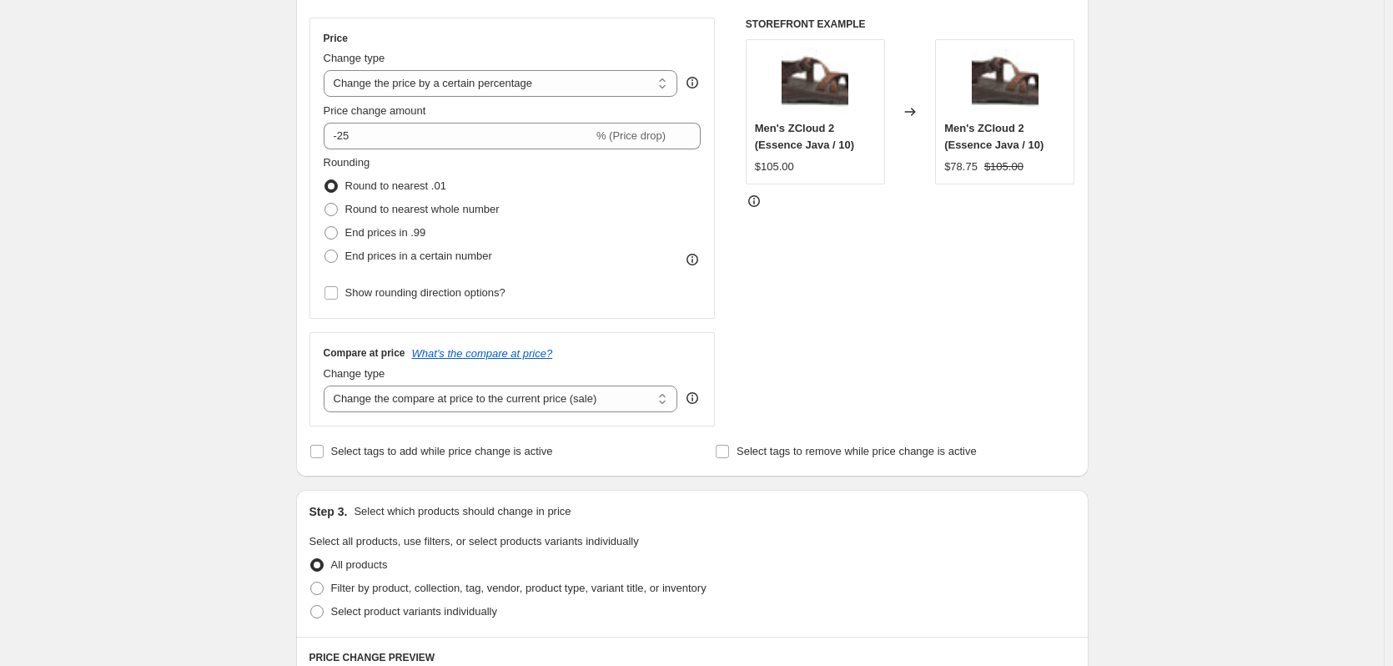
scroll to position [334, 0]
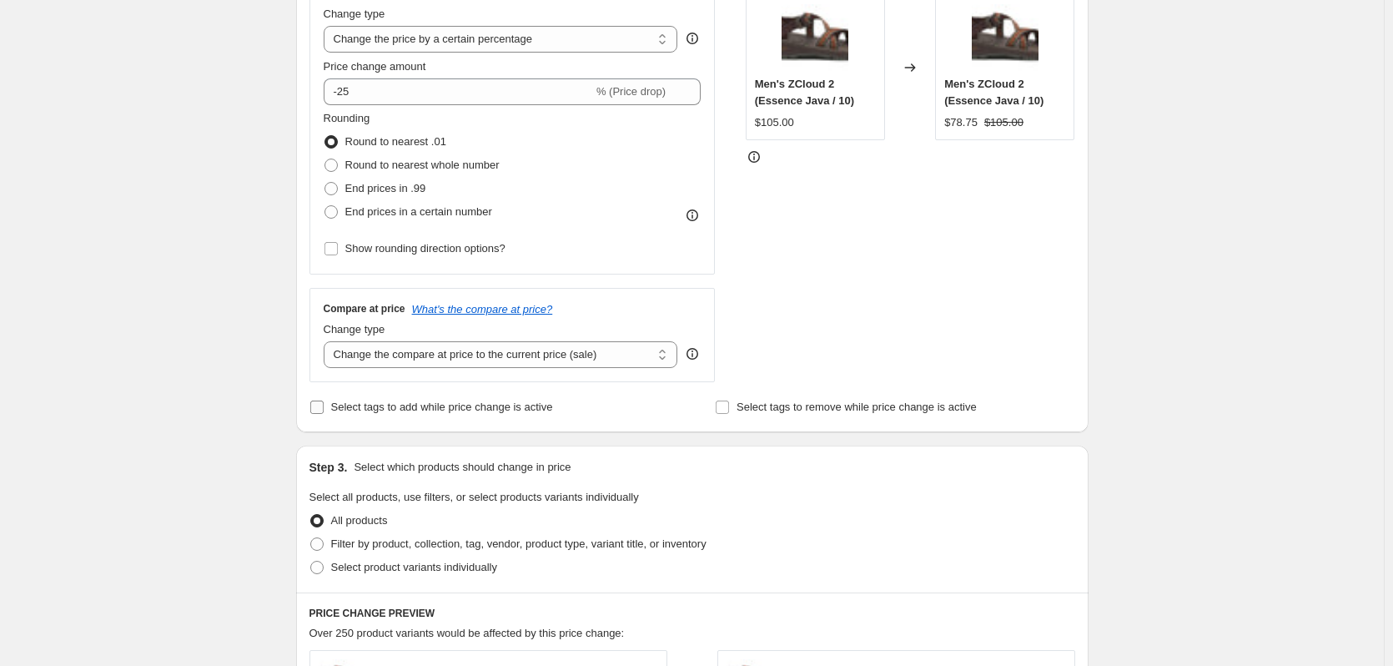
click at [324, 408] on input "Select tags to add while price change is active" at bounding box center [316, 406] width 13 height 13
checkbox input "true"
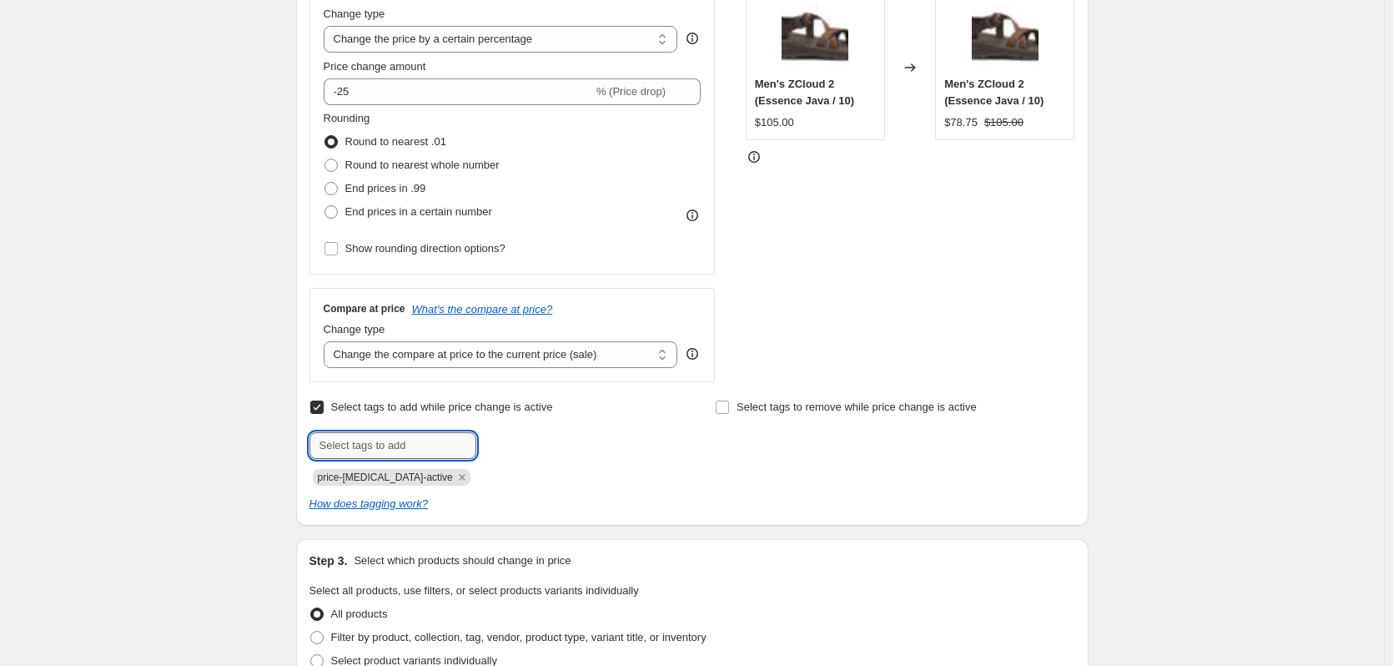
click at [360, 445] on input "text" at bounding box center [393, 445] width 167 height 27
type input "LD25"
click at [516, 444] on span "Add LD25" at bounding box center [514, 443] width 47 height 13
click at [426, 445] on input "text" at bounding box center [393, 445] width 167 height 27
type input "AstralLD25"
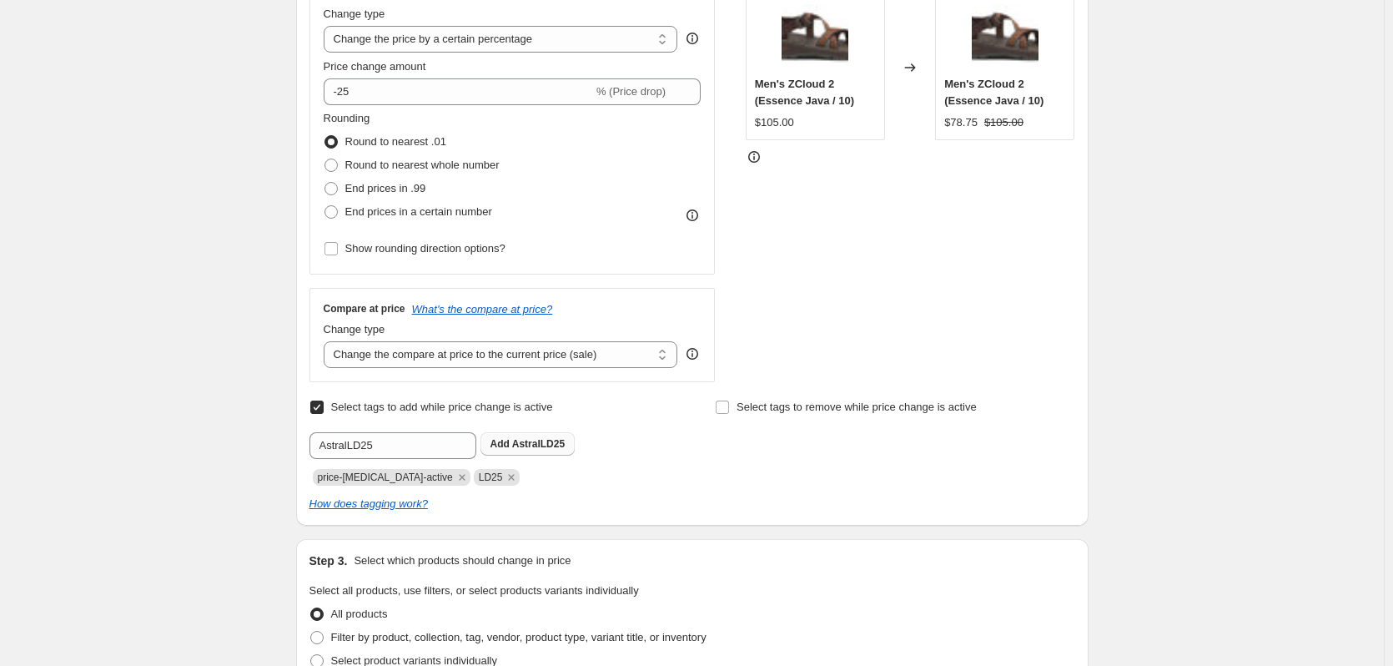
click at [540, 446] on span "AstralLD25" at bounding box center [538, 444] width 53 height 12
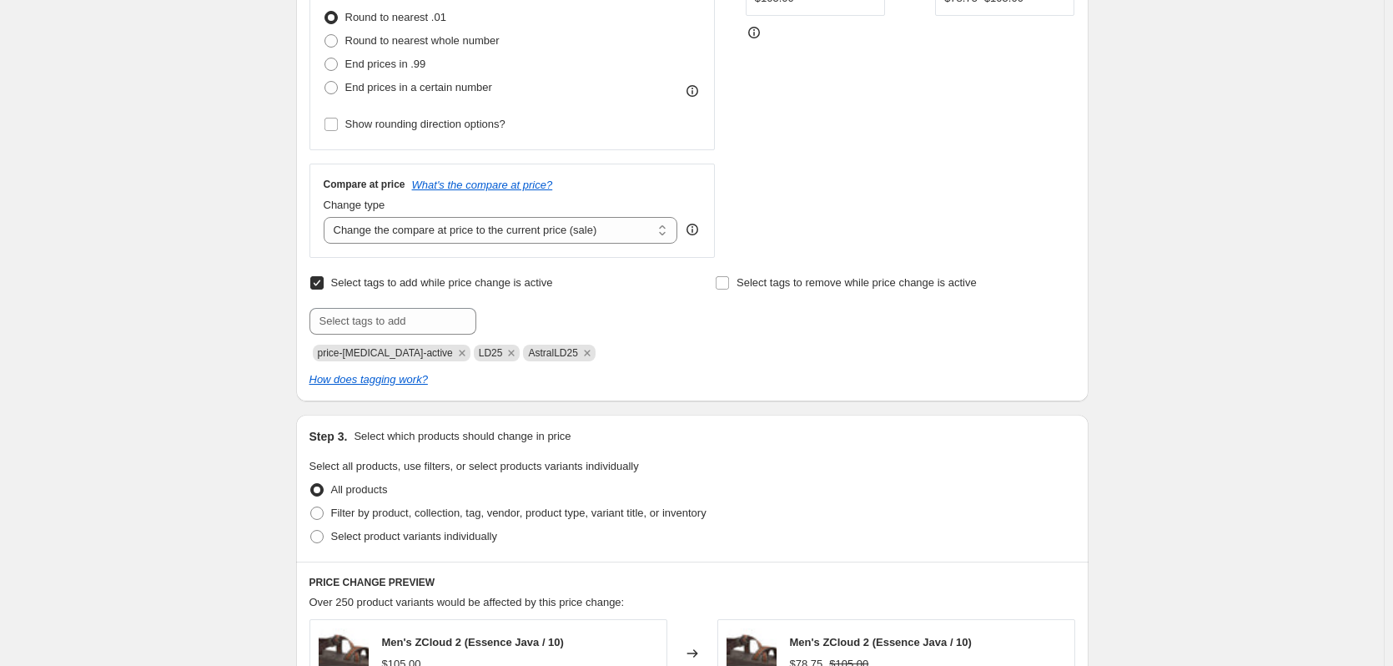
scroll to position [584, 0]
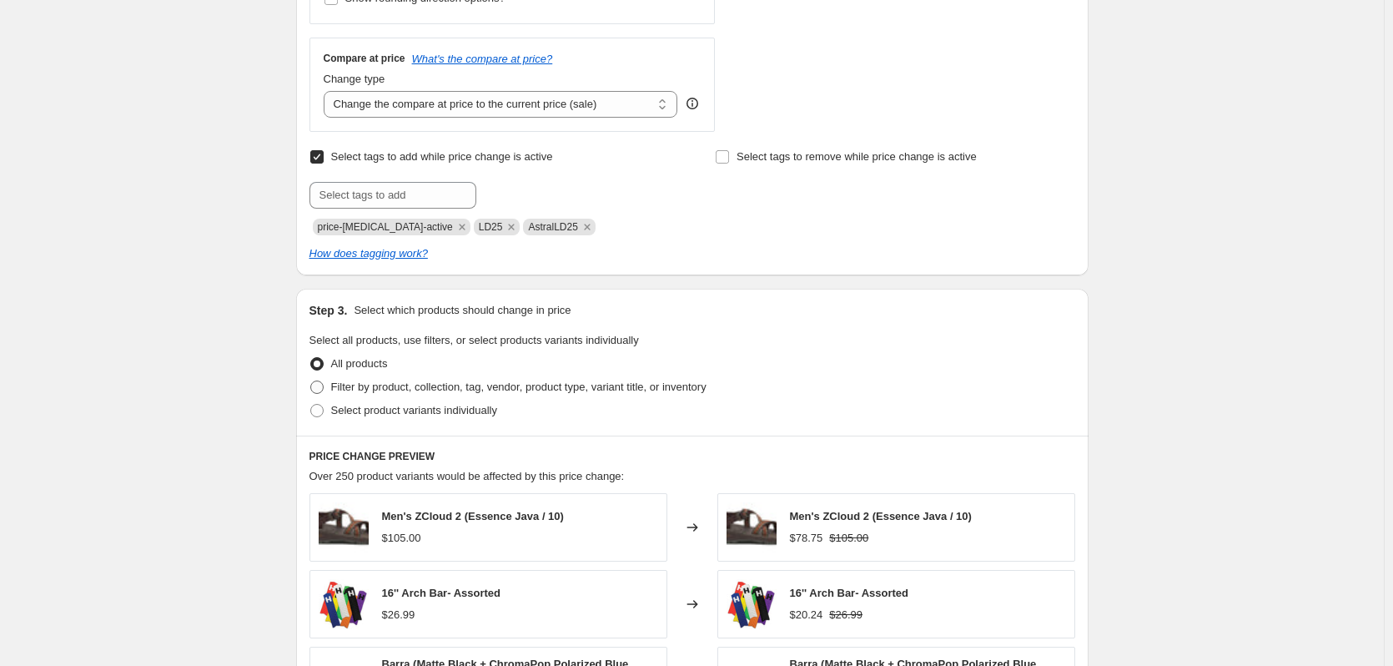
click at [461, 390] on span "Filter by product, collection, tag, vendor, product type, variant title, or inv…" at bounding box center [518, 386] width 375 height 13
click at [311, 381] on input "Filter by product, collection, tag, vendor, product type, variant title, or inv…" at bounding box center [310, 380] width 1 height 1
radio input "true"
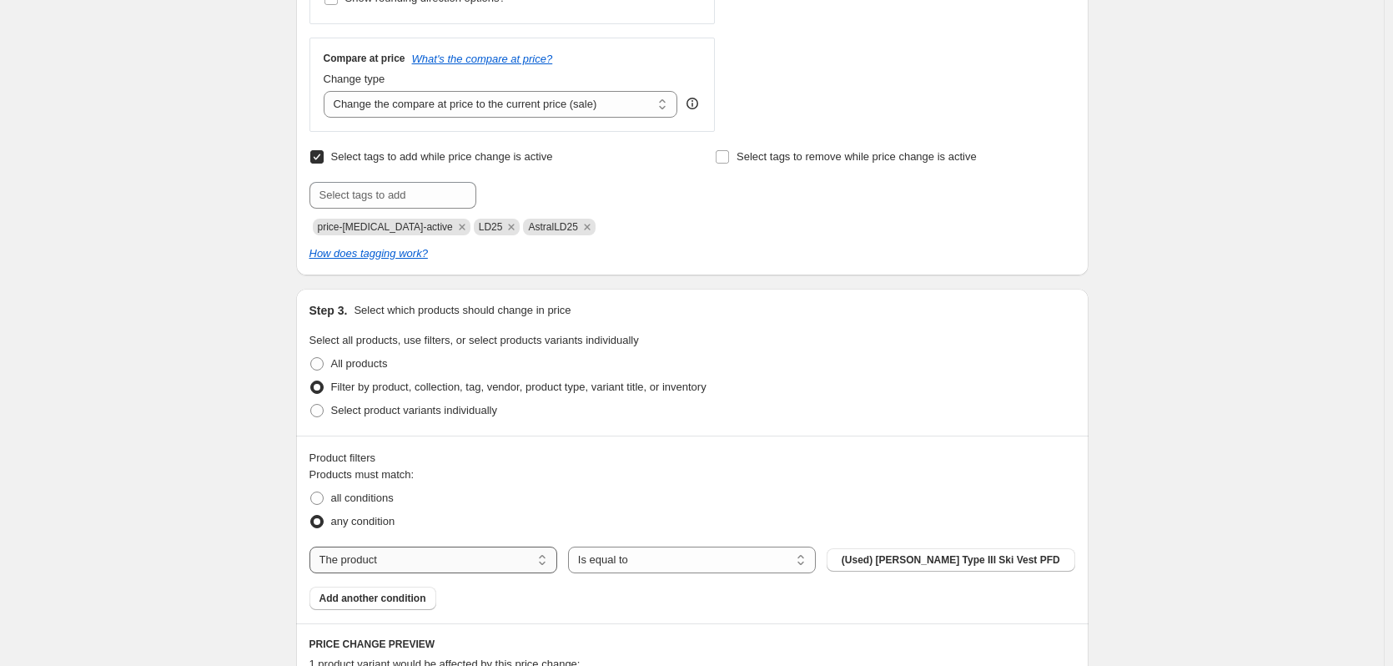
click at [441, 556] on select "The product The product's collection The product's tag The product's vendor The…" at bounding box center [434, 559] width 248 height 27
select select "vendor"
click at [921, 559] on button "4ocean" at bounding box center [951, 559] width 248 height 23
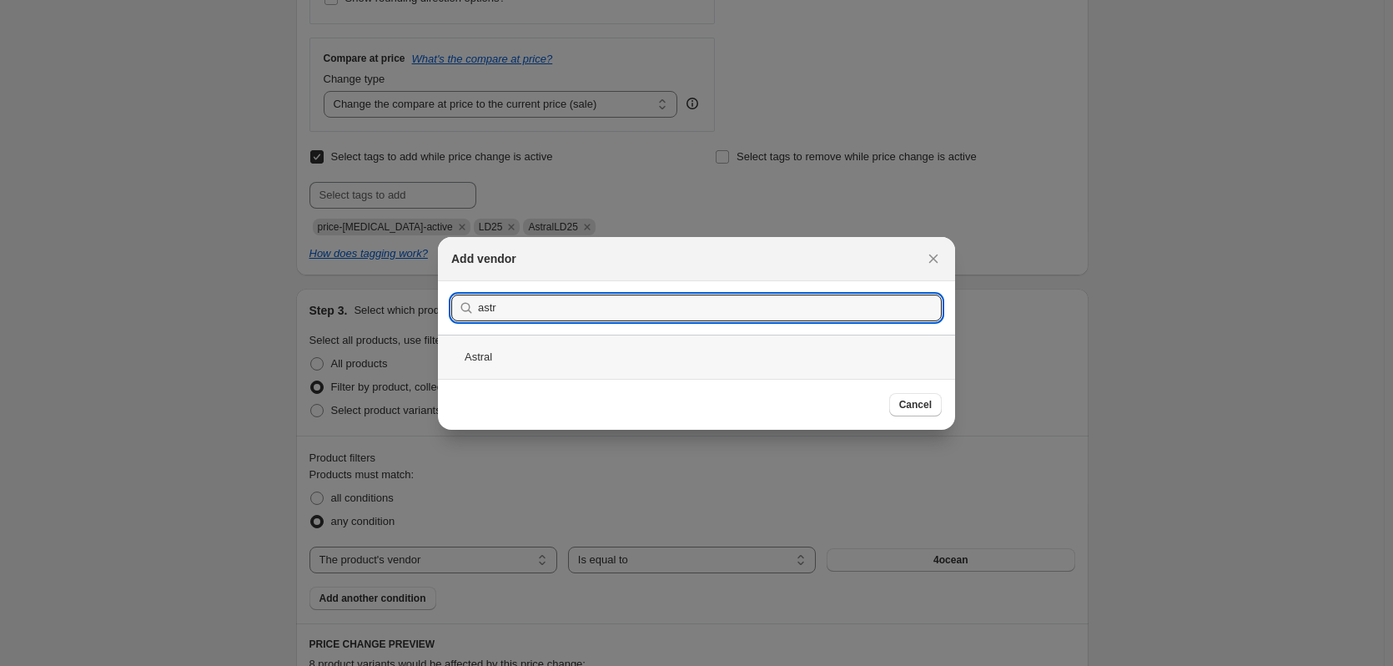
type input "astr"
click at [516, 352] on div "Astral" at bounding box center [696, 357] width 517 height 44
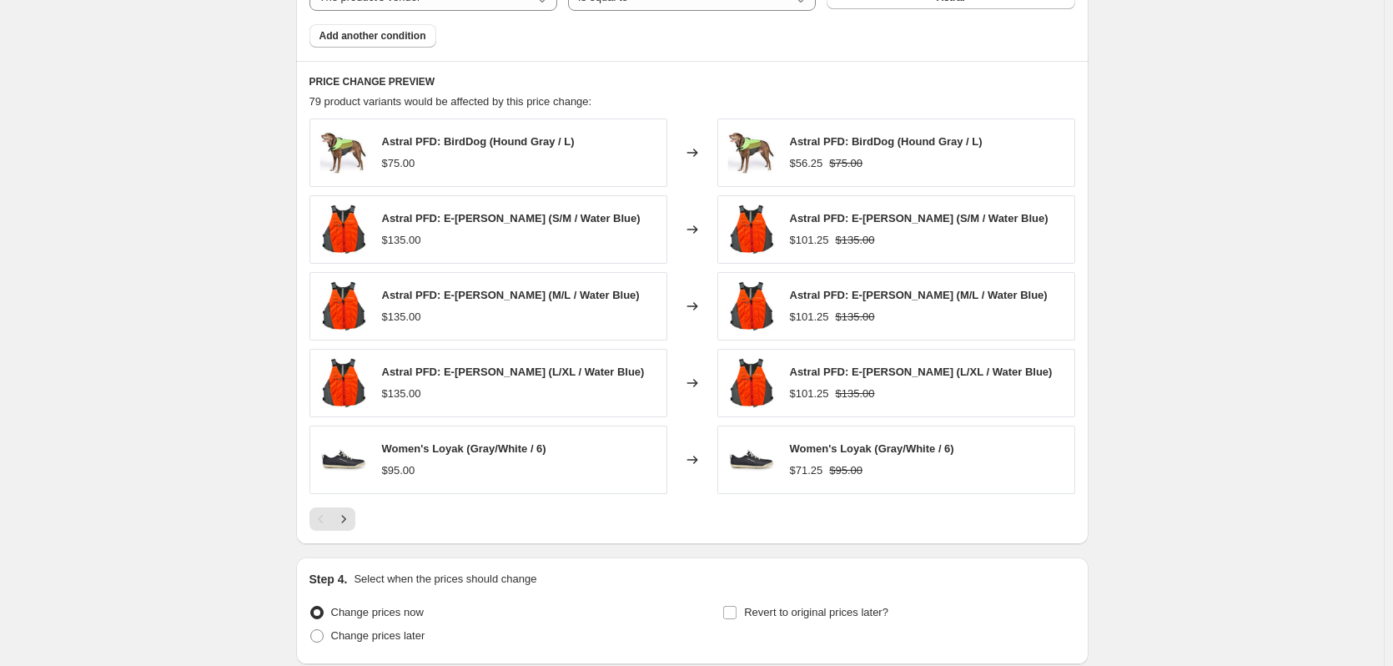
scroll to position [1284, 0]
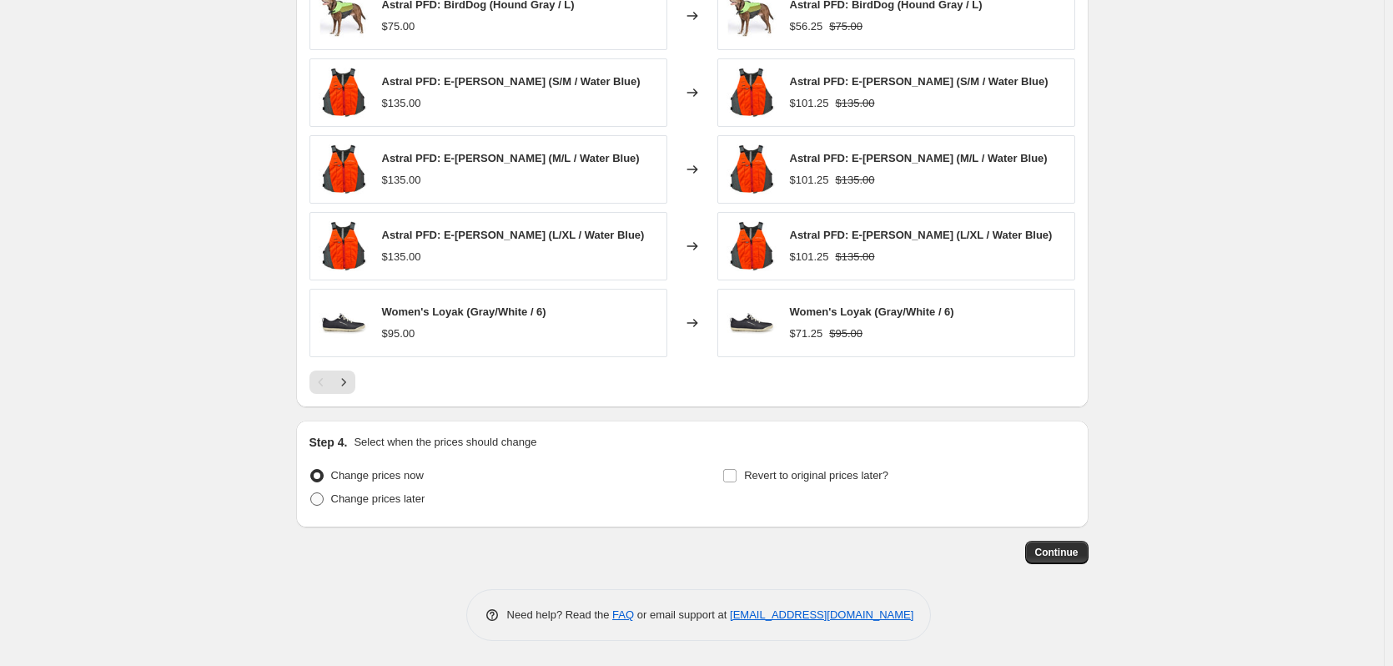
click at [407, 499] on span "Change prices later" at bounding box center [378, 498] width 94 height 13
click at [311, 493] on input "Change prices later" at bounding box center [310, 492] width 1 height 1
radio input "true"
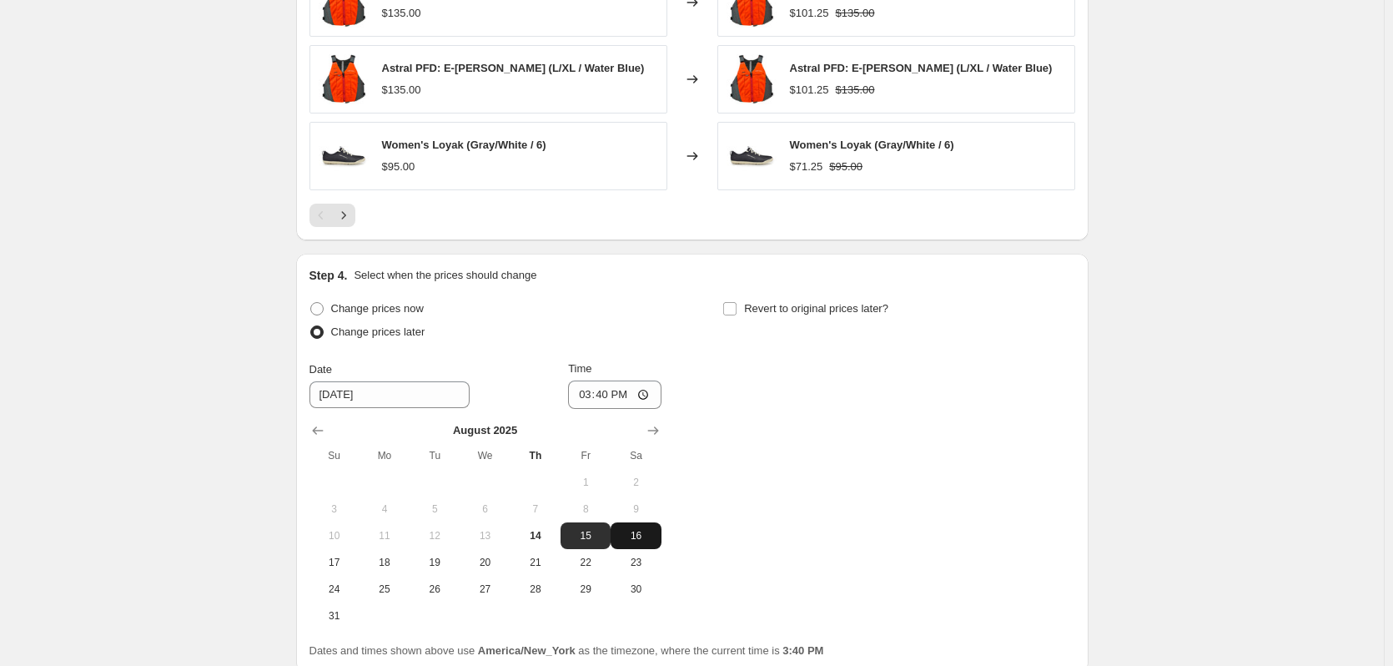
scroll to position [1534, 0]
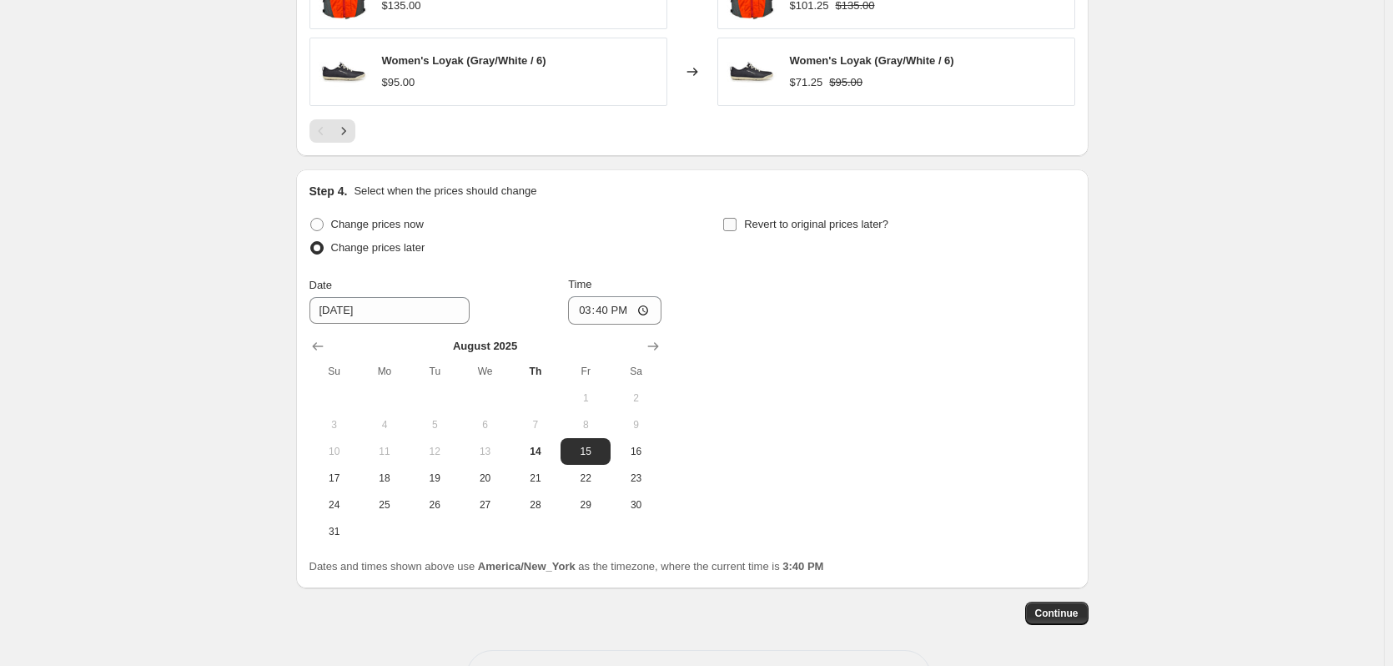
click at [731, 223] on input "Revert to original prices later?" at bounding box center [729, 224] width 13 height 13
checkbox input "true"
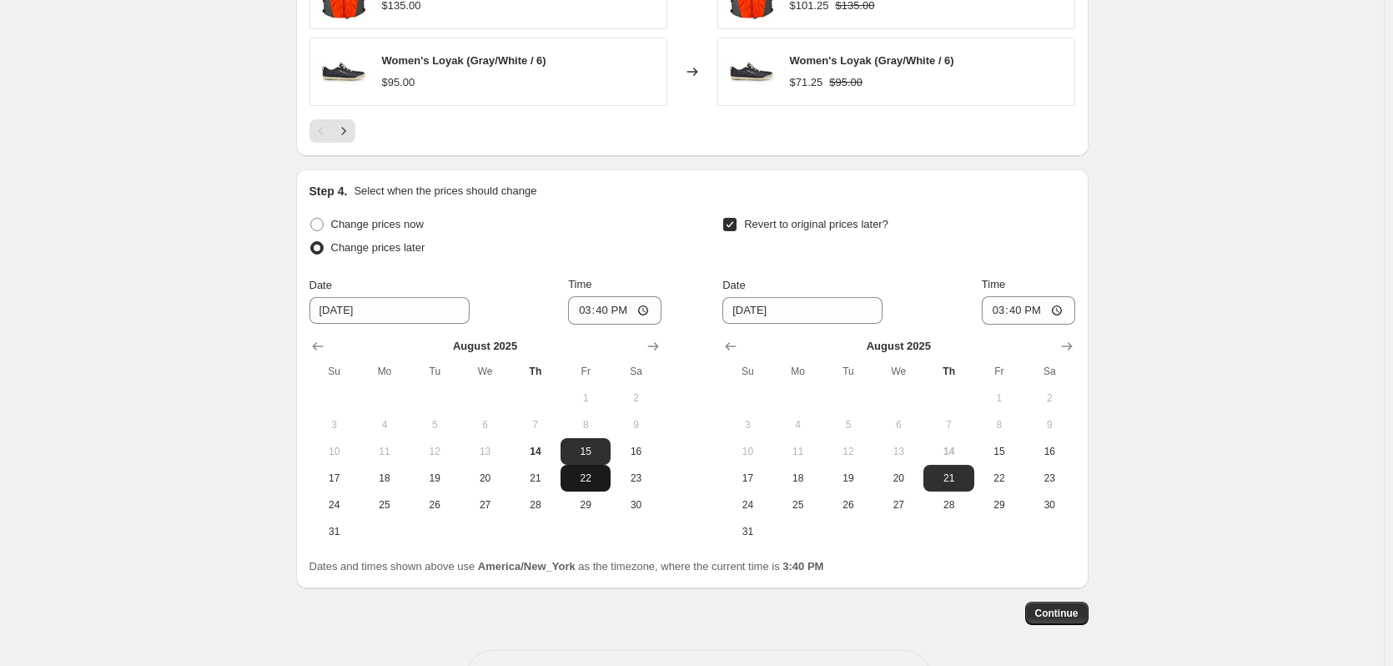
click at [582, 480] on span "22" at bounding box center [585, 477] width 37 height 13
type input "[DATE]"
click at [1064, 346] on icon "Show next month, September 2025" at bounding box center [1067, 346] width 17 height 17
click at [795, 400] on span "1" at bounding box center [798, 397] width 37 height 13
type input "[DATE]"
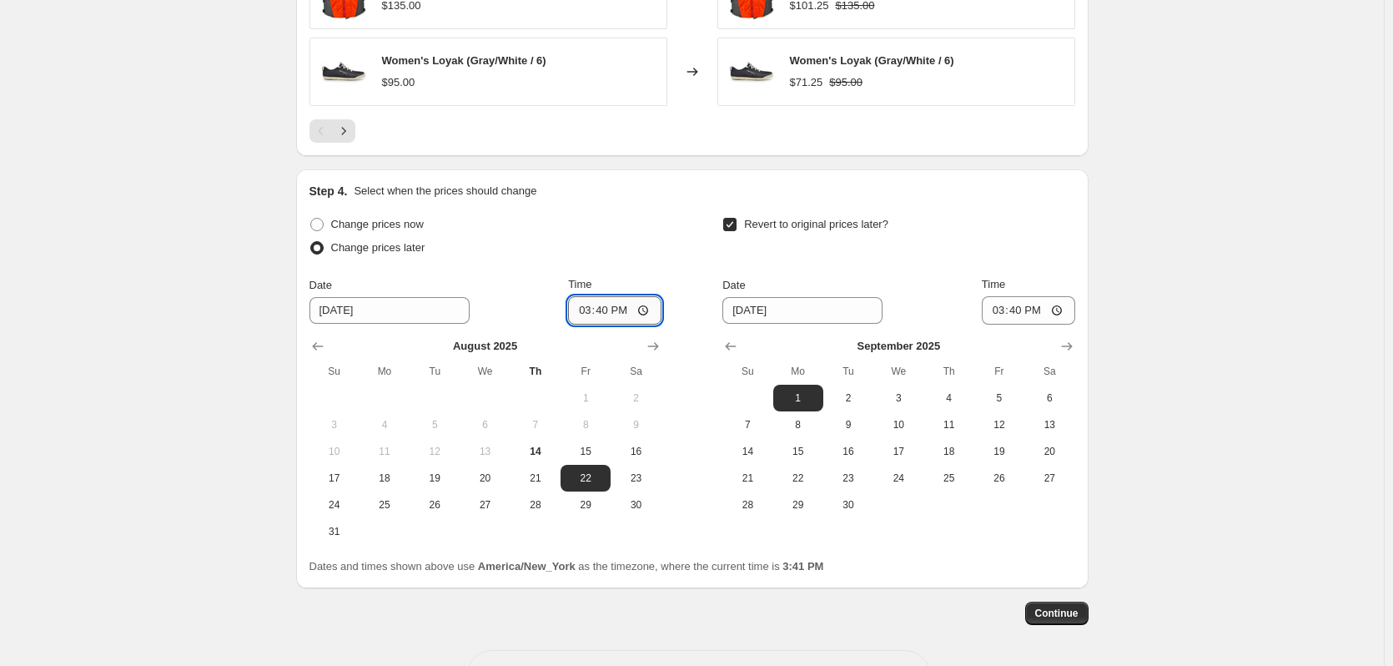
click at [647, 313] on input "15:40" at bounding box center [614, 310] width 93 height 28
type input "00:01"
click at [1059, 310] on input "15:40" at bounding box center [1028, 310] width 93 height 28
type input "23:59"
click at [984, 181] on div "Step 4. Select when the prices should change Change prices now Change prices la…" at bounding box center [692, 378] width 793 height 419
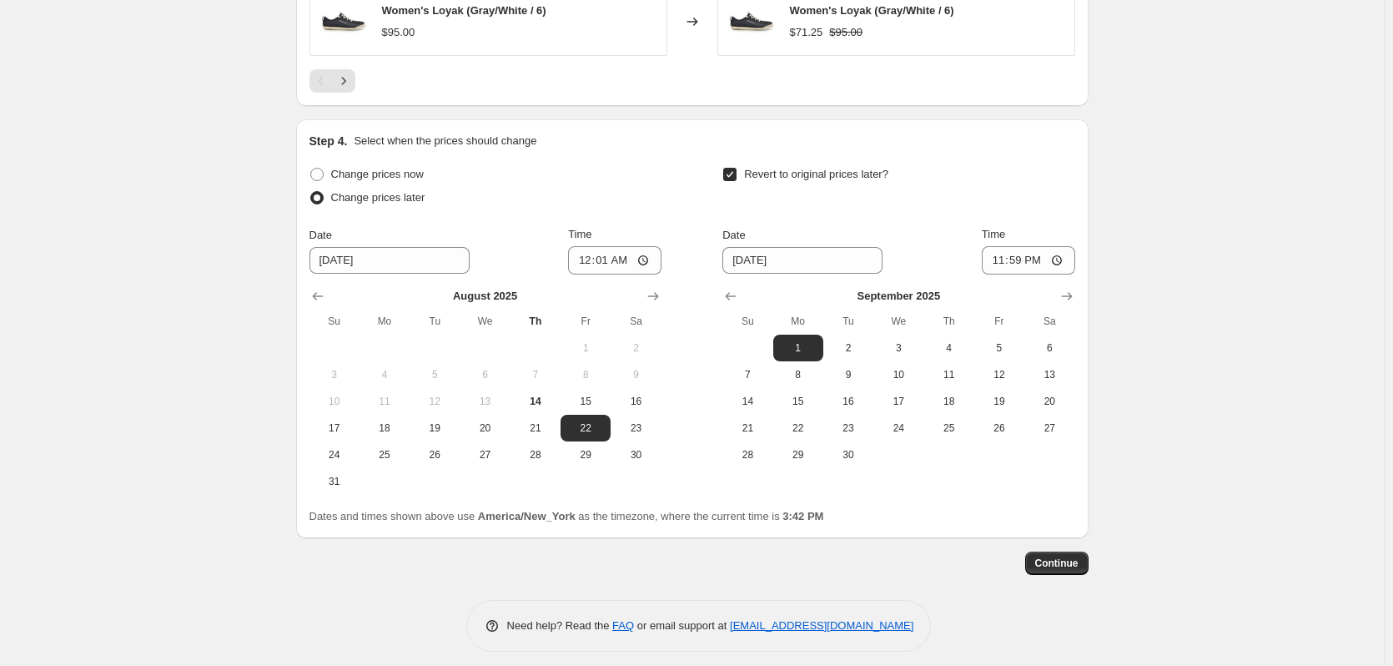
scroll to position [1585, 0]
click at [1067, 567] on span "Continue" at bounding box center [1056, 562] width 43 height 13
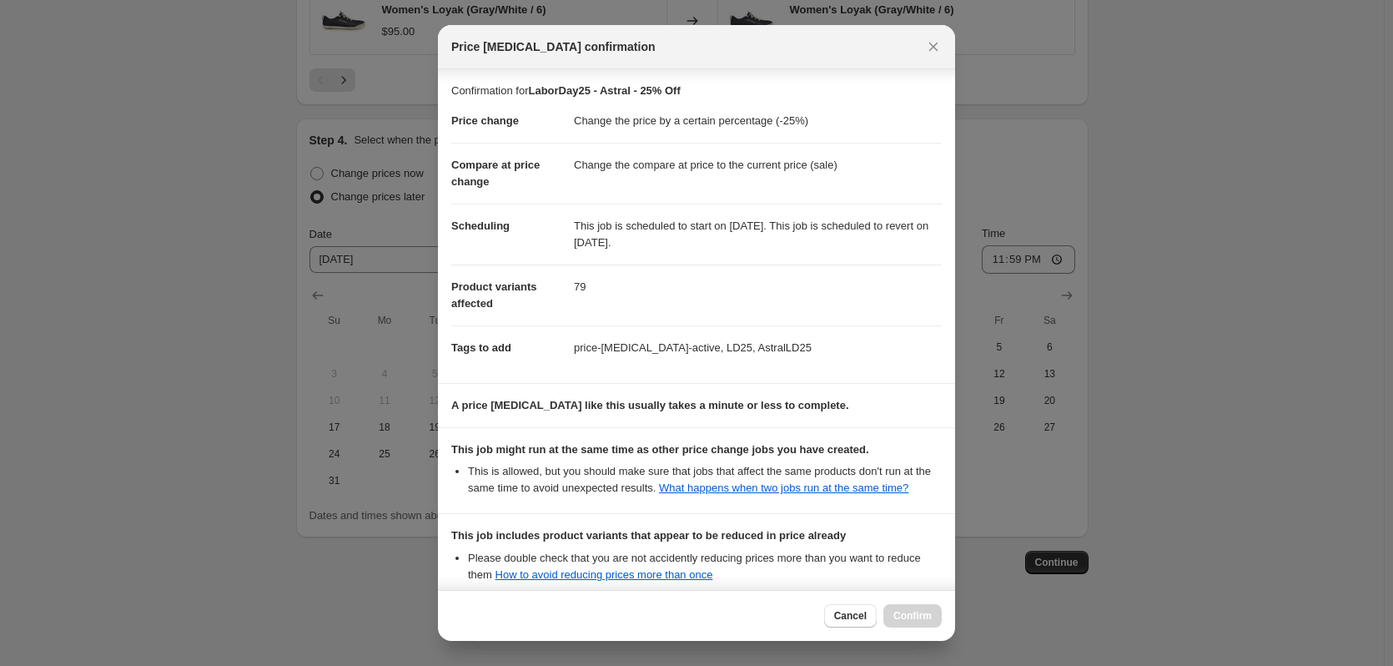
scroll to position [180, 0]
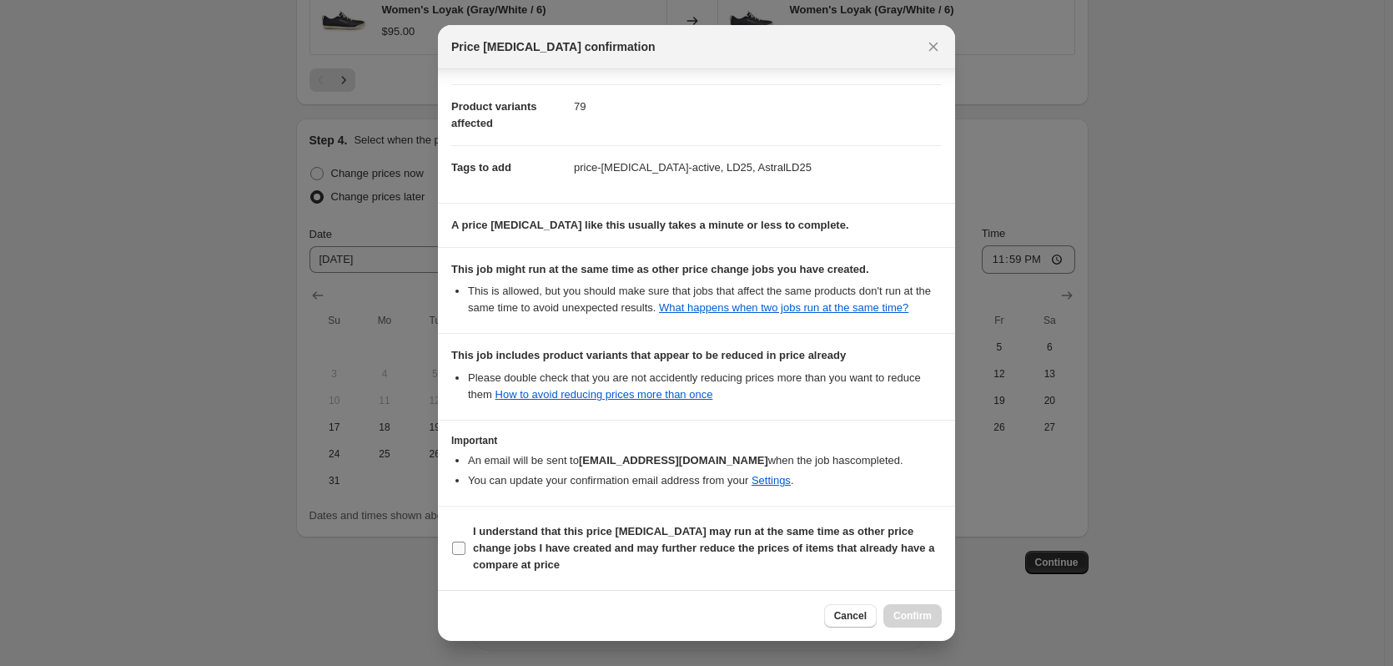
click at [488, 548] on b "I understand that this price [MEDICAL_DATA] may run at the same time as other p…" at bounding box center [703, 548] width 461 height 46
click at [466, 548] on input "I understand that this price [MEDICAL_DATA] may run at the same time as other p…" at bounding box center [458, 547] width 13 height 13
checkbox input "true"
click at [921, 617] on span "Confirm" at bounding box center [912, 615] width 38 height 13
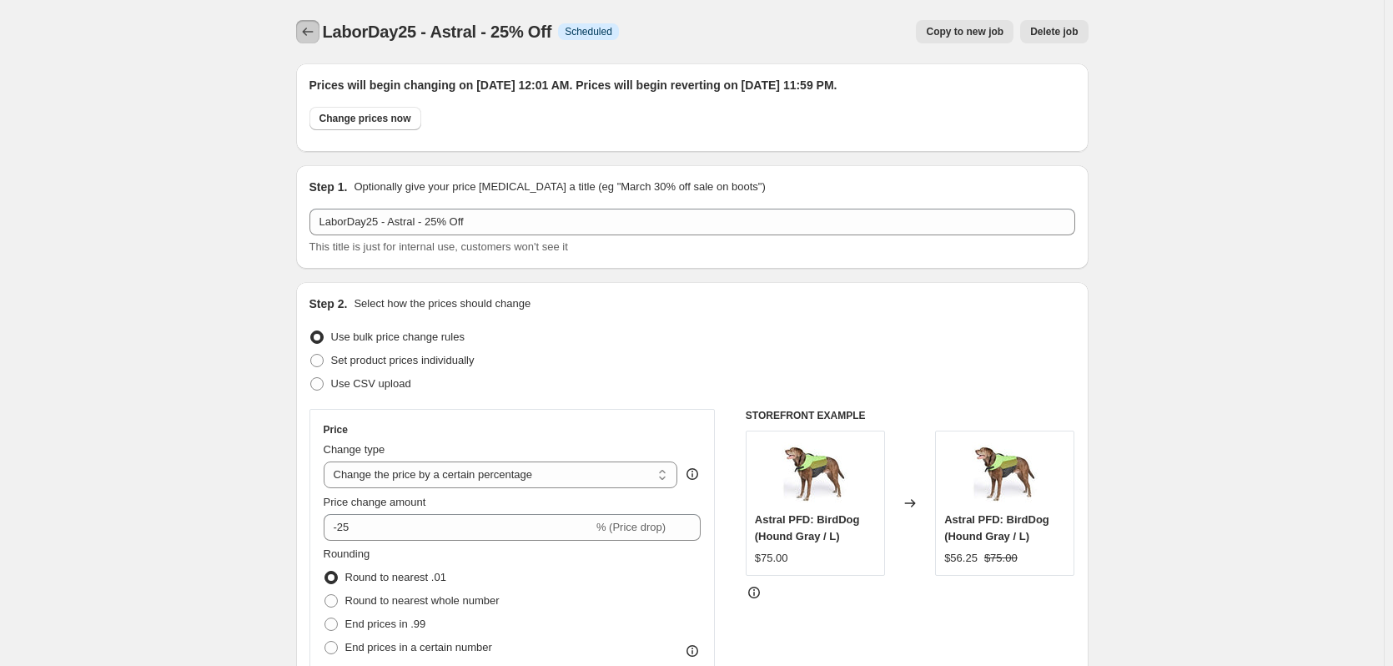
click at [310, 36] on icon "Price change jobs" at bounding box center [308, 31] width 17 height 17
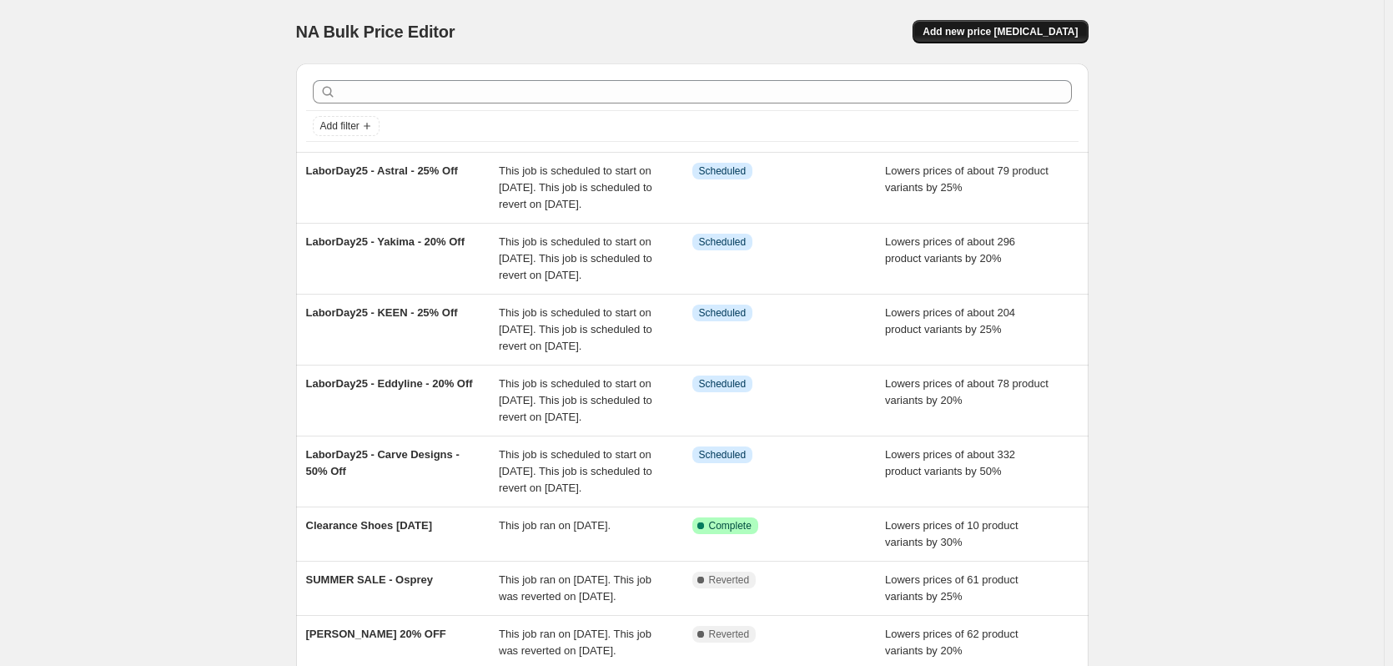
click at [1020, 25] on button "Add new price [MEDICAL_DATA]" at bounding box center [1000, 31] width 175 height 23
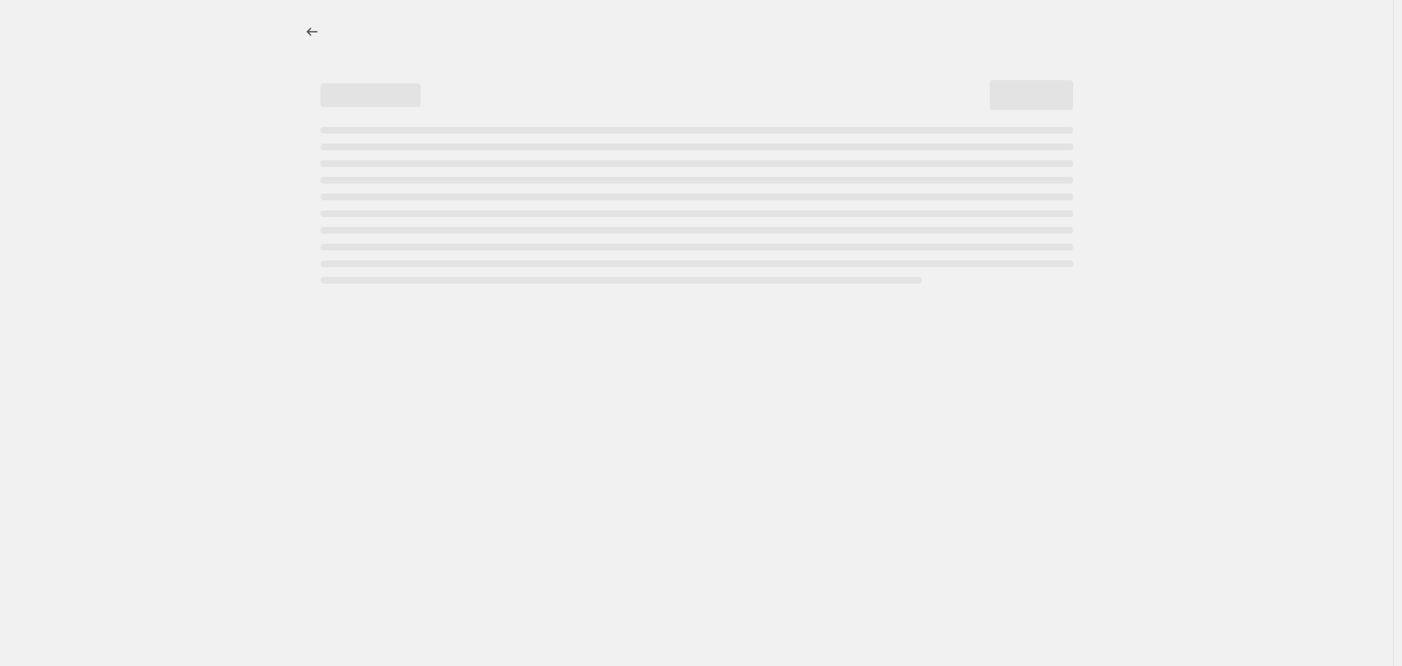
select select "percentage"
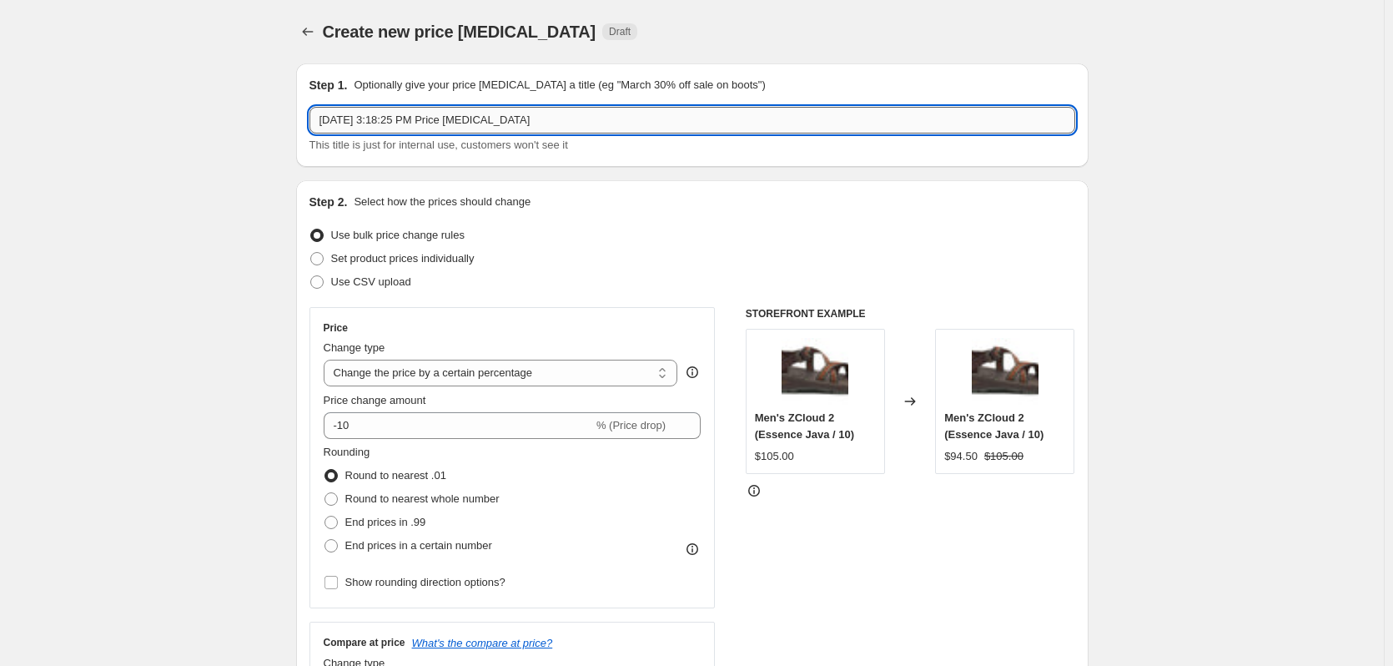
drag, startPoint x: 571, startPoint y: 121, endPoint x: 317, endPoint y: 126, distance: 254.5
click at [317, 126] on input "[DATE] 3:18:25 PM Price [MEDICAL_DATA]" at bounding box center [693, 120] width 766 height 27
type input "LaborDay25 - Thule - 20% Off"
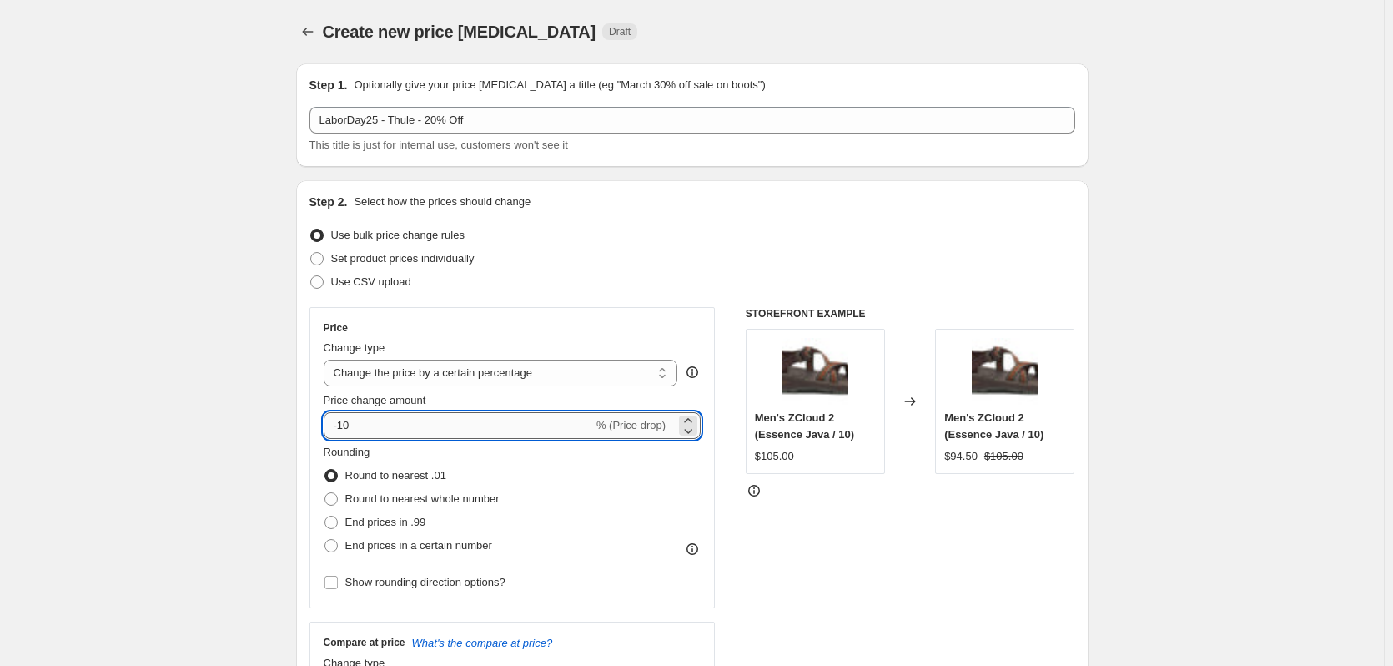
click at [377, 423] on input "-10" at bounding box center [458, 425] width 269 height 27
type input "-1"
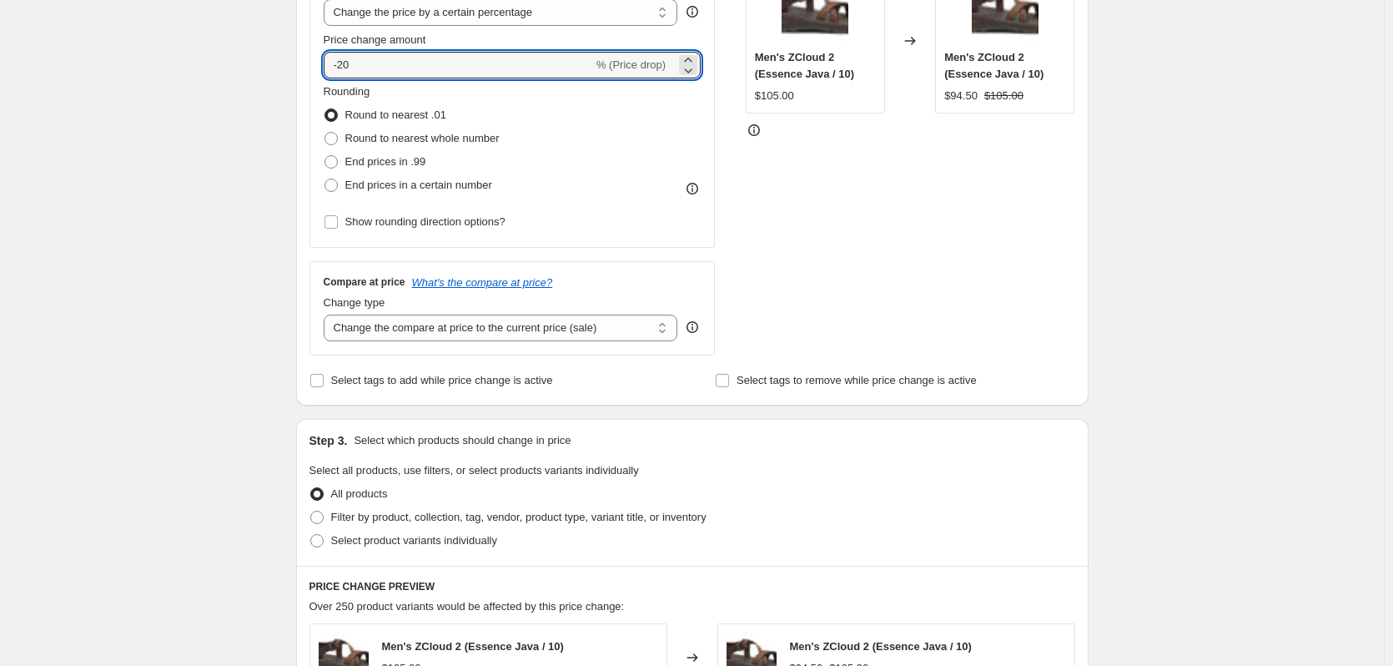
scroll to position [417, 0]
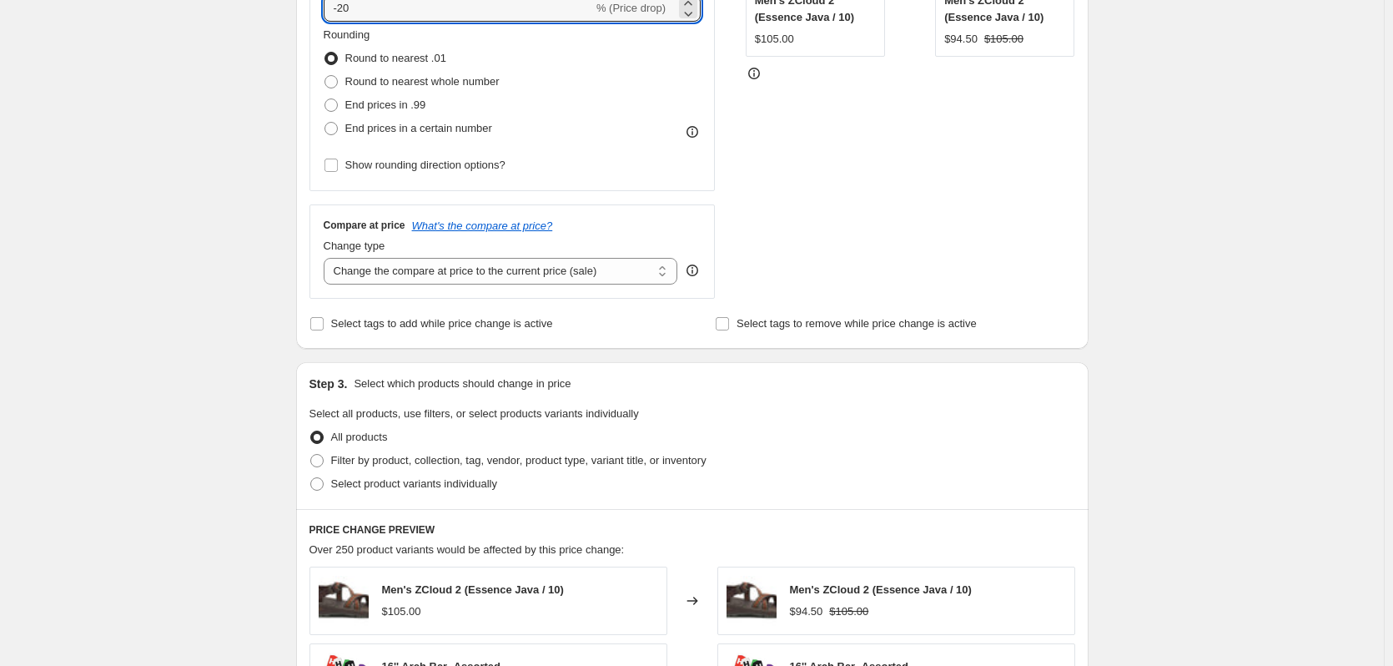
type input "-20"
click at [635, 142] on div "Rounding Round to nearest .01 Round to nearest whole number End prices in .99 E…" at bounding box center [513, 102] width 378 height 150
click at [324, 319] on input "Select tags to add while price change is active" at bounding box center [316, 323] width 13 height 13
checkbox input "true"
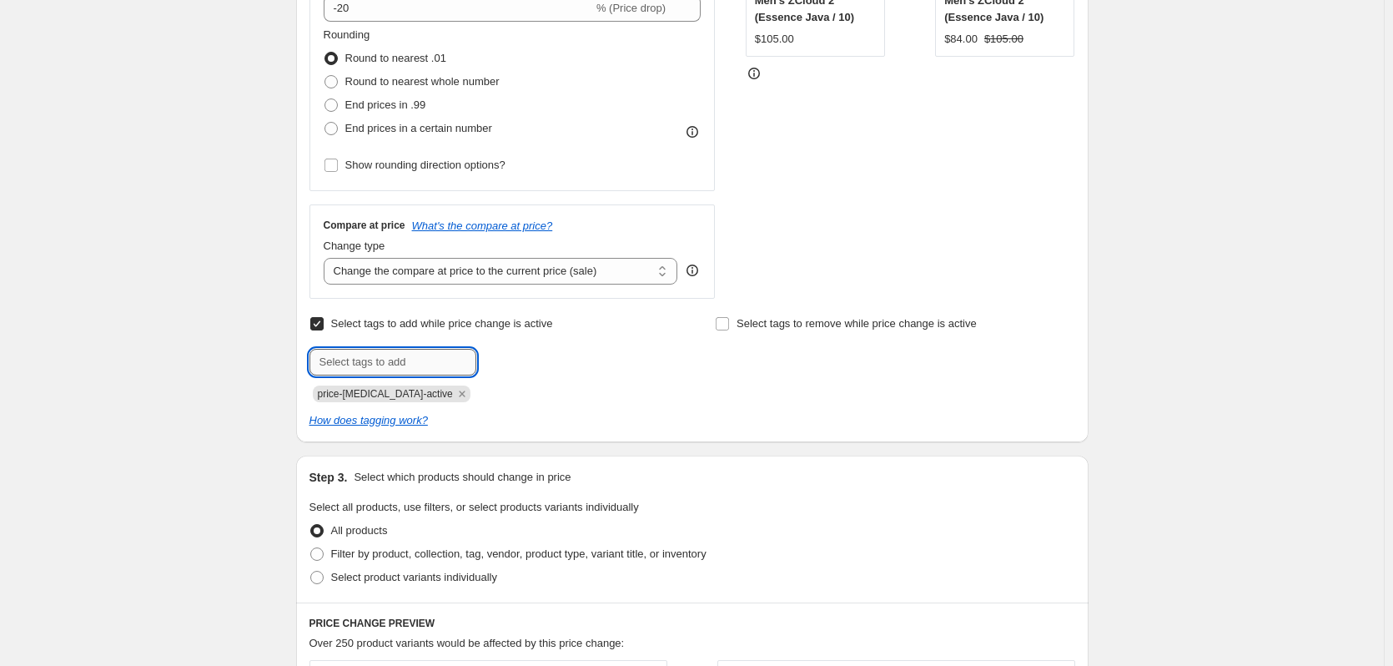
click at [374, 362] on input "text" at bounding box center [393, 362] width 167 height 27
type input "LD25"
click at [527, 366] on span "LD25" at bounding box center [524, 361] width 24 height 12
click at [408, 369] on input "text" at bounding box center [393, 362] width 167 height 27
type input "ThuleLD25"
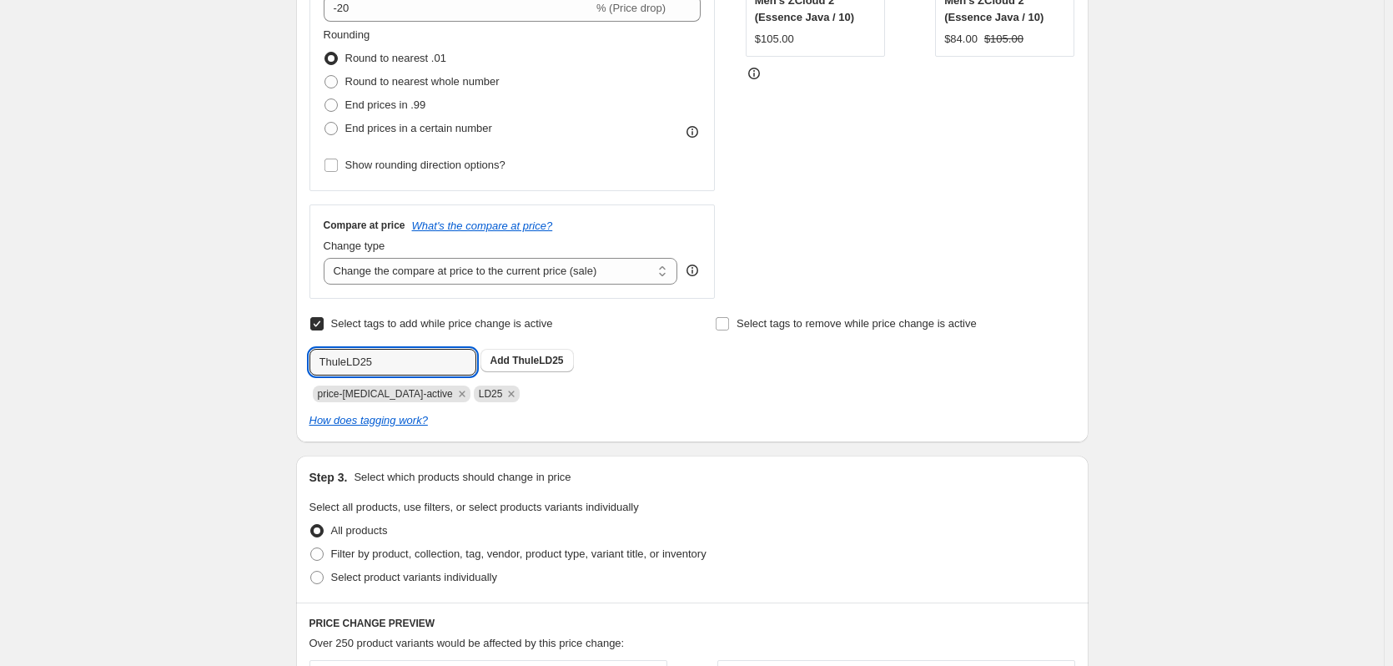
scroll to position [501, 0]
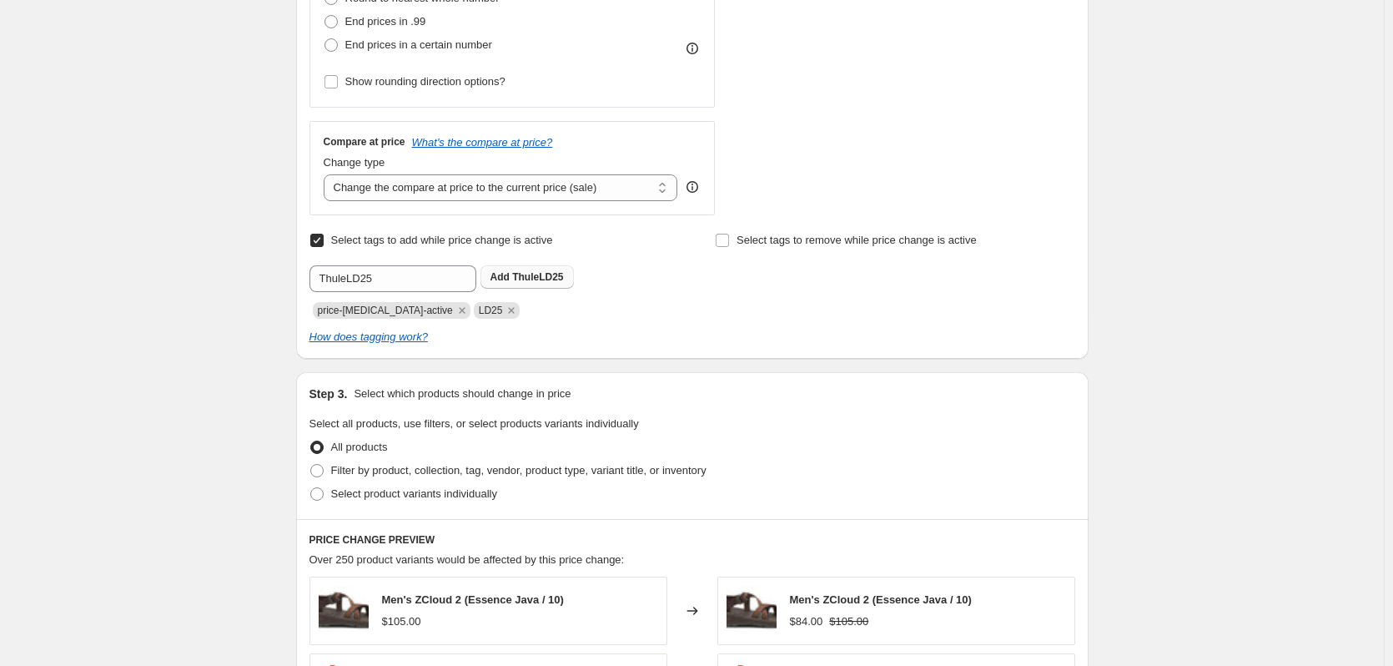
click at [553, 279] on span "ThuleLD25" at bounding box center [537, 277] width 51 height 12
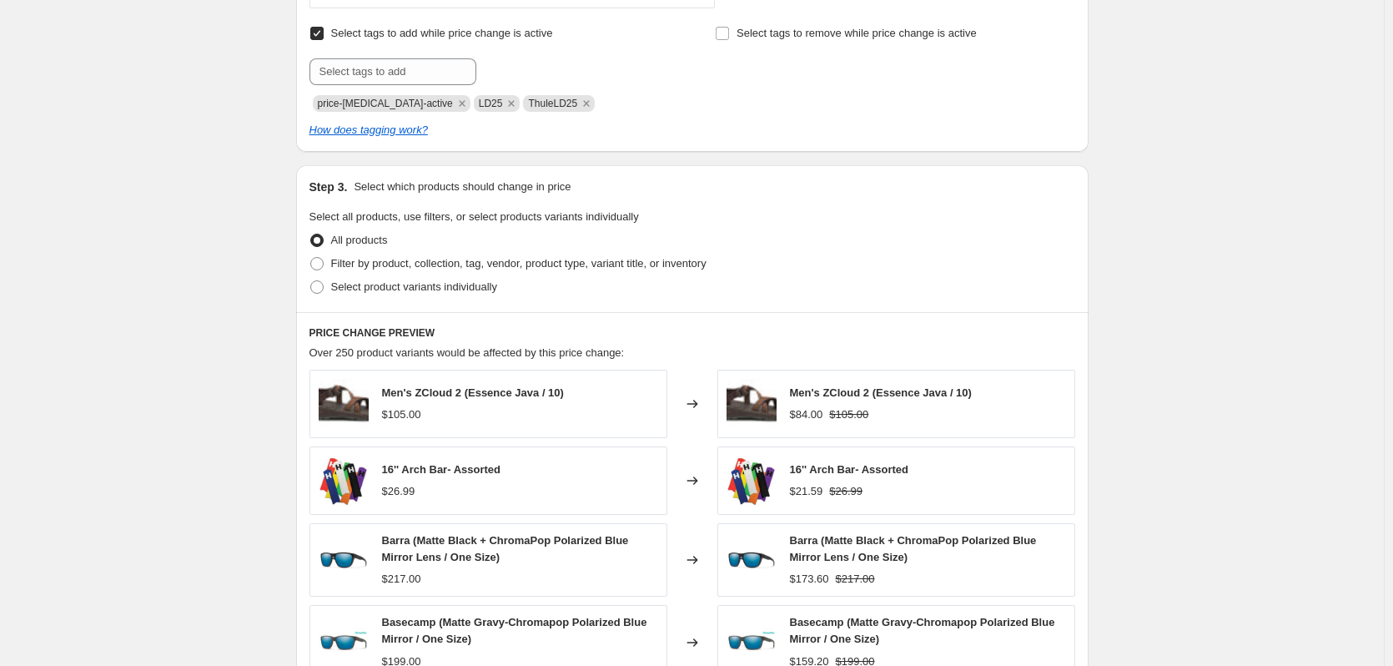
scroll to position [751, 0]
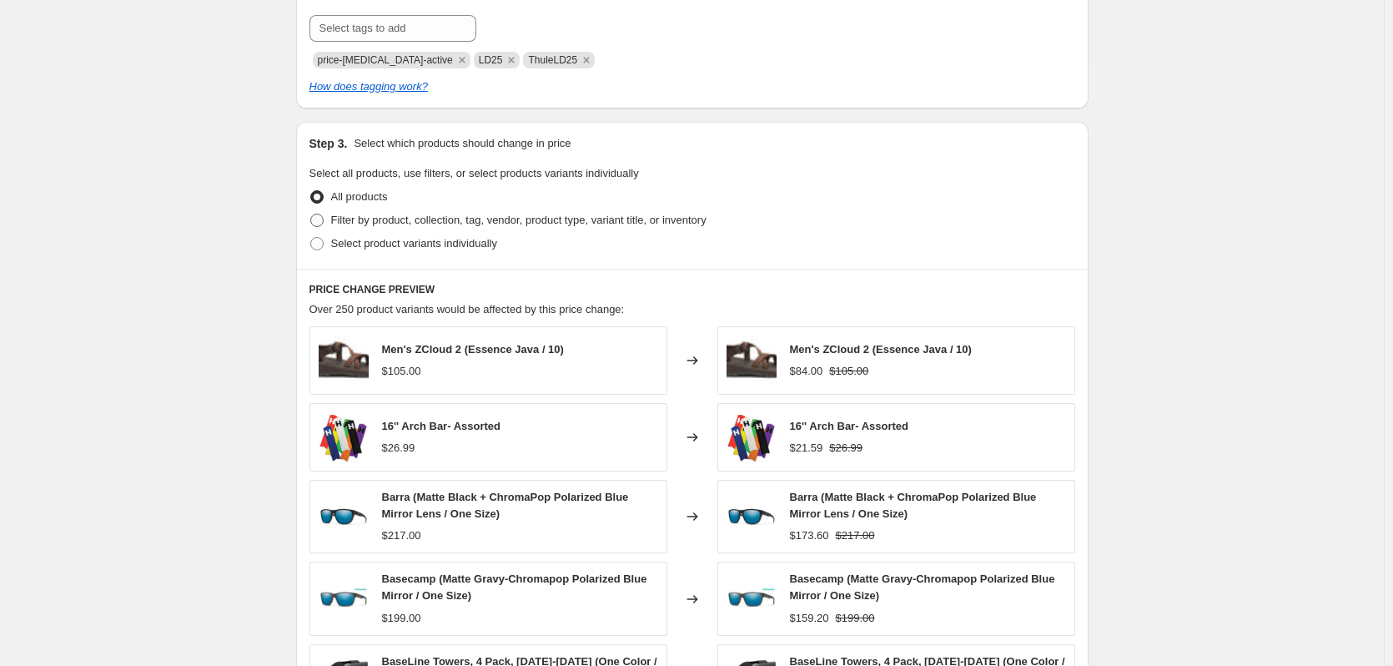
click at [571, 220] on span "Filter by product, collection, tag, vendor, product type, variant title, or inv…" at bounding box center [518, 220] width 375 height 13
click at [311, 214] on input "Filter by product, collection, tag, vendor, product type, variant title, or inv…" at bounding box center [310, 214] width 1 height 1
radio input "true"
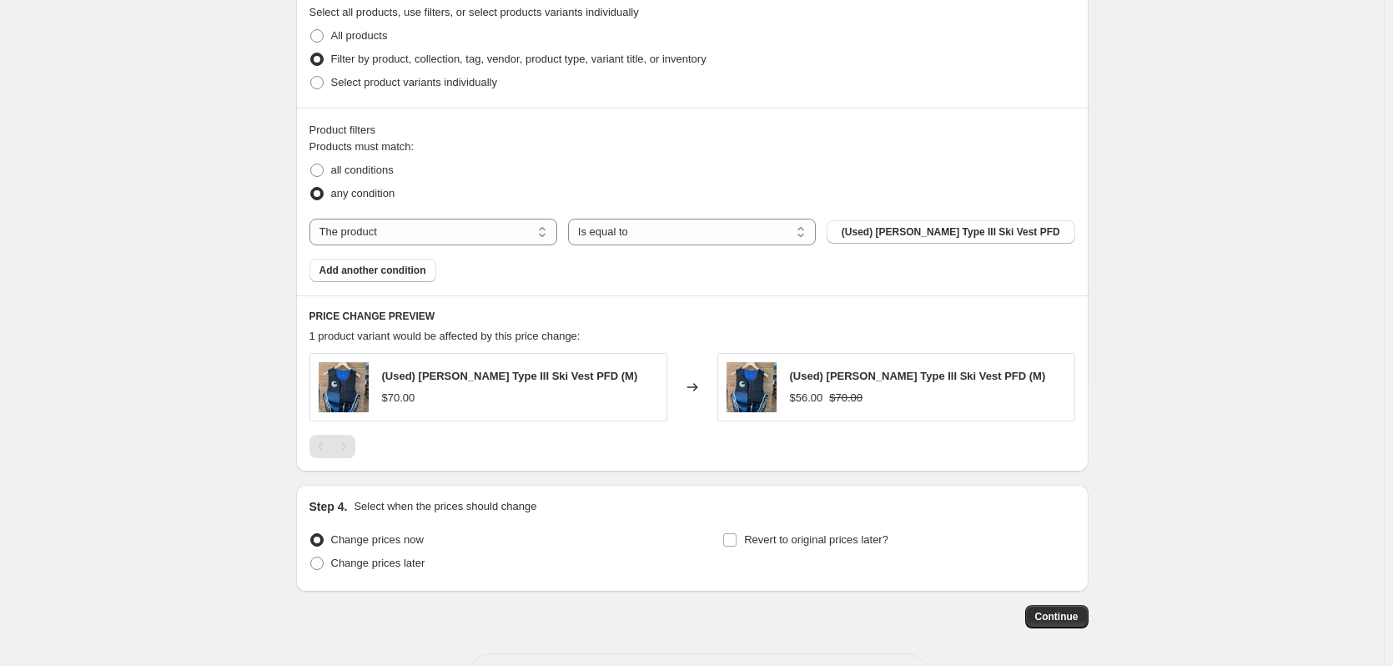
scroll to position [918, 0]
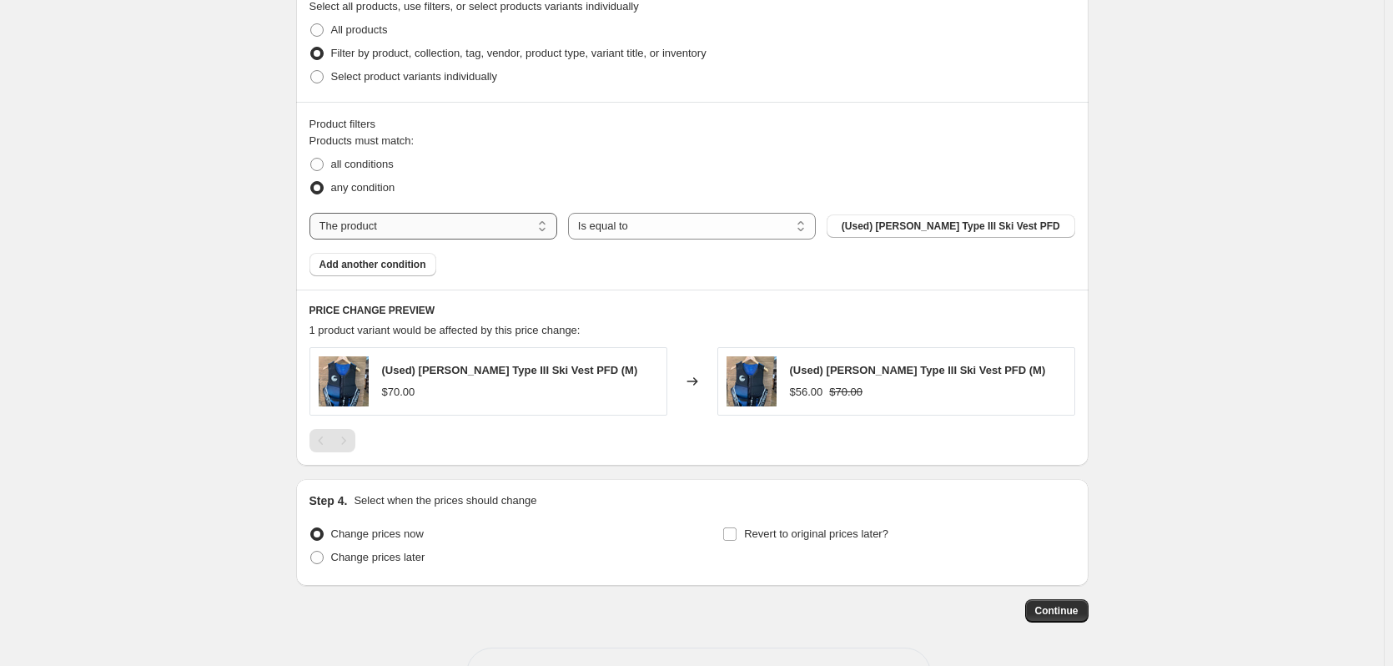
click at [510, 230] on select "The product The product's collection The product's tag The product's vendor The…" at bounding box center [434, 226] width 248 height 27
select select "vendor"
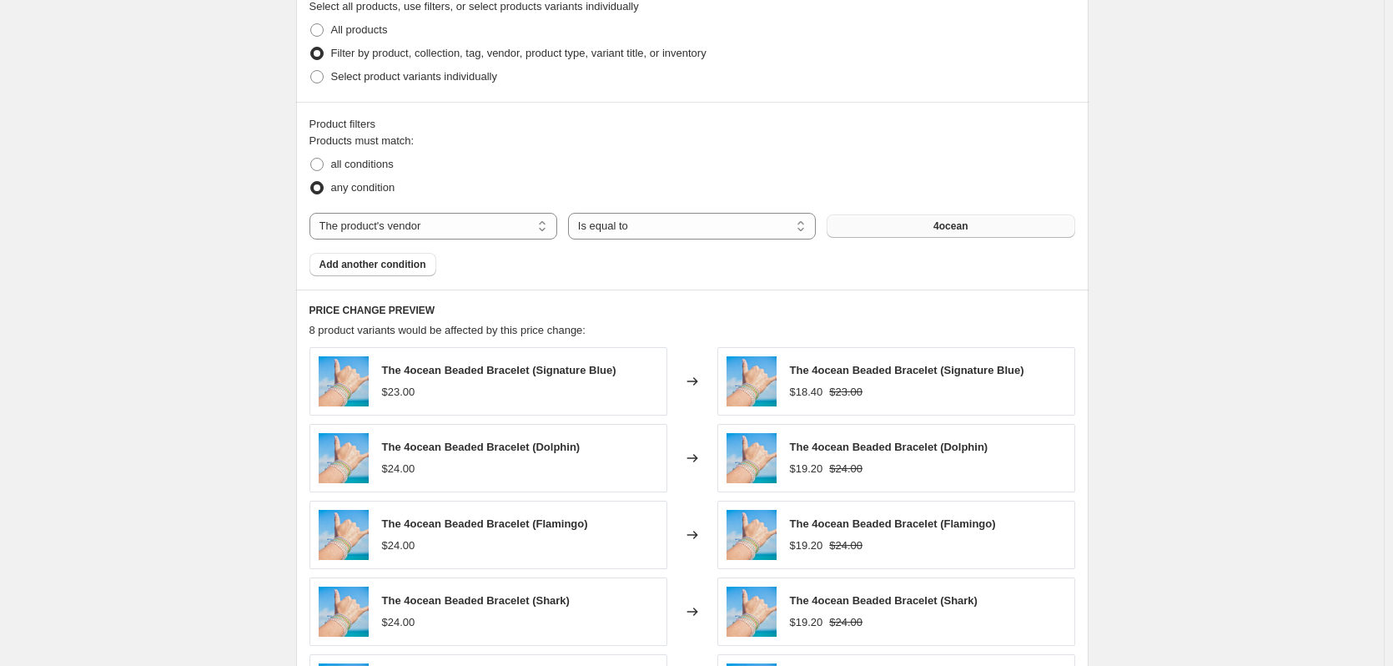
click at [879, 235] on button "4ocean" at bounding box center [951, 225] width 248 height 23
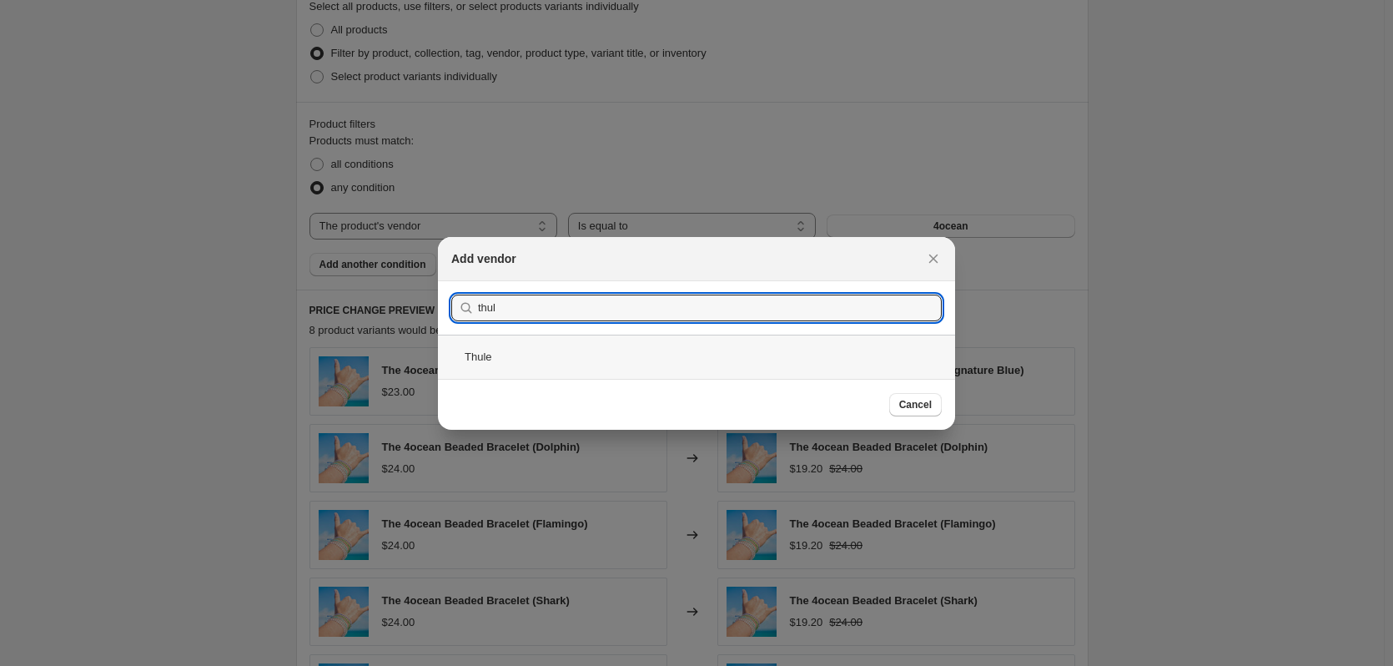
type input "thul"
click at [521, 353] on div "Thule" at bounding box center [696, 357] width 517 height 44
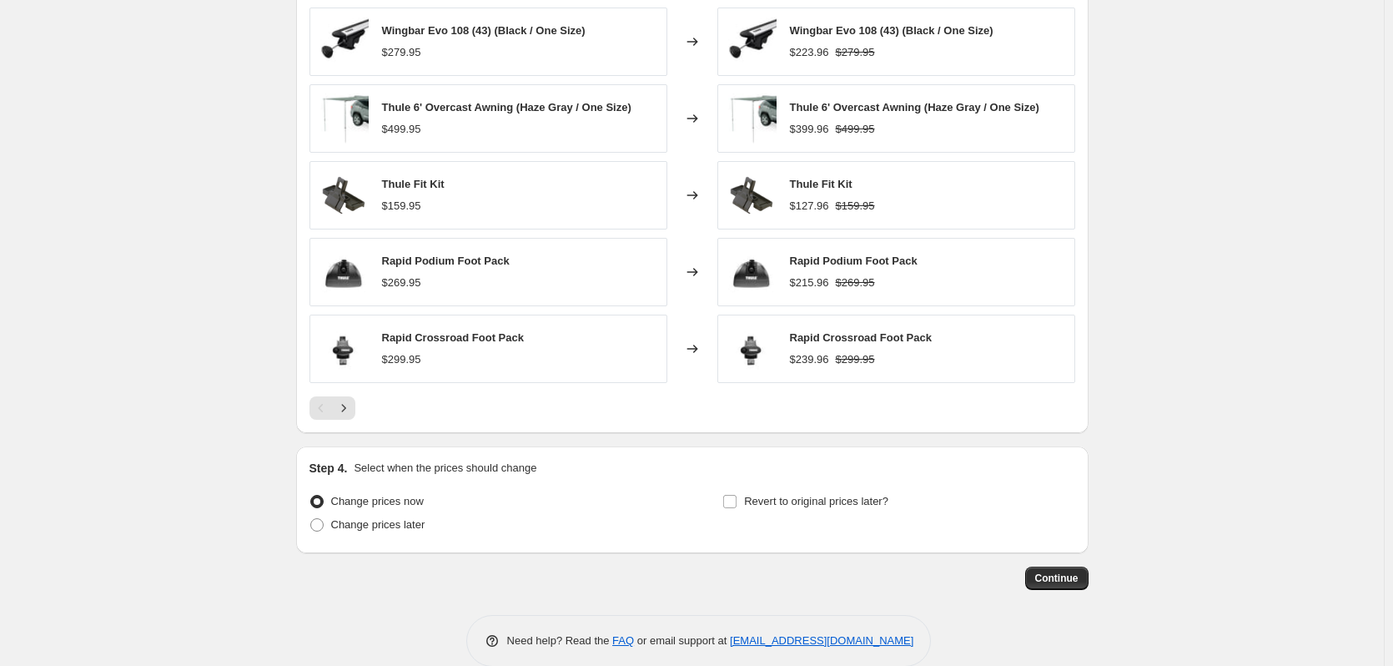
scroll to position [1284, 0]
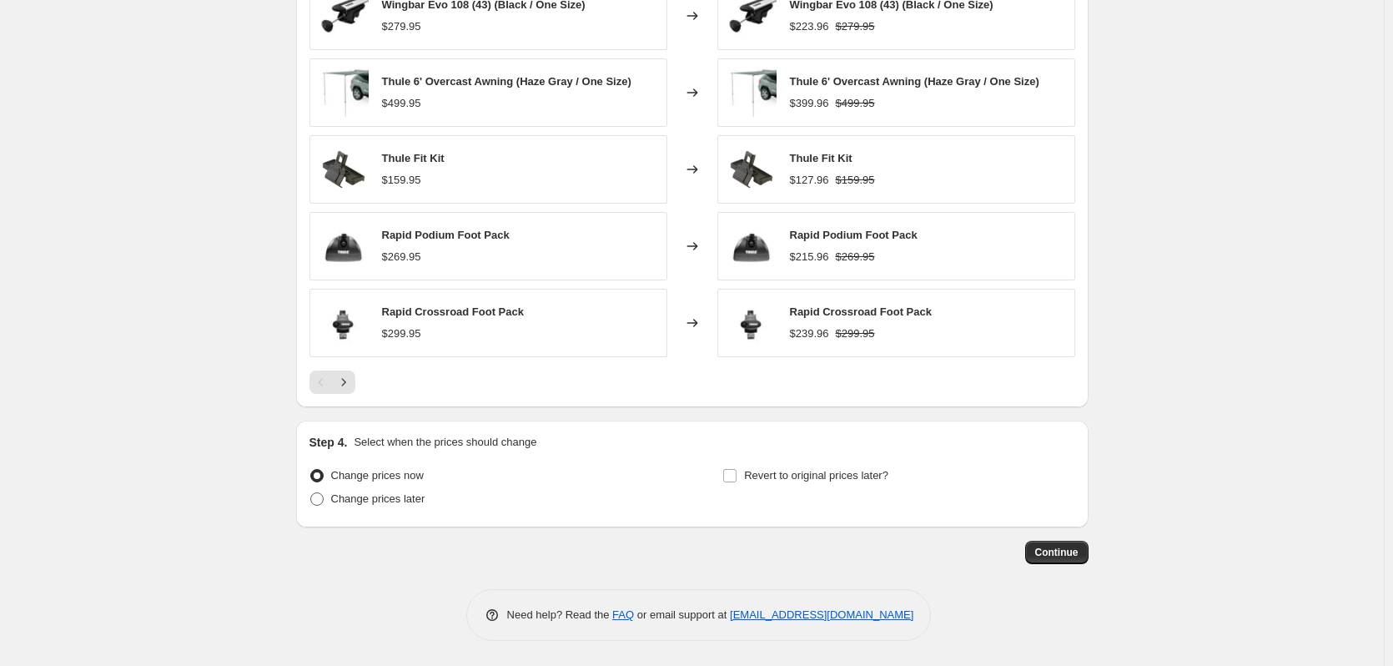
click at [392, 494] on span "Change prices later" at bounding box center [378, 498] width 94 height 13
click at [311, 493] on input "Change prices later" at bounding box center [310, 492] width 1 height 1
radio input "true"
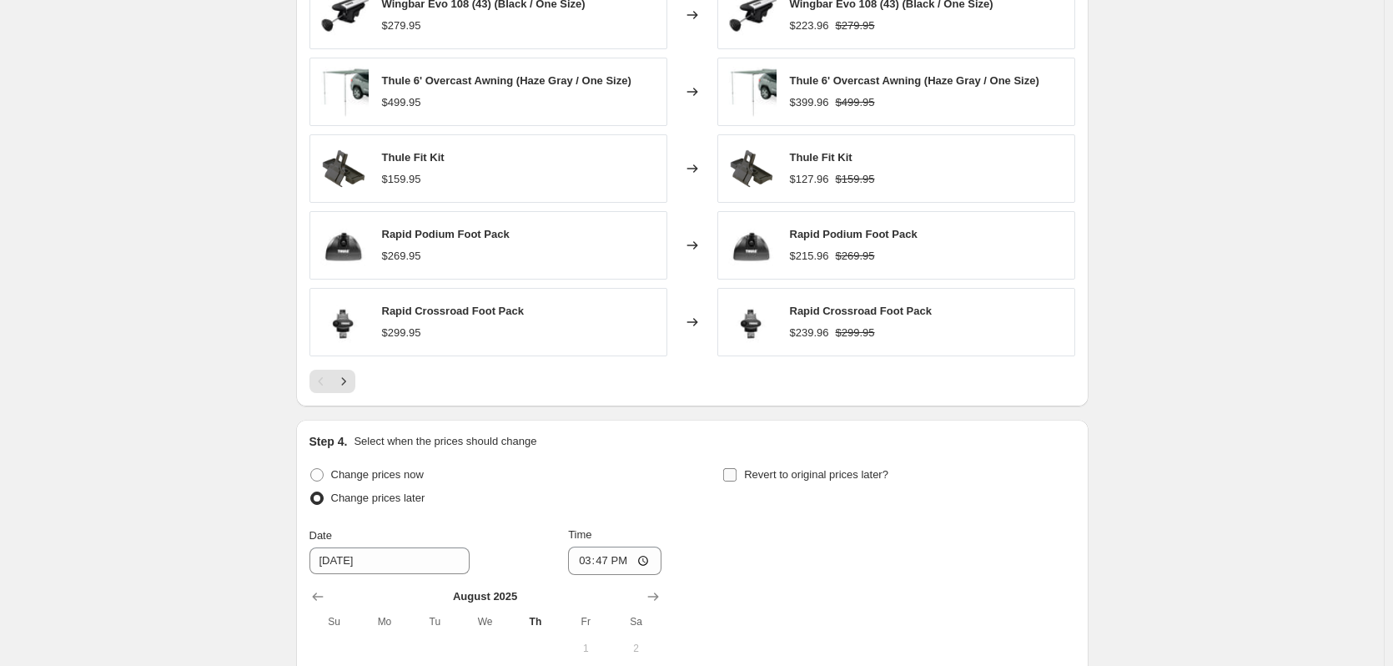
click at [732, 474] on input "Revert to original prices later?" at bounding box center [729, 474] width 13 height 13
checkbox input "true"
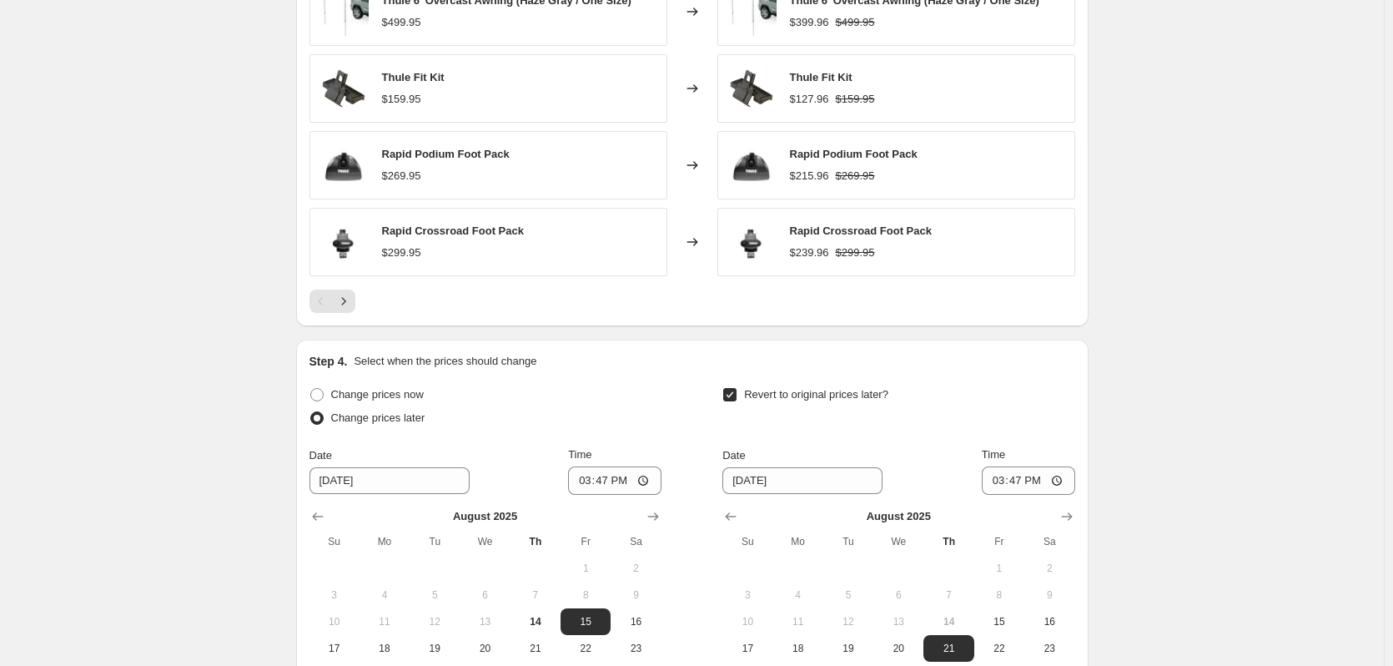
scroll to position [1534, 0]
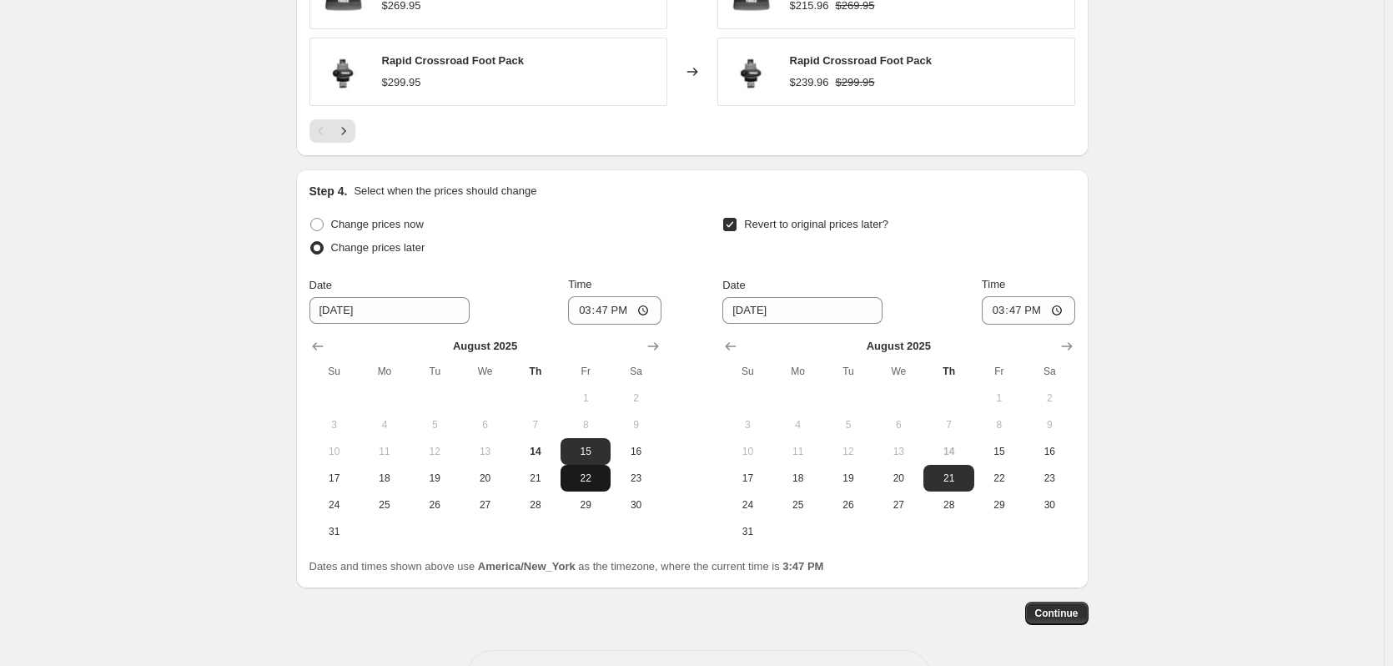
click at [594, 487] on button "22" at bounding box center [586, 478] width 50 height 27
type input "[DATE]"
click at [1072, 349] on icon "Show next month, September 2025" at bounding box center [1067, 346] width 17 height 17
click at [817, 398] on span "1" at bounding box center [798, 397] width 37 height 13
type input "[DATE]"
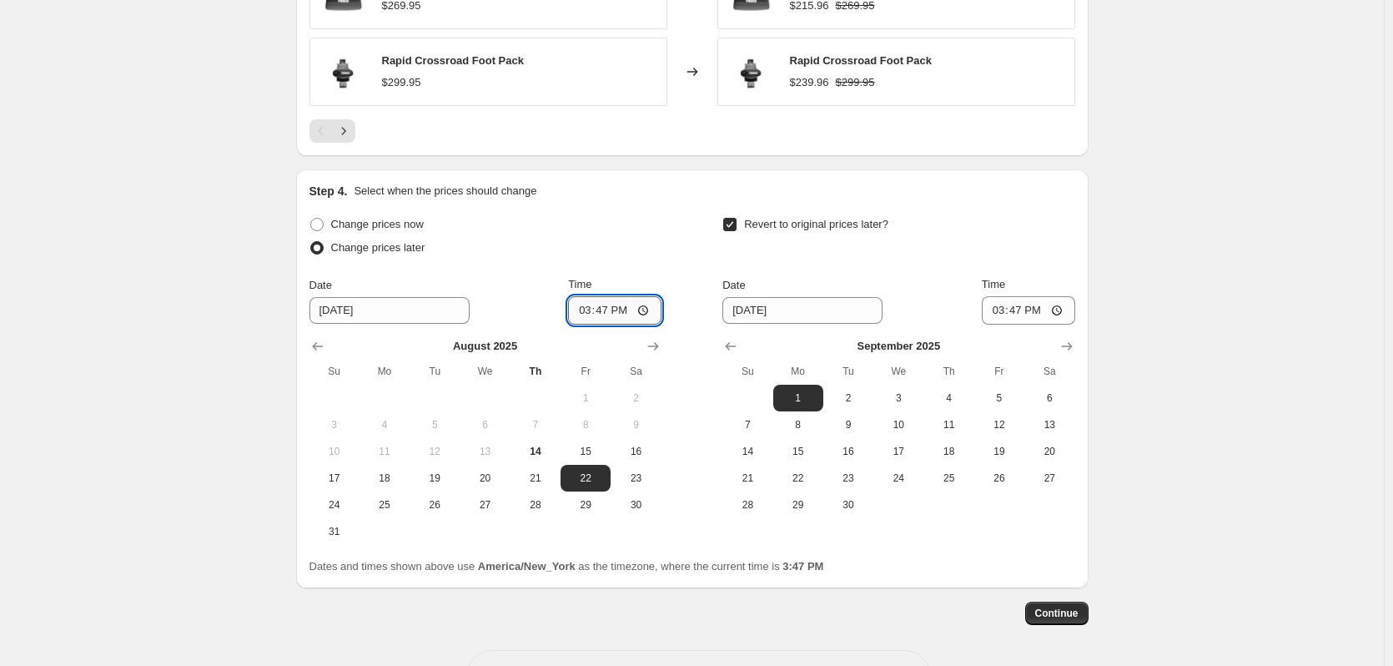
click at [651, 308] on input "15:47" at bounding box center [614, 310] width 93 height 28
type input "00:01"
click at [609, 218] on div "Change prices now" at bounding box center [486, 224] width 352 height 23
click at [1062, 307] on input "15:47" at bounding box center [1028, 310] width 93 height 28
type input "23:59"
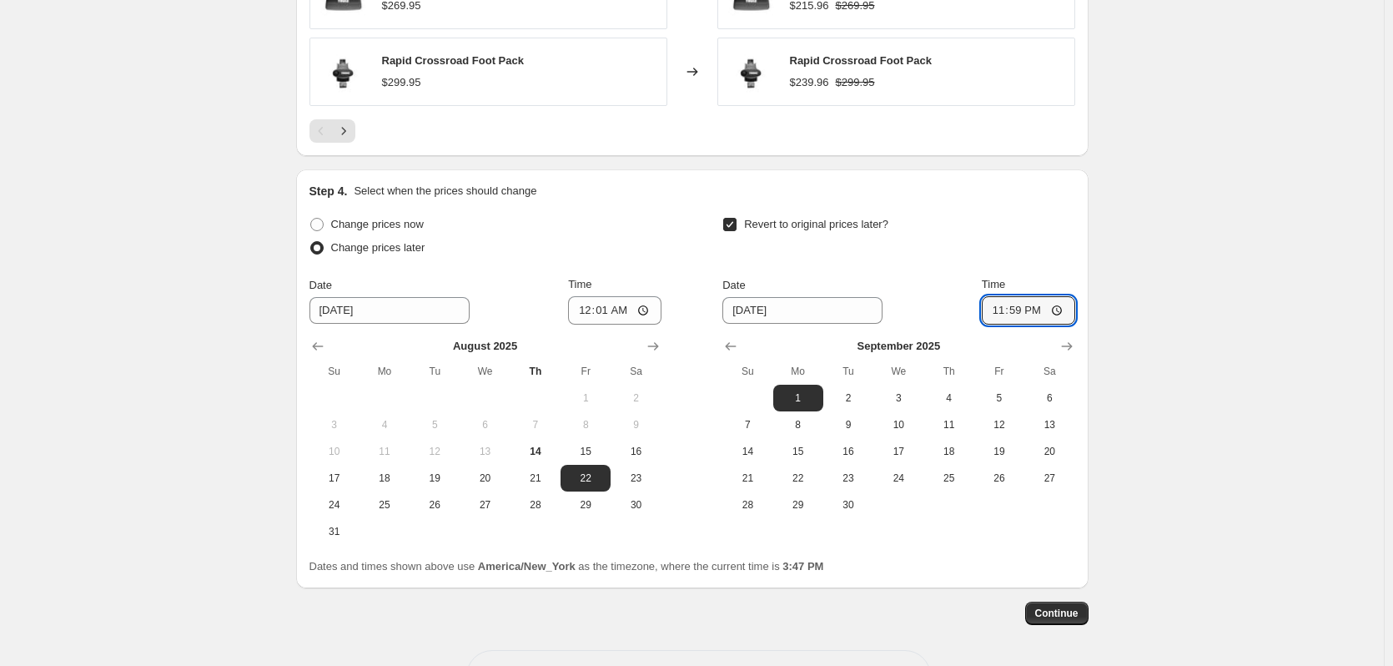
click at [934, 217] on div "Revert to original prices later?" at bounding box center [898, 238] width 352 height 50
click at [1069, 611] on span "Continue" at bounding box center [1056, 613] width 43 height 13
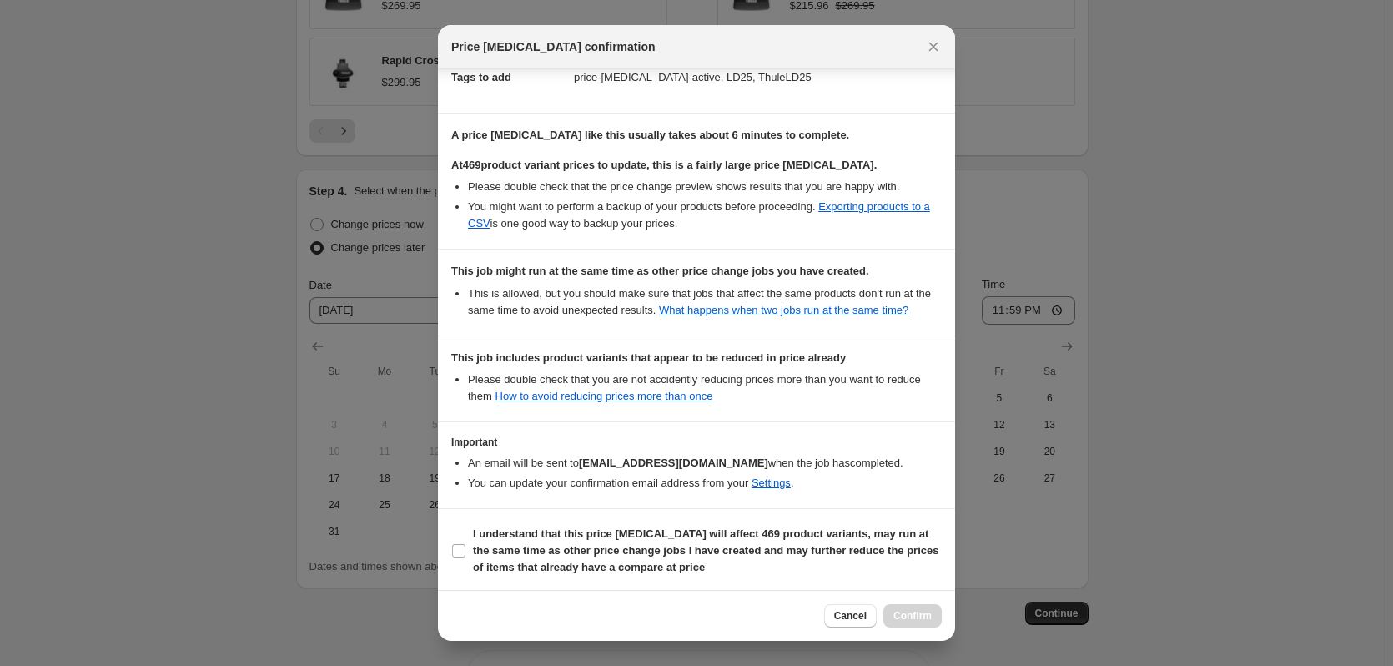
scroll to position [273, 0]
click at [460, 551] on input "I understand that this price [MEDICAL_DATA] will affect 469 product variants, m…" at bounding box center [458, 547] width 13 height 13
checkbox input "true"
click at [908, 619] on span "Confirm" at bounding box center [912, 615] width 38 height 13
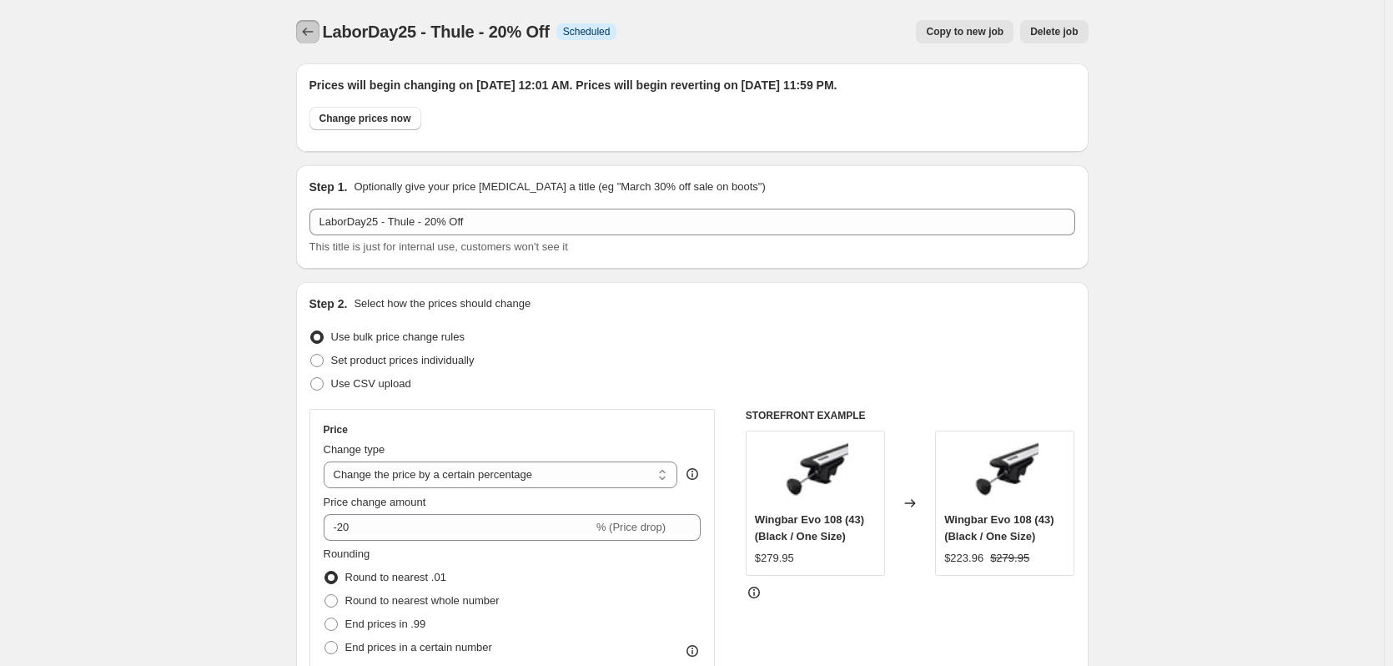
click at [320, 36] on button "Price change jobs" at bounding box center [307, 31] width 23 height 23
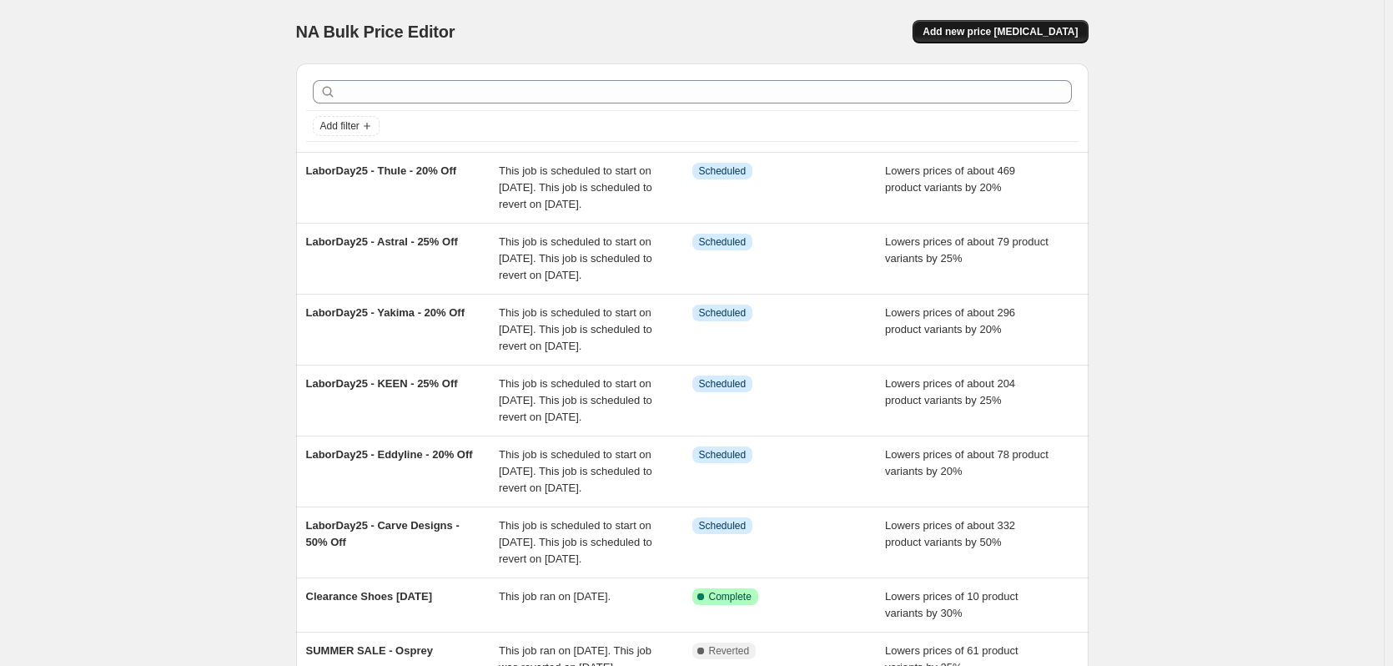
click at [1056, 33] on span "Add new price [MEDICAL_DATA]" at bounding box center [1000, 31] width 155 height 13
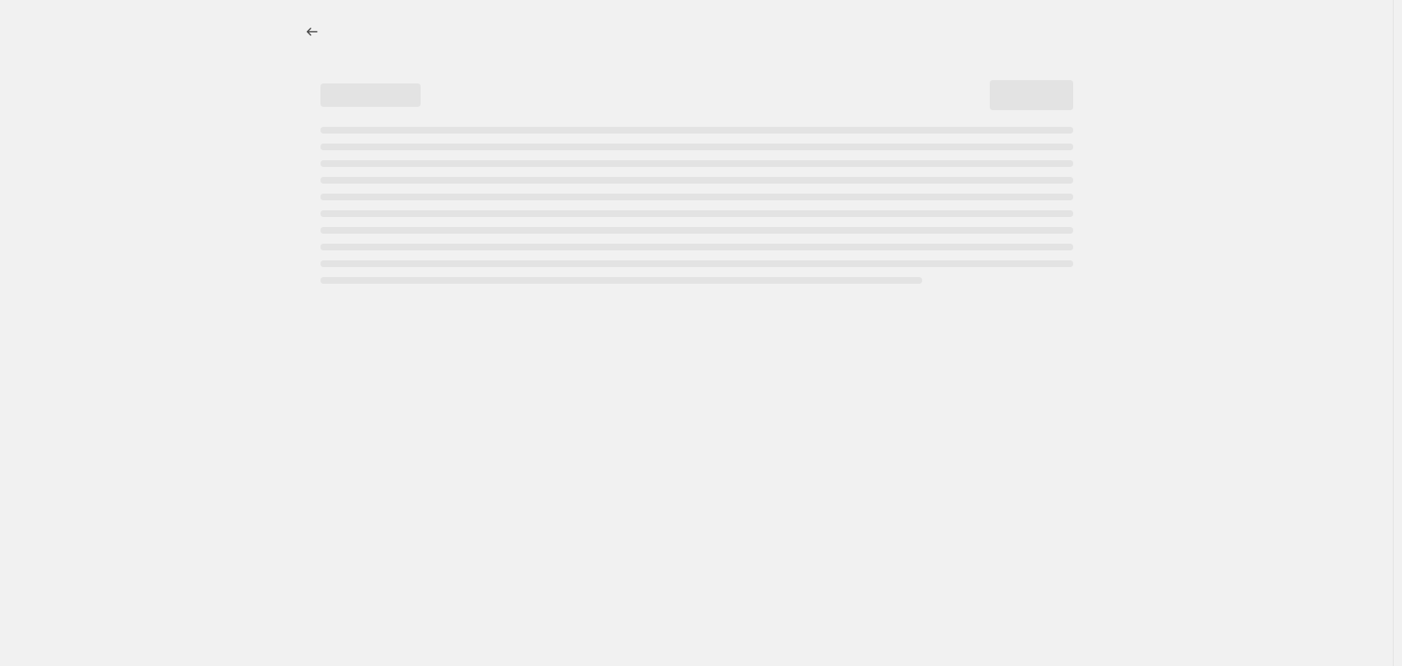
select select "percentage"
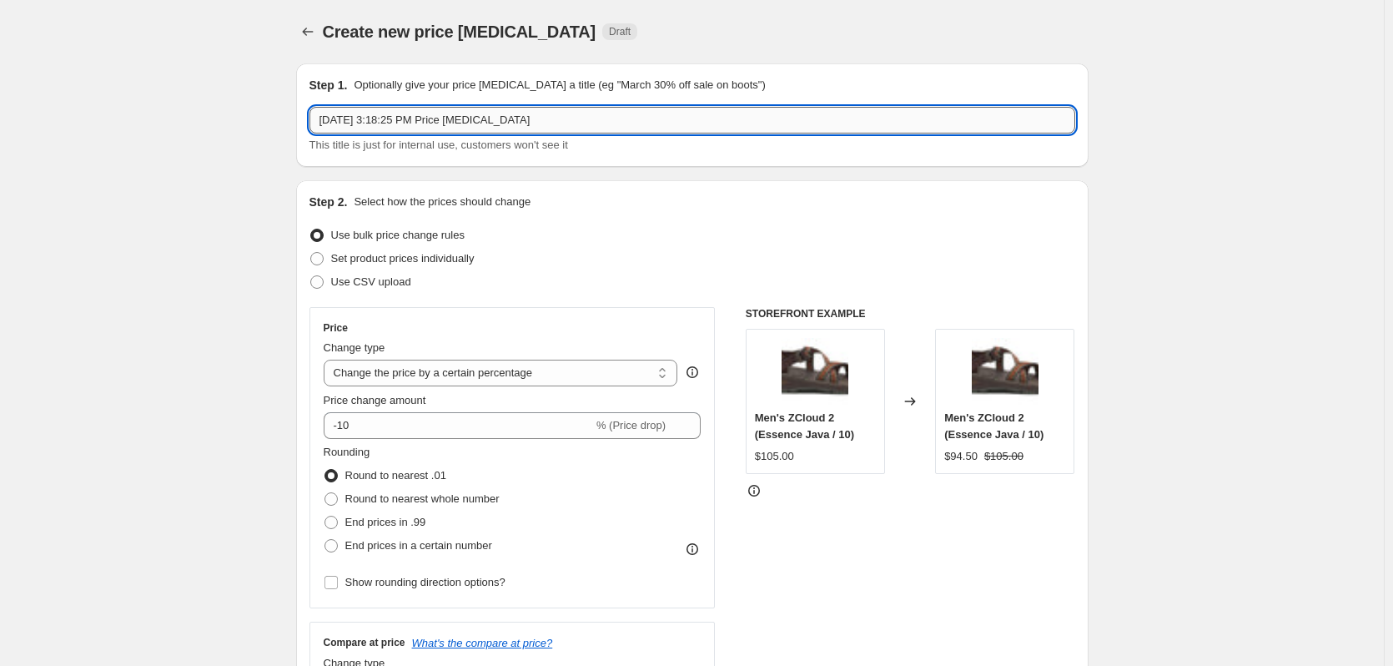
drag, startPoint x: 568, startPoint y: 120, endPoint x: 320, endPoint y: 122, distance: 247.8
click at [320, 122] on input "[DATE] 3:18:25 PM Price [MEDICAL_DATA]" at bounding box center [693, 120] width 766 height 27
click at [437, 123] on input "LaborDay25 - KAVU - 20% Off" at bounding box center [693, 120] width 766 height 27
type input "LaborDay25 - KAVU - 25% Off"
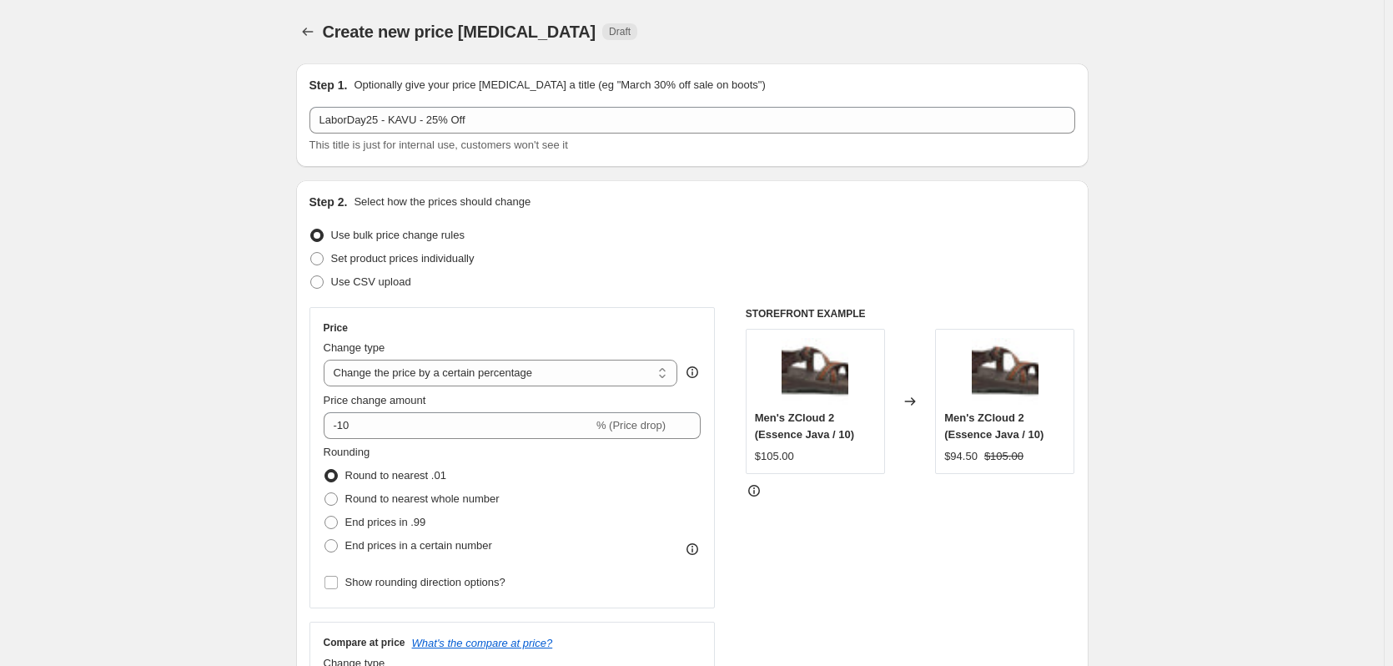
click at [551, 259] on div "Set product prices individually" at bounding box center [693, 258] width 766 height 23
click at [463, 420] on input "-10" at bounding box center [458, 425] width 269 height 27
type input "-1"
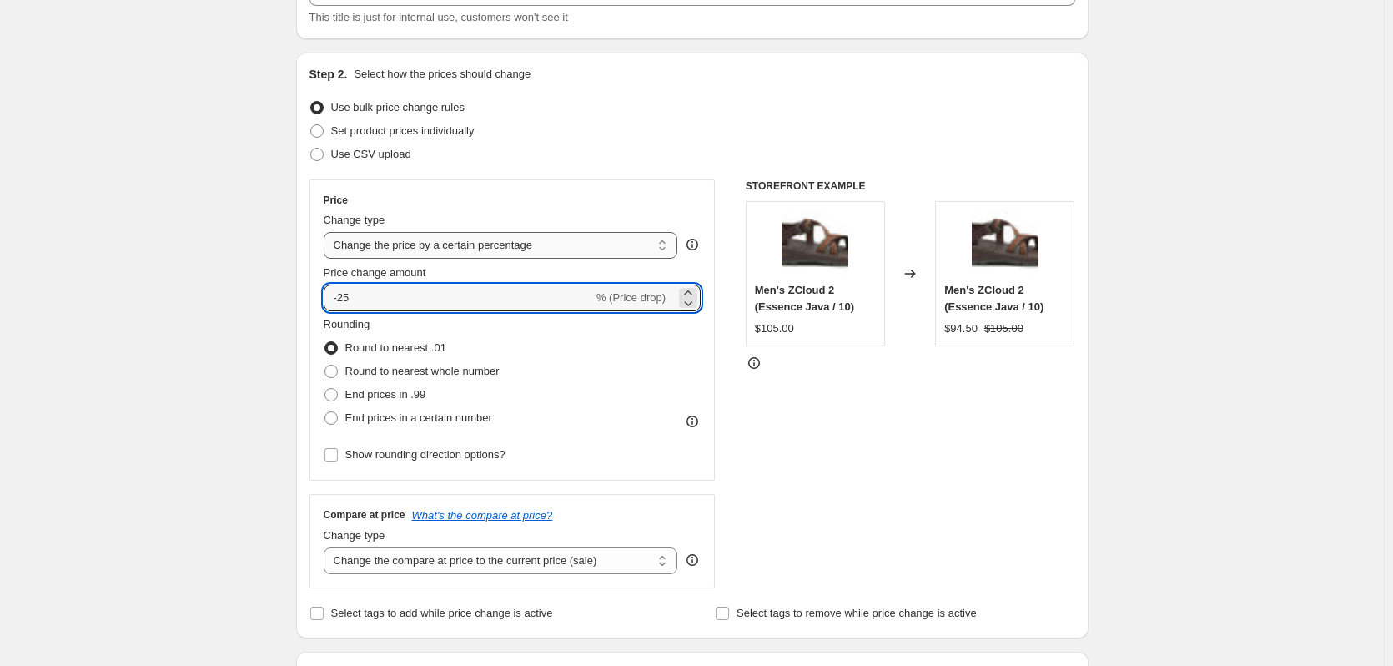
scroll to position [167, 0]
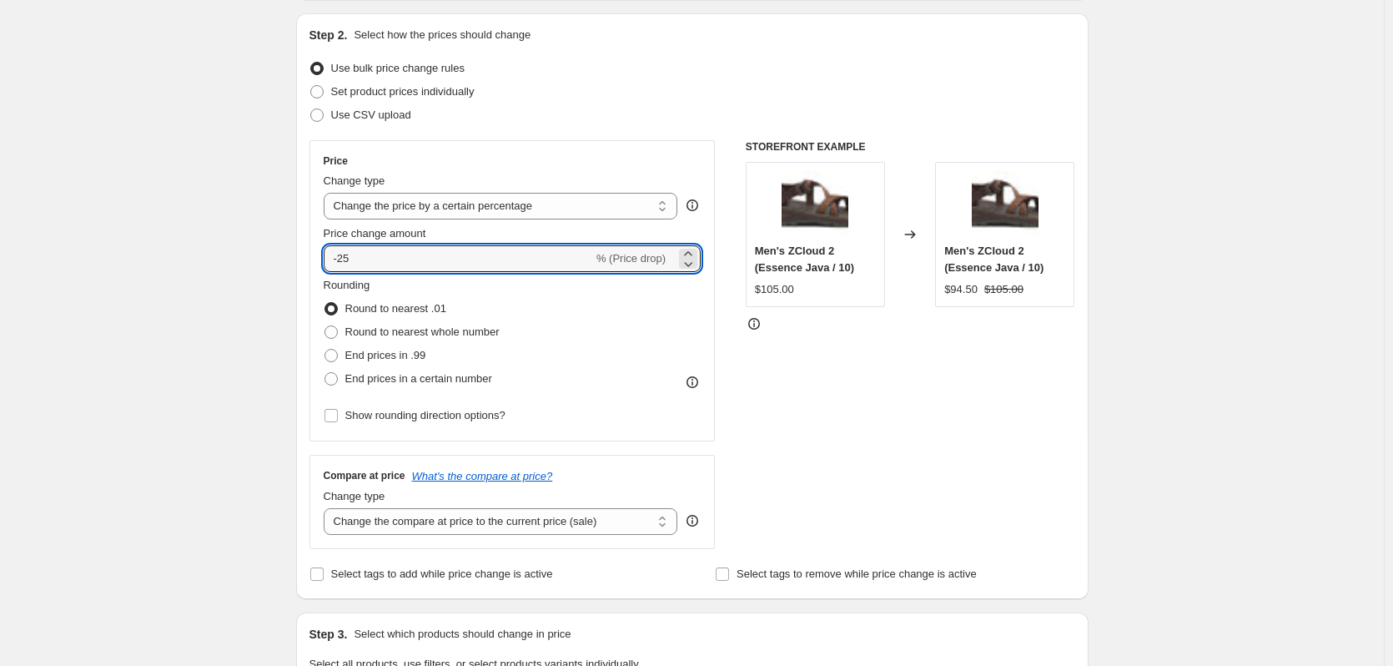
type input "-25"
click at [586, 353] on div "Rounding Round to nearest .01 Round to nearest whole number End prices in .99 E…" at bounding box center [513, 333] width 378 height 113
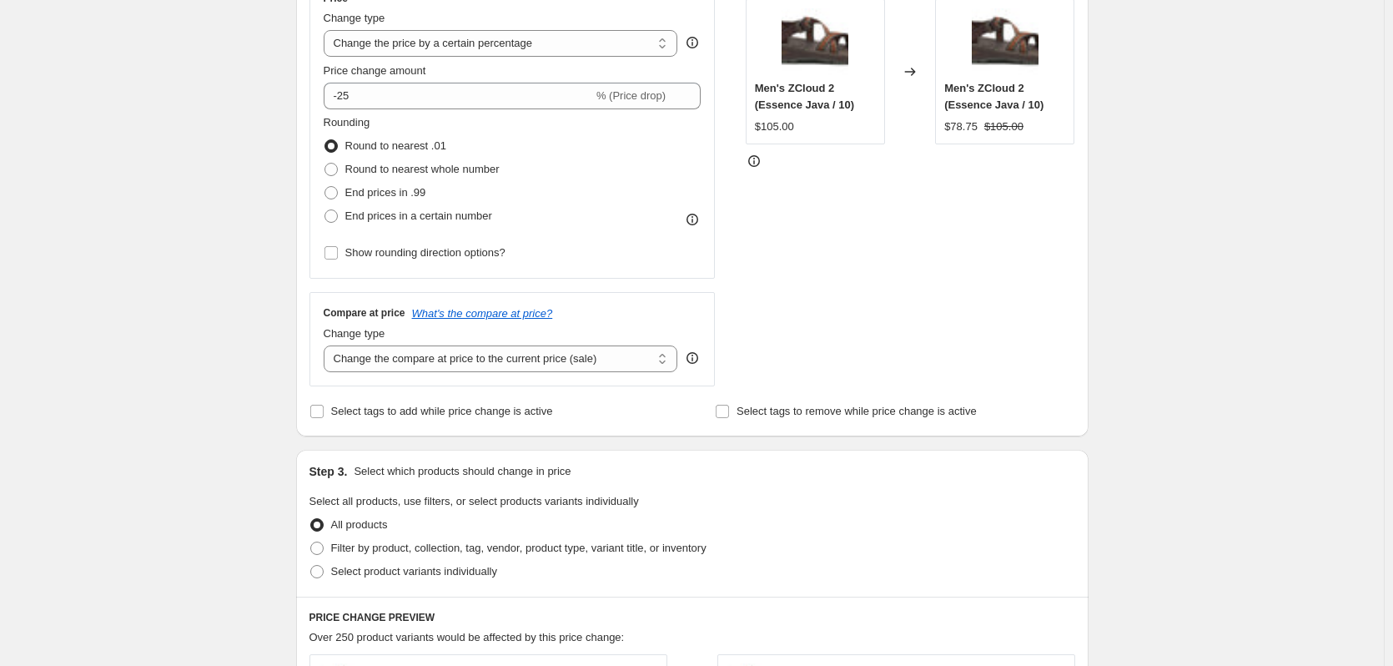
scroll to position [417, 0]
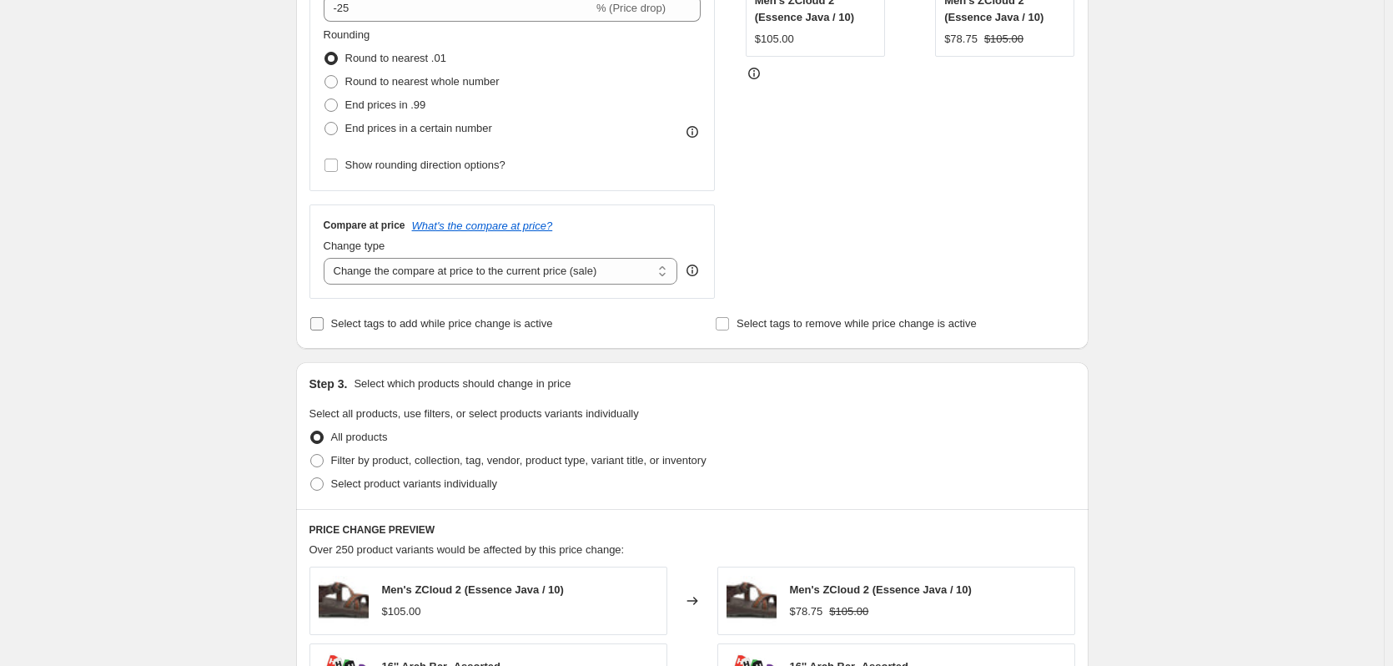
click at [415, 322] on span "Select tags to add while price change is active" at bounding box center [442, 323] width 222 height 13
click at [324, 322] on input "Select tags to add while price change is active" at bounding box center [316, 323] width 13 height 13
checkbox input "true"
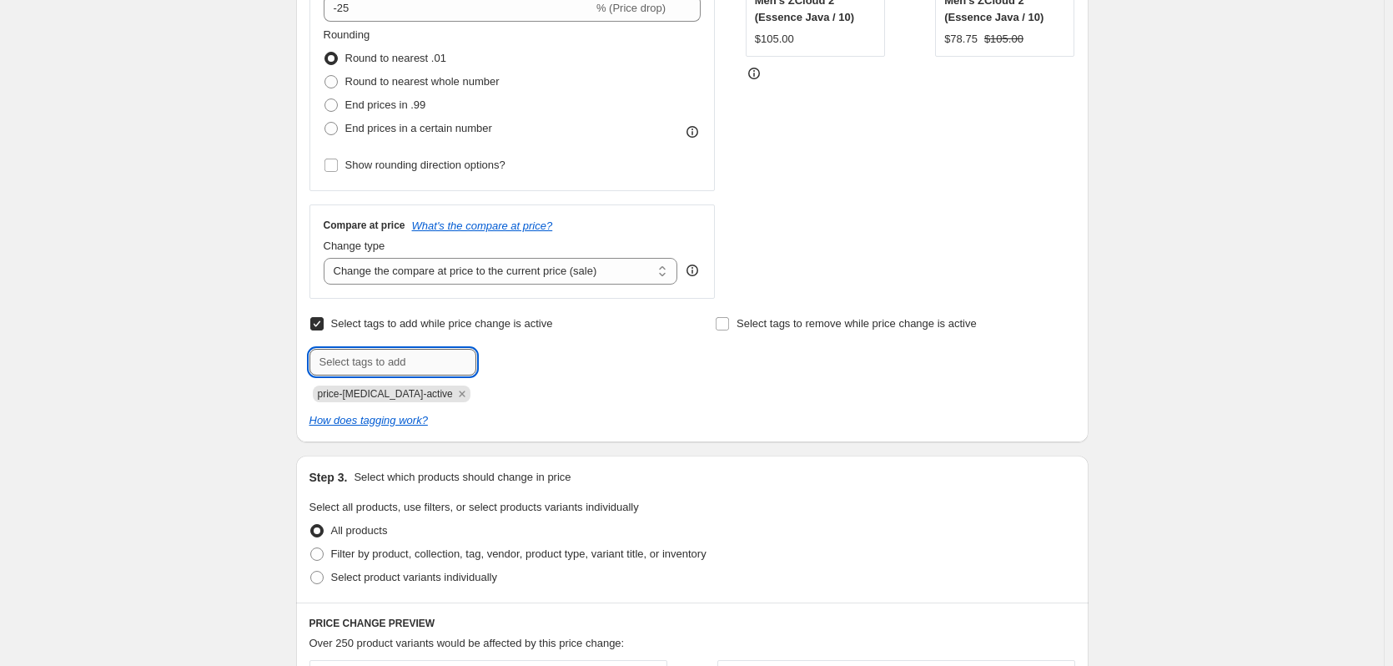
click at [395, 361] on input "text" at bounding box center [393, 362] width 167 height 27
type input "LD25"
click at [536, 363] on span "LD25" at bounding box center [524, 361] width 24 height 12
click at [440, 366] on input "text" at bounding box center [393, 362] width 167 height 27
type input "KAVULD25"
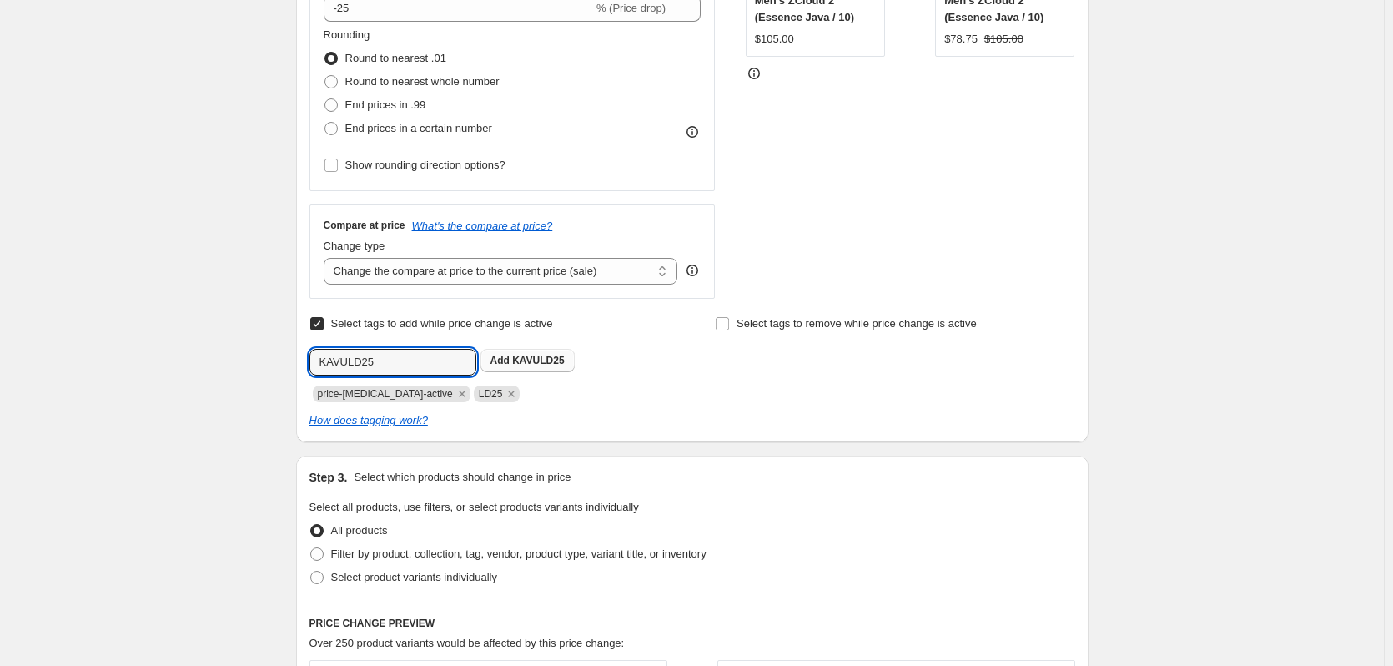
click at [542, 359] on span "KAVULD25" at bounding box center [538, 361] width 52 height 12
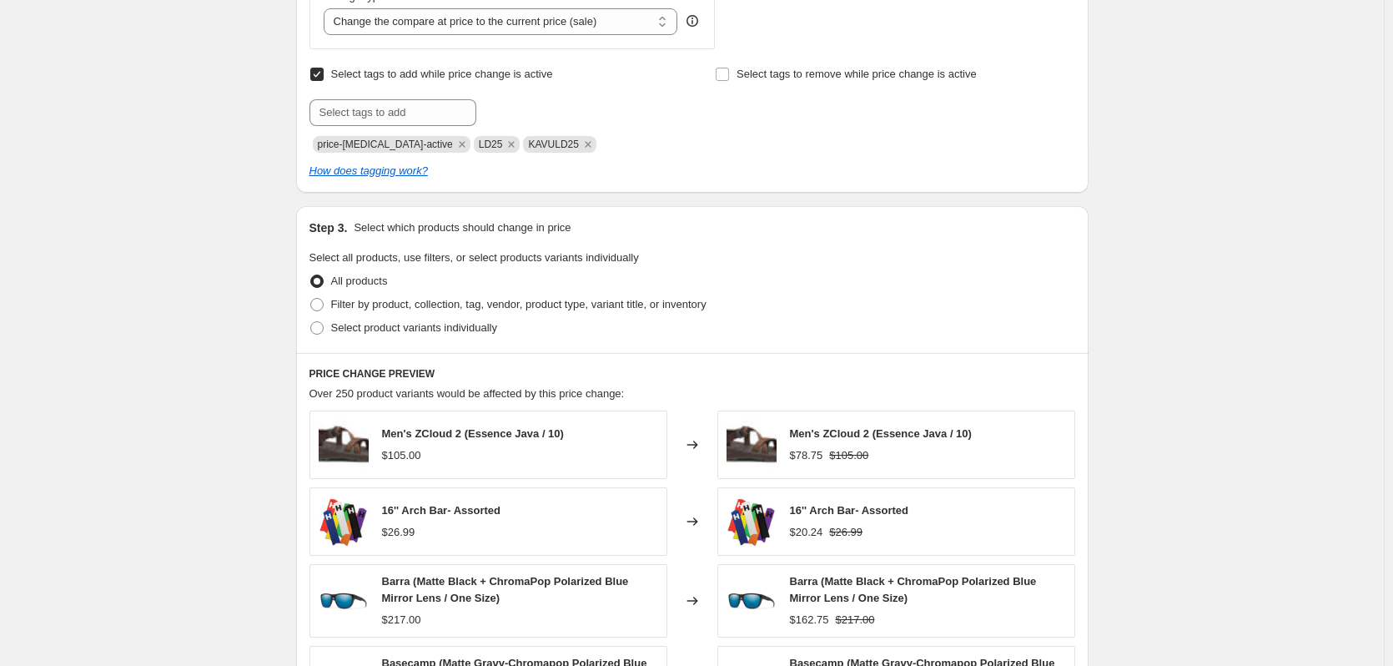
scroll to position [667, 0]
click at [476, 301] on span "Filter by product, collection, tag, vendor, product type, variant title, or inv…" at bounding box center [518, 303] width 375 height 13
click at [311, 298] on input "Filter by product, collection, tag, vendor, product type, variant title, or inv…" at bounding box center [310, 297] width 1 height 1
radio input "true"
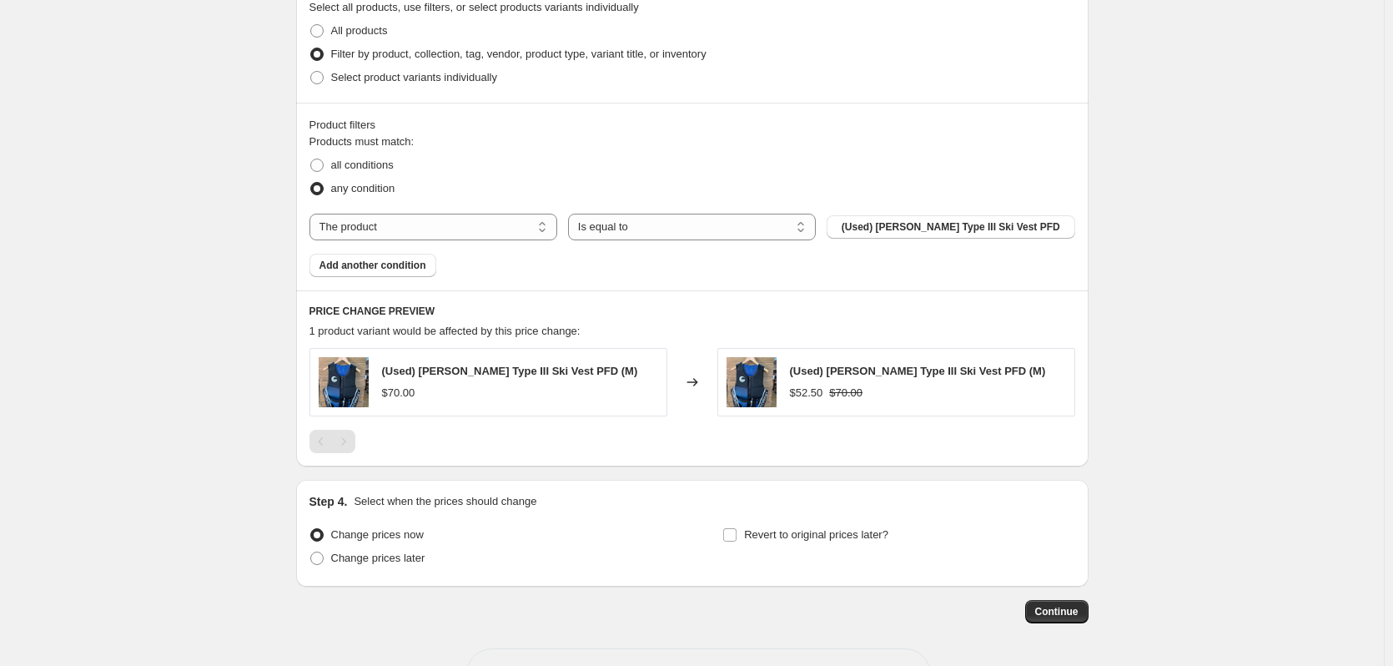
scroll to position [918, 0]
click at [496, 234] on select "The product The product's collection The product's tag The product's vendor The…" at bounding box center [434, 226] width 248 height 27
select select "vendor"
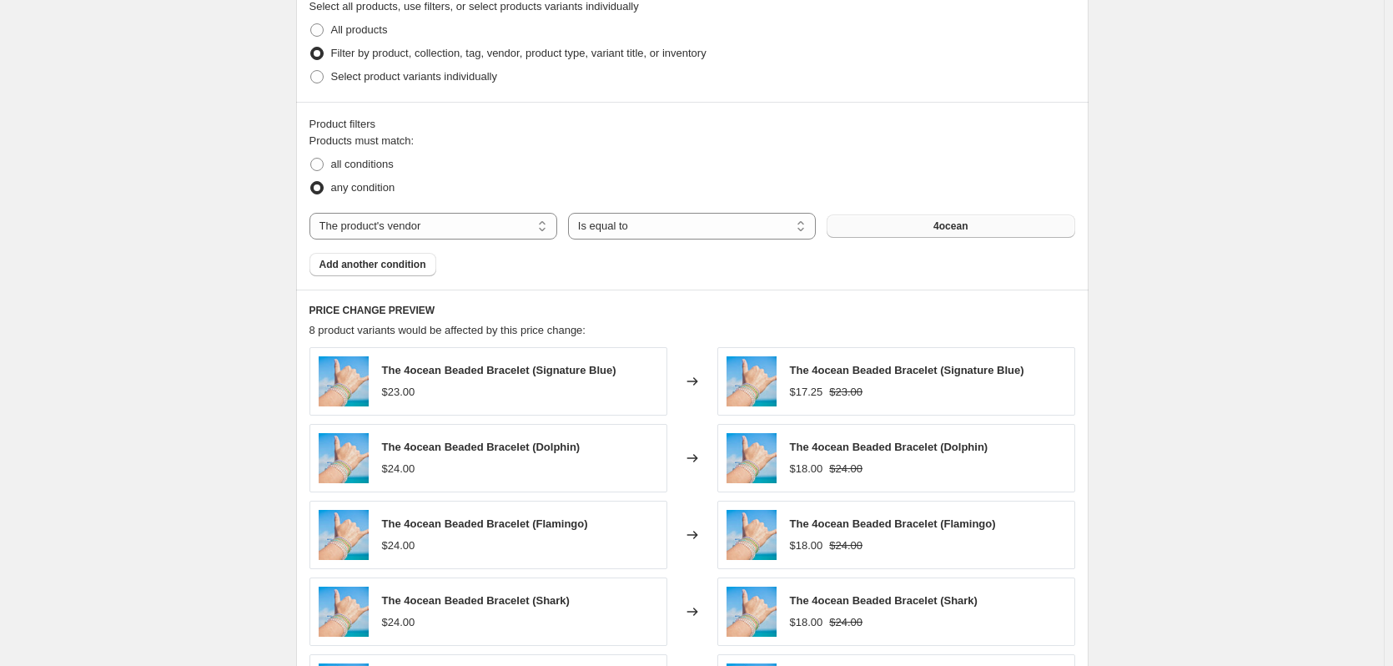
click at [968, 224] on span "4ocean" at bounding box center [951, 225] width 34 height 13
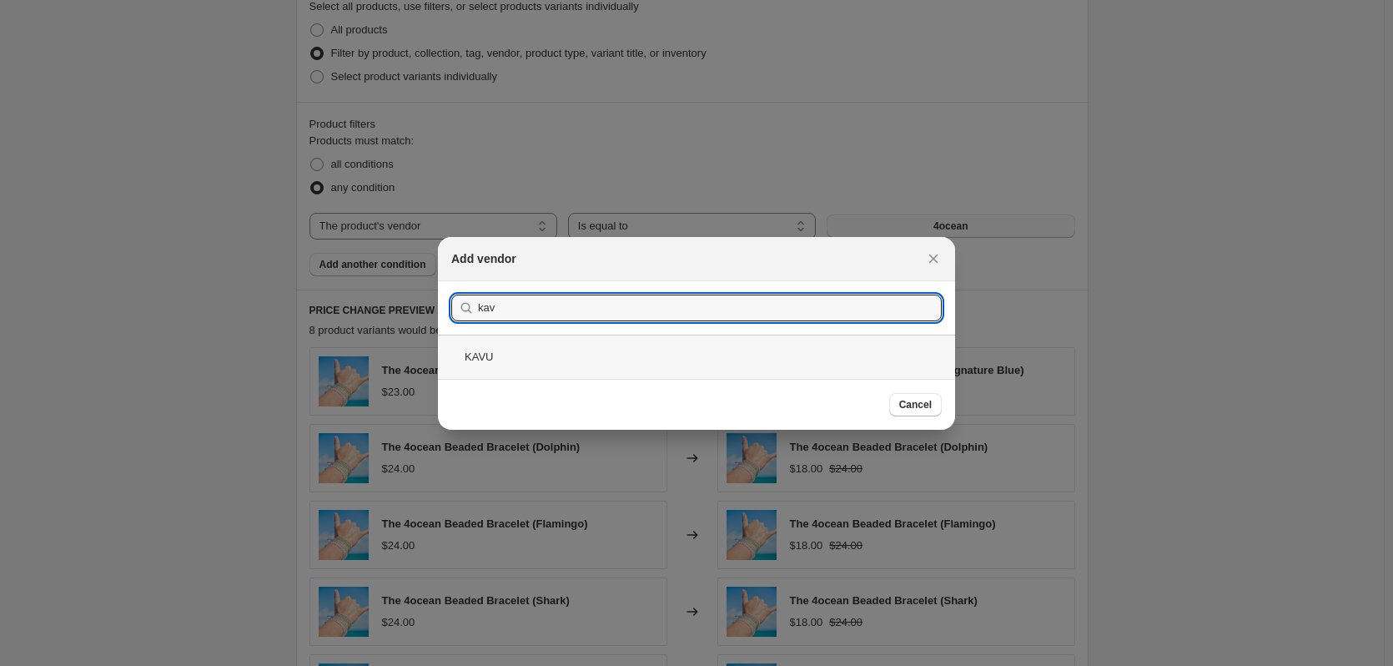
type input "kav"
click at [518, 355] on div "KAVU" at bounding box center [696, 357] width 517 height 44
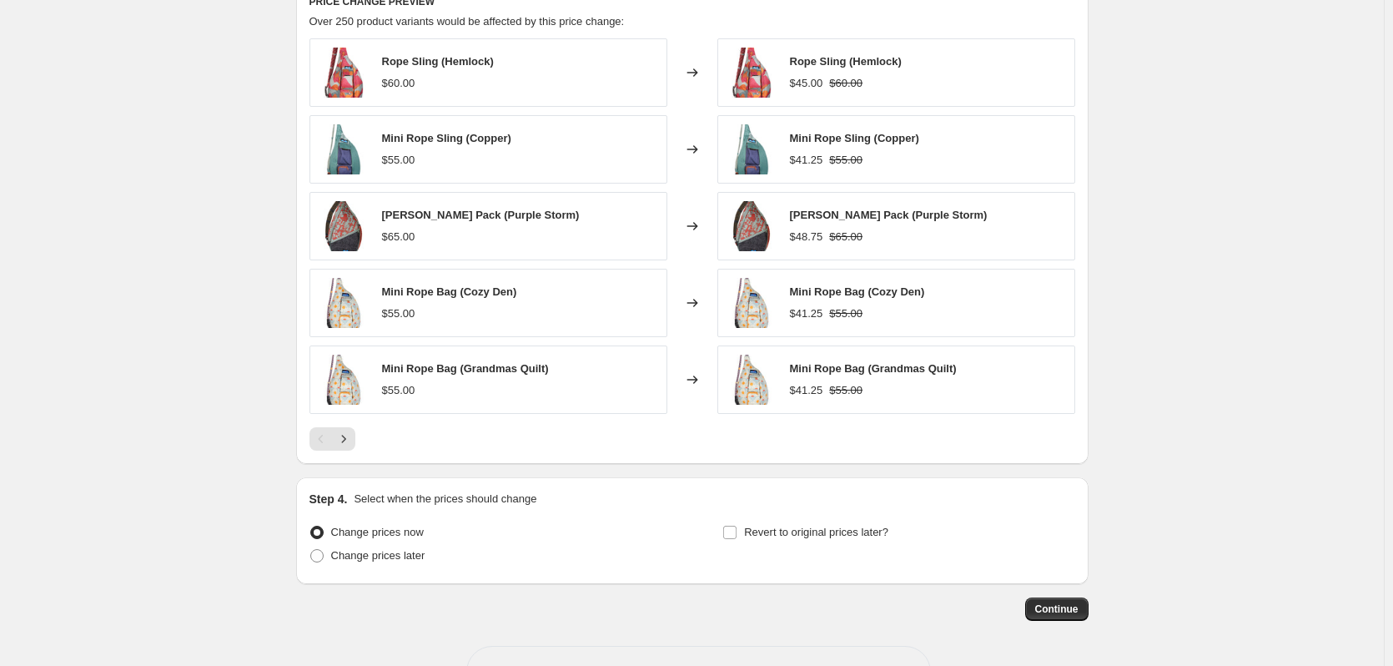
scroll to position [1284, 0]
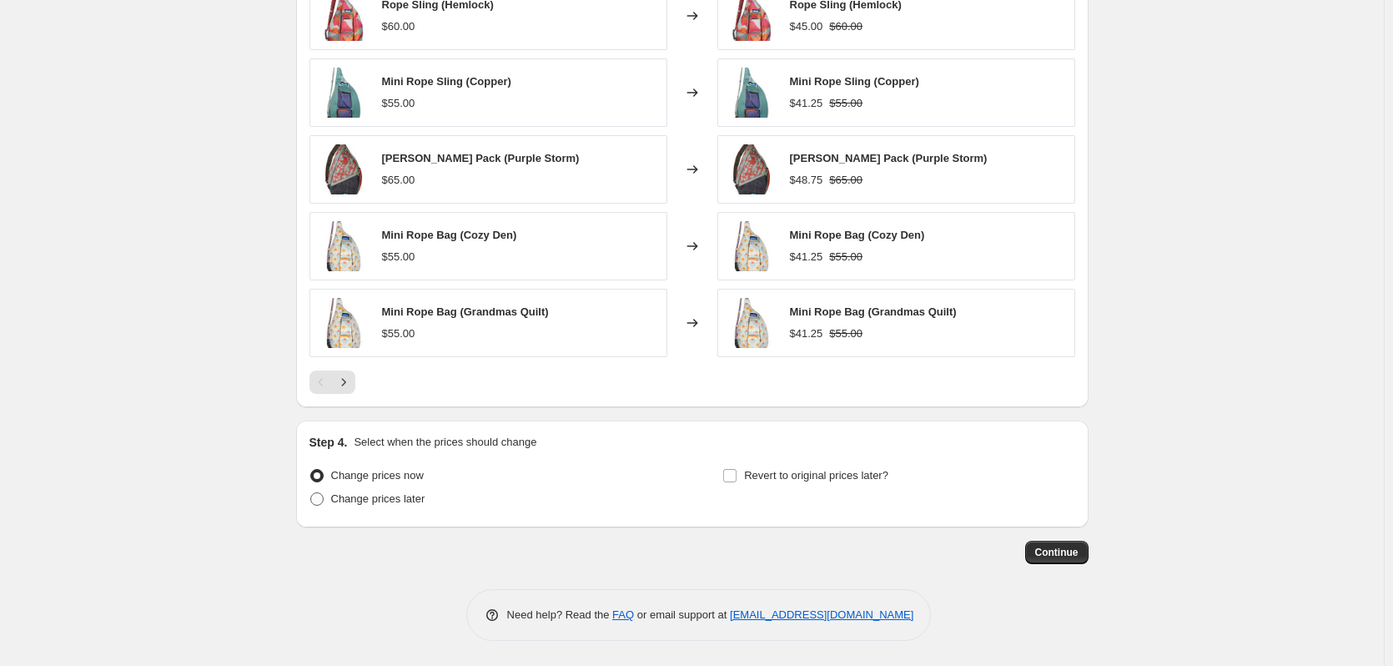
click at [397, 495] on span "Change prices later" at bounding box center [378, 498] width 94 height 13
click at [311, 493] on input "Change prices later" at bounding box center [310, 492] width 1 height 1
radio input "true"
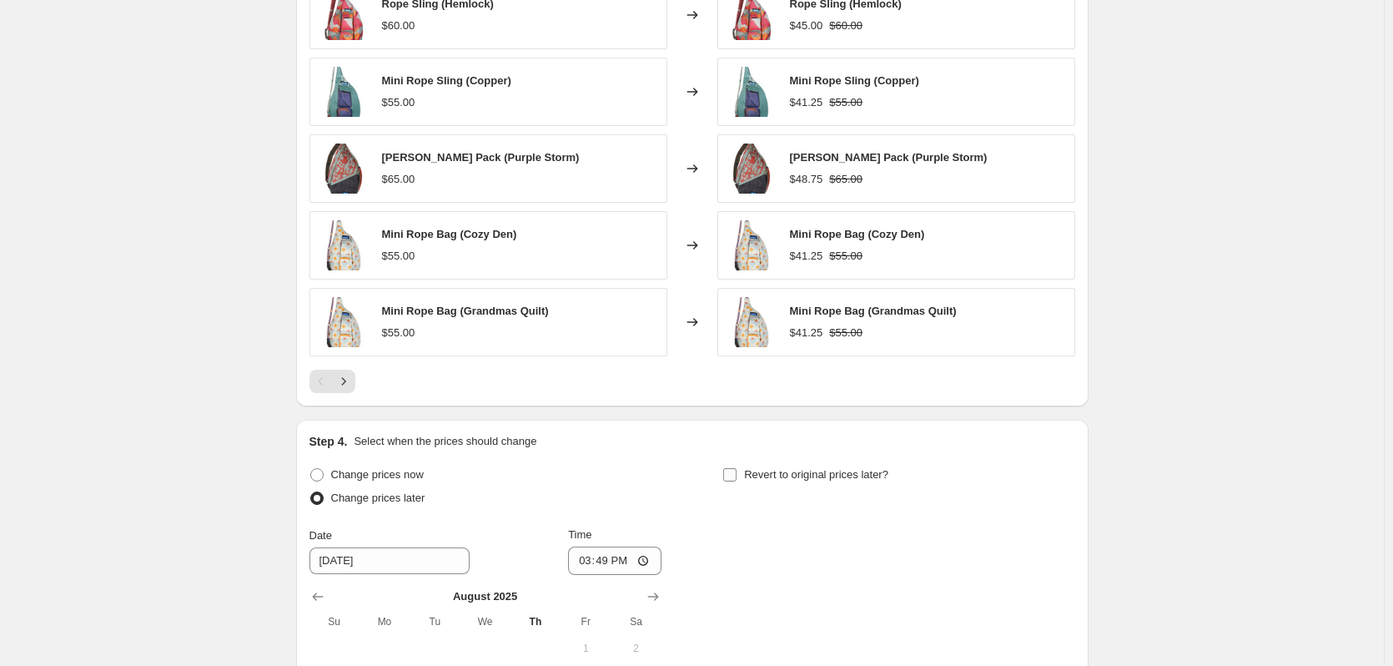
click at [734, 476] on input "Revert to original prices later?" at bounding box center [729, 474] width 13 height 13
checkbox input "true"
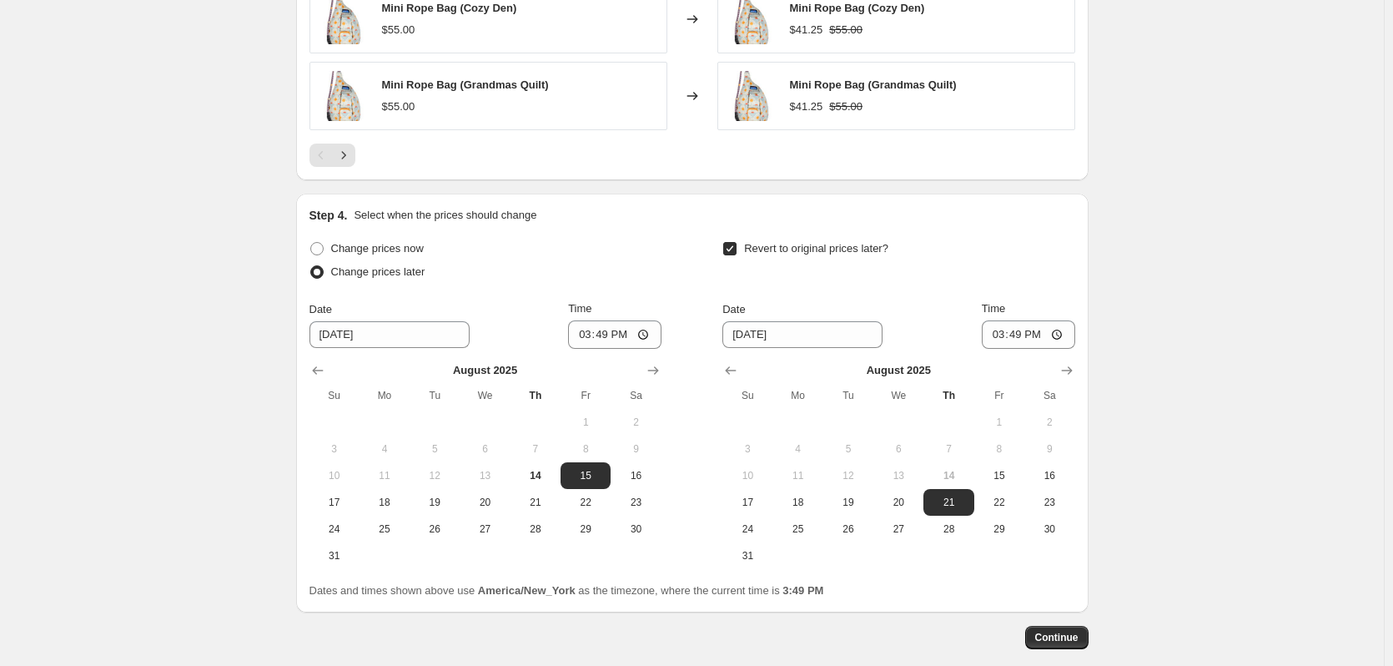
scroll to position [1534, 0]
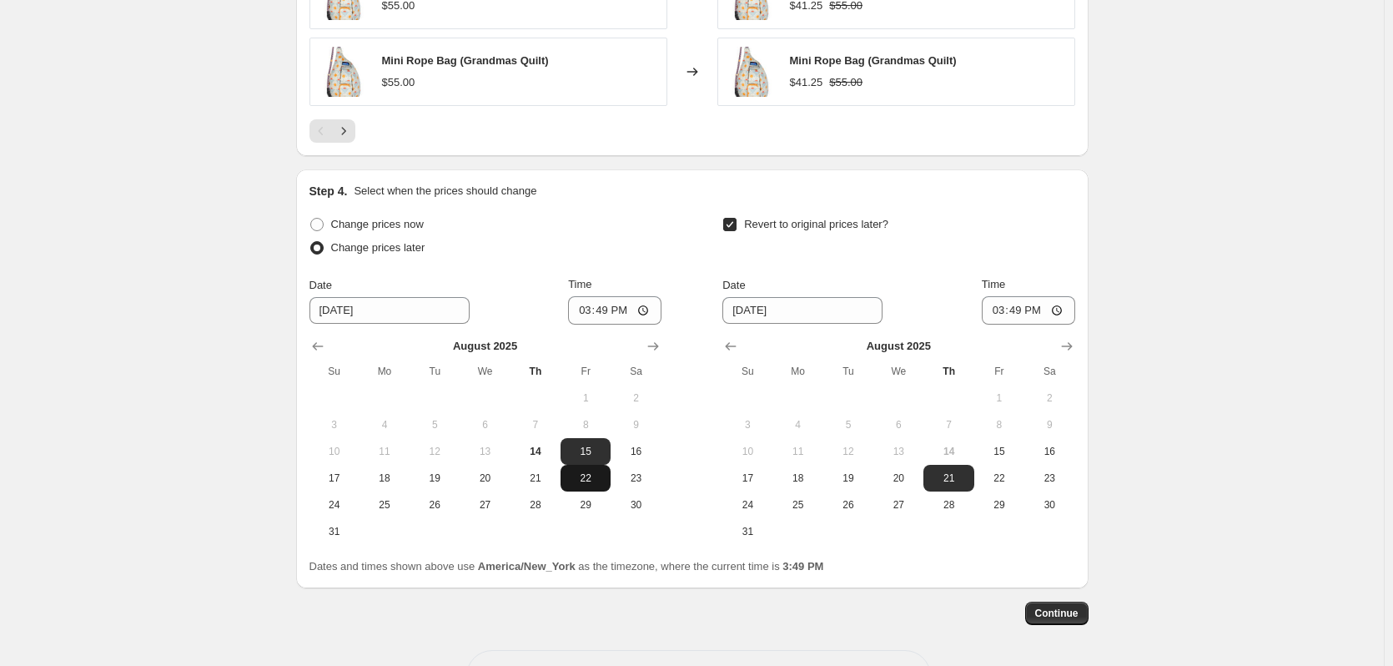
click at [574, 481] on span "22" at bounding box center [585, 477] width 37 height 13
type input "[DATE]"
click at [1064, 350] on icon "Show next month, September 2025" at bounding box center [1067, 346] width 17 height 17
click at [811, 402] on span "1" at bounding box center [798, 397] width 37 height 13
type input "[DATE]"
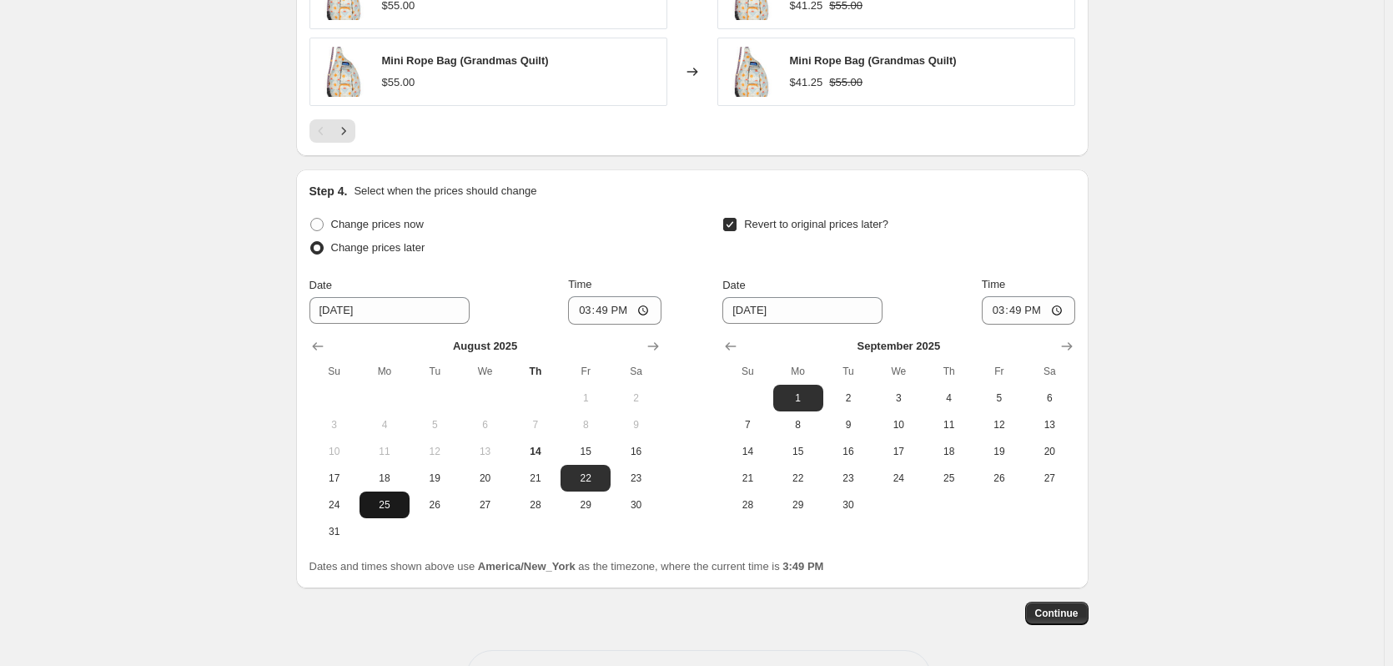
click at [403, 511] on span "25" at bounding box center [384, 504] width 37 height 13
type input "[DATE]"
click at [801, 420] on span "8" at bounding box center [798, 424] width 37 height 13
type input "[DATE]"
click at [652, 310] on input "15:49" at bounding box center [614, 310] width 93 height 28
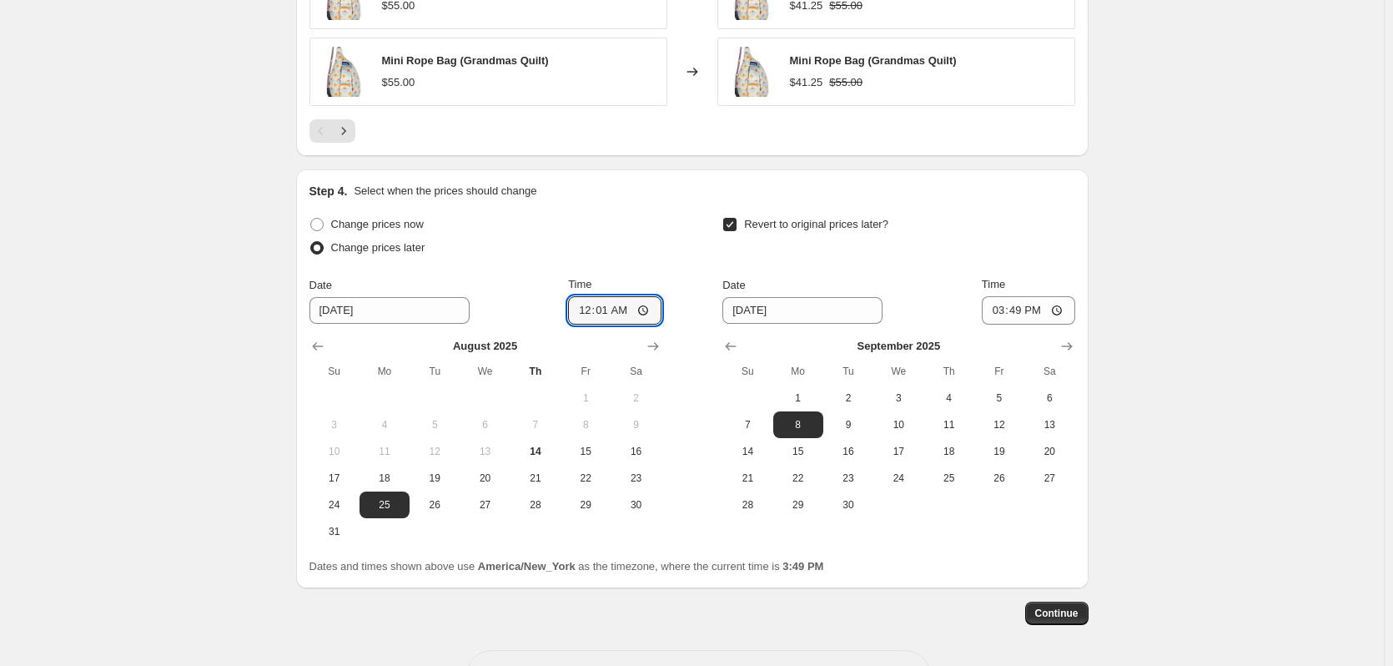
type input "00:01"
click at [620, 202] on div "Step 4. Select when the prices should change Change prices now Change prices la…" at bounding box center [693, 379] width 766 height 392
click at [1061, 315] on input "15:49" at bounding box center [1028, 310] width 93 height 28
type input "23:59"
click at [975, 231] on div "Revert to original prices later?" at bounding box center [898, 238] width 352 height 50
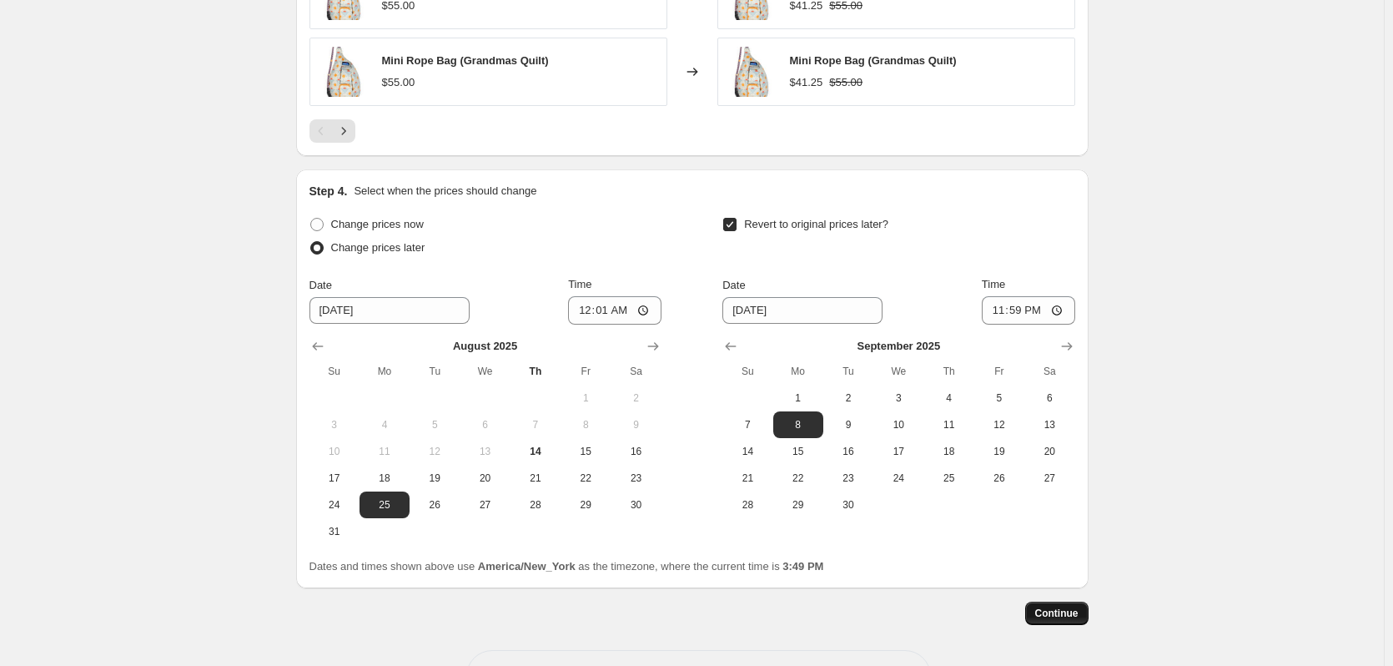
click at [1069, 613] on span "Continue" at bounding box center [1056, 613] width 43 height 13
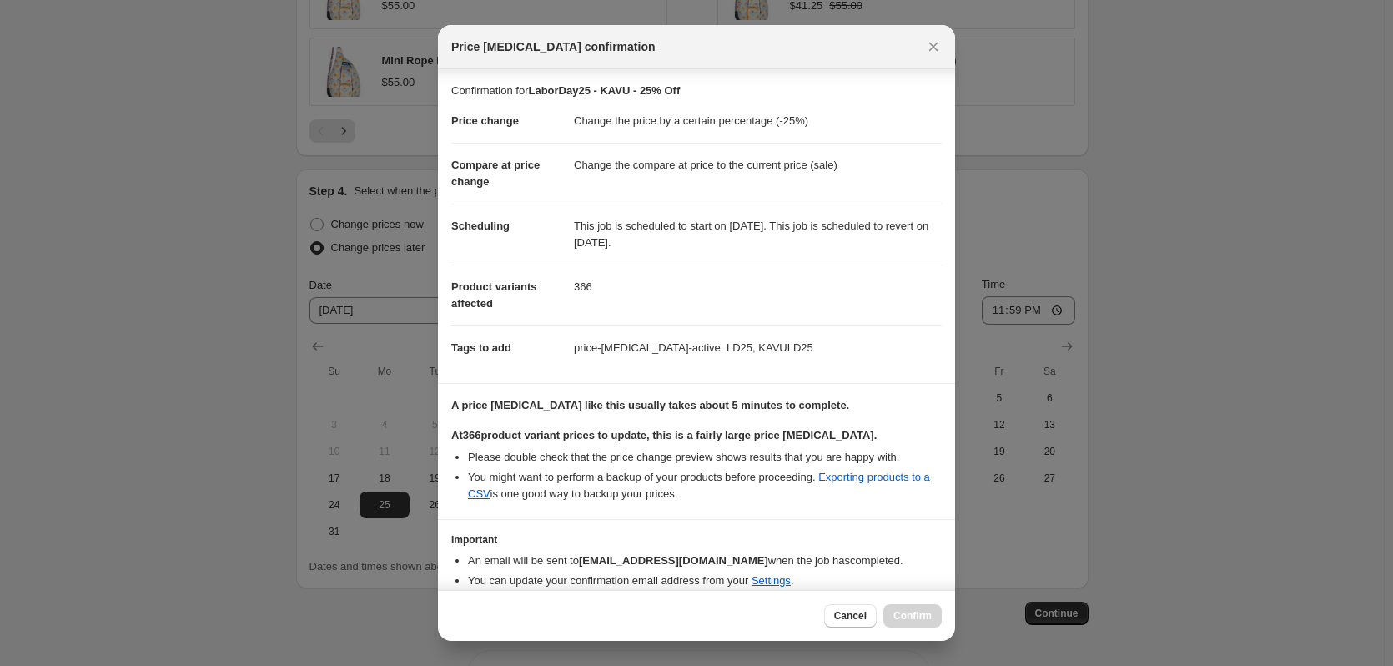
scroll to position [67, 0]
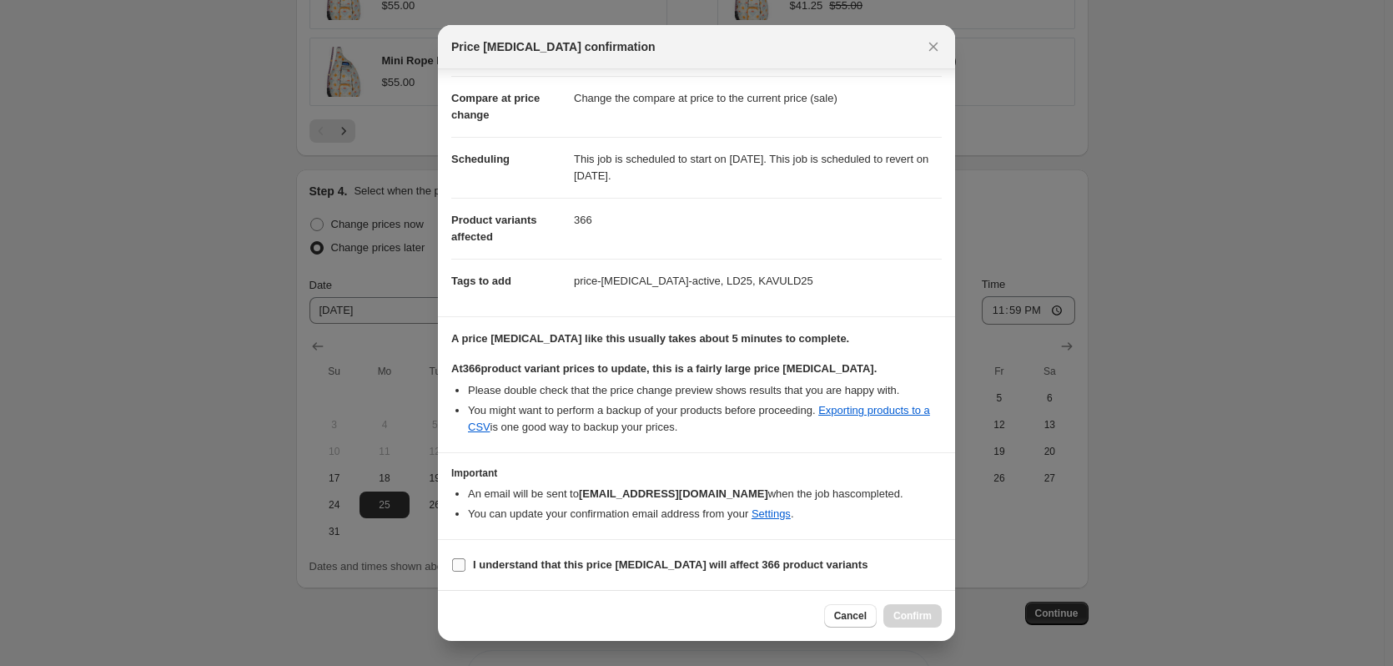
click at [550, 558] on b "I understand that this price [MEDICAL_DATA] will affect 366 product variants" at bounding box center [670, 564] width 395 height 13
click at [466, 558] on input "I understand that this price [MEDICAL_DATA] will affect 366 product variants" at bounding box center [458, 564] width 13 height 13
checkbox input "true"
click at [923, 617] on span "Confirm" at bounding box center [912, 615] width 38 height 13
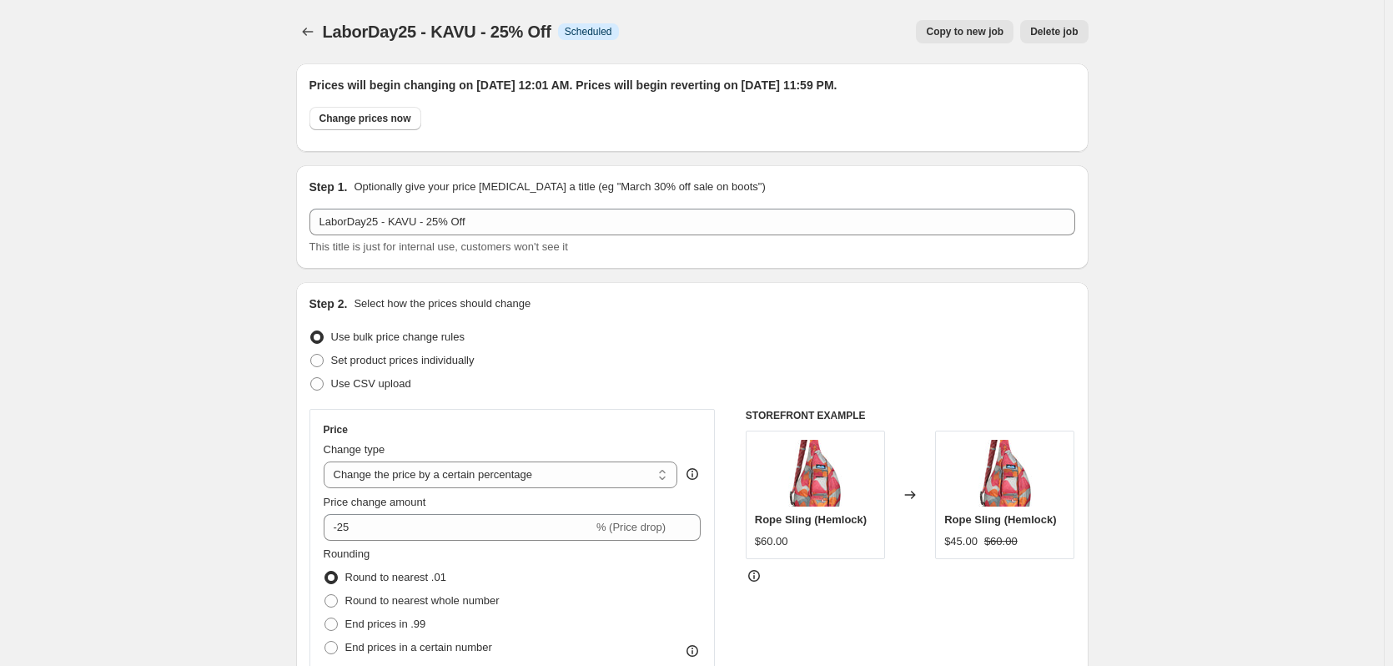
click at [300, 53] on div "LaborDay25 - KAVU - 25% Off. This page is ready LaborDay25 - KAVU - 25% Off Inf…" at bounding box center [692, 31] width 793 height 63
click at [316, 35] on icon "Price change jobs" at bounding box center [308, 31] width 17 height 17
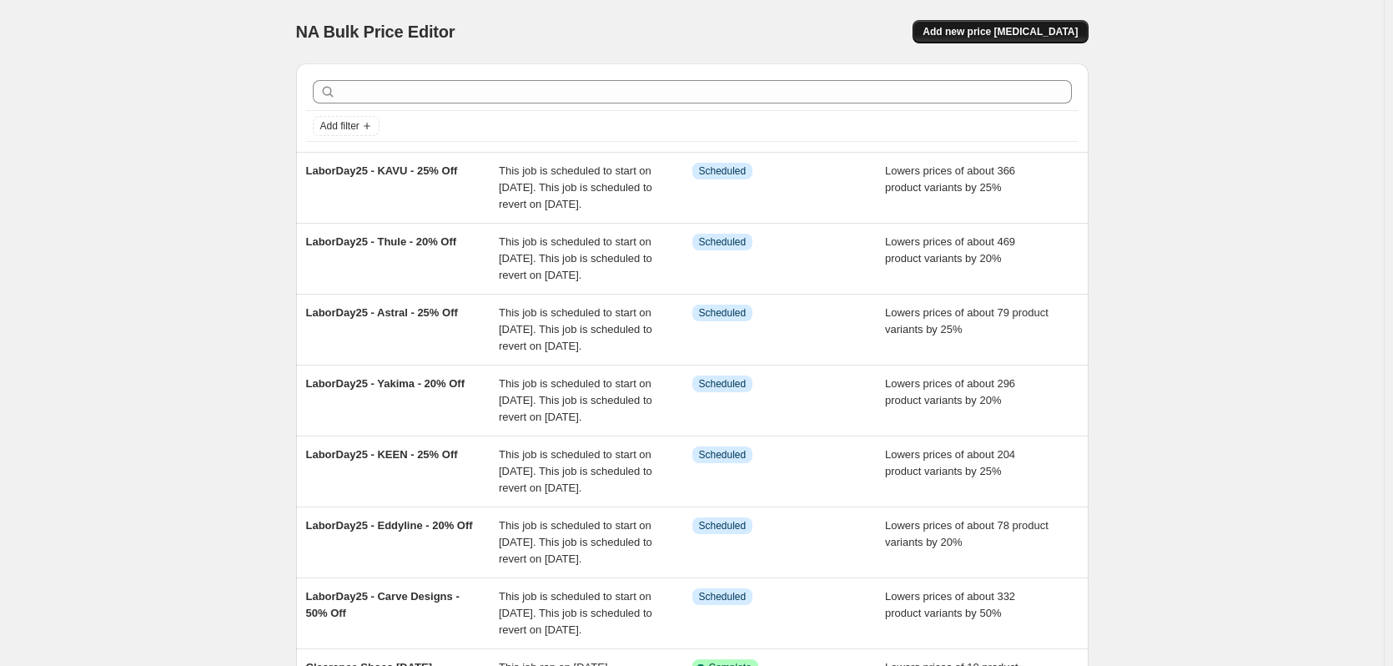
click at [1005, 38] on span "Add new price [MEDICAL_DATA]" at bounding box center [1000, 31] width 155 height 13
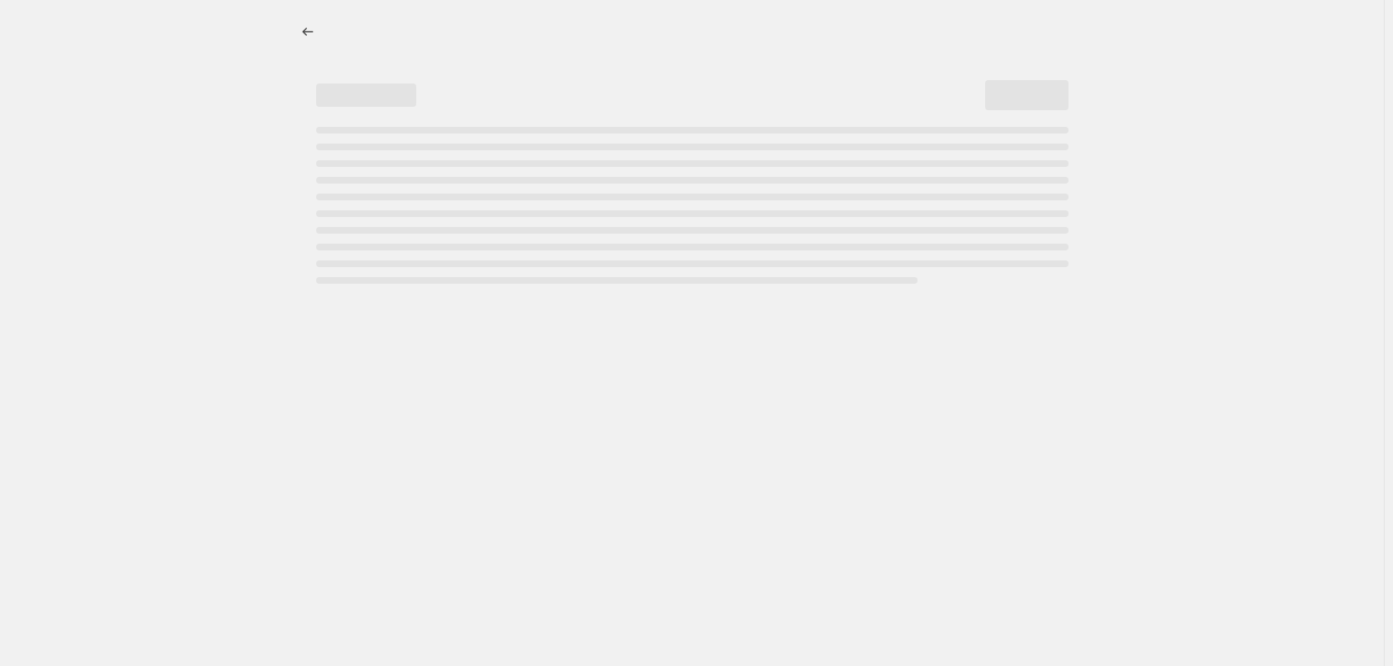
select select "percentage"
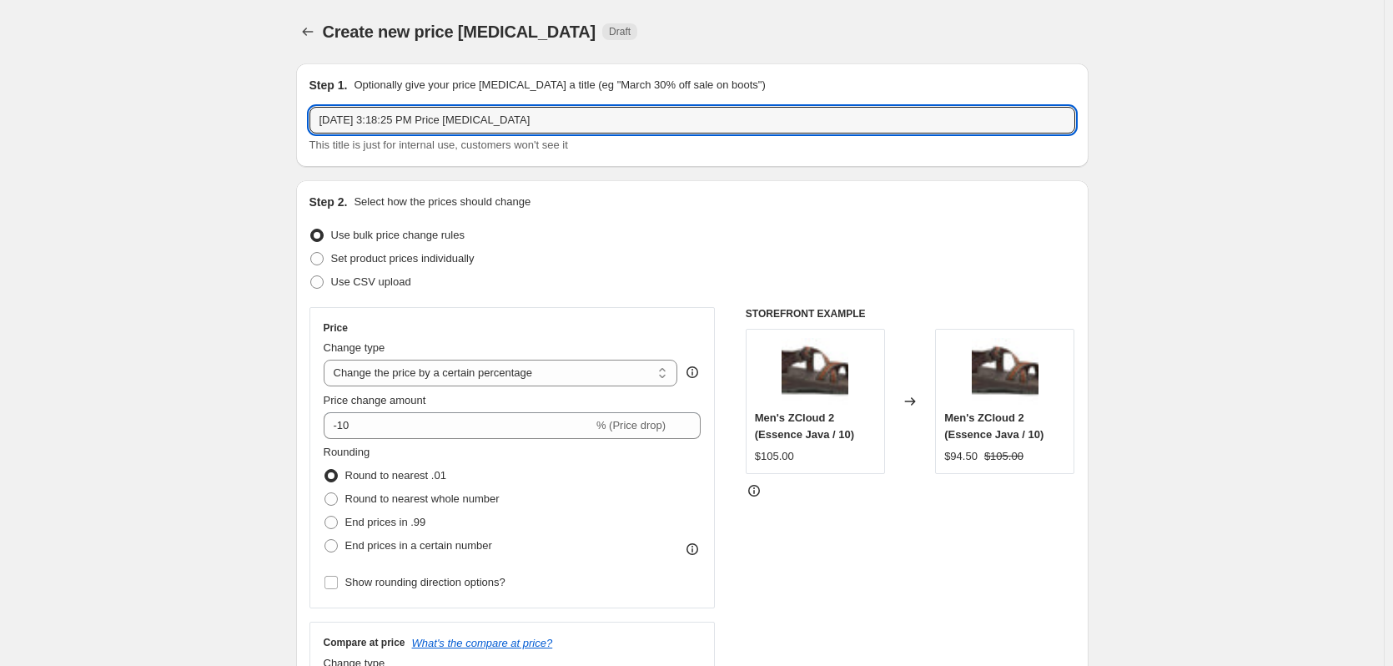
drag, startPoint x: 563, startPoint y: 112, endPoint x: 329, endPoint y: 172, distance: 242.0
type input "A"
type input "LaborDay25 - Howler Brothers - 25% Off"
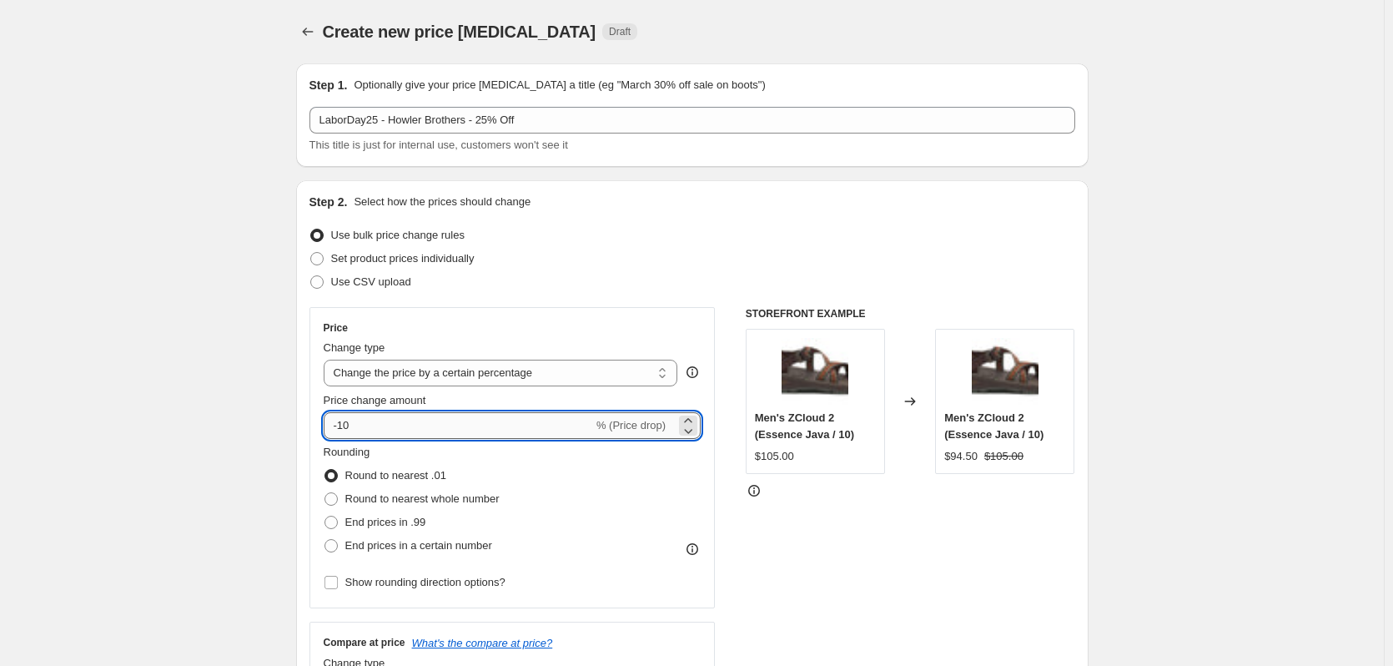
click at [385, 423] on input "-10" at bounding box center [458, 425] width 269 height 27
type input "-1"
type input "-25"
click at [609, 515] on div "Rounding Round to nearest .01 Round to nearest whole number End prices in .99 E…" at bounding box center [513, 500] width 378 height 113
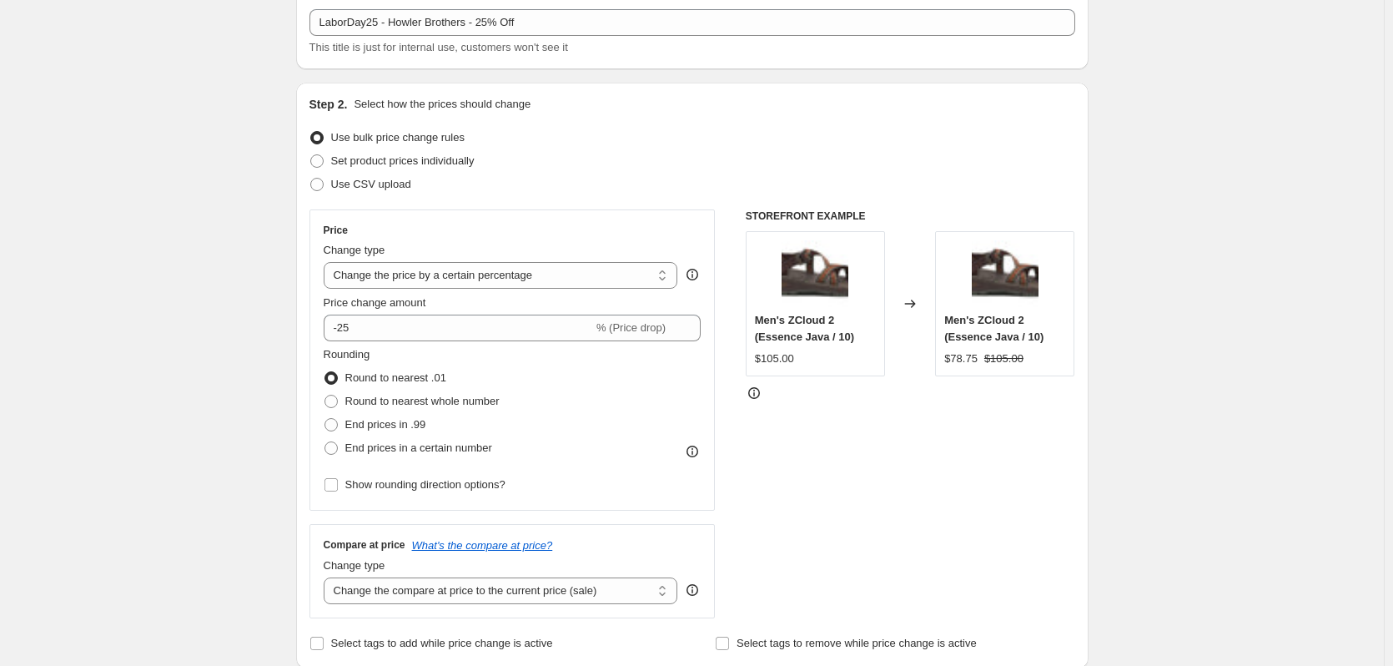
scroll to position [250, 0]
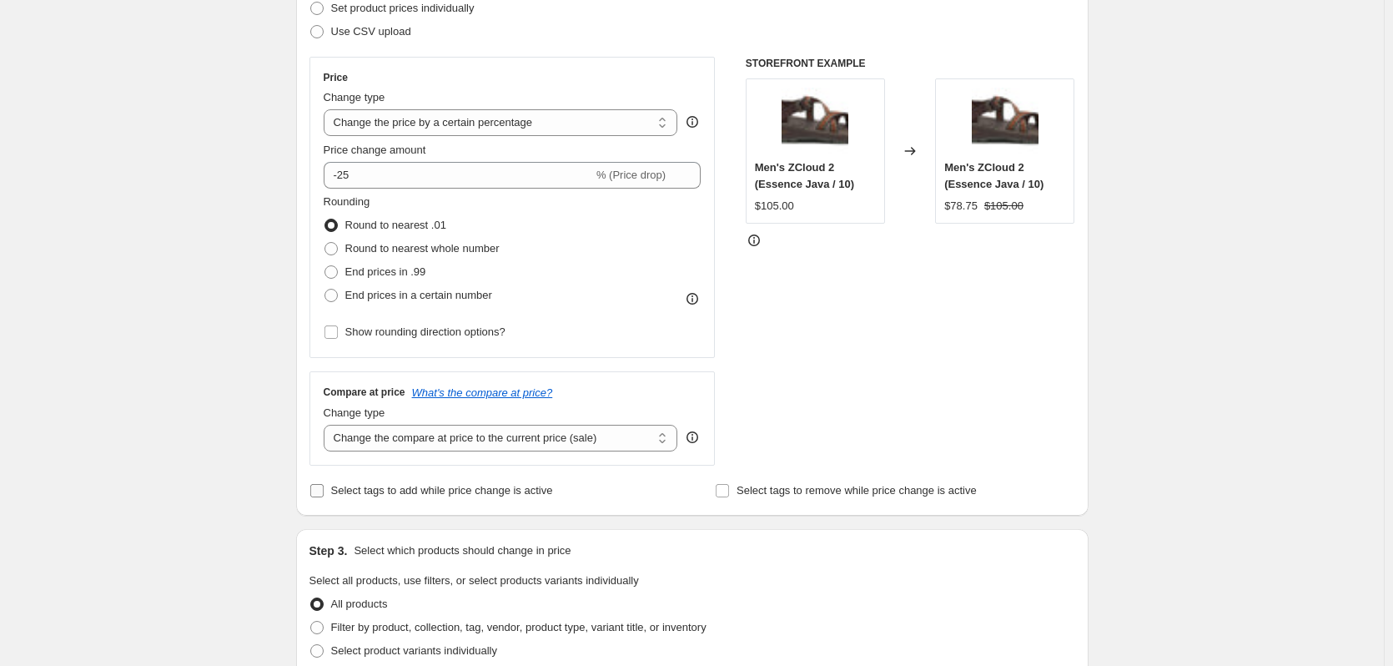
click at [379, 488] on span "Select tags to add while price change is active" at bounding box center [442, 490] width 222 height 13
click at [324, 488] on input "Select tags to add while price change is active" at bounding box center [316, 490] width 13 height 13
checkbox input "true"
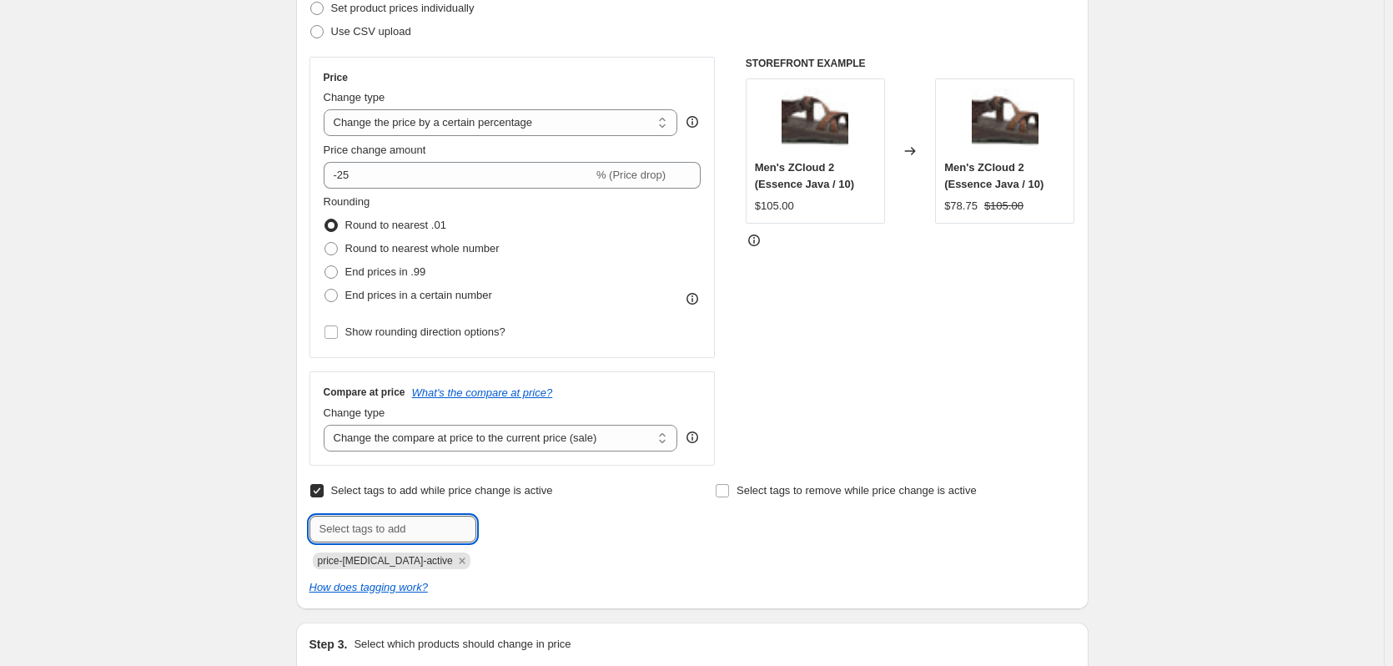
click at [395, 525] on input "text" at bounding box center [393, 529] width 167 height 27
type input "LD25"
click at [528, 530] on span "LD25" at bounding box center [524, 527] width 24 height 12
click at [415, 523] on input "text" at bounding box center [393, 529] width 167 height 27
type input "HowlerBrothersLD25"
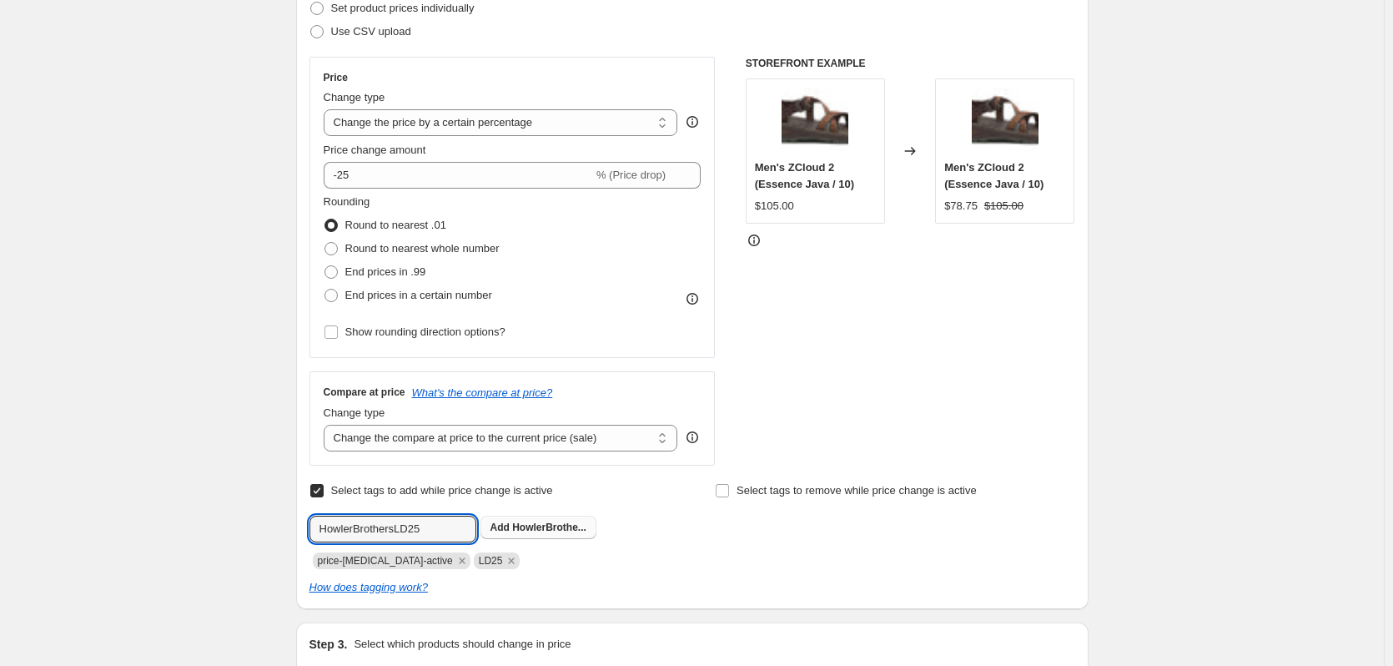
click at [533, 531] on span "HowlerBrothe..." at bounding box center [549, 527] width 74 height 12
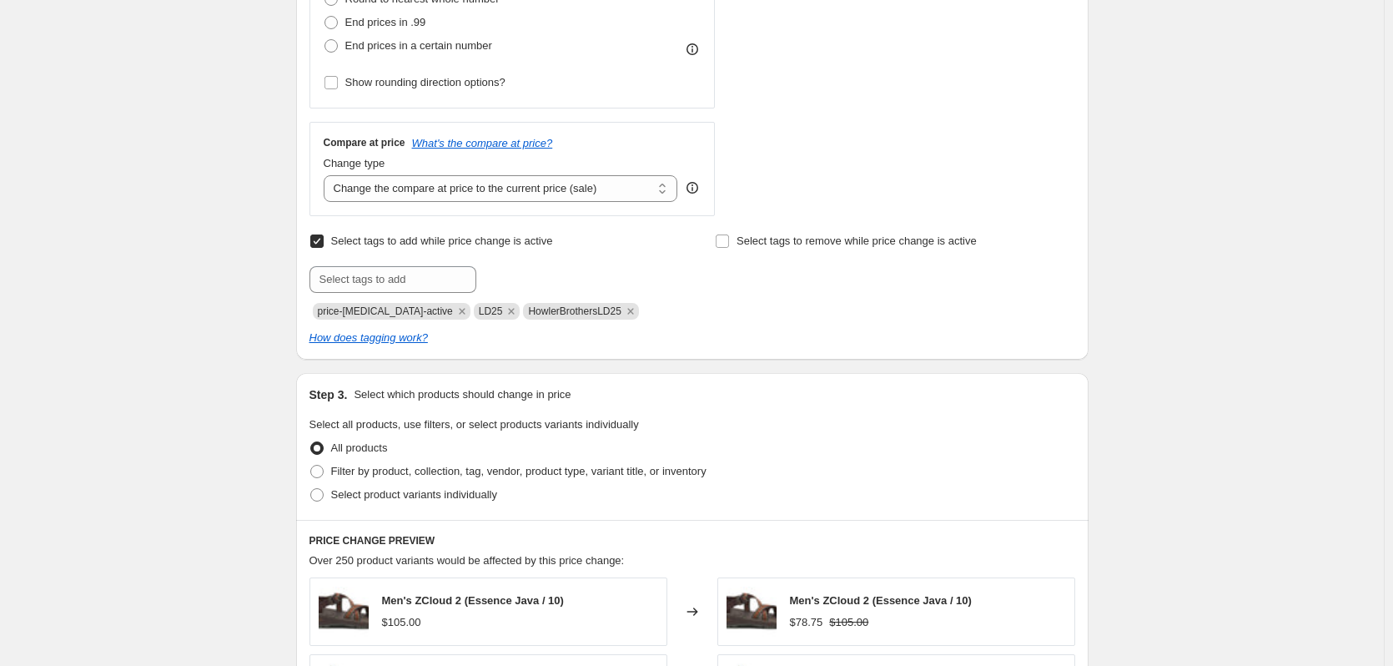
scroll to position [501, 0]
click at [501, 476] on span "Filter by product, collection, tag, vendor, product type, variant title, or inv…" at bounding box center [518, 470] width 375 height 13
click at [311, 465] on input "Filter by product, collection, tag, vendor, product type, variant title, or inv…" at bounding box center [310, 464] width 1 height 1
radio input "true"
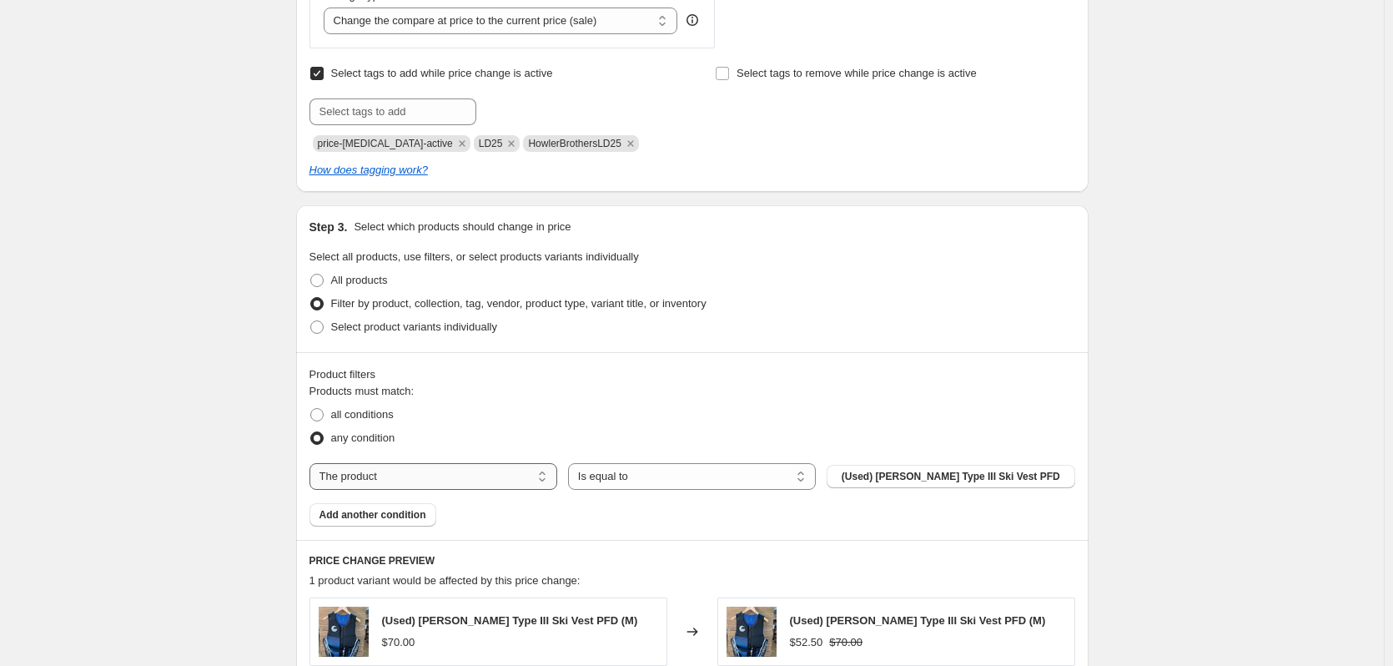
scroll to position [751, 0]
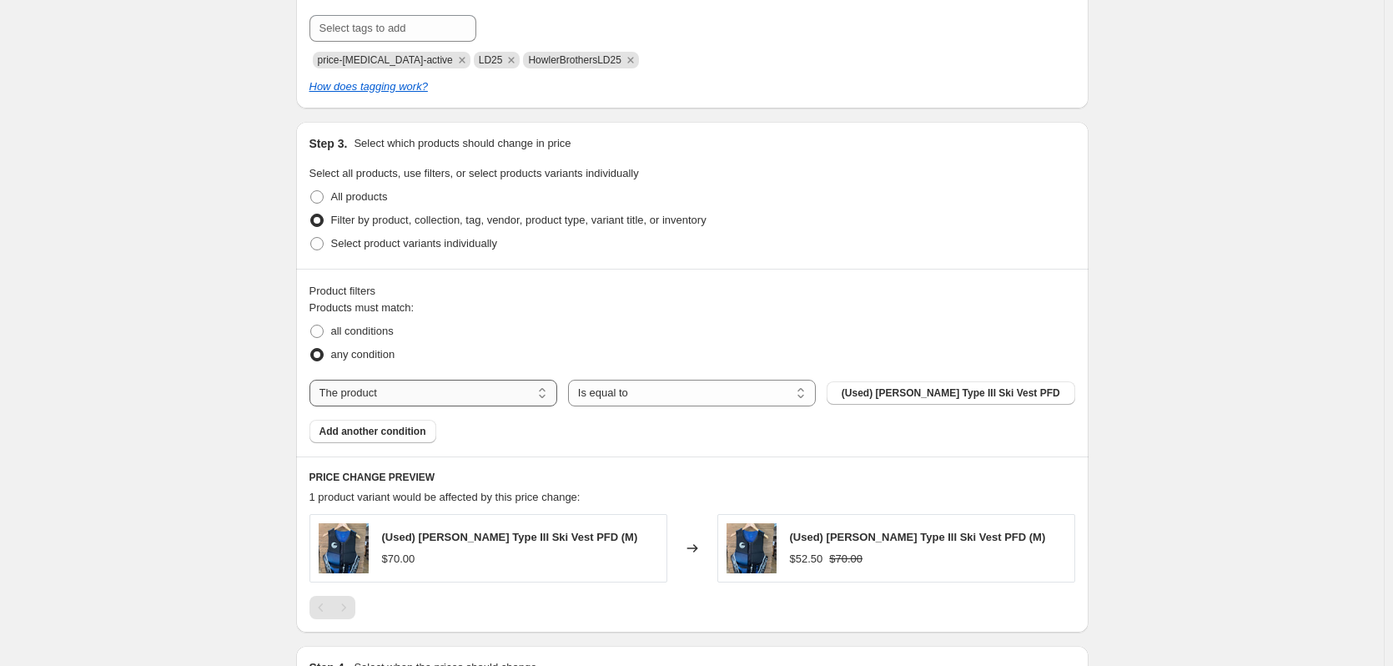
click at [466, 401] on select "The product The product's collection The product's tag The product's vendor The…" at bounding box center [434, 393] width 248 height 27
select select "vendor"
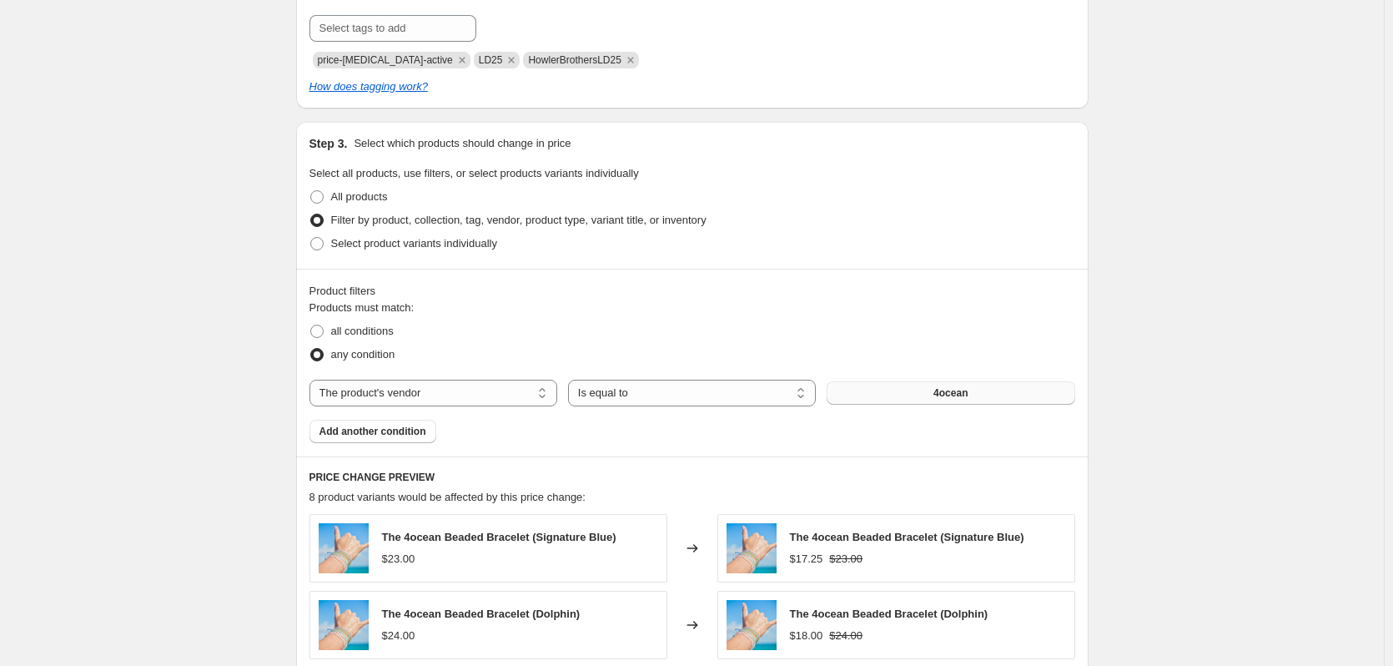
click at [987, 394] on button "4ocean" at bounding box center [951, 392] width 248 height 23
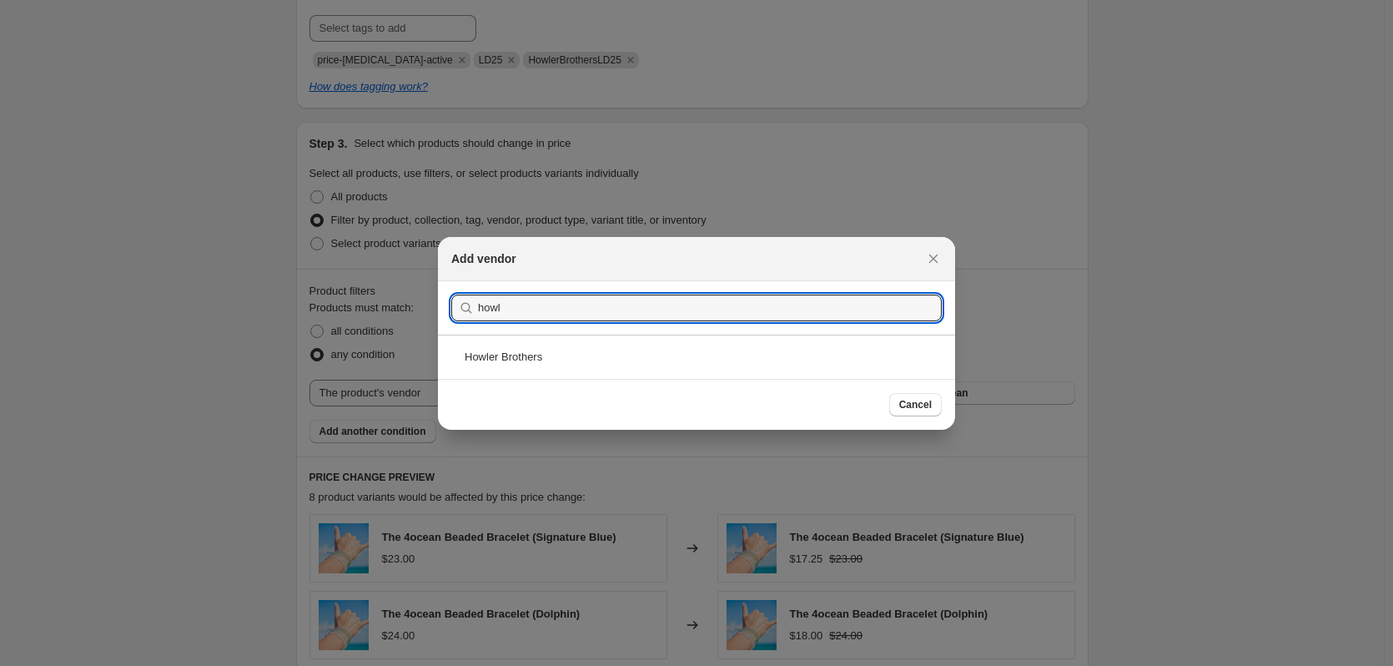
type input "howl"
click at [506, 365] on div "Howler Brothers" at bounding box center [696, 357] width 517 height 44
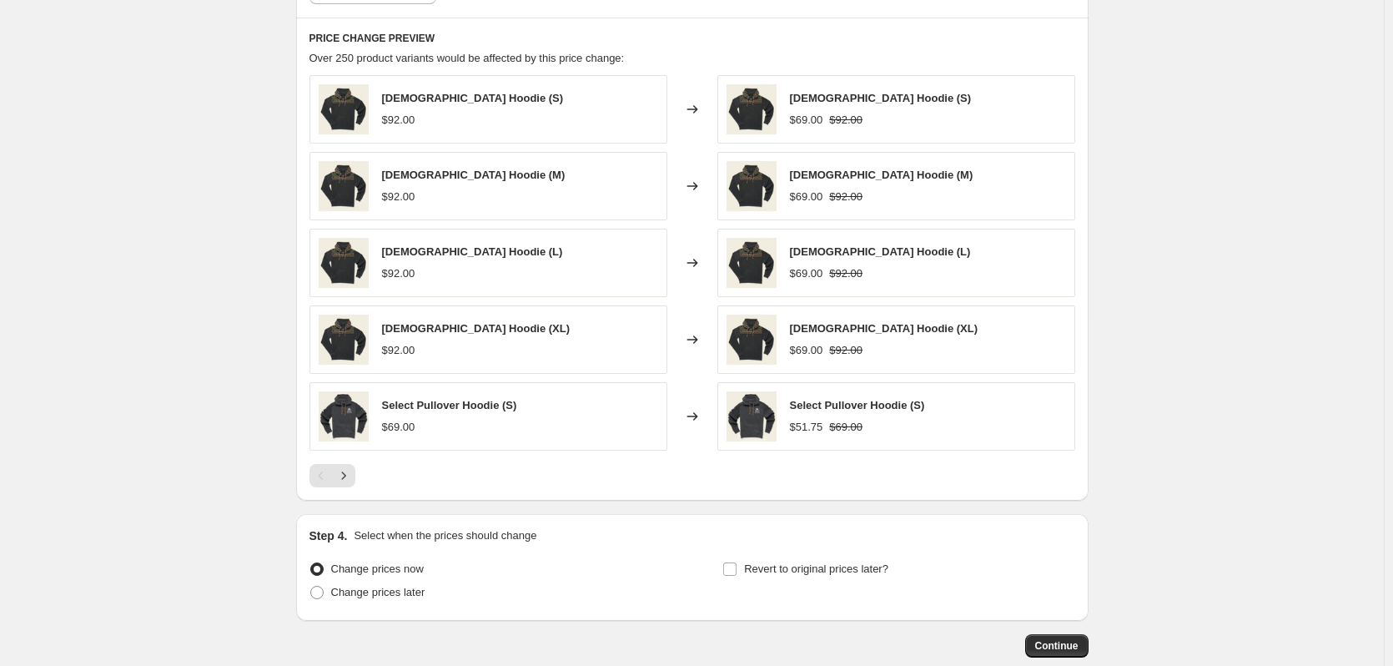
scroll to position [1251, 0]
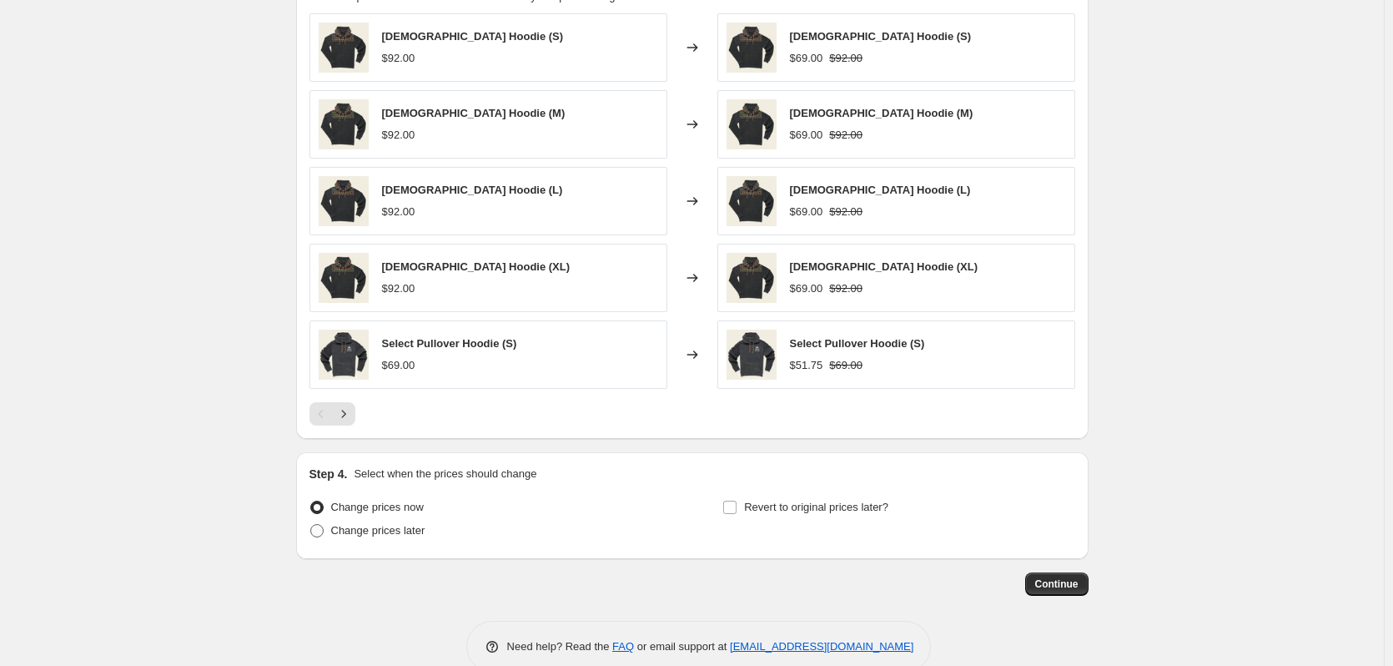
click at [408, 532] on span "Change prices later" at bounding box center [378, 530] width 94 height 13
click at [311, 525] on input "Change prices later" at bounding box center [310, 524] width 1 height 1
radio input "true"
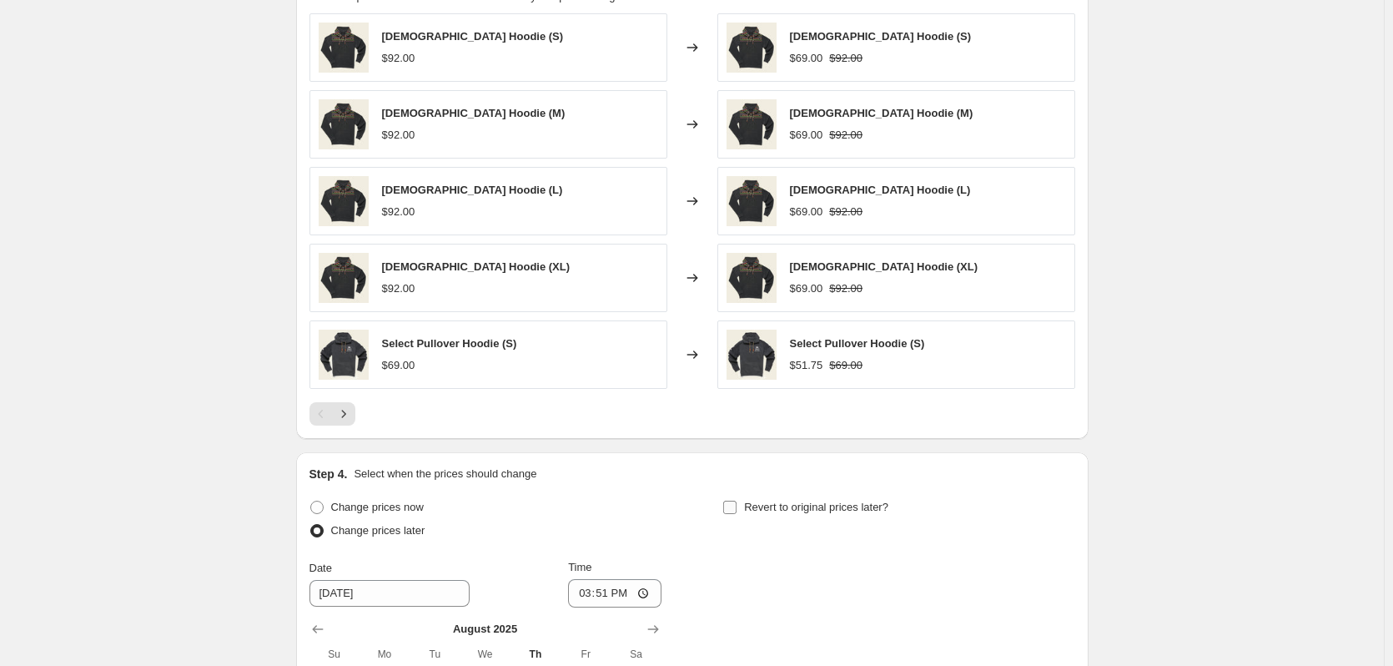
click at [732, 509] on input "Revert to original prices later?" at bounding box center [729, 507] width 13 height 13
checkbox input "true"
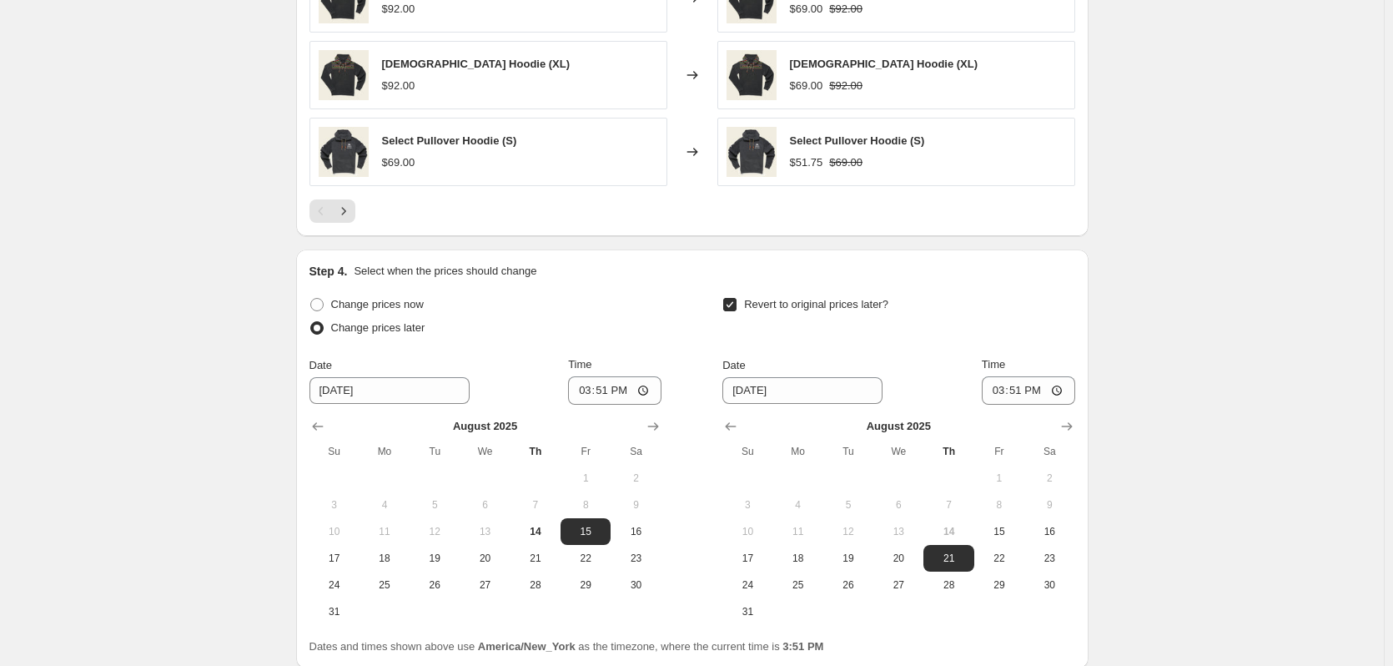
scroll to position [1502, 0]
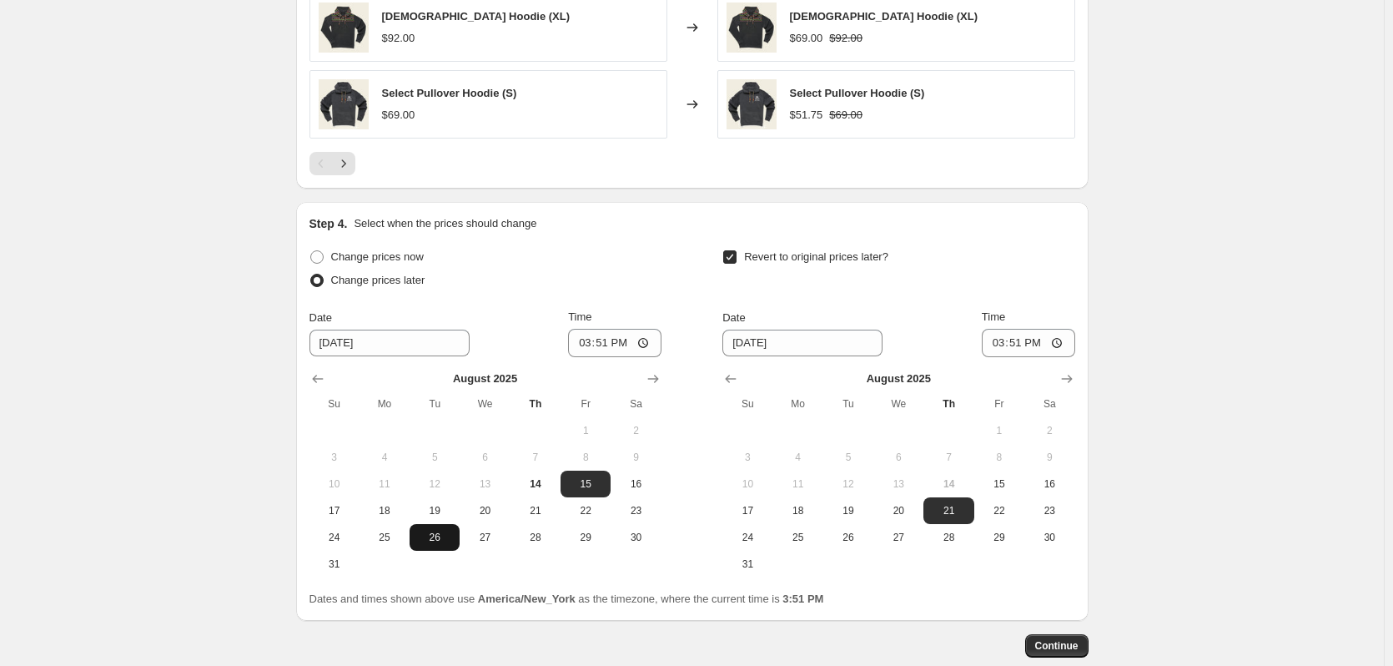
click at [442, 536] on span "26" at bounding box center [434, 537] width 37 height 13
type input "[DATE]"
click at [1070, 374] on icon "Show next month, September 2025" at bounding box center [1067, 378] width 17 height 17
click at [810, 426] on span "1" at bounding box center [798, 430] width 37 height 13
type input "[DATE]"
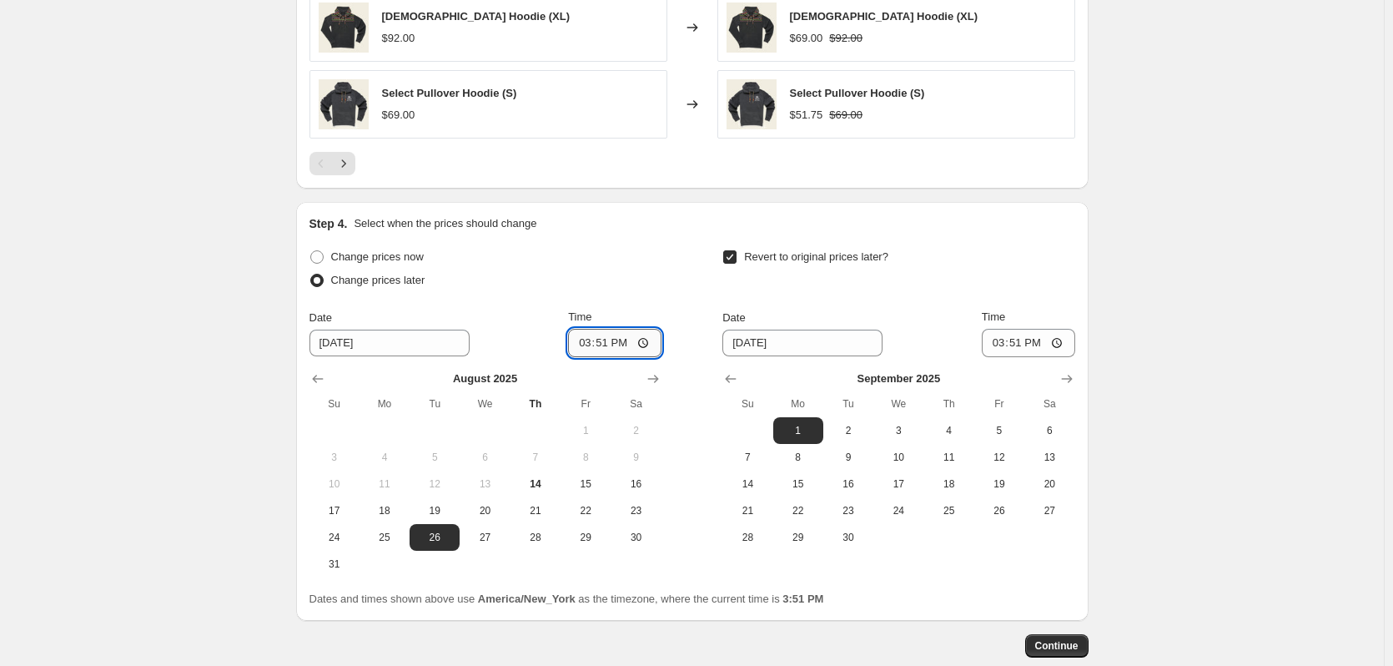
click at [650, 350] on input "15:51" at bounding box center [614, 343] width 93 height 28
type input "00:01"
click at [1064, 345] on input "15:51" at bounding box center [1028, 343] width 93 height 28
click at [987, 234] on div "Step 4. Select when the prices should change Change prices now Change prices la…" at bounding box center [693, 411] width 766 height 392
click at [1064, 342] on input "15:51" at bounding box center [1028, 343] width 93 height 28
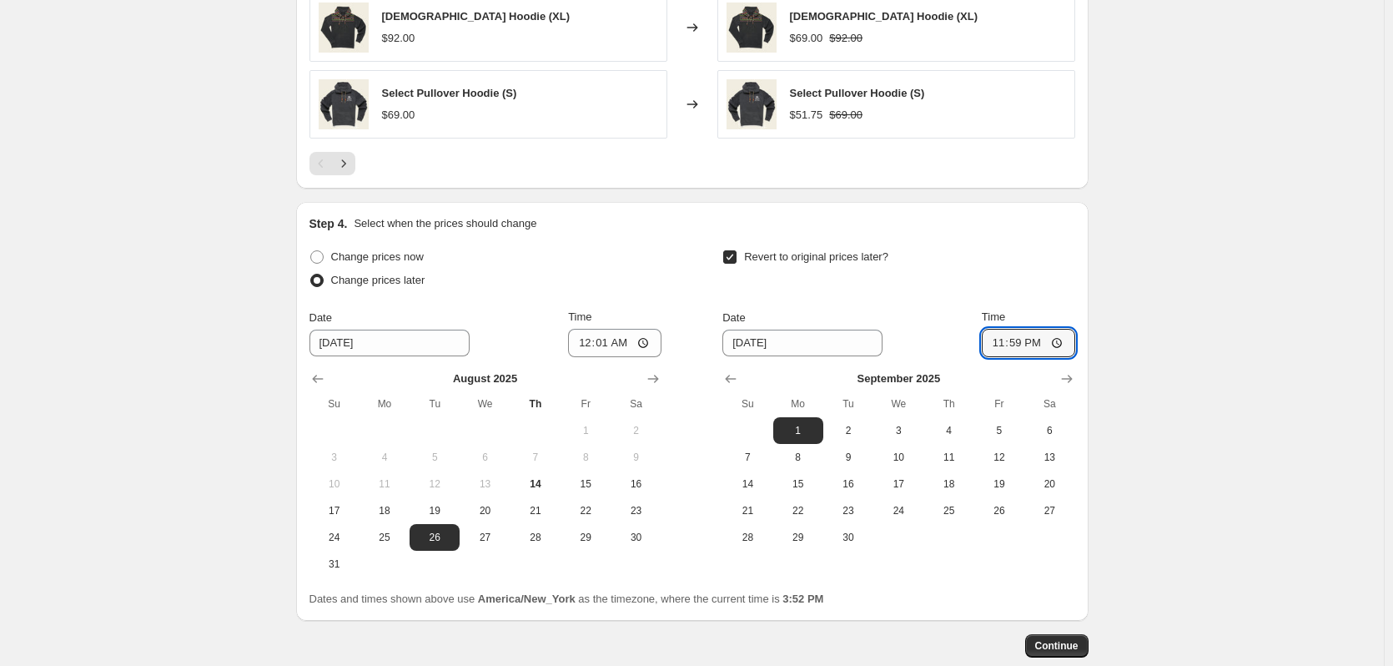
type input "23:59"
click at [1030, 259] on div "Revert to original prices later?" at bounding box center [898, 270] width 352 height 50
click at [1046, 655] on button "Continue" at bounding box center [1056, 645] width 63 height 23
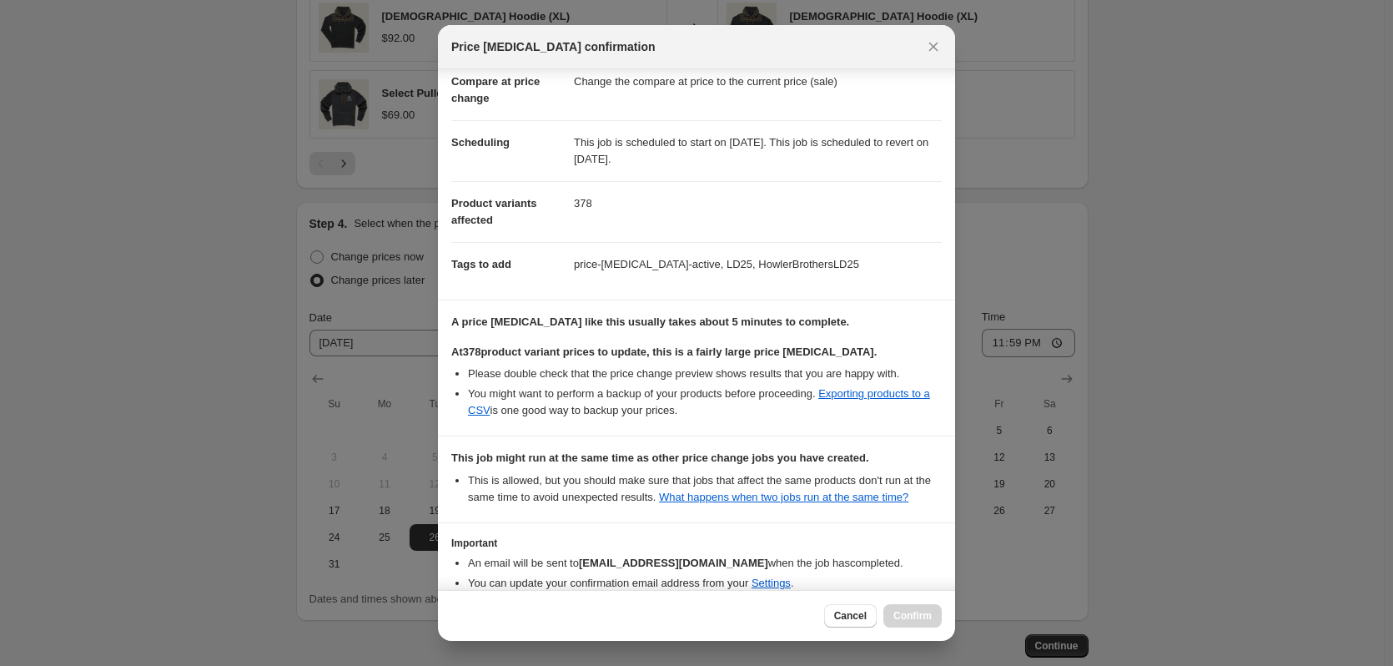
scroll to position [169, 0]
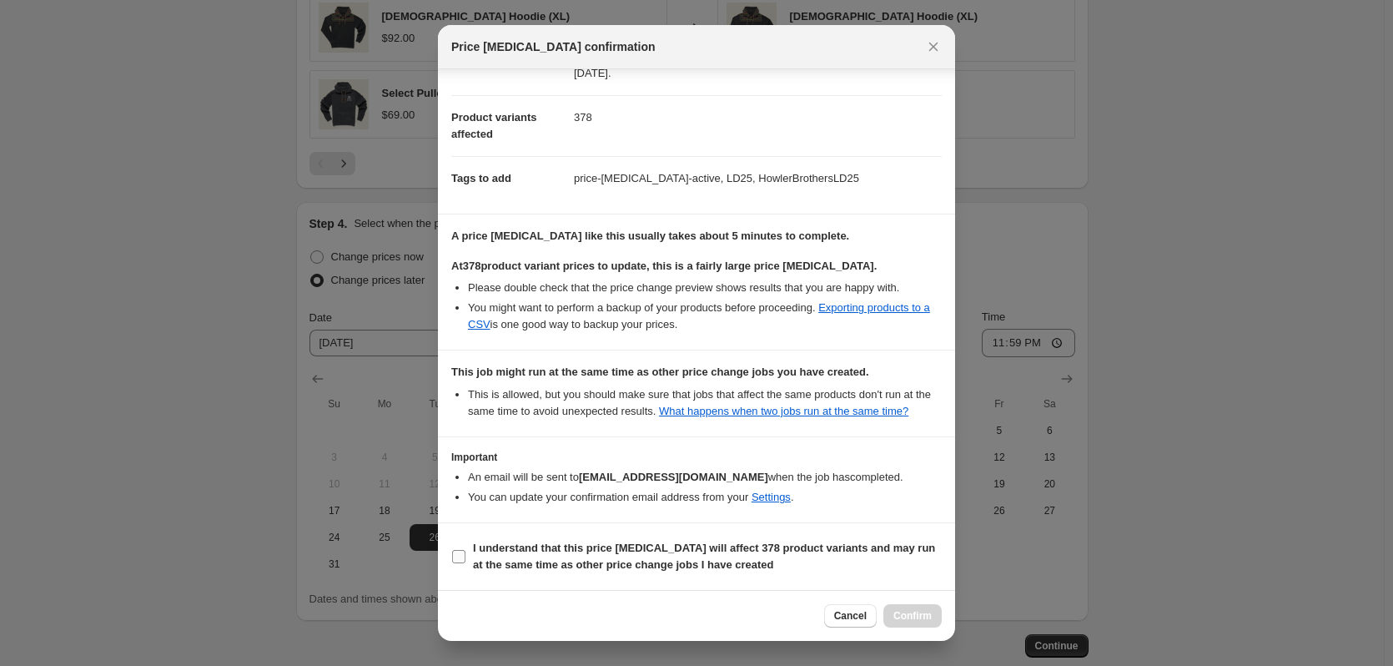
click at [461, 559] on input "I understand that this price [MEDICAL_DATA] will affect 378 product variants an…" at bounding box center [458, 556] width 13 height 13
checkbox input "true"
click at [917, 615] on span "Confirm" at bounding box center [912, 615] width 38 height 13
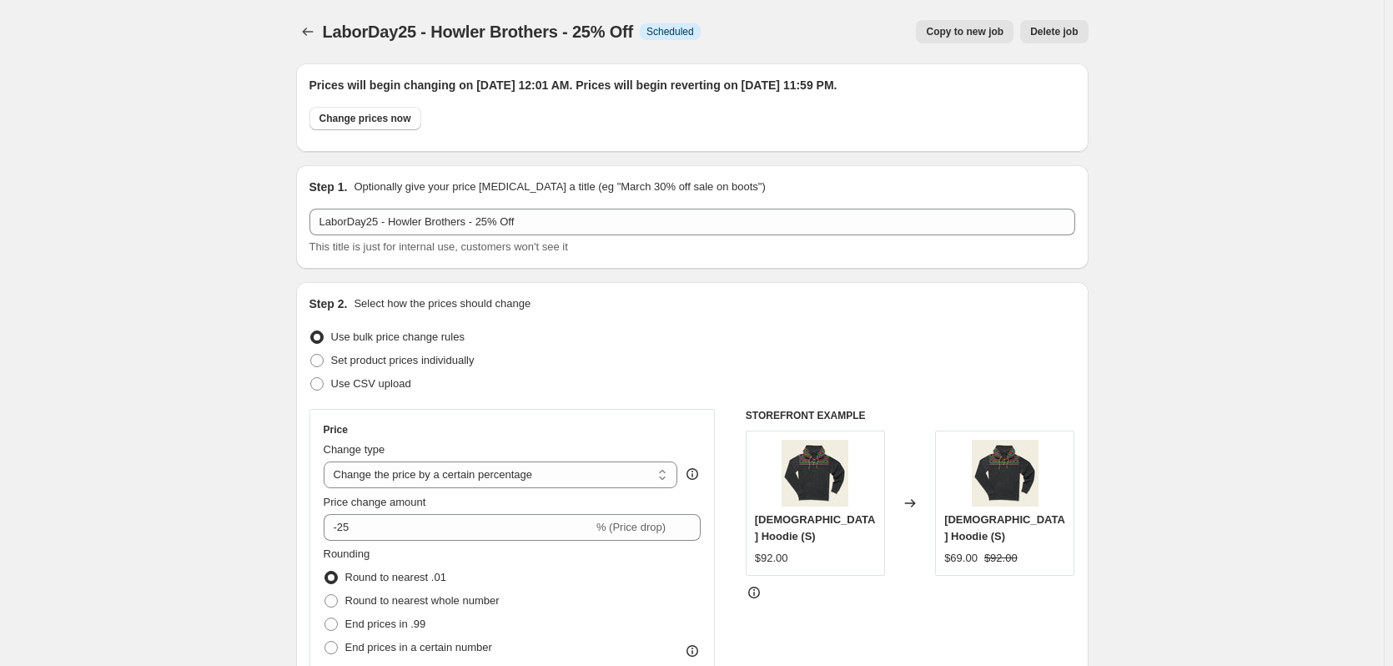
scroll to position [1502, 0]
